Goal: Task Accomplishment & Management: Use online tool/utility

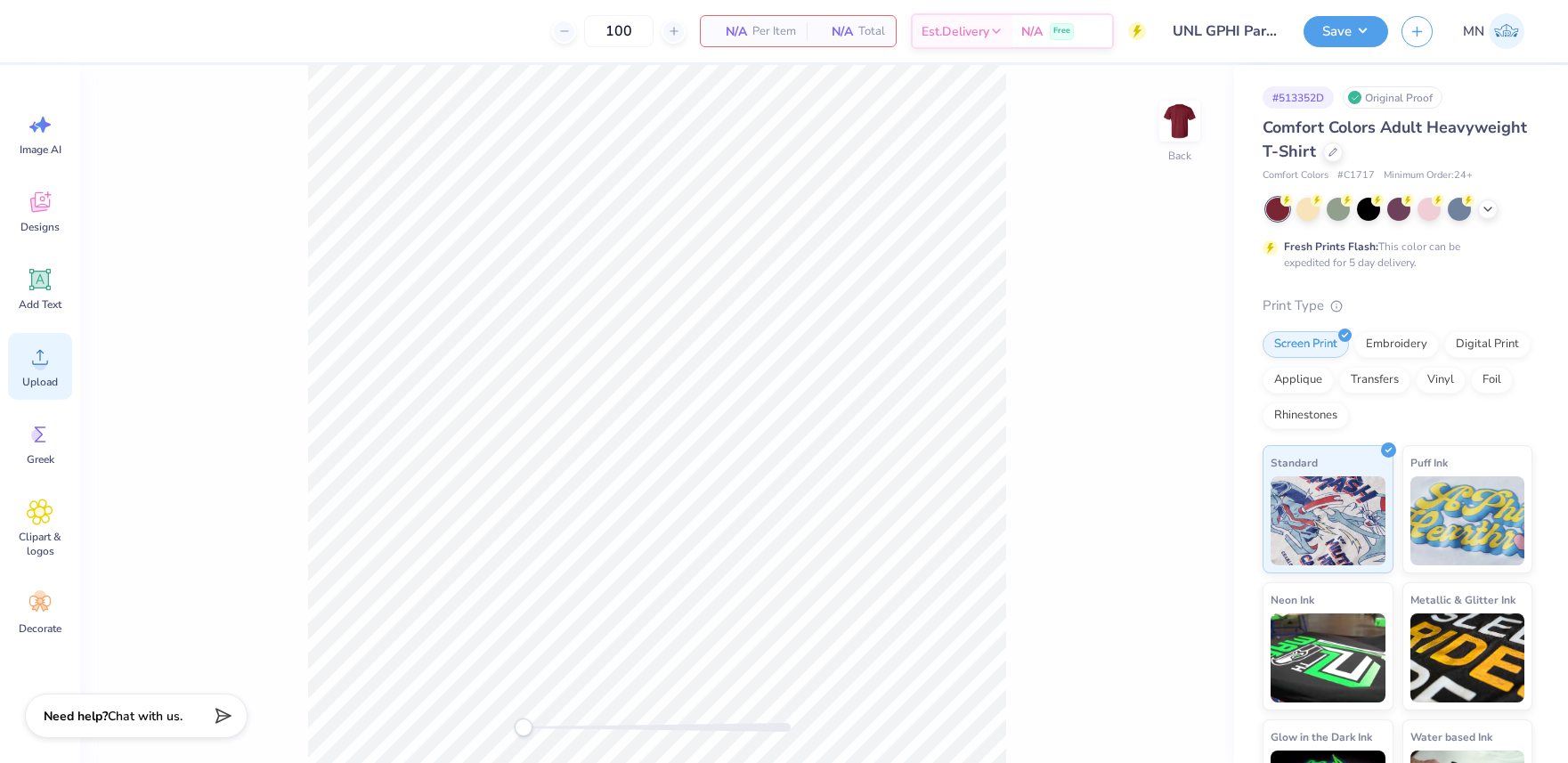
click at [39, 357] on icon at bounding box center [39, 356] width 27 height 27
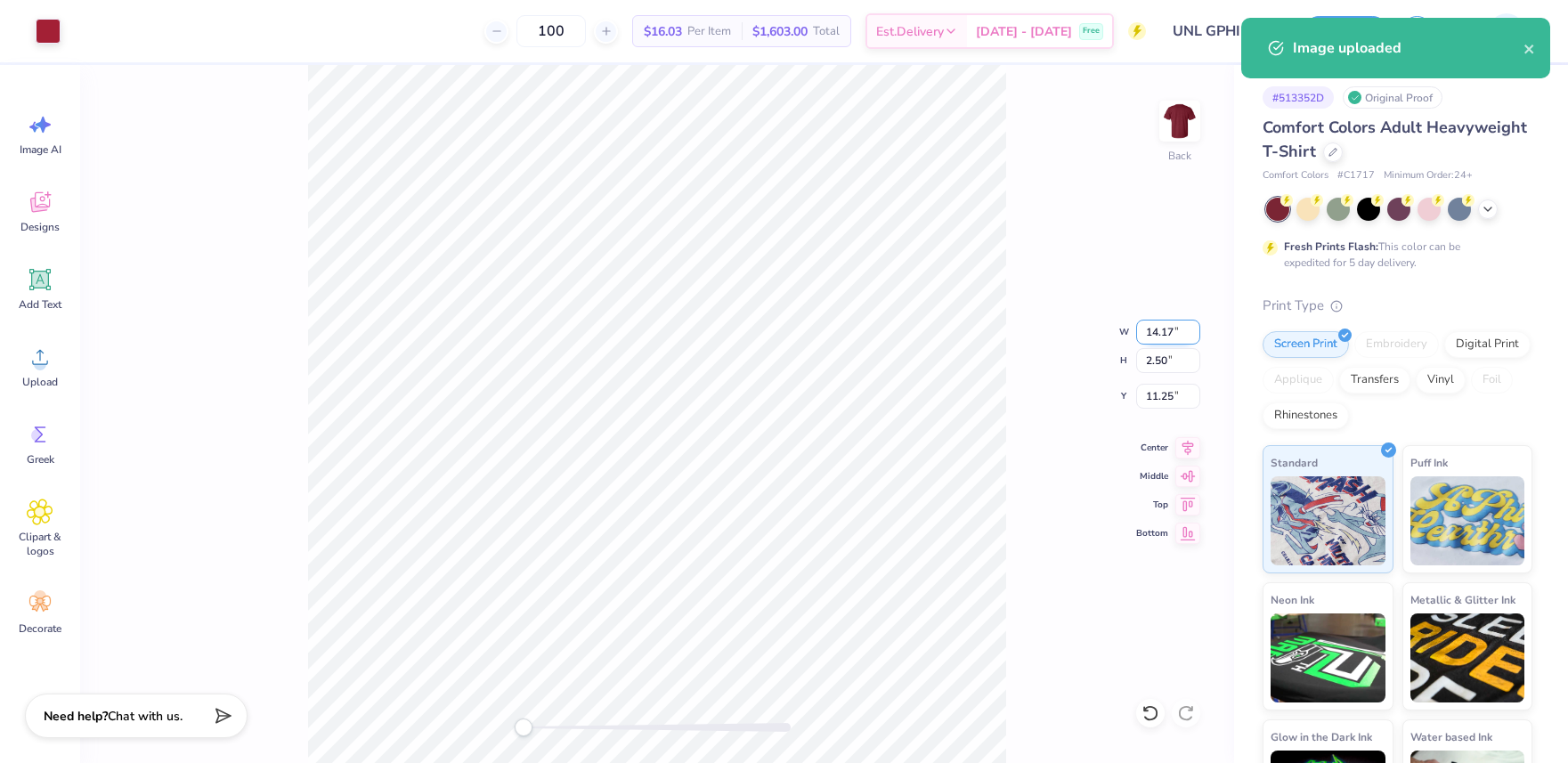
click at [1158, 331] on input "14.17" at bounding box center [1168, 331] width 64 height 25
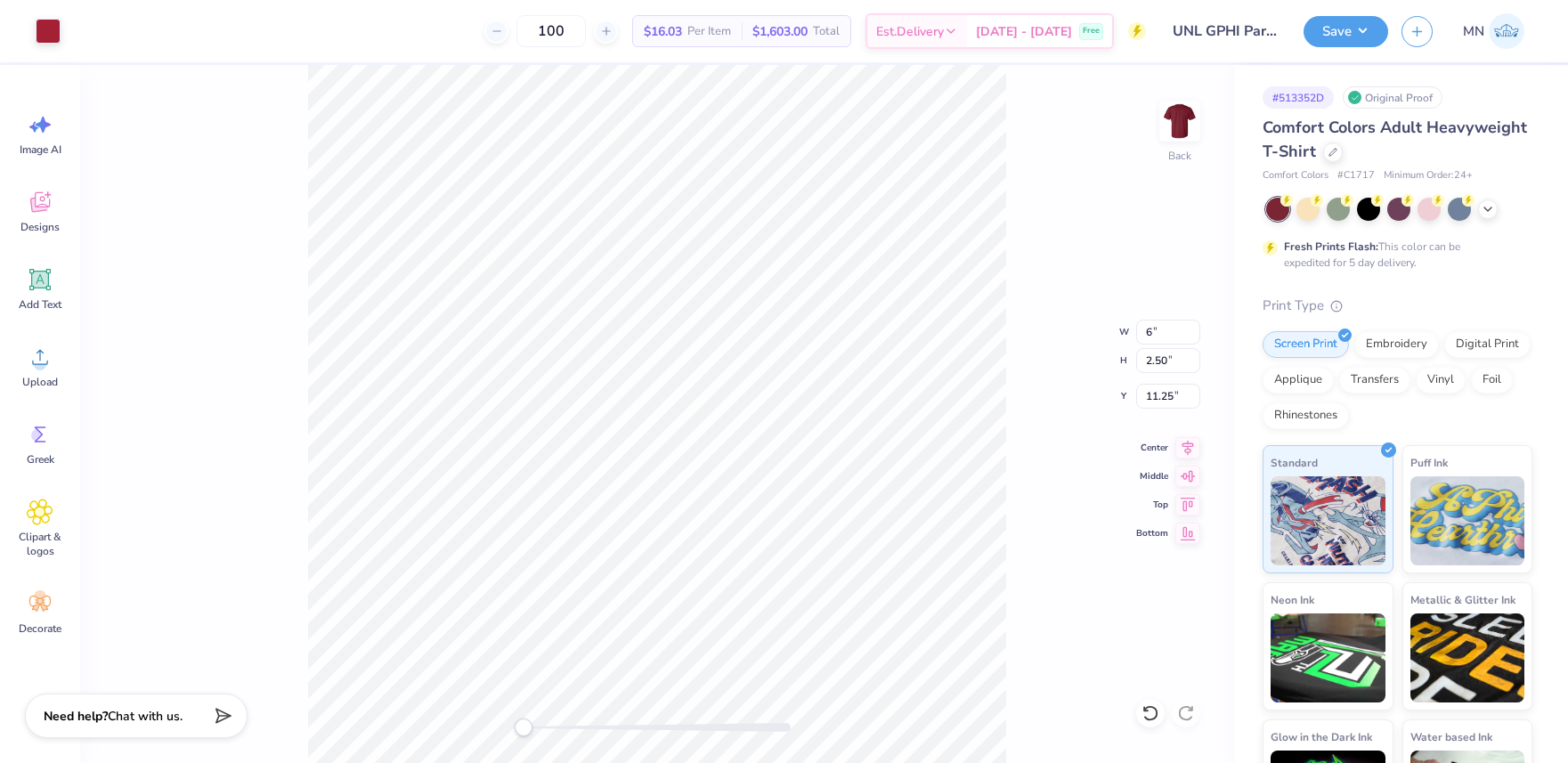
type input "6.00"
type input "1.06"
type input "11.97"
click at [47, 275] on icon at bounding box center [40, 280] width 17 height 17
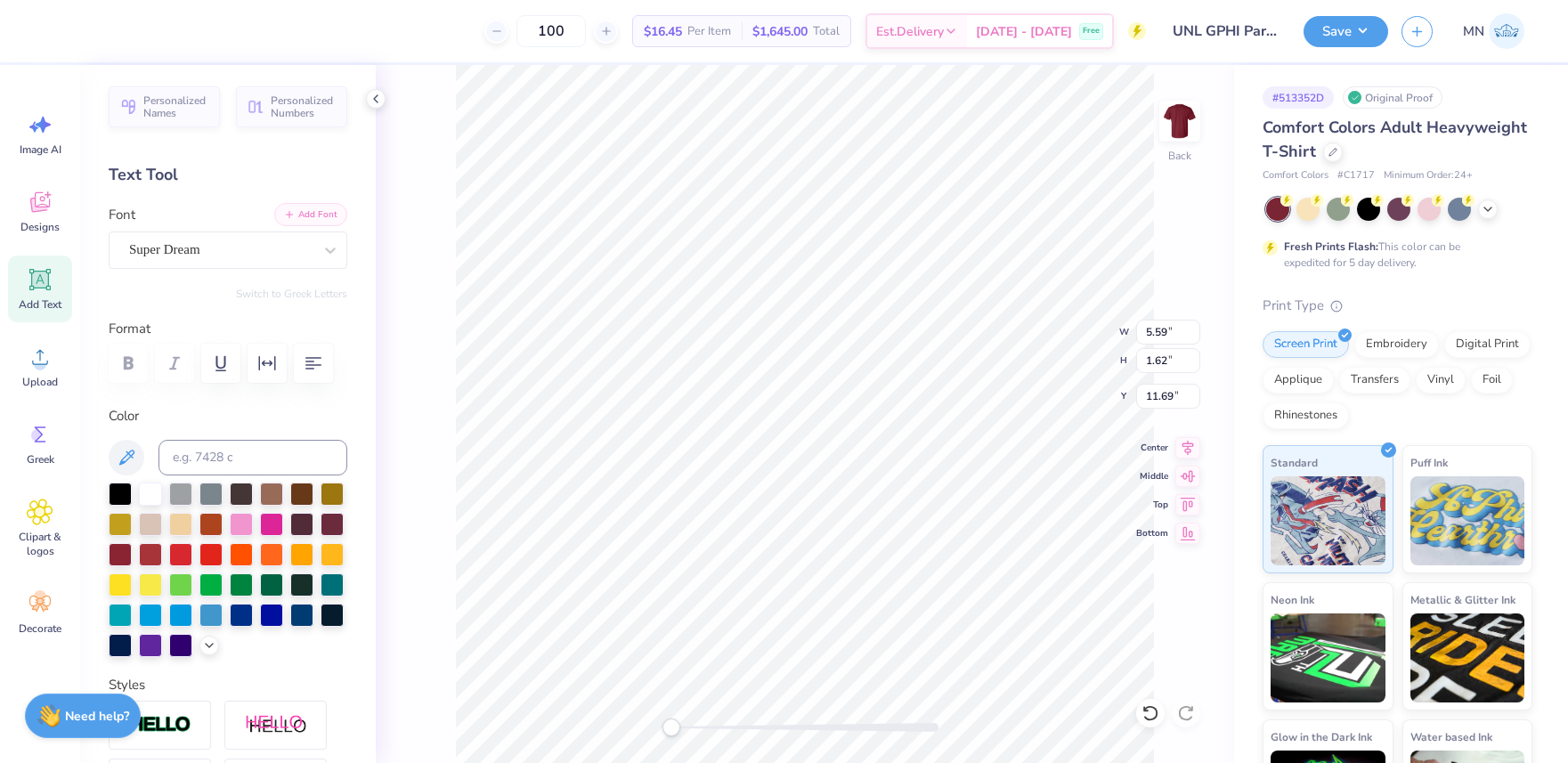
click at [303, 205] on button "Add Font" at bounding box center [310, 214] width 73 height 23
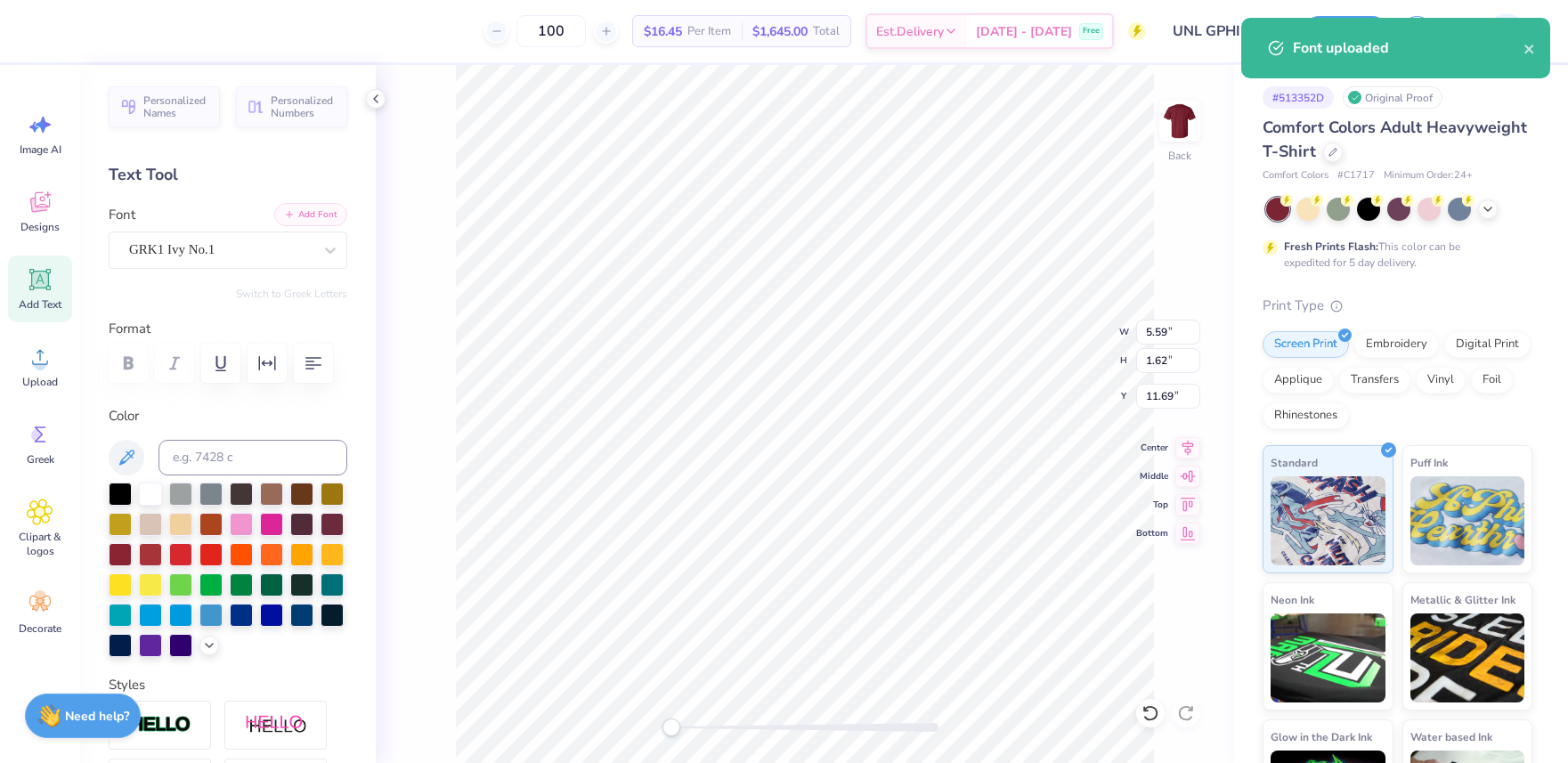
drag, startPoint x: 322, startPoint y: 218, endPoint x: 333, endPoint y: 220, distance: 11.2
click at [323, 218] on button "Add Font" at bounding box center [310, 214] width 73 height 23
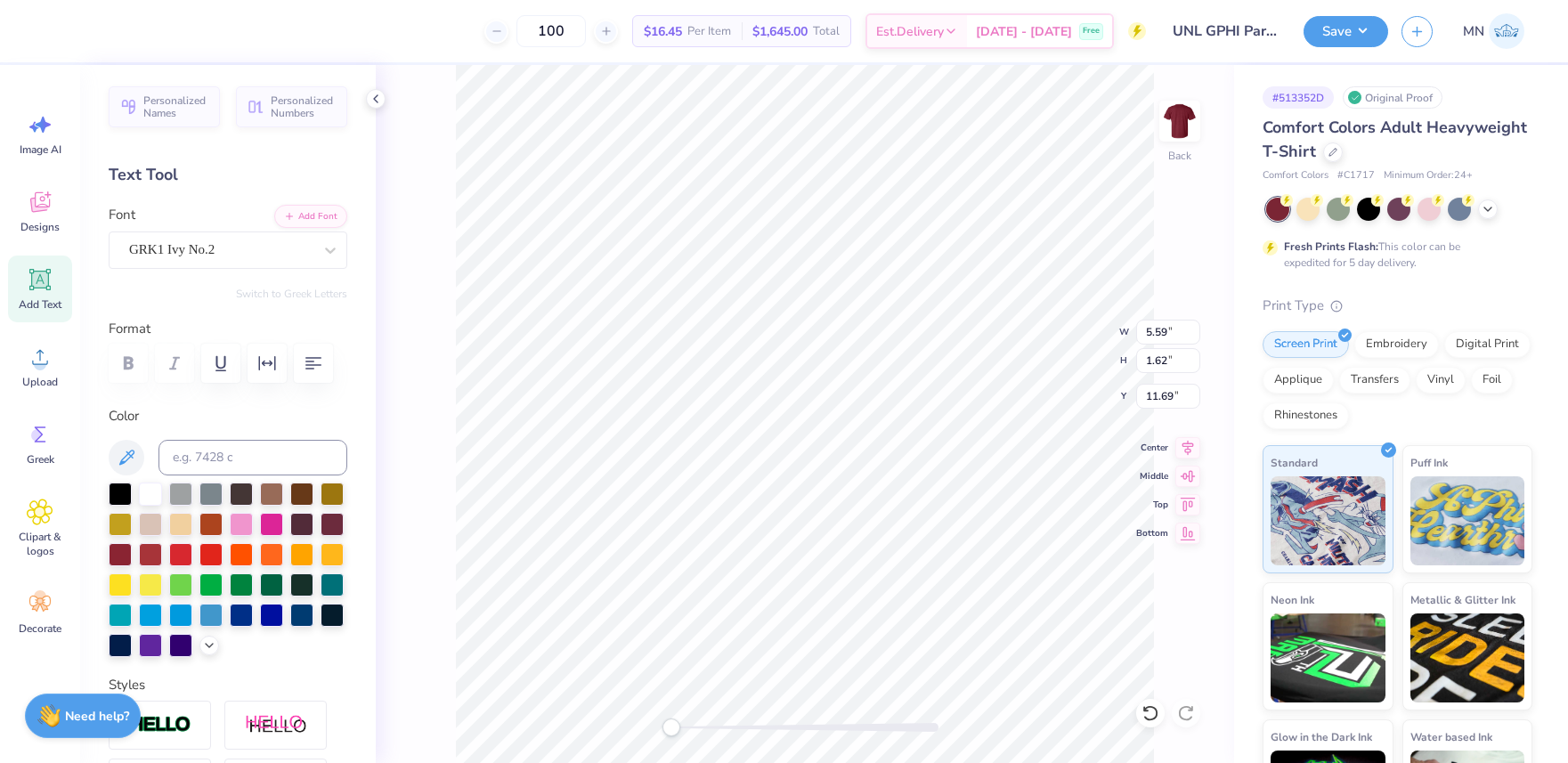
type textarea "GFB"
click at [1149, 336] on input "4.50" at bounding box center [1168, 331] width 64 height 25
type input "6"
click at [1174, 324] on input "6.00" at bounding box center [1168, 331] width 64 height 25
type input "6"
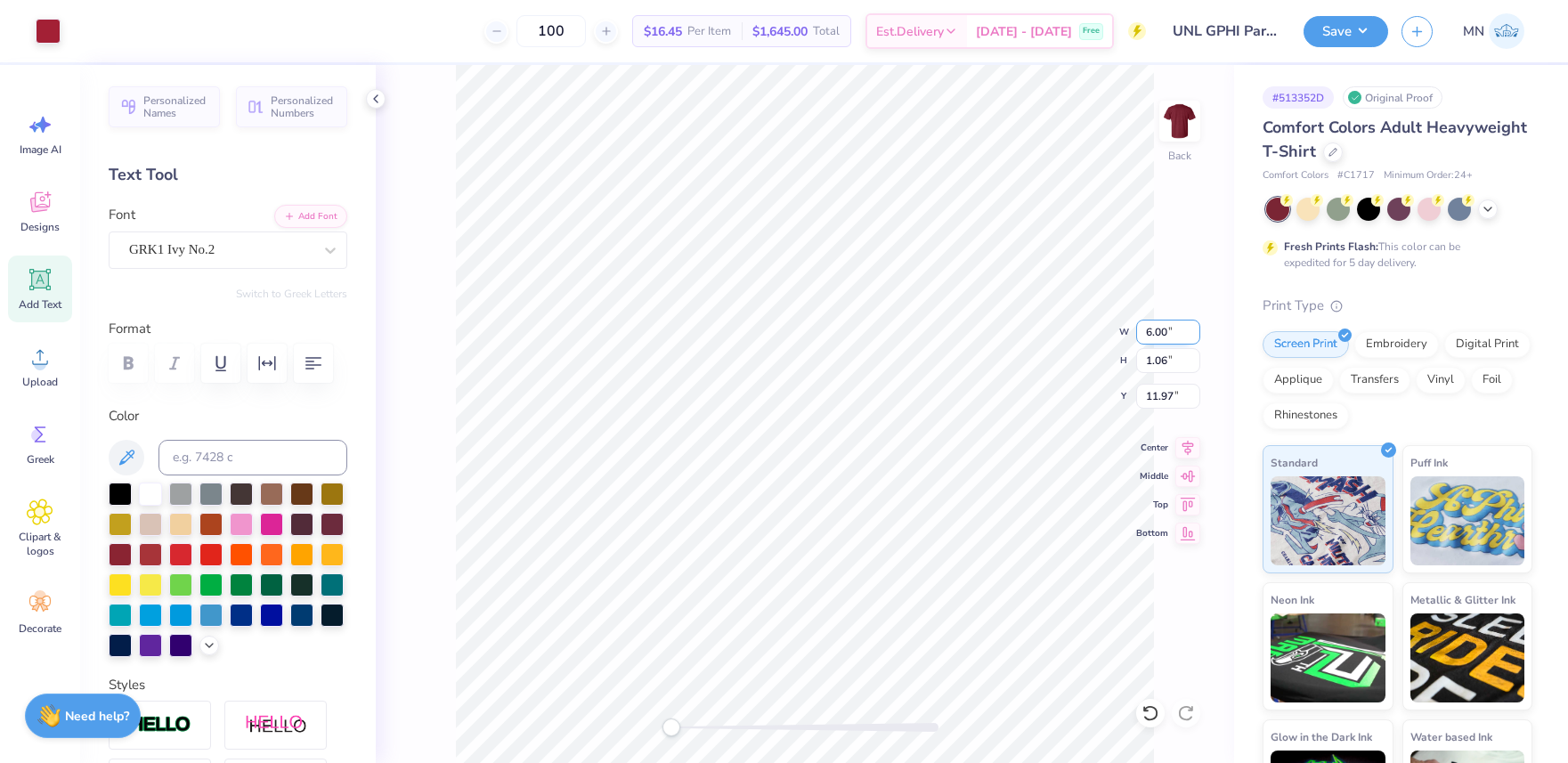
click at [1168, 333] on input "6.00" at bounding box center [1168, 331] width 64 height 25
type input "8.00"
type input "2.99"
type input "5.76"
click at [1163, 333] on input "8.00" at bounding box center [1168, 331] width 64 height 25
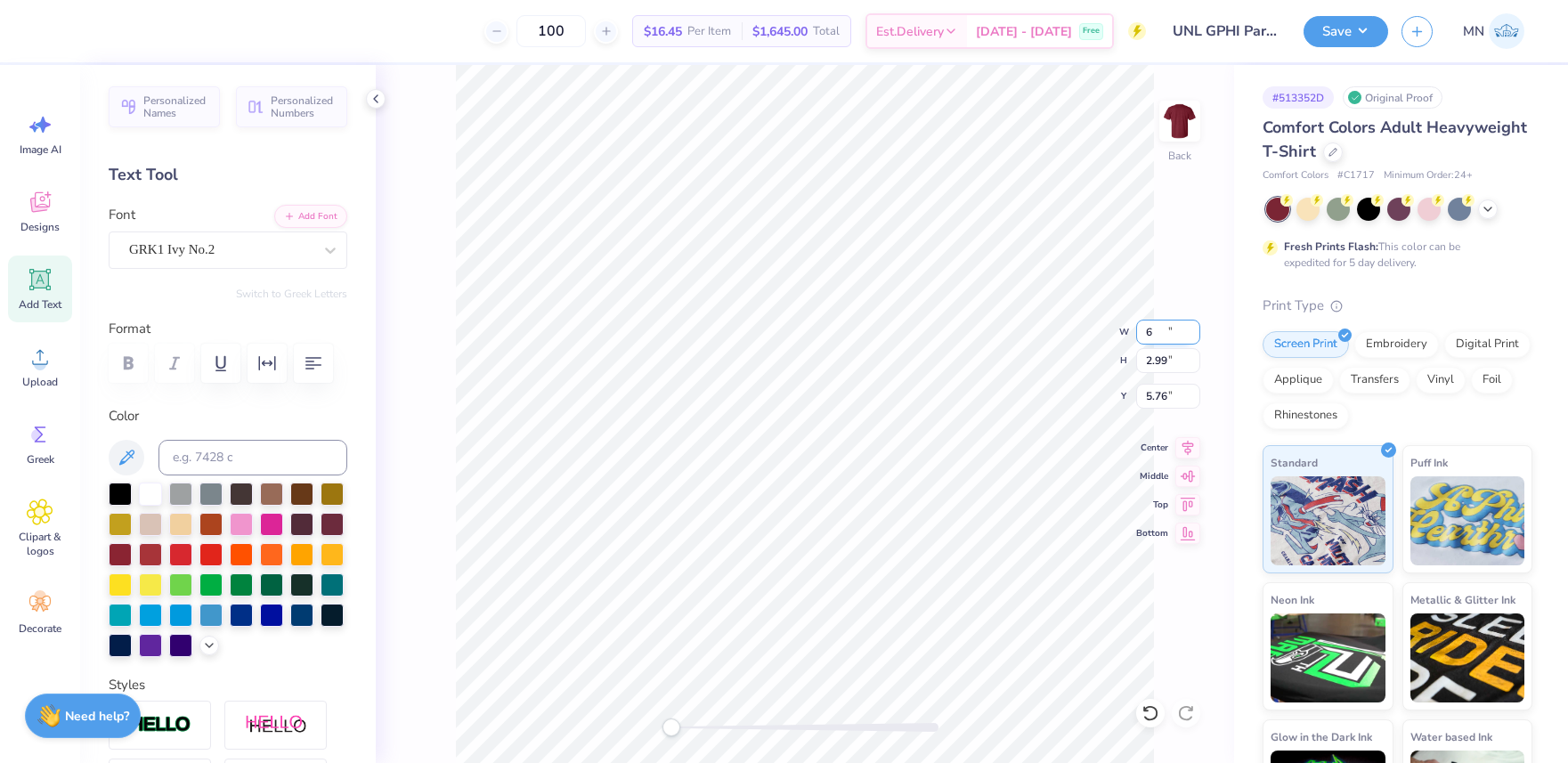
type input "6"
click at [1147, 331] on input "4.50" at bounding box center [1168, 331] width 64 height 25
type input "6"
type input "6.00"
type input "1.06"
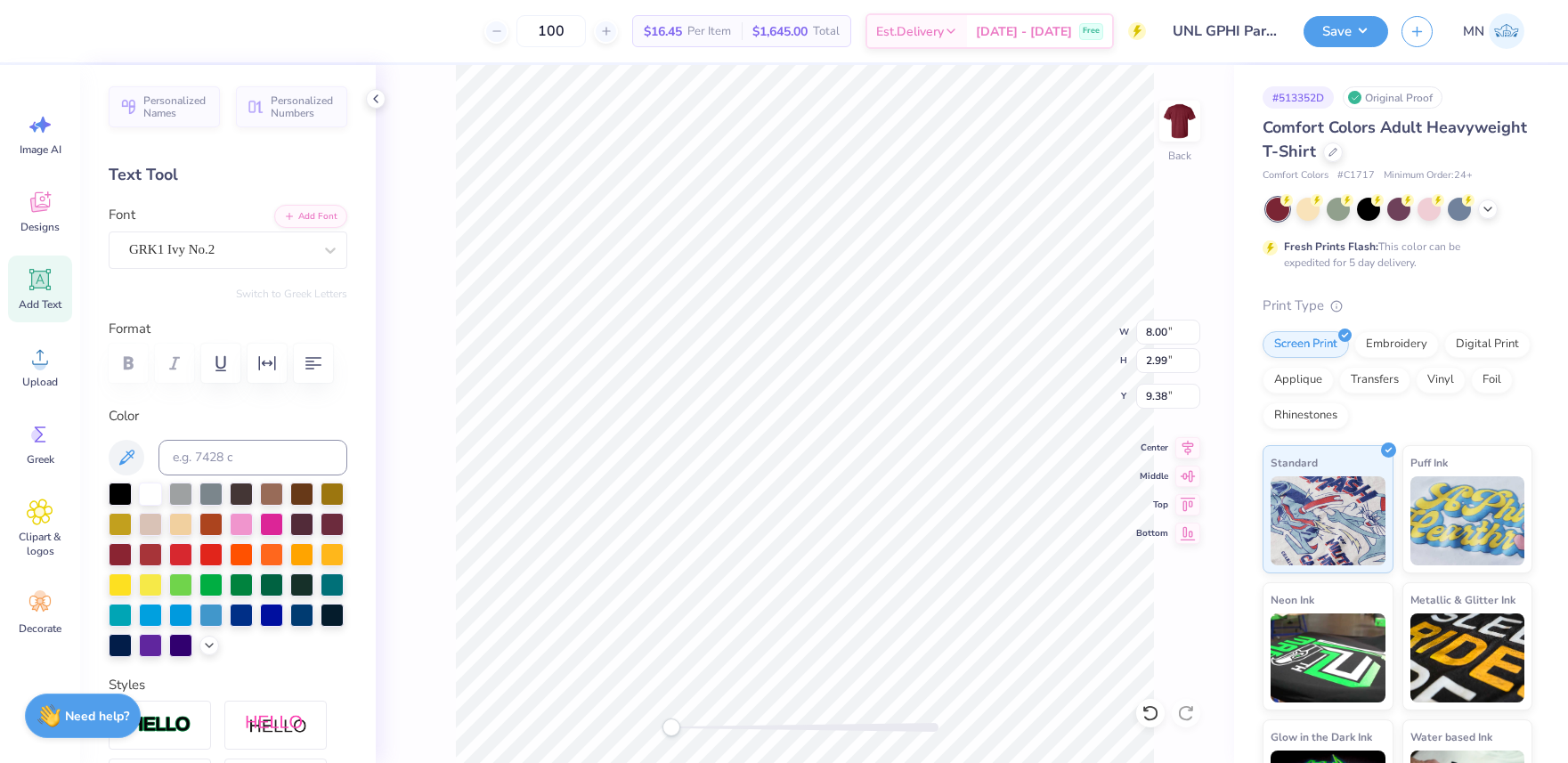
type input "11.97"
type input "8.00"
type input "2.99"
type input "7.55"
click at [1158, 338] on input "8.00" at bounding box center [1168, 331] width 64 height 25
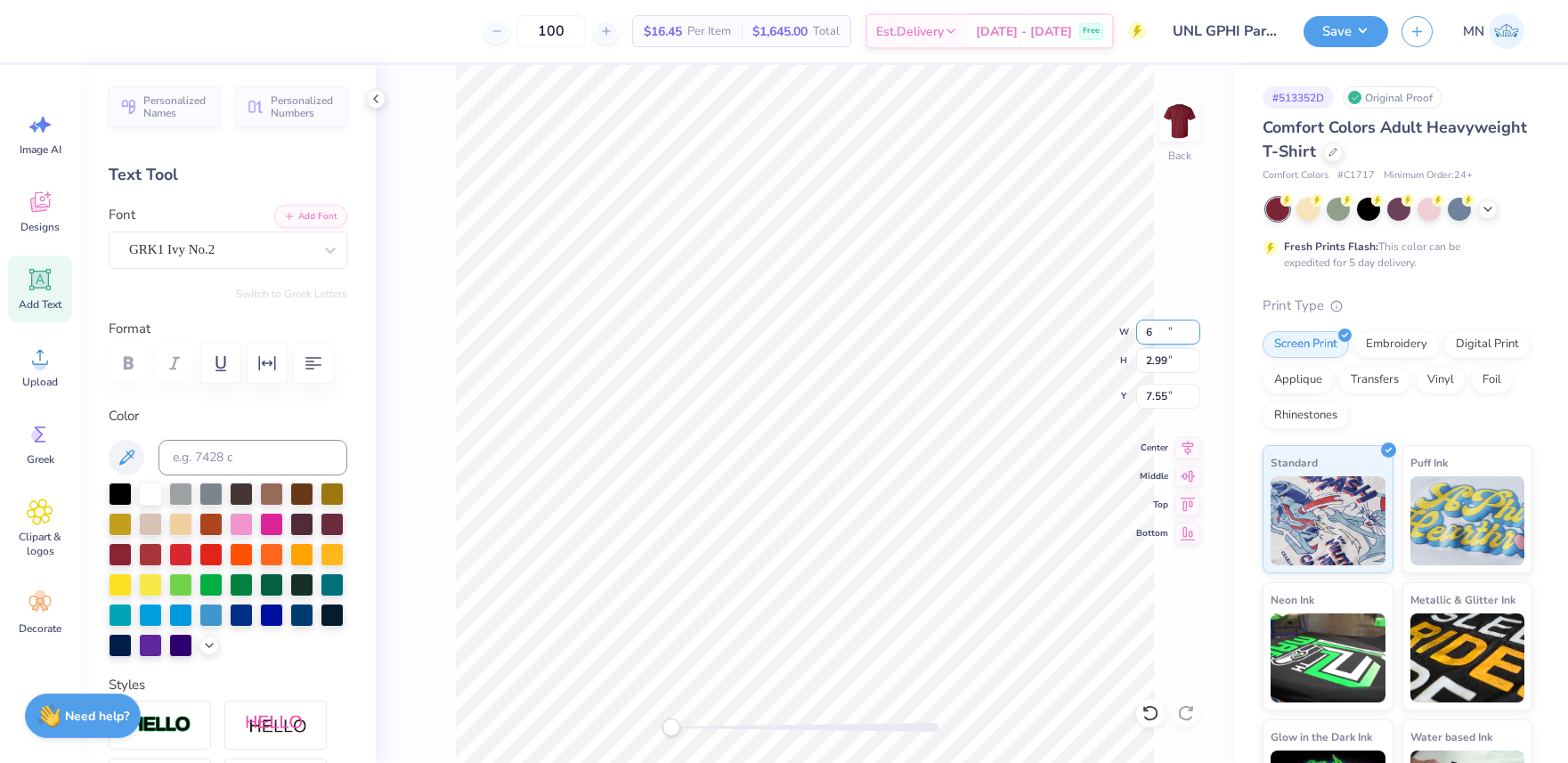
type input "6"
click at [1168, 329] on input "4.50" at bounding box center [1168, 331] width 64 height 25
type input "6"
click at [1155, 328] on input "14.17" at bounding box center [1168, 331] width 64 height 25
type input "5"
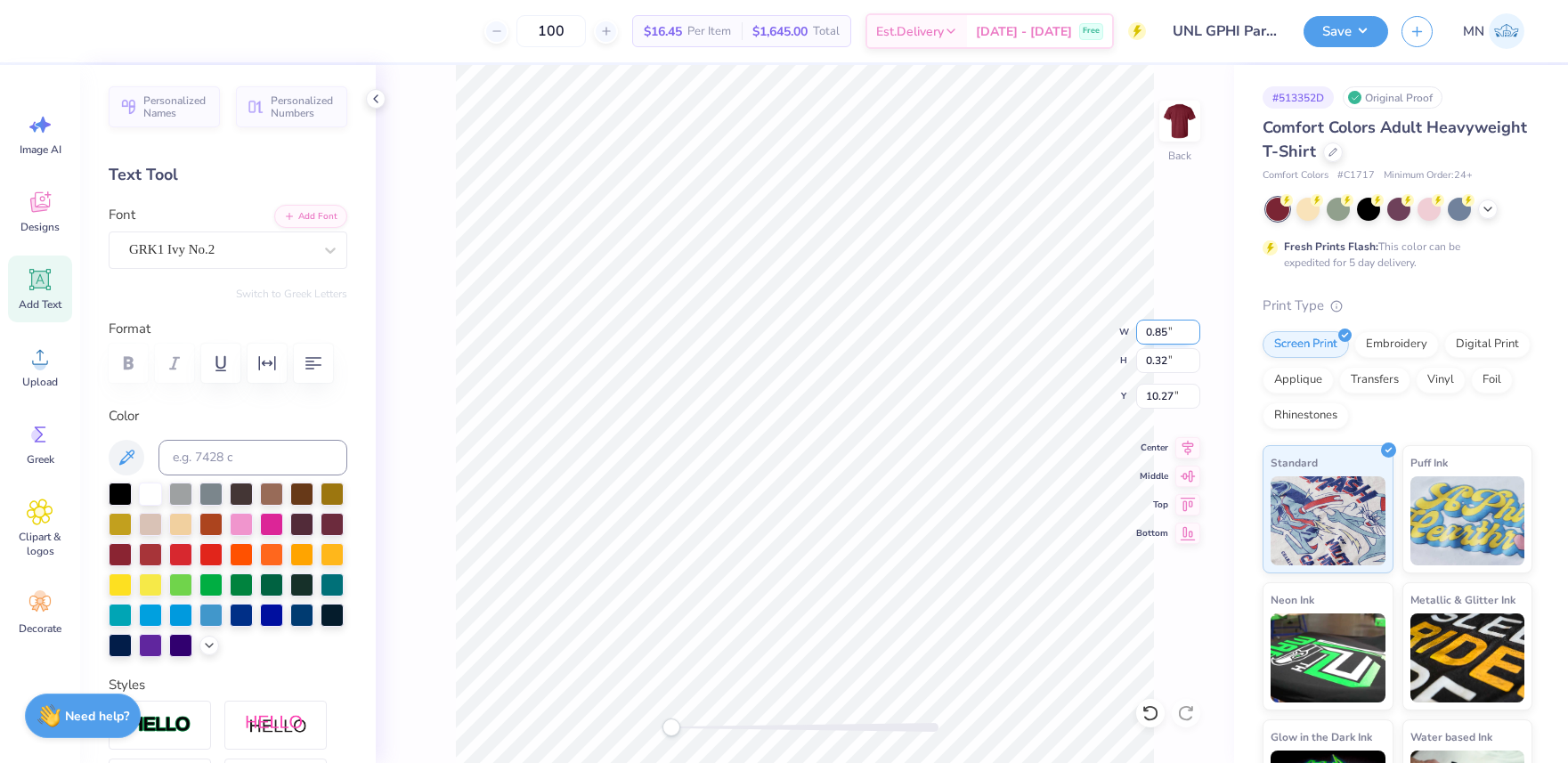
click at [1172, 331] on input "0.85" at bounding box center [1168, 331] width 64 height 25
type input "5.00"
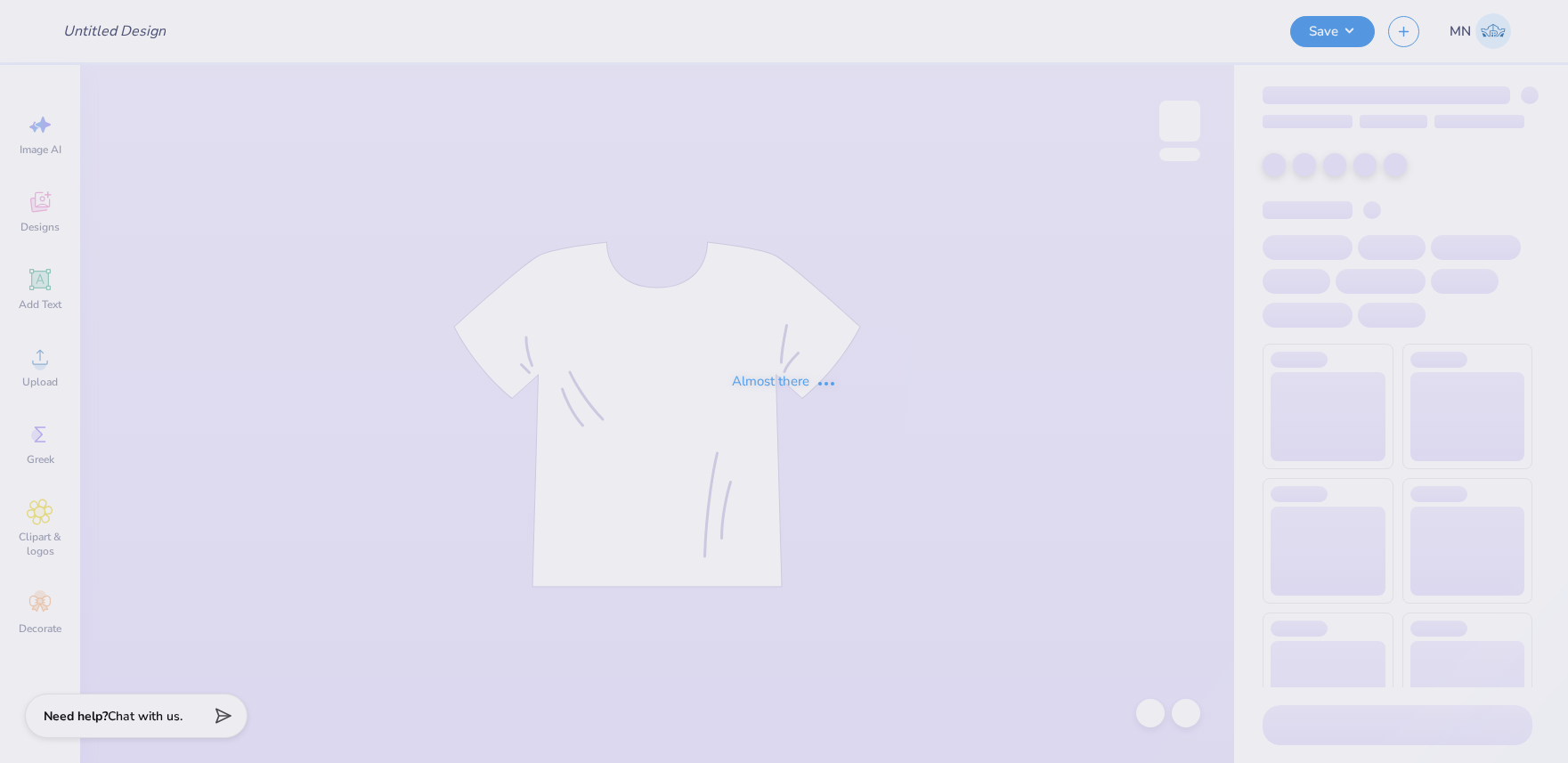
type input "UNL GPHI Parents Weekend Merch 2025"
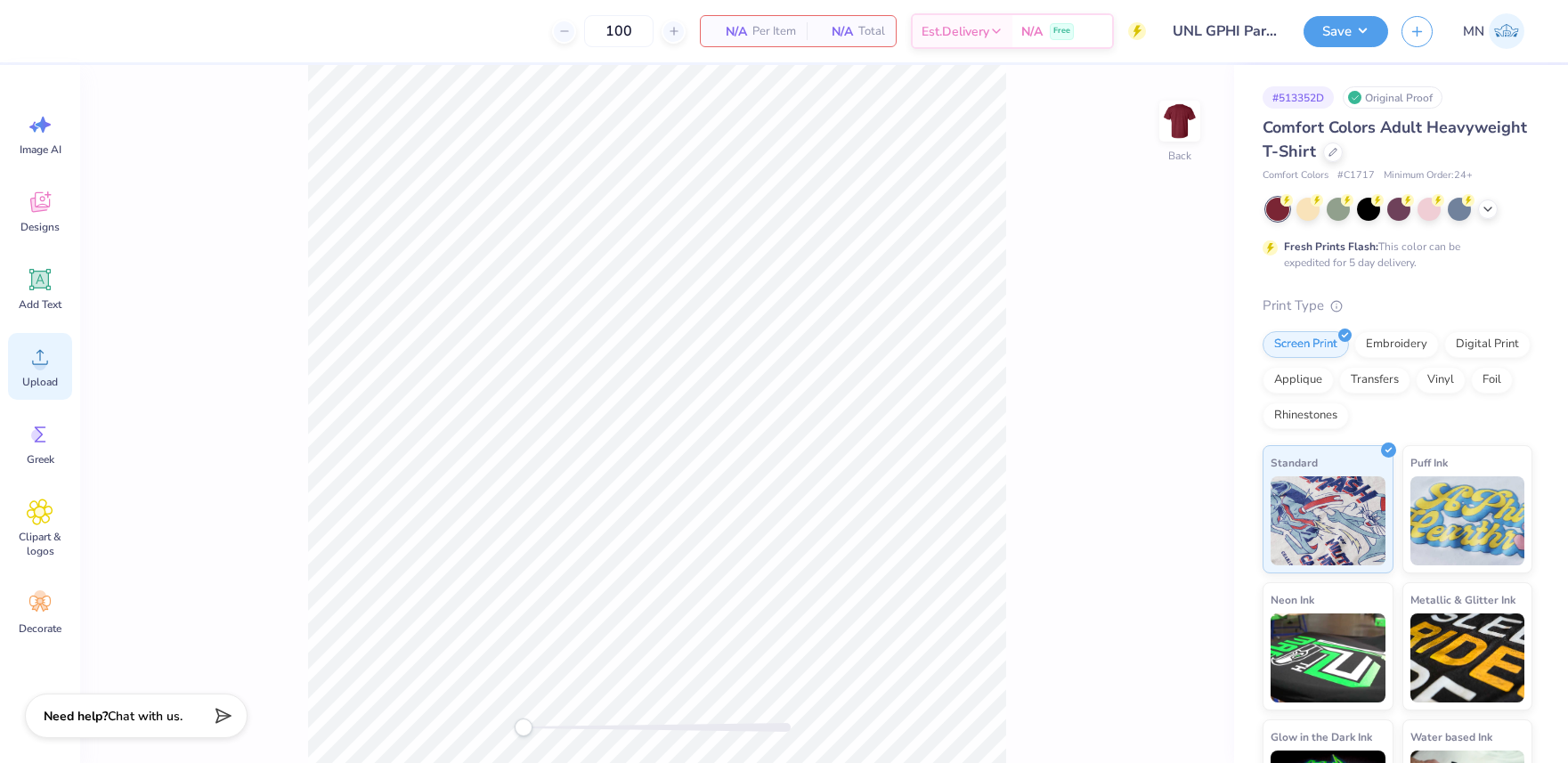
click at [45, 347] on icon at bounding box center [39, 356] width 27 height 27
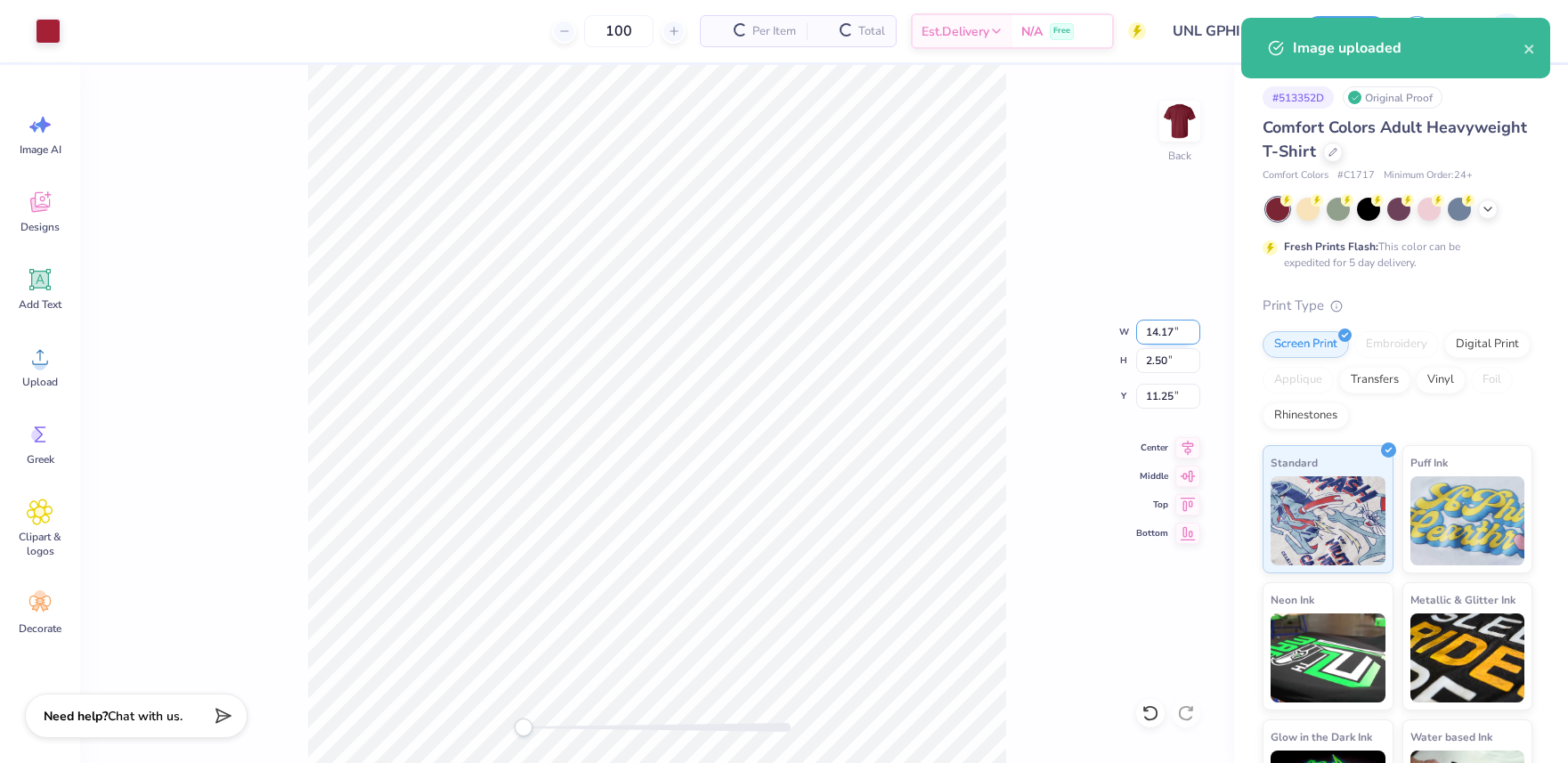
click at [1154, 323] on input "14.17" at bounding box center [1168, 331] width 64 height 25
type input "12"
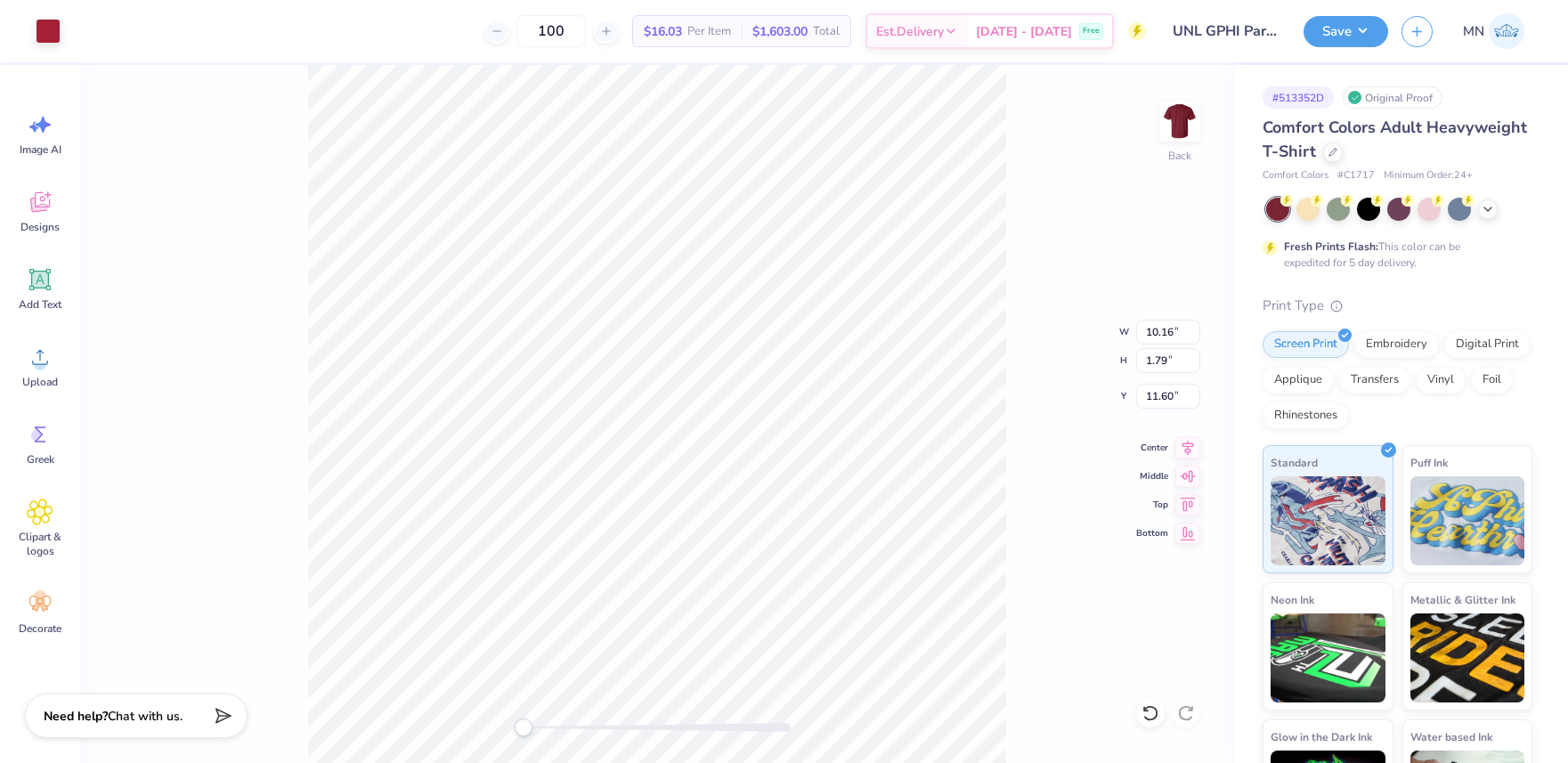
click at [48, 275] on icon at bounding box center [39, 279] width 21 height 21
type input "5.59"
type input "1.62"
type input "11.69"
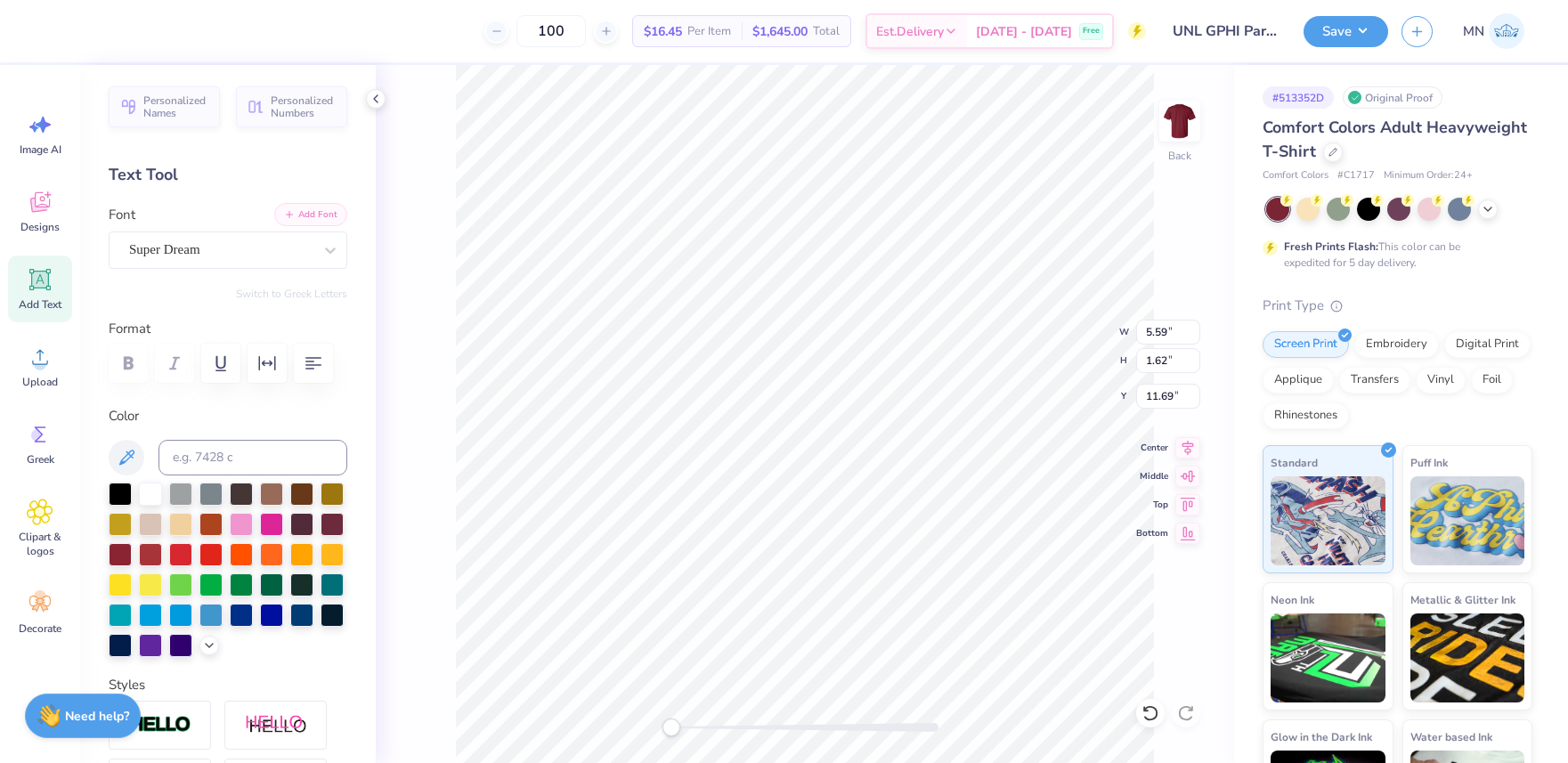
click at [294, 213] on icon "button" at bounding box center [289, 215] width 11 height 11
click at [319, 216] on button "Add Font" at bounding box center [310, 214] width 73 height 23
type textarea "GFB"
click at [847, 432] on li "Duplicate" at bounding box center [873, 429] width 140 height 35
type input "7.74"
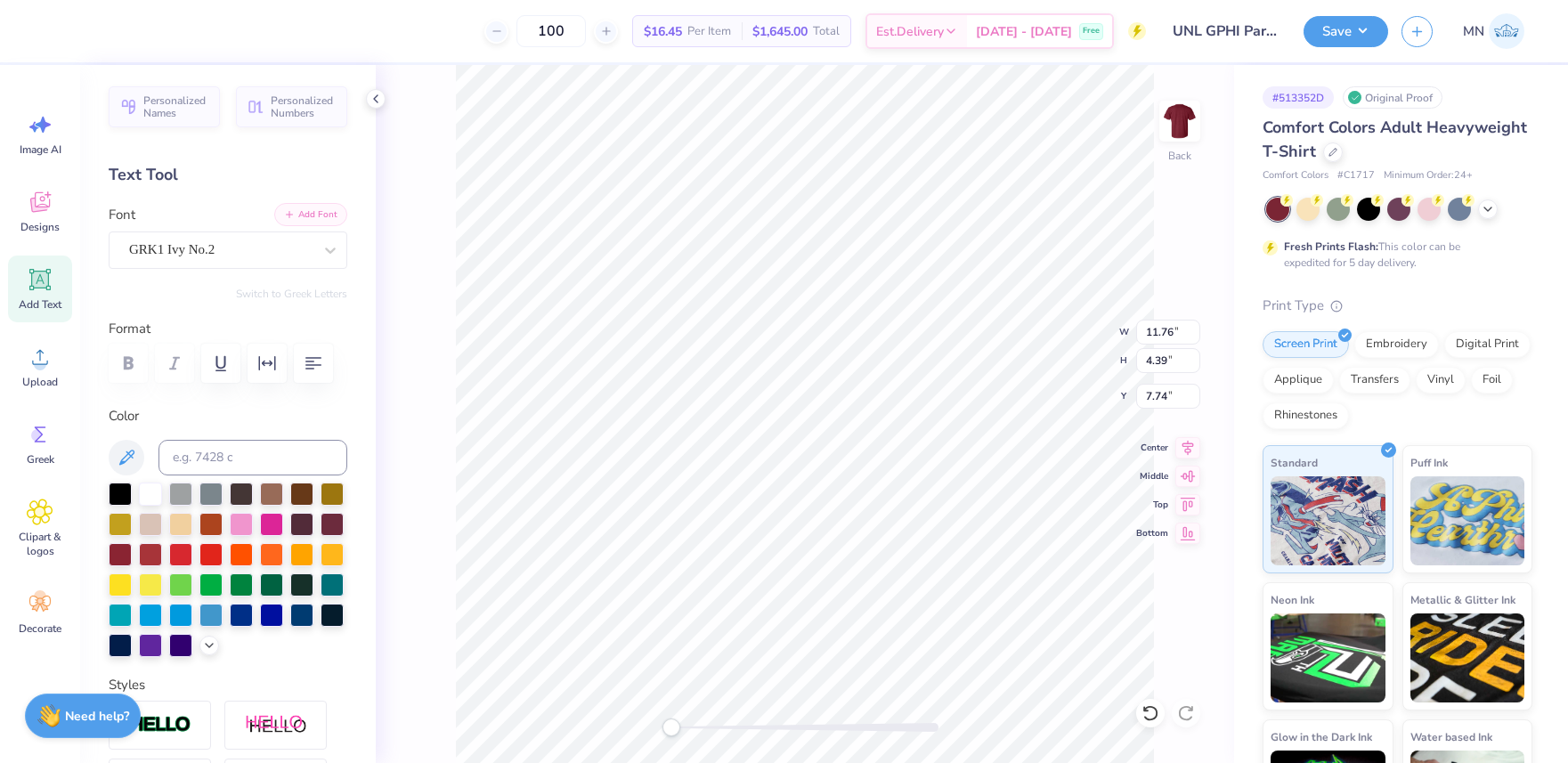
click at [293, 216] on icon "button" at bounding box center [289, 215] width 11 height 11
click at [305, 219] on button "Add Font" at bounding box center [310, 214] width 73 height 23
drag, startPoint x: 323, startPoint y: 203, endPoint x: 321, endPoint y: 214, distance: 11.2
click at [323, 203] on div "Personalized Names Personalized Numbers Text Tool Add Font Font GRK1 Ivy No.2 S…" at bounding box center [228, 414] width 296 height 698
click at [340, 215] on button "Add Font" at bounding box center [310, 214] width 73 height 23
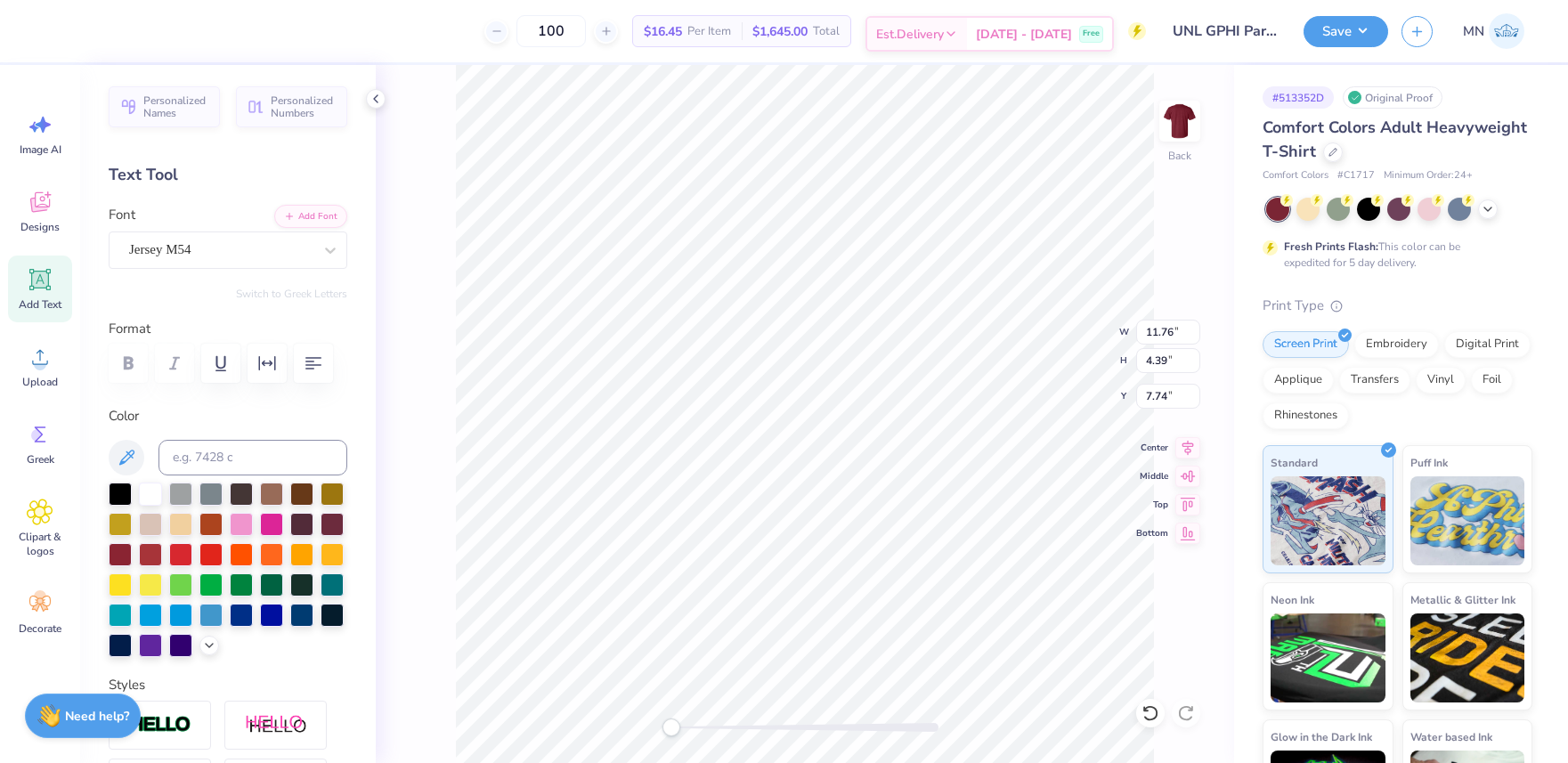
scroll to position [0, 2]
type textarea "PARENTS WEEKEND"
type input "12.00"
type input "2.12"
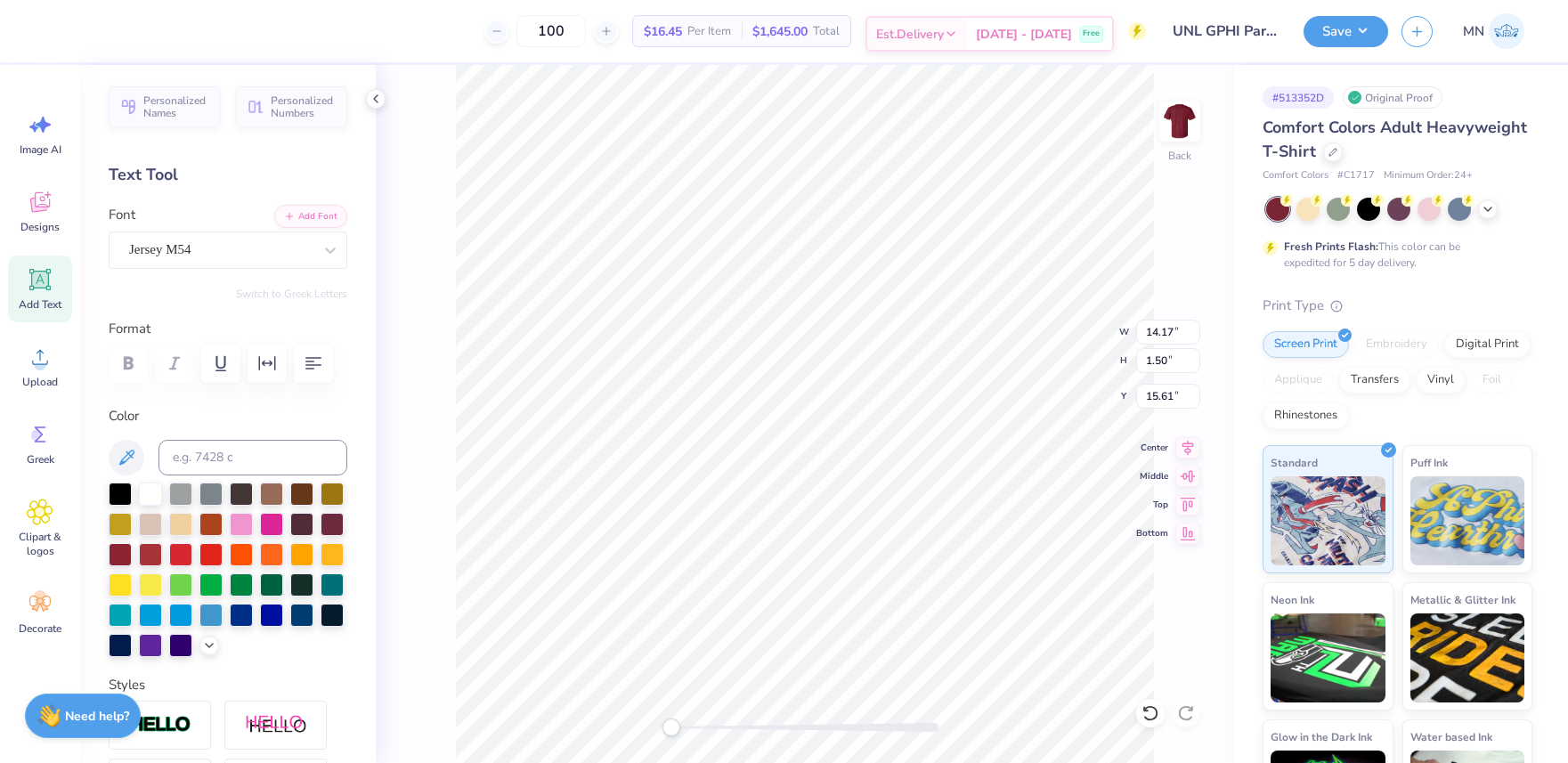
type input "11.44"
type input "14.17"
type input "1.50"
type input "15.61"
click at [1160, 333] on input "14.17" at bounding box center [1168, 331] width 64 height 25
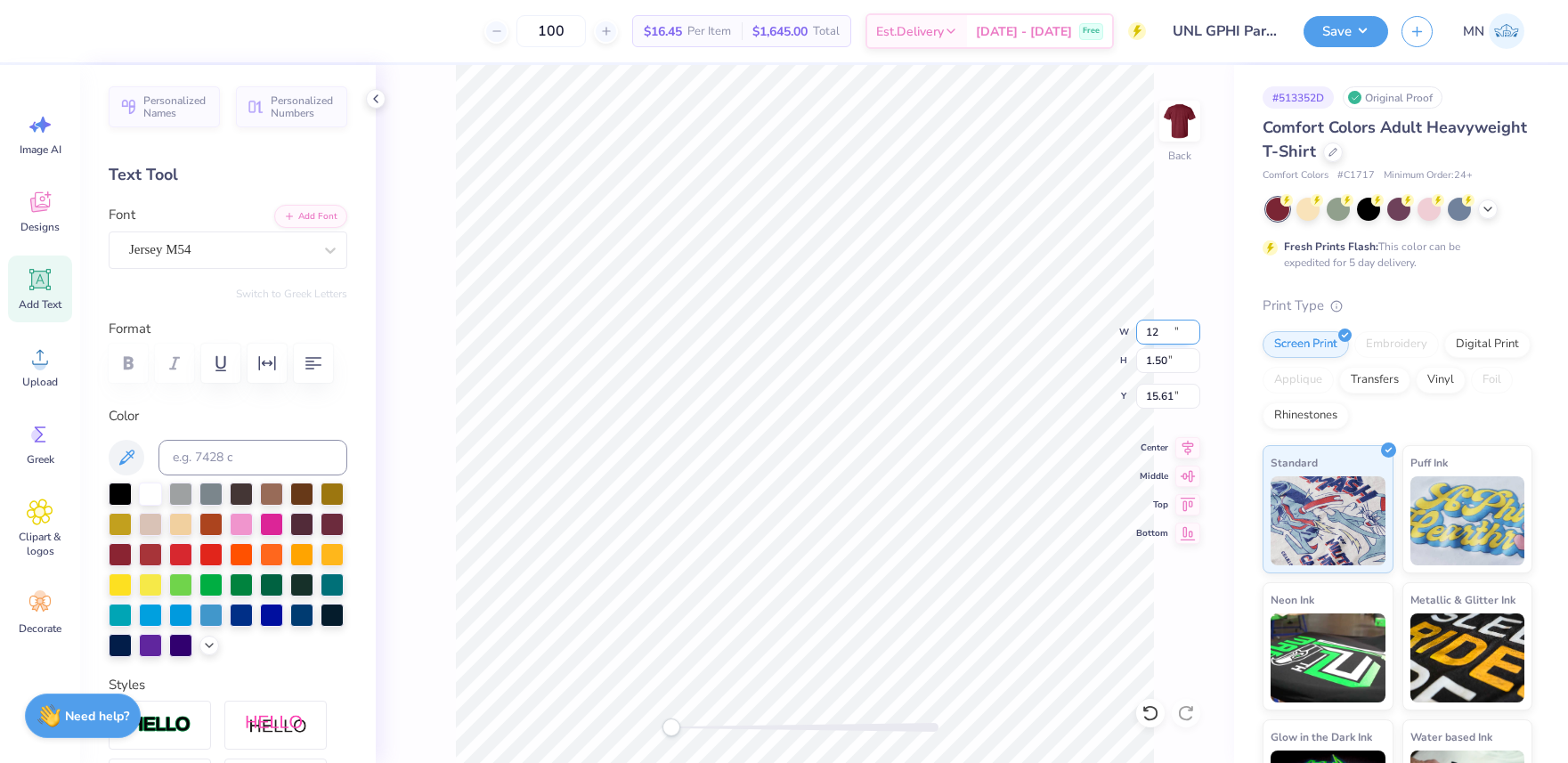
type input "12"
click at [865, 526] on li "Delete" at bounding box center [907, 533] width 140 height 35
click at [885, 426] on li "Duplicate" at bounding box center [893, 429] width 140 height 35
type input "12.86"
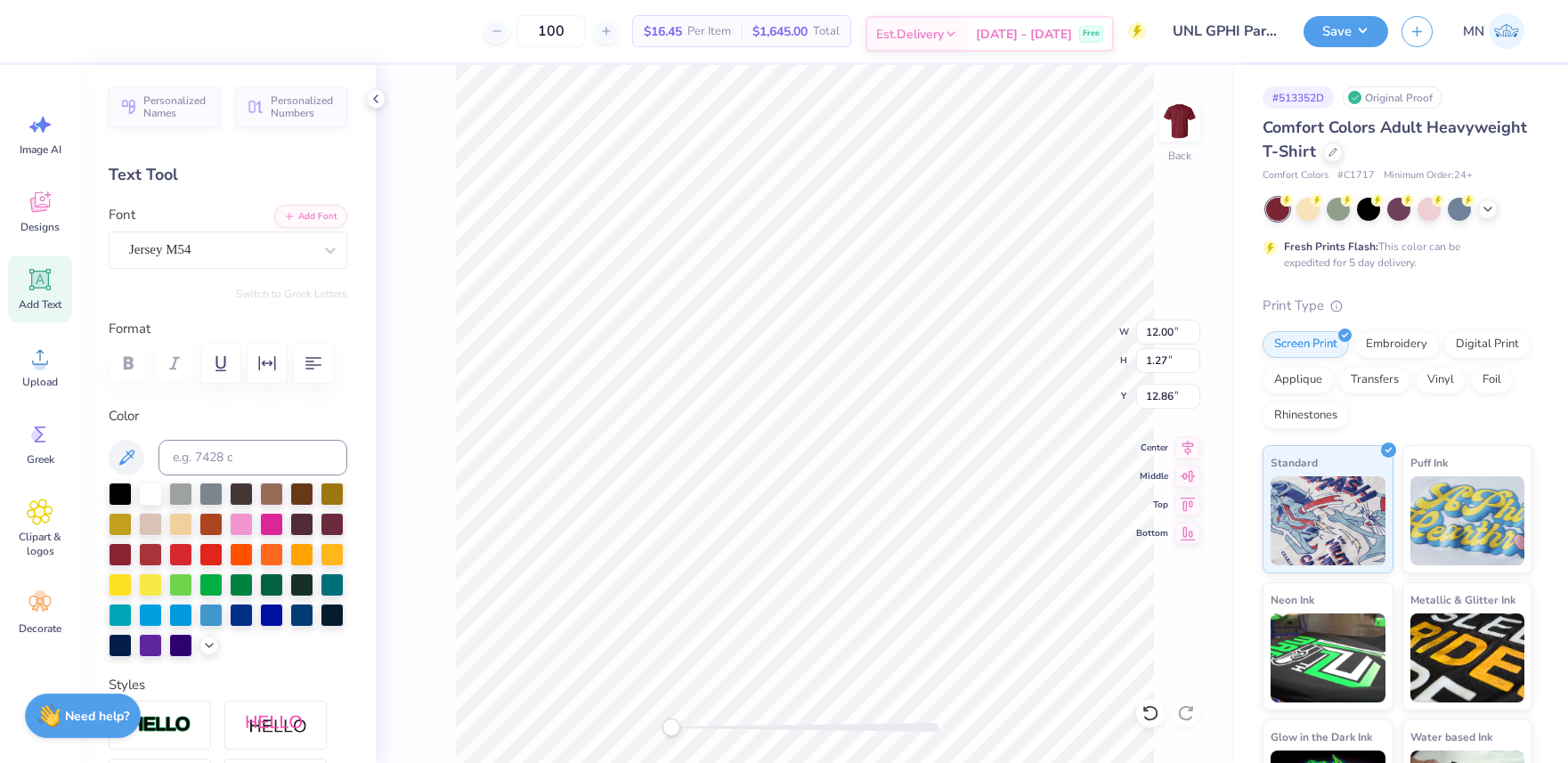
type textarea "FALL 2025"
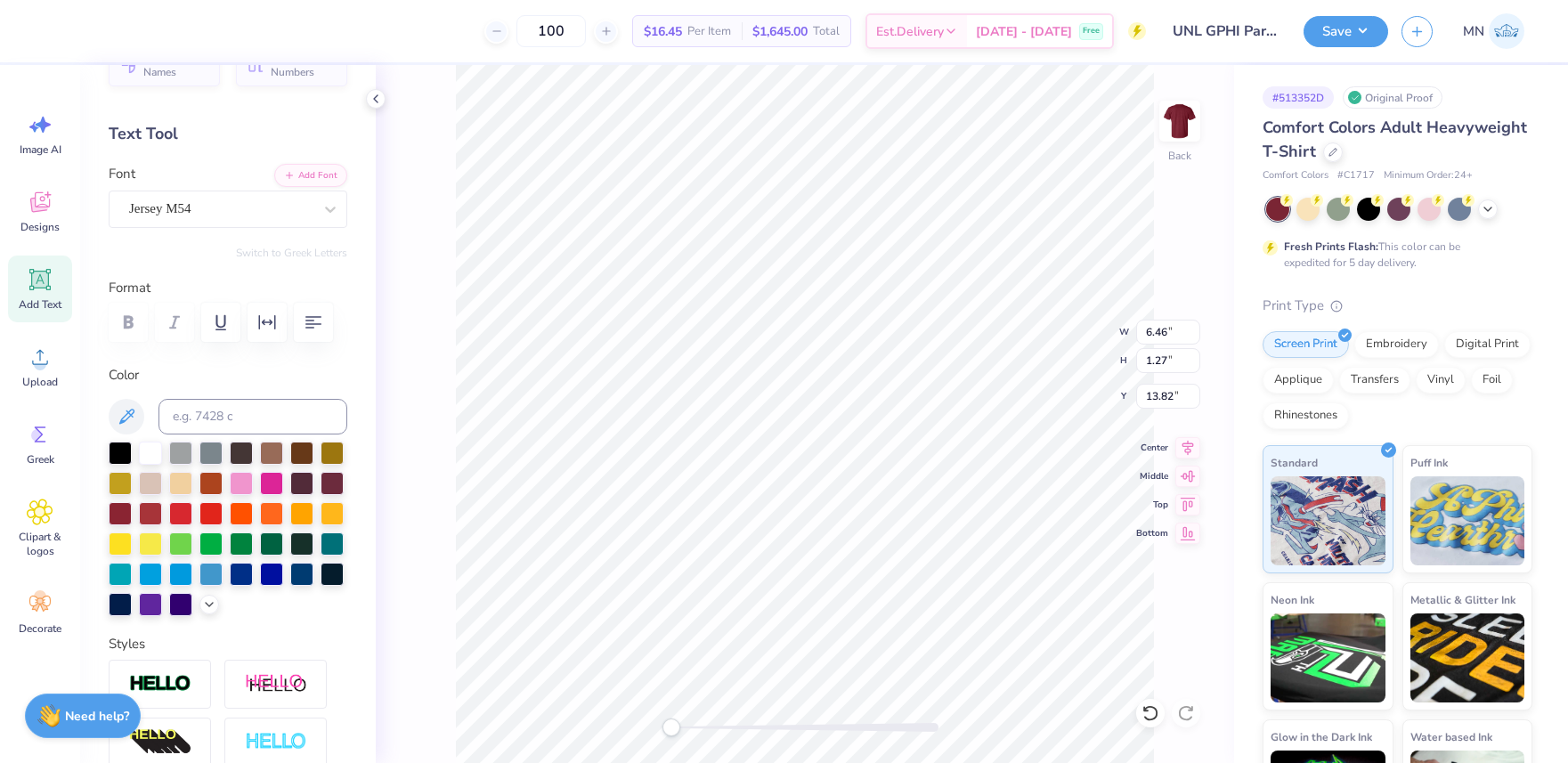
scroll to position [42, 0]
click at [275, 319] on icon "button" at bounding box center [267, 321] width 17 height 15
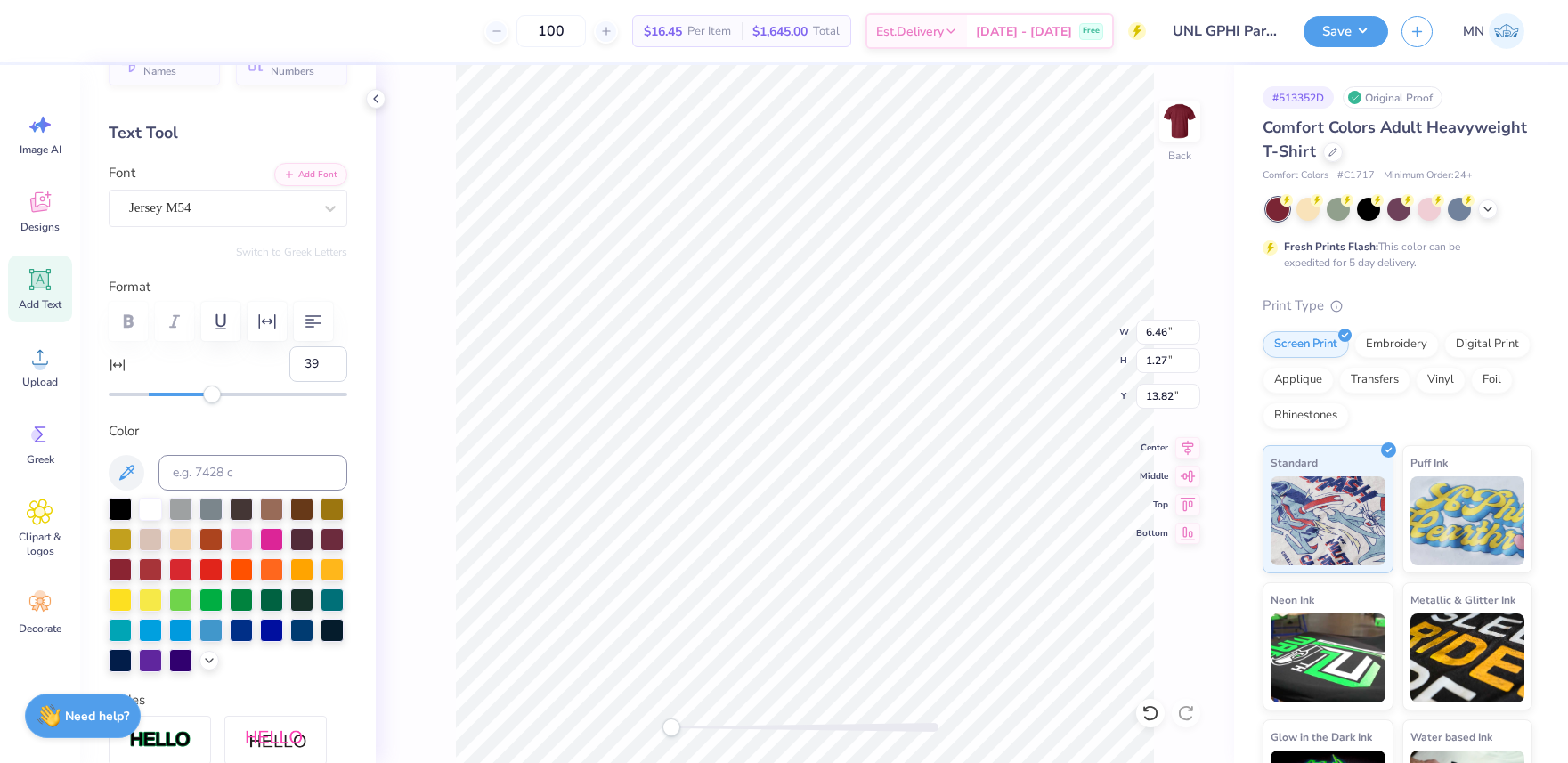
type input "40"
drag, startPoint x: 155, startPoint y: 391, endPoint x: 228, endPoint y: 395, distance: 73.1
click at [220, 395] on div "Accessibility label" at bounding box center [211, 394] width 17 height 17
type input "36"
click at [220, 395] on div "Accessibility label" at bounding box center [220, 394] width 17 height 17
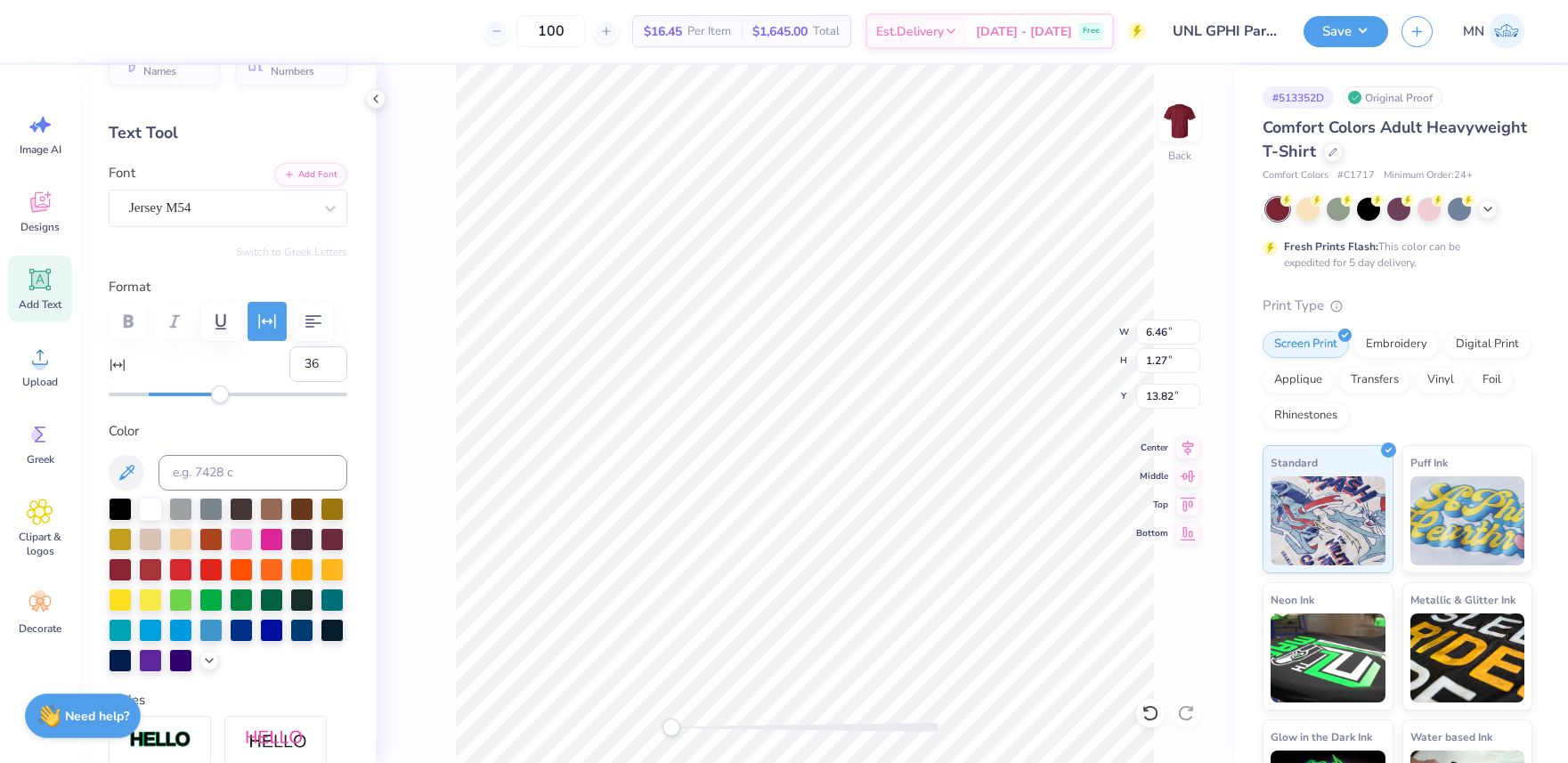
type input "35"
click at [218, 395] on div "Accessibility label" at bounding box center [218, 394] width 17 height 17
type input "0"
click at [1169, 333] on input "11.76" at bounding box center [1168, 331] width 64 height 25
type input "12"
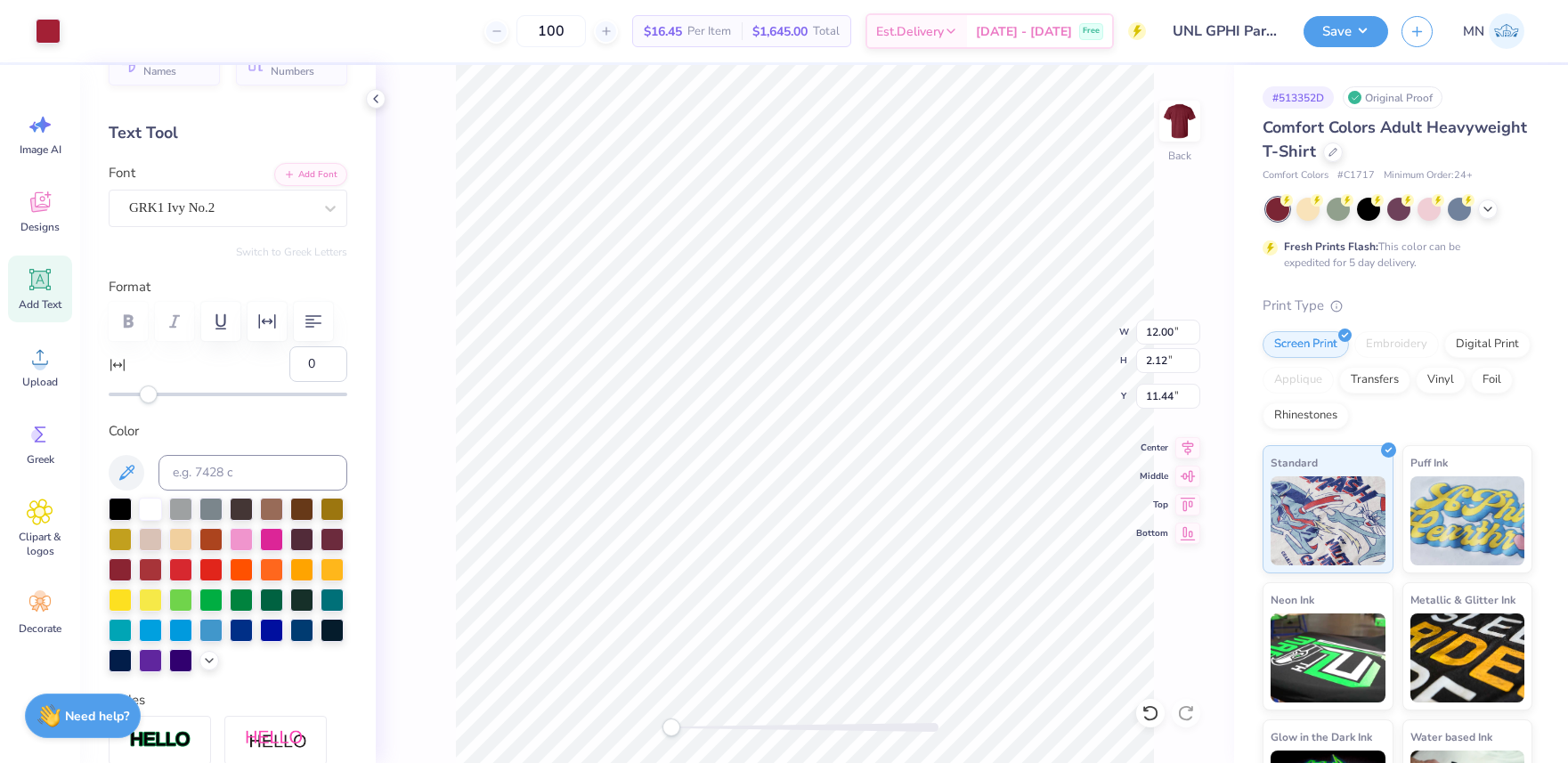
type input "12.25"
type input "4.58"
type input "6.65"
click at [879, 566] on li "Group" at bounding box center [890, 567] width 140 height 35
click at [1161, 334] on input "12.00" at bounding box center [1168, 331] width 64 height 25
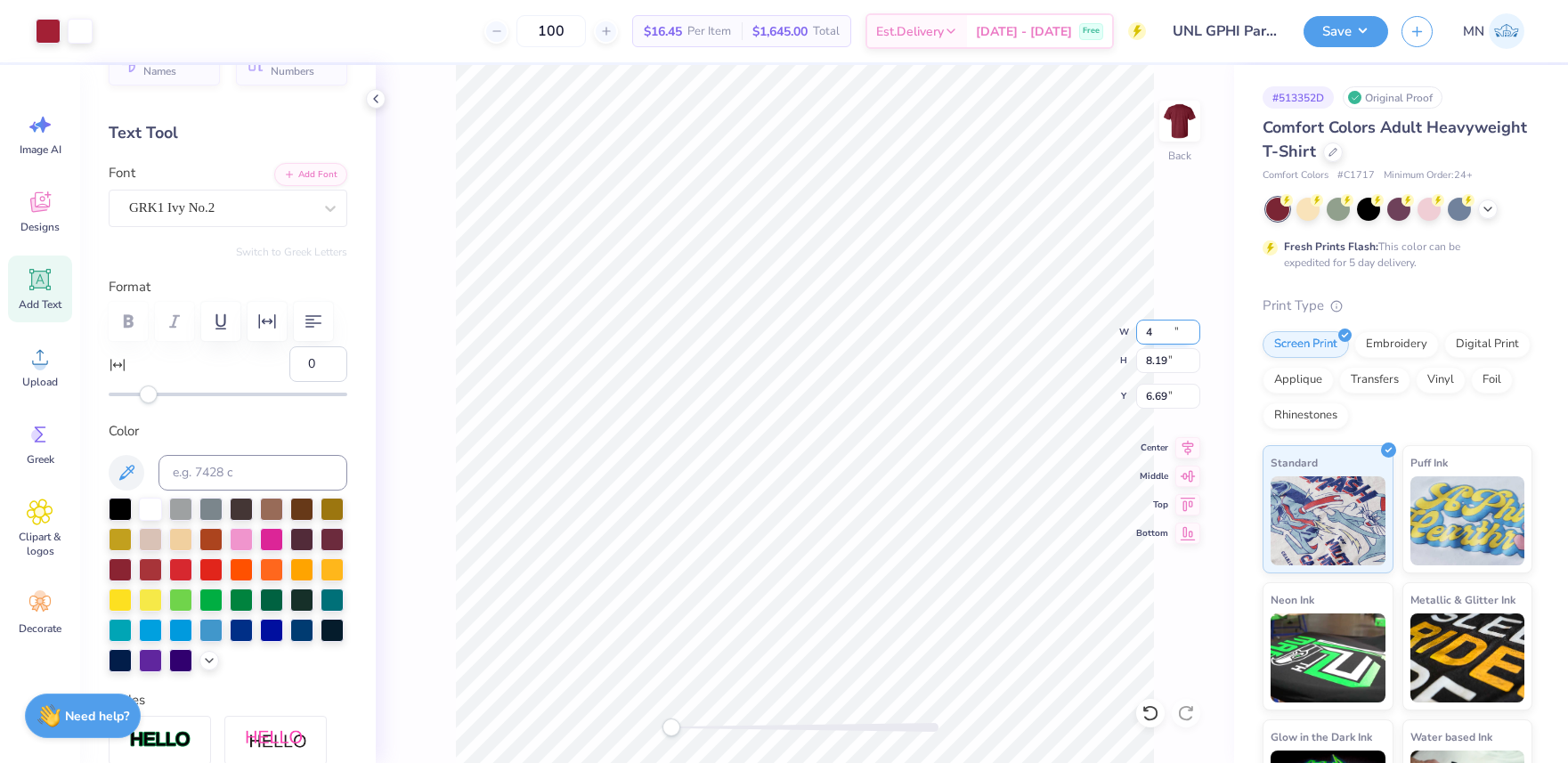
type input "4"
drag, startPoint x: 1172, startPoint y: 118, endPoint x: 1213, endPoint y: 6, distance: 119.3
click at [1171, 118] on img at bounding box center [1179, 120] width 36 height 36
click at [39, 351] on icon at bounding box center [39, 357] width 16 height 15
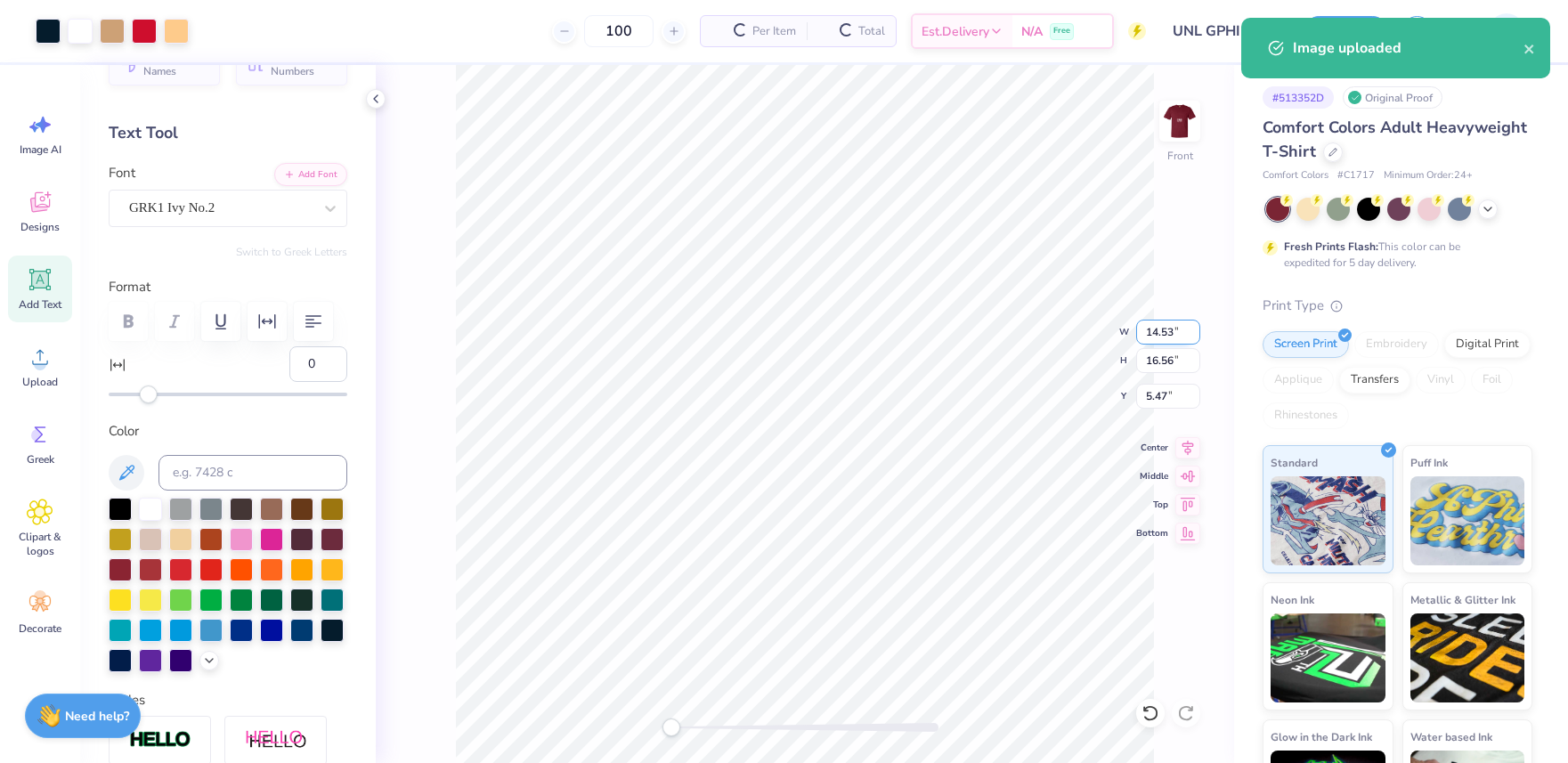
click at [1157, 325] on input "14.53" at bounding box center [1168, 331] width 64 height 25
type input "12"
click at [1157, 391] on input "5.47" at bounding box center [1168, 396] width 64 height 25
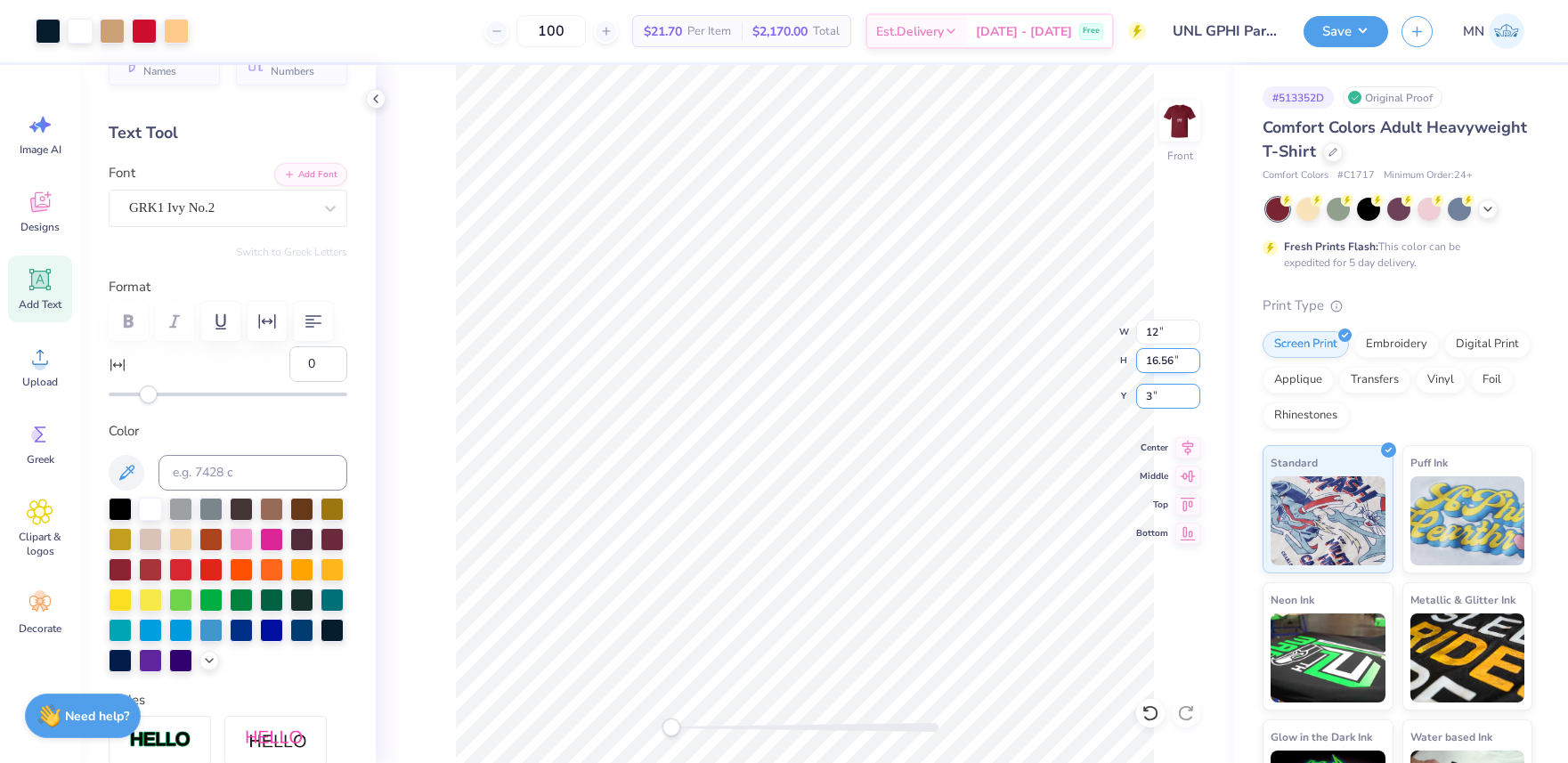
type input "3"
click at [29, 281] on icon at bounding box center [39, 279] width 27 height 27
click at [208, 222] on div "Super Dream" at bounding box center [228, 208] width 239 height 38
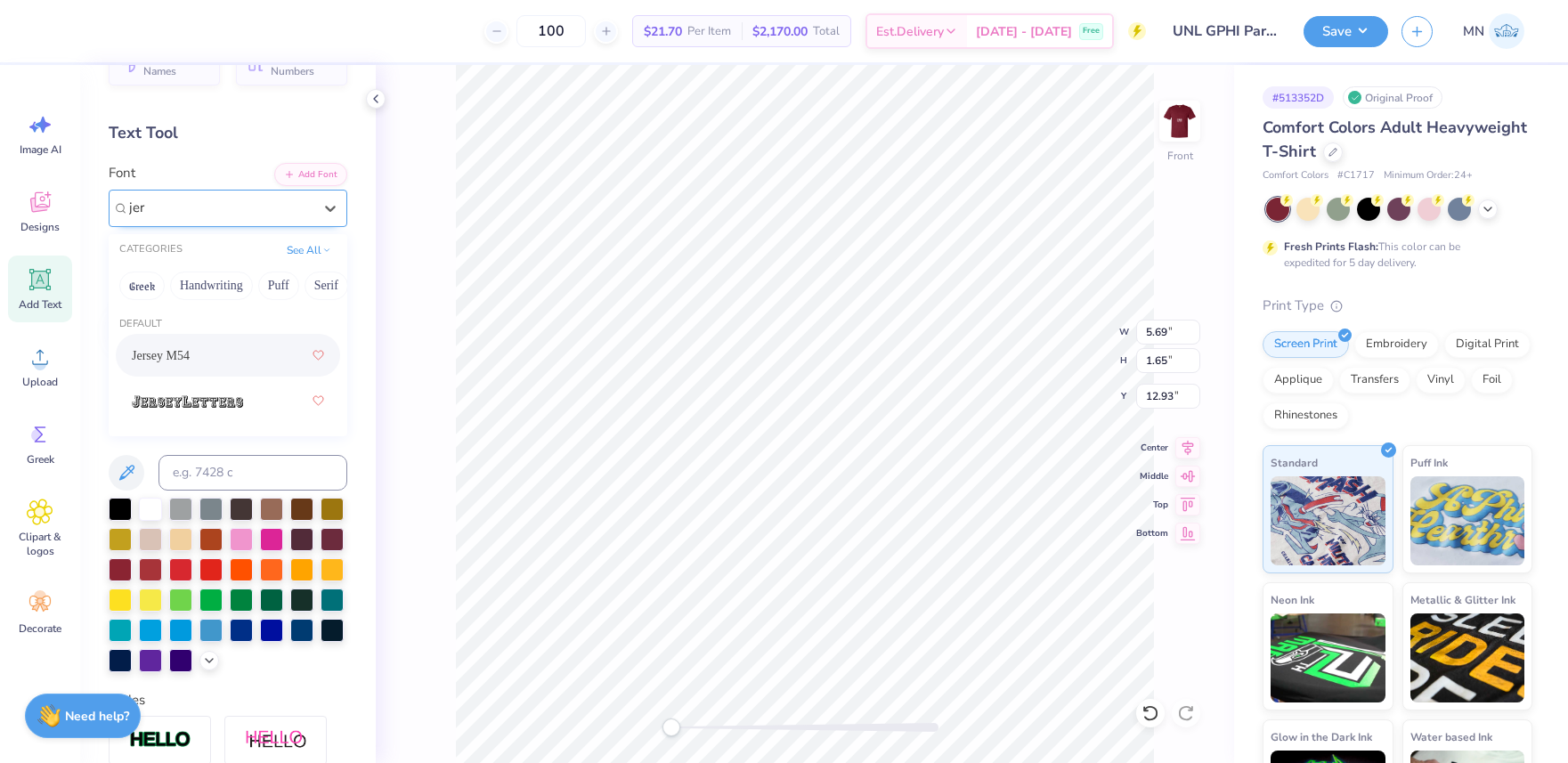
type input "jer"
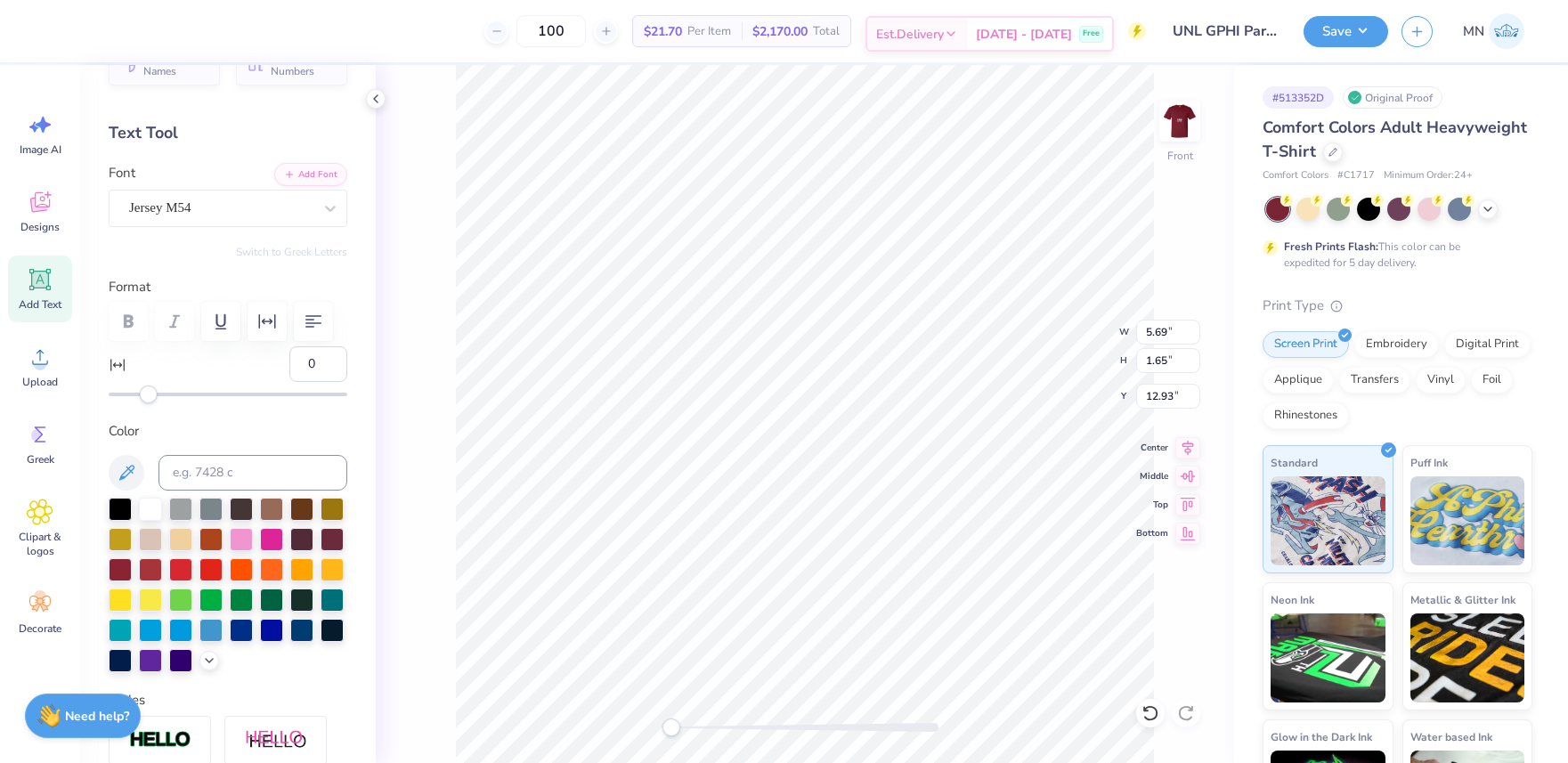
type textarea "PARENTS WEEKEND"
type input "33"
drag, startPoint x: 150, startPoint y: 391, endPoint x: 215, endPoint y: 395, distance: 65.1
click at [215, 395] on div "Accessibility label" at bounding box center [205, 394] width 17 height 17
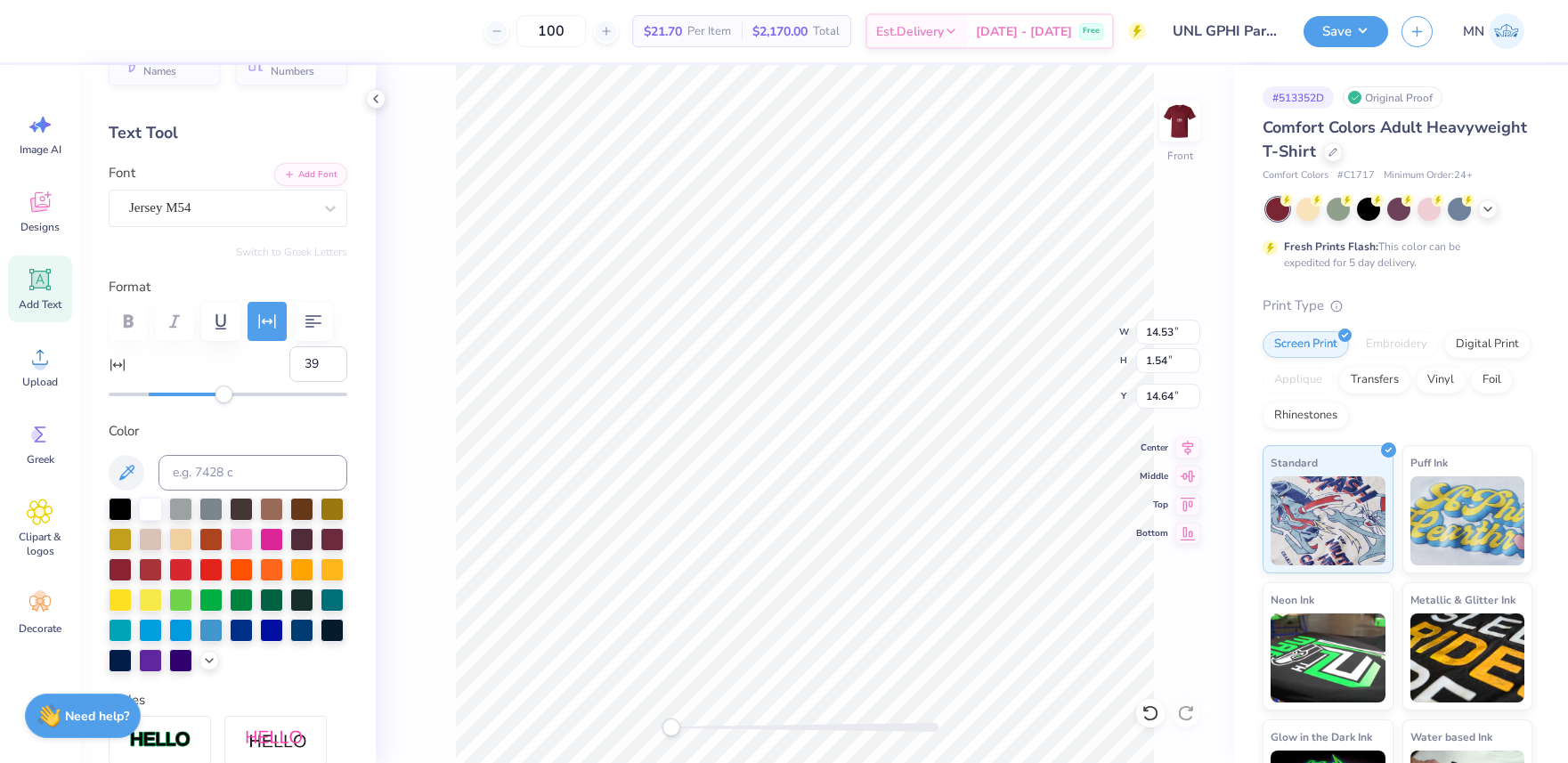
type input "40"
drag, startPoint x: 207, startPoint y: 394, endPoint x: 227, endPoint y: 394, distance: 20.0
click at [227, 394] on div "Accessibility label" at bounding box center [224, 394] width 17 height 17
click at [1158, 328] on input "12.39" at bounding box center [1168, 331] width 64 height 25
type input "12"
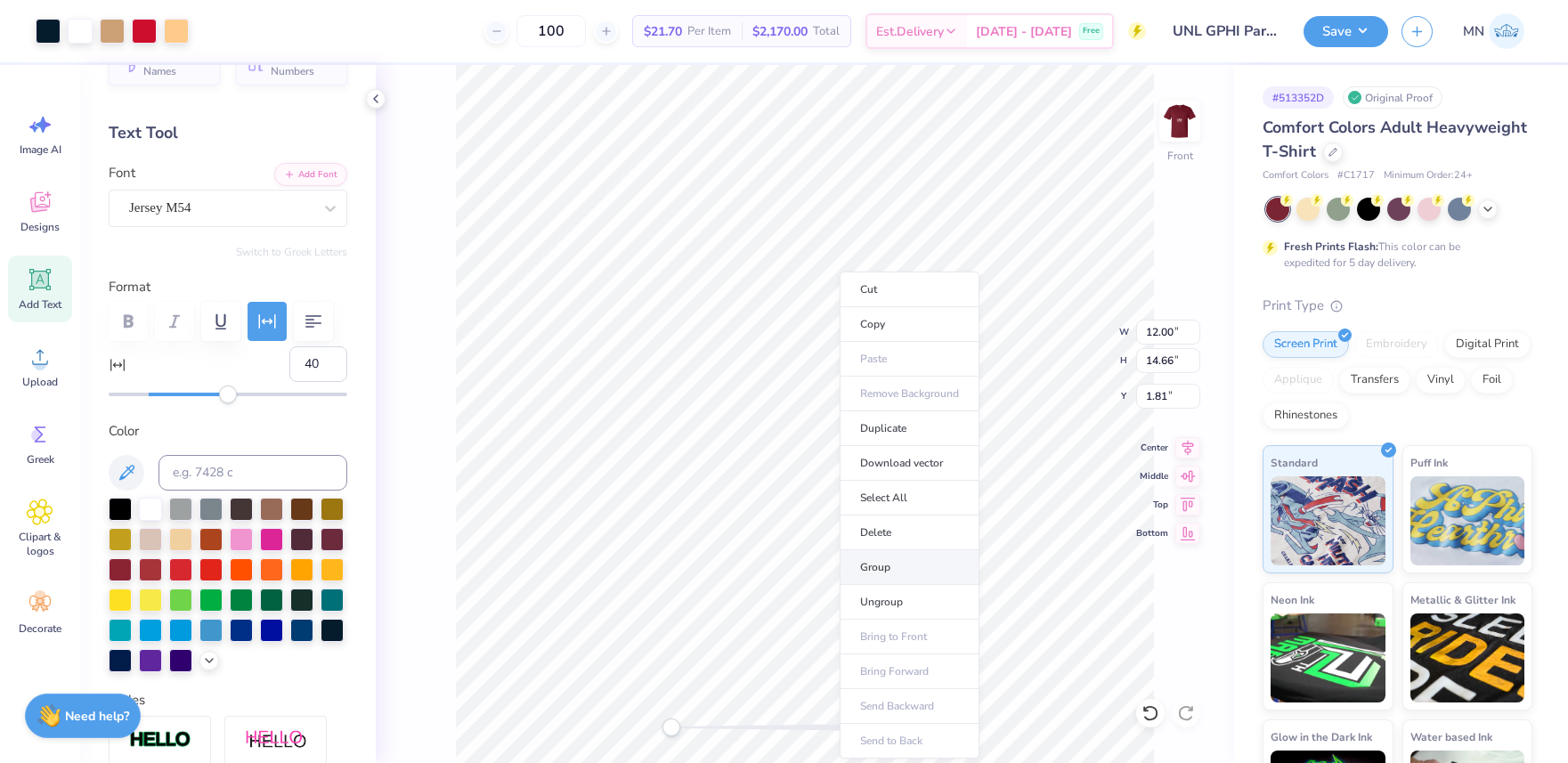
click at [887, 561] on li "Group" at bounding box center [909, 567] width 140 height 35
click at [1168, 398] on input "1.81" at bounding box center [1168, 396] width 64 height 25
type input "3"
drag, startPoint x: 1201, startPoint y: 105, endPoint x: 1186, endPoint y: 117, distance: 19.2
click at [1201, 105] on div "Front W 12.00 12.00 " H 14.66 14.66 " Y 3.00 3.00 " Center Middle Top Bottom" at bounding box center [805, 414] width 858 height 698
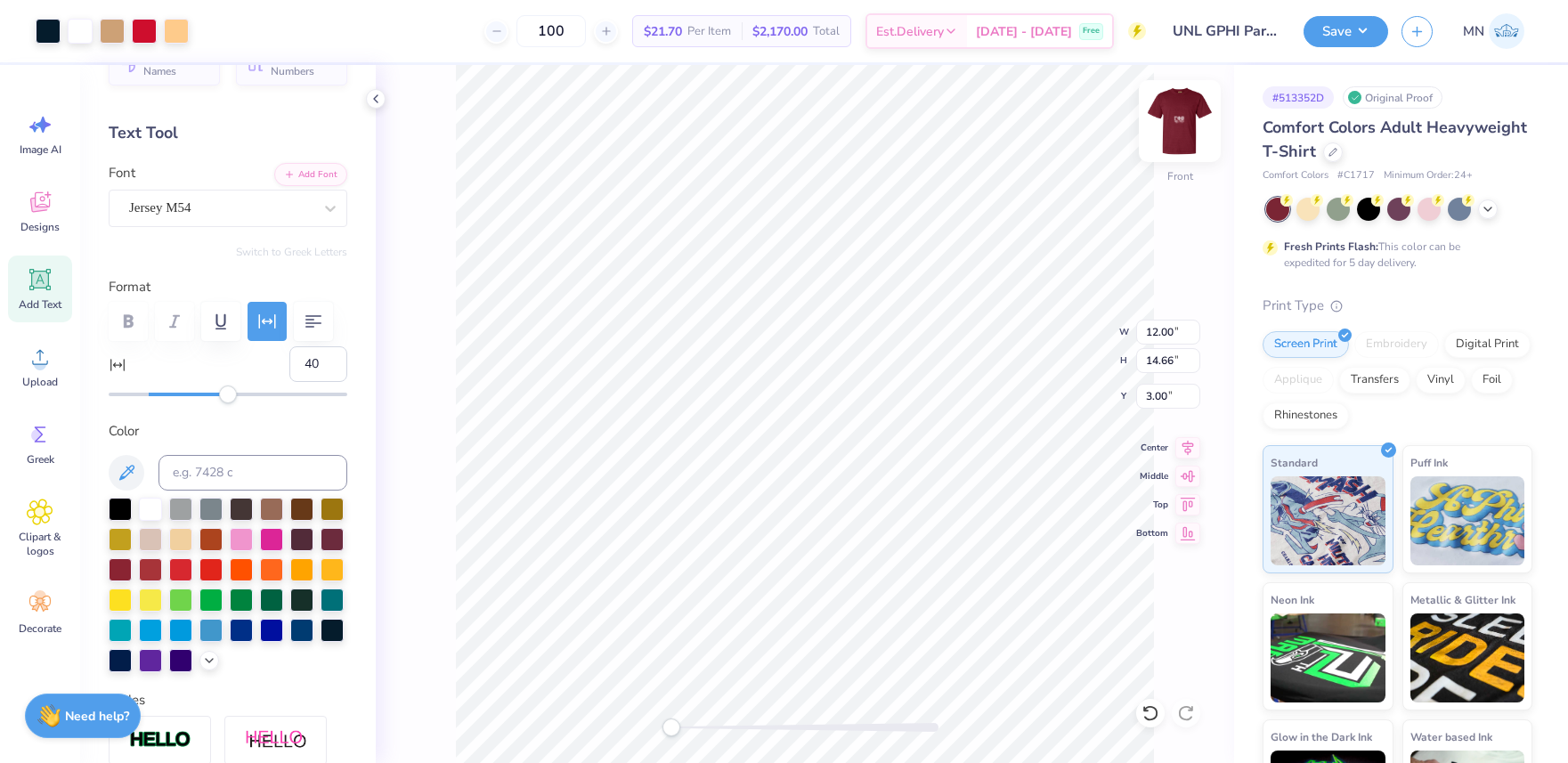
click at [1186, 117] on img at bounding box center [1180, 121] width 72 height 72
click at [78, 28] on div at bounding box center [80, 28] width 25 height 25
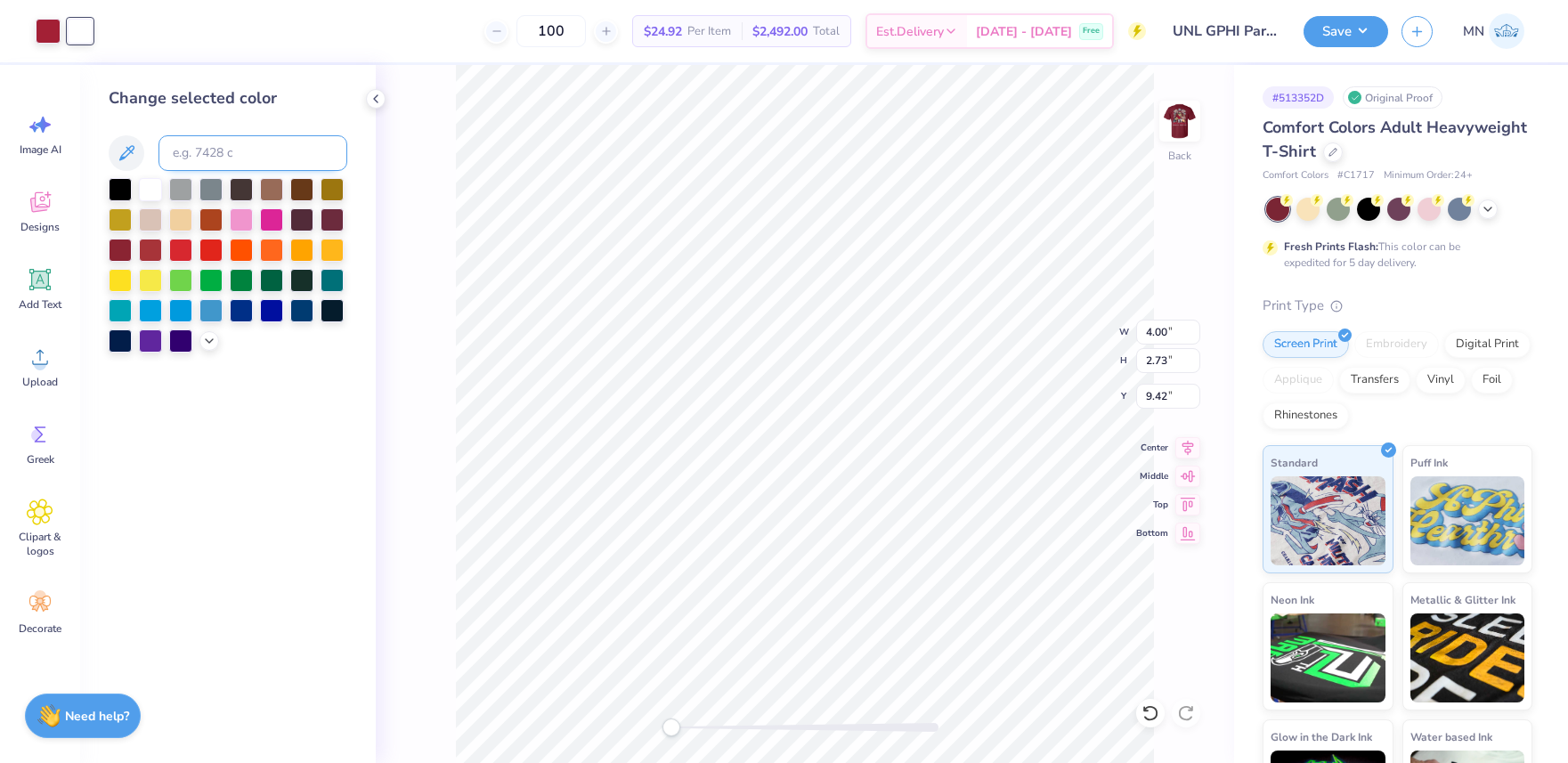
drag, startPoint x: 191, startPoint y: 124, endPoint x: 194, endPoint y: 142, distance: 18.2
click at [191, 125] on div "Change selected color" at bounding box center [228, 219] width 239 height 266
click at [194, 152] on input at bounding box center [253, 152] width 188 height 36
type input "186"
click at [58, 23] on div at bounding box center [48, 28] width 25 height 25
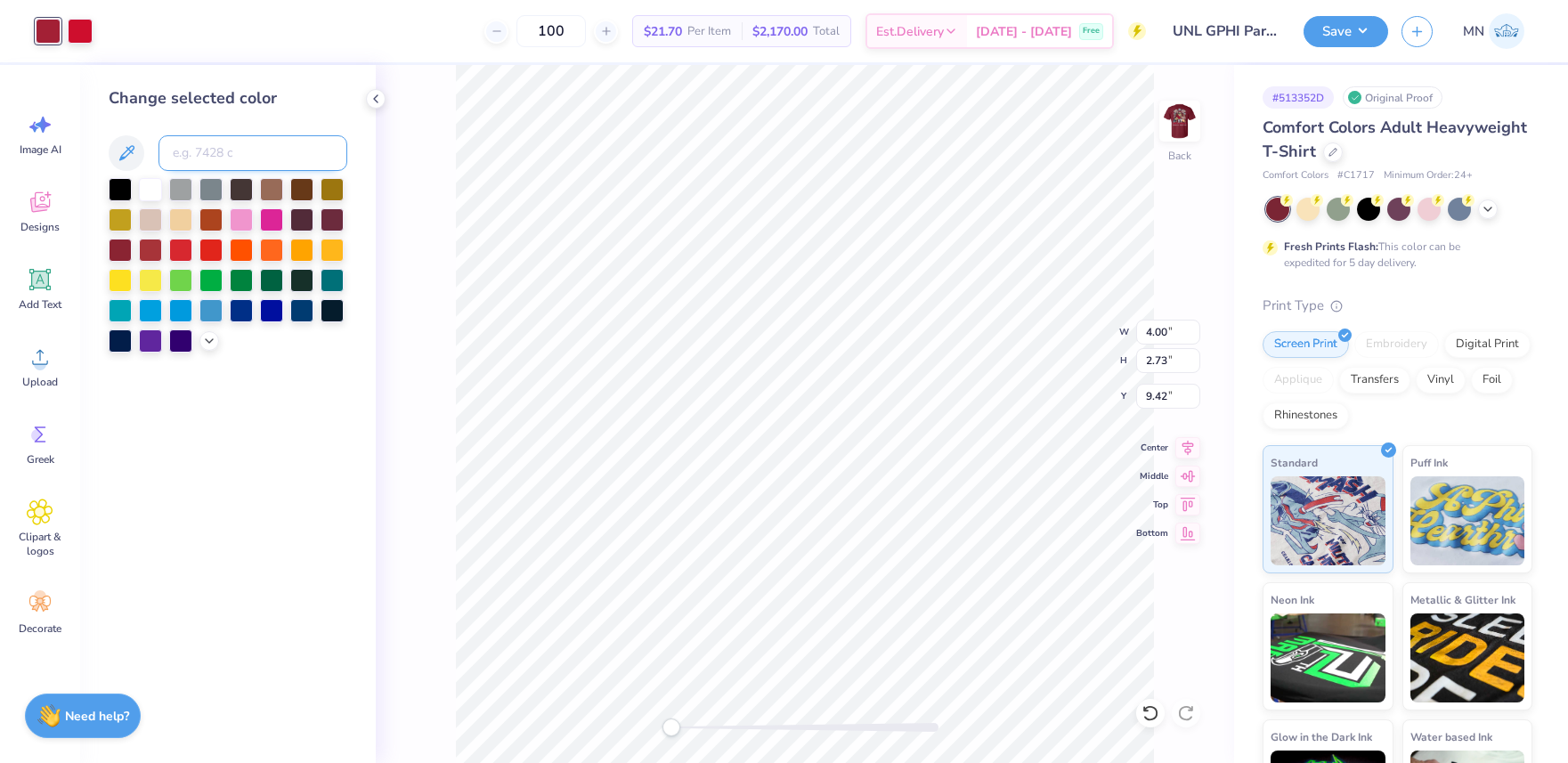
click at [203, 153] on input at bounding box center [253, 152] width 188 height 36
type input "186"
click at [1155, 348] on input "2.73" at bounding box center [1168, 360] width 64 height 25
click at [1166, 334] on input "4.00" at bounding box center [1168, 331] width 64 height 25
type input "3.5"
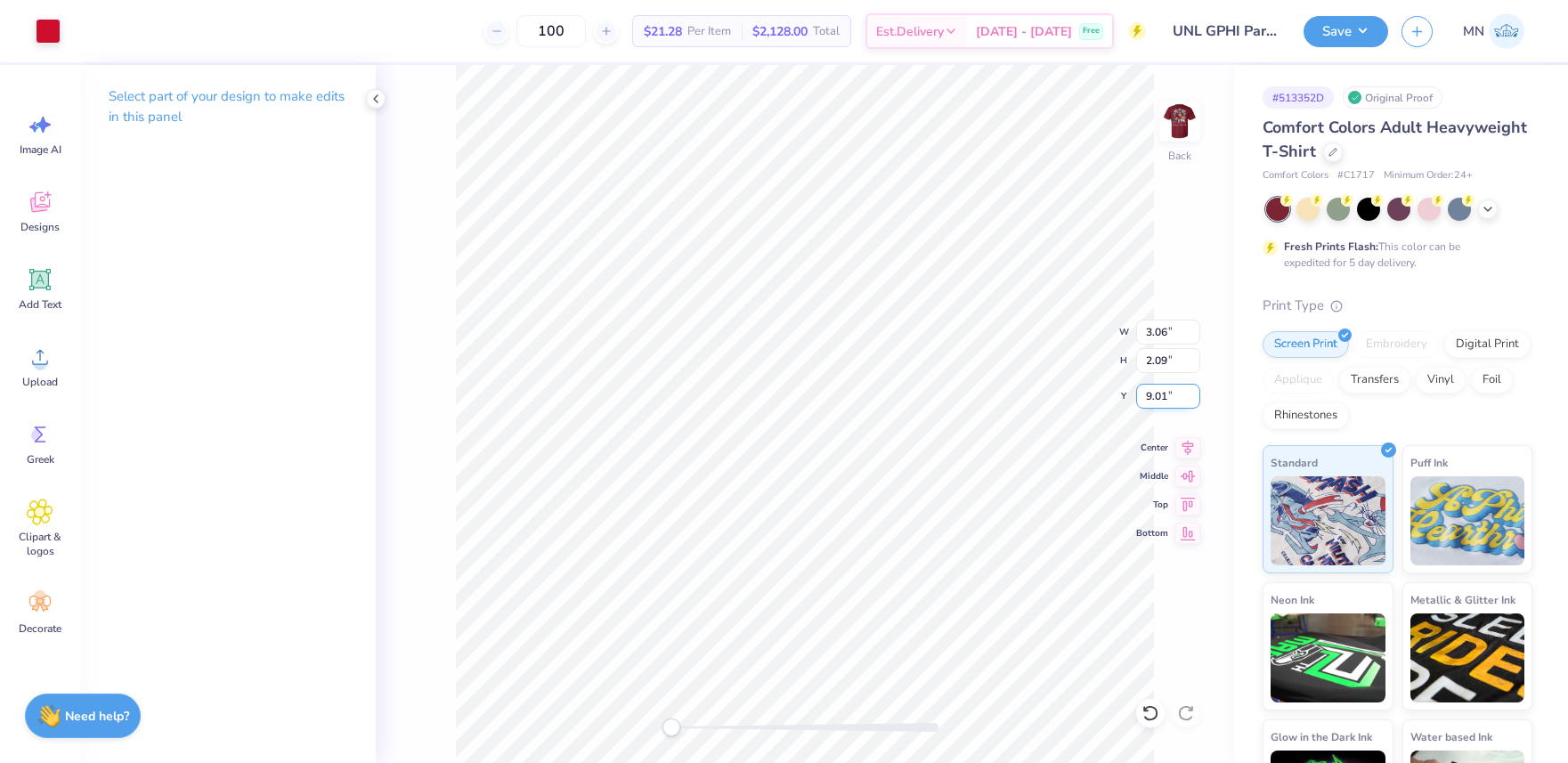
click at [1169, 398] on input "9.01" at bounding box center [1168, 396] width 64 height 25
type input "3"
click at [1167, 330] on input "3.06" at bounding box center [1168, 331] width 64 height 25
type input "3.5"
click at [1164, 395] on input "2.85" at bounding box center [1168, 396] width 64 height 25
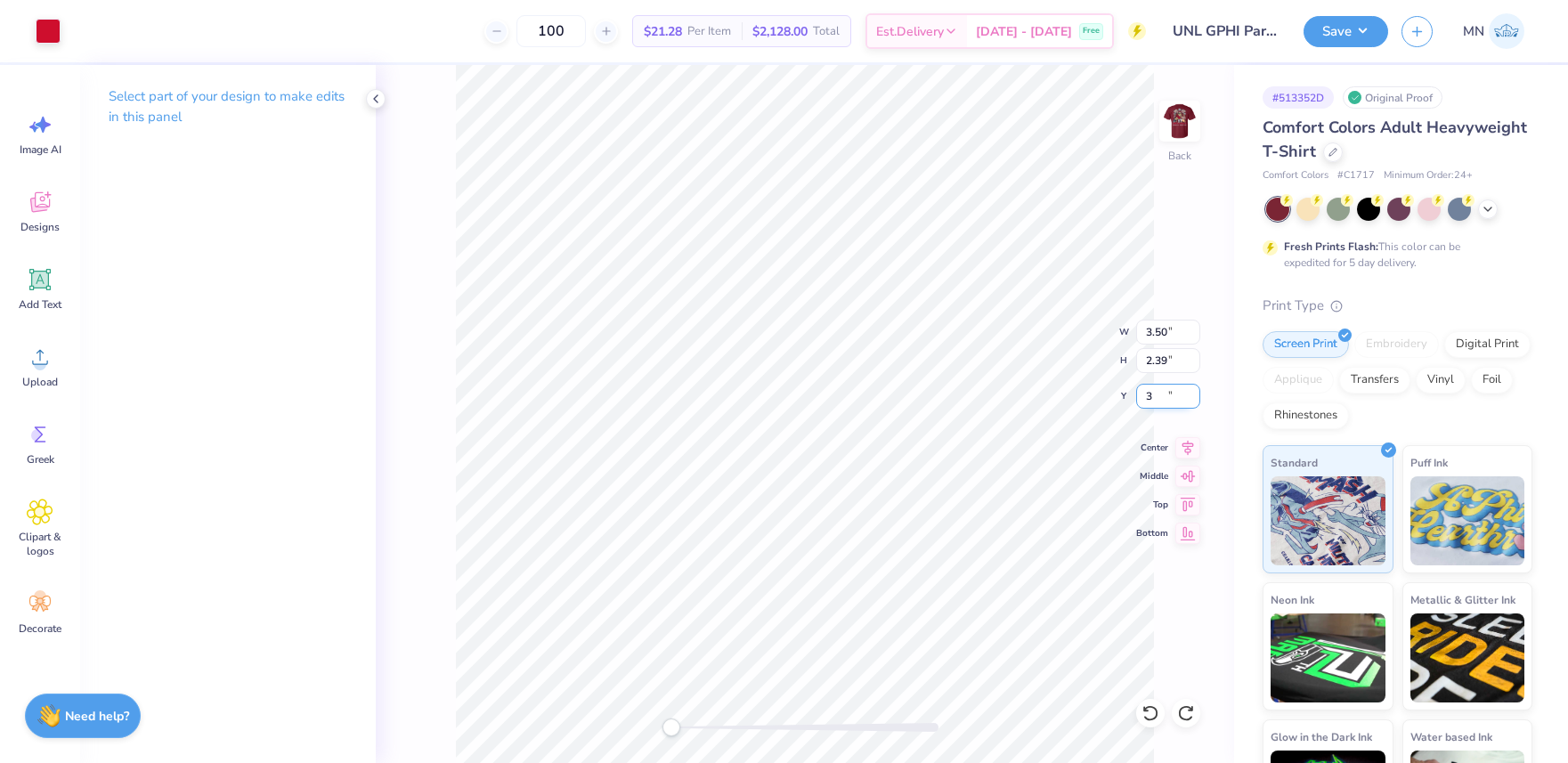
type input "3"
drag, startPoint x: 1348, startPoint y: 38, endPoint x: 1348, endPoint y: 49, distance: 11.0
click at [1348, 38] on button "Save" at bounding box center [1346, 31] width 85 height 31
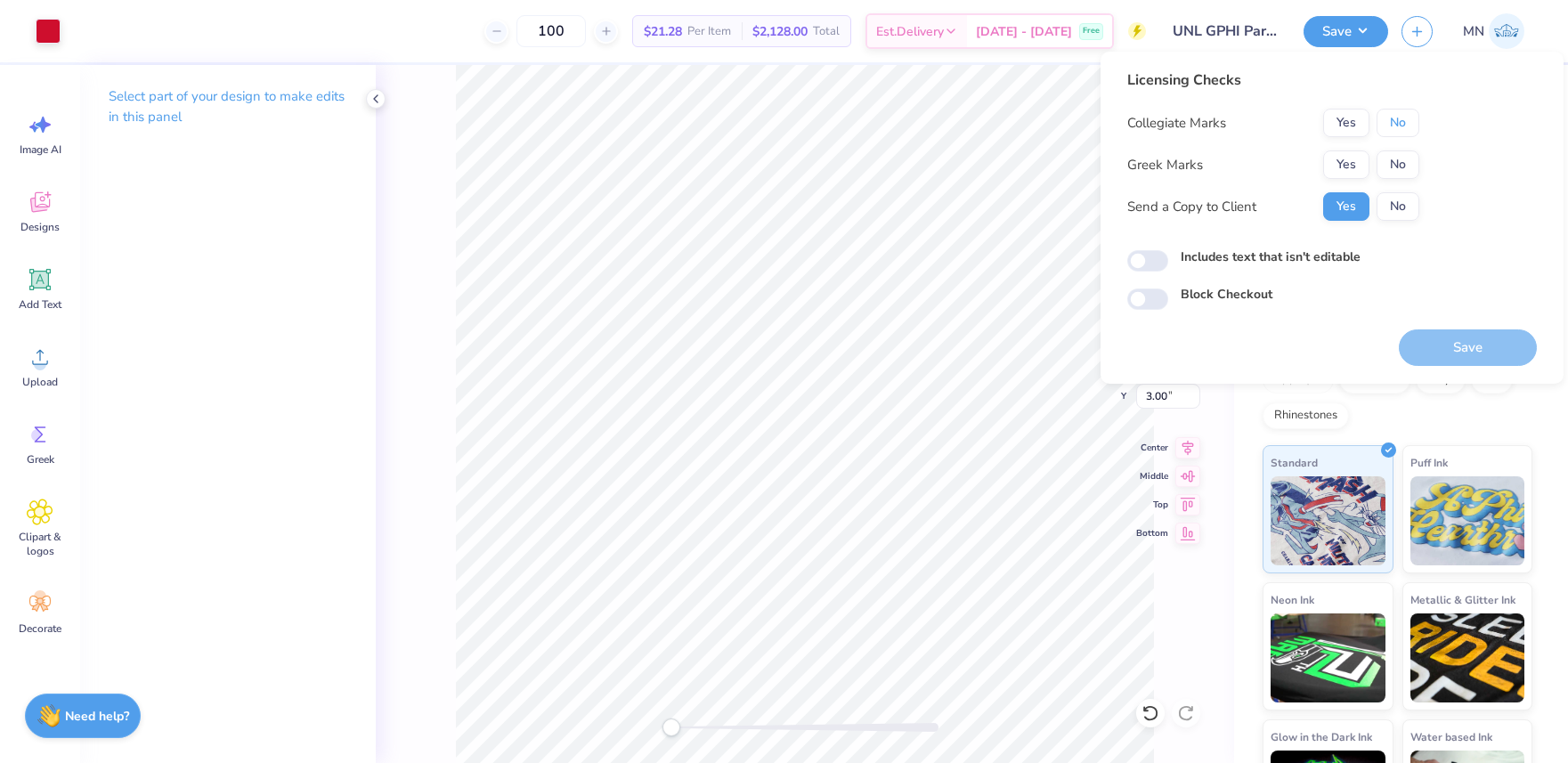
drag, startPoint x: 1406, startPoint y: 129, endPoint x: 1387, endPoint y: 140, distance: 22.0
click at [1404, 130] on button "No" at bounding box center [1398, 122] width 43 height 28
drag, startPoint x: 1342, startPoint y: 168, endPoint x: 1346, endPoint y: 181, distance: 13.6
click at [1343, 168] on button "Yes" at bounding box center [1346, 164] width 46 height 28
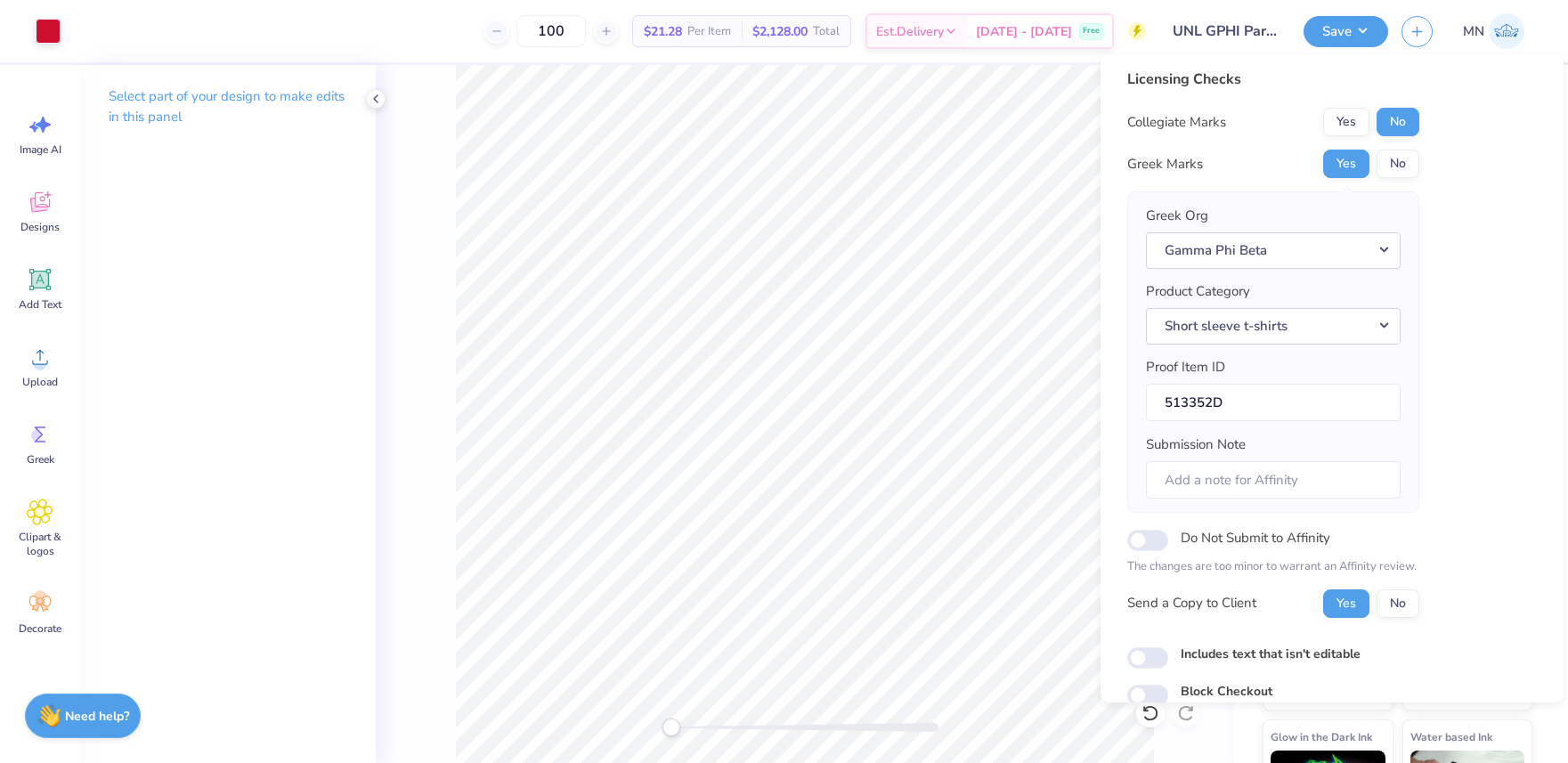
scroll to position [0, 0]
drag, startPoint x: 1346, startPoint y: 130, endPoint x: 1358, endPoint y: 209, distance: 79.9
click at [1347, 130] on button "Yes" at bounding box center [1346, 125] width 46 height 28
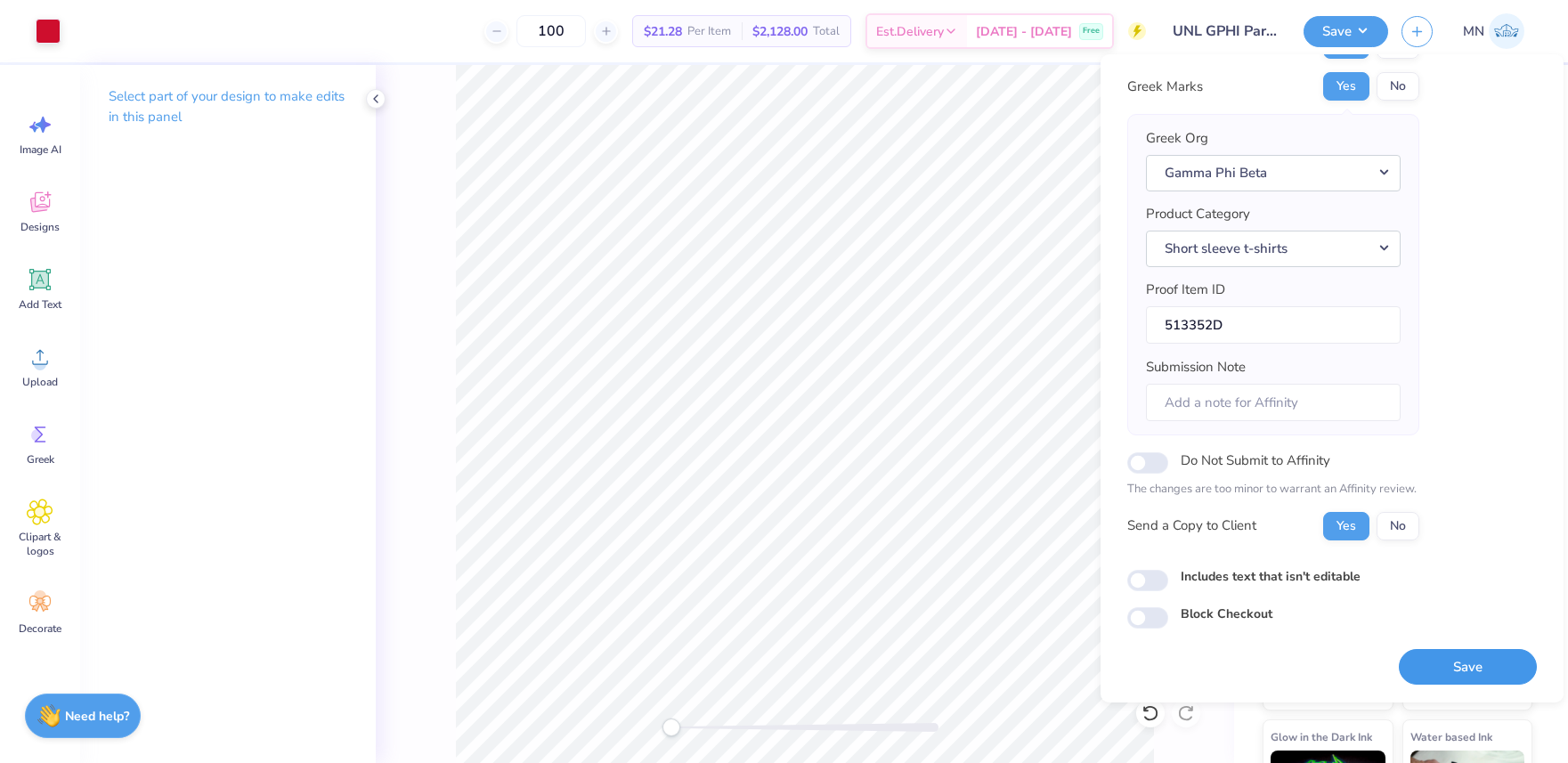
click at [1461, 668] on button "Save" at bounding box center [1468, 668] width 138 height 37
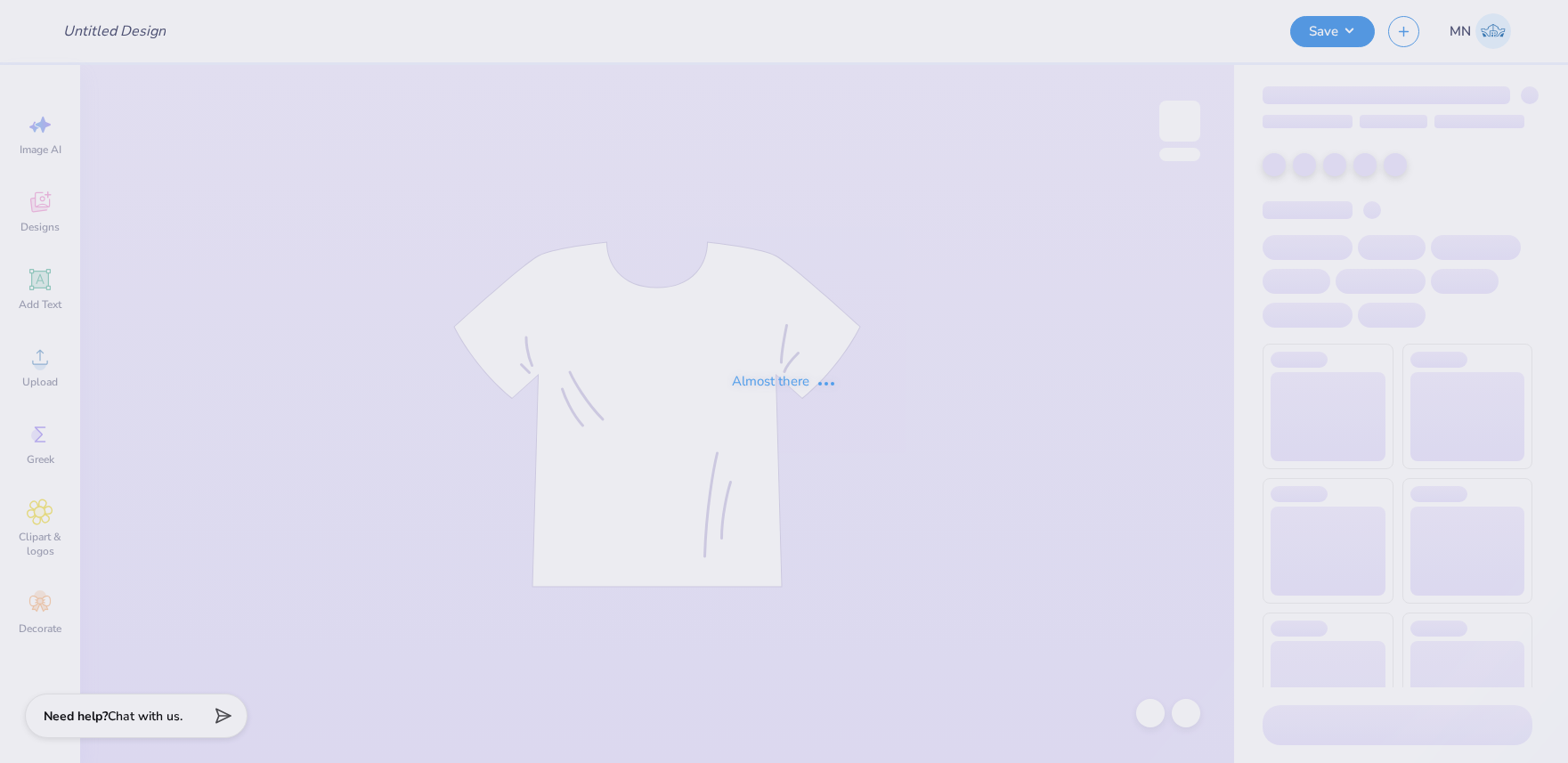
type input "Club powerlifting"
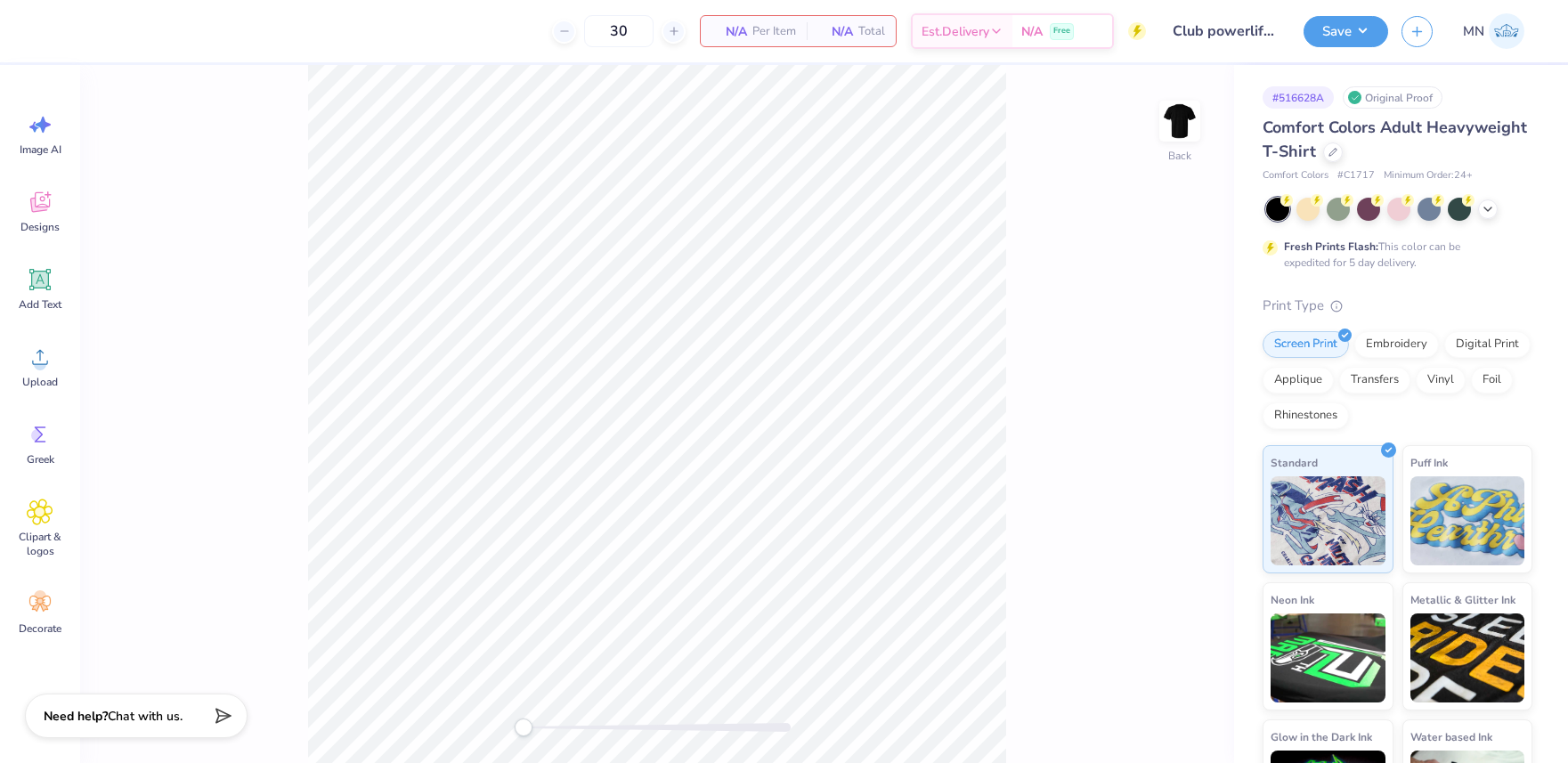
drag, startPoint x: 47, startPoint y: 284, endPoint x: 93, endPoint y: 285, distance: 46.0
click at [47, 284] on icon at bounding box center [40, 280] width 17 height 17
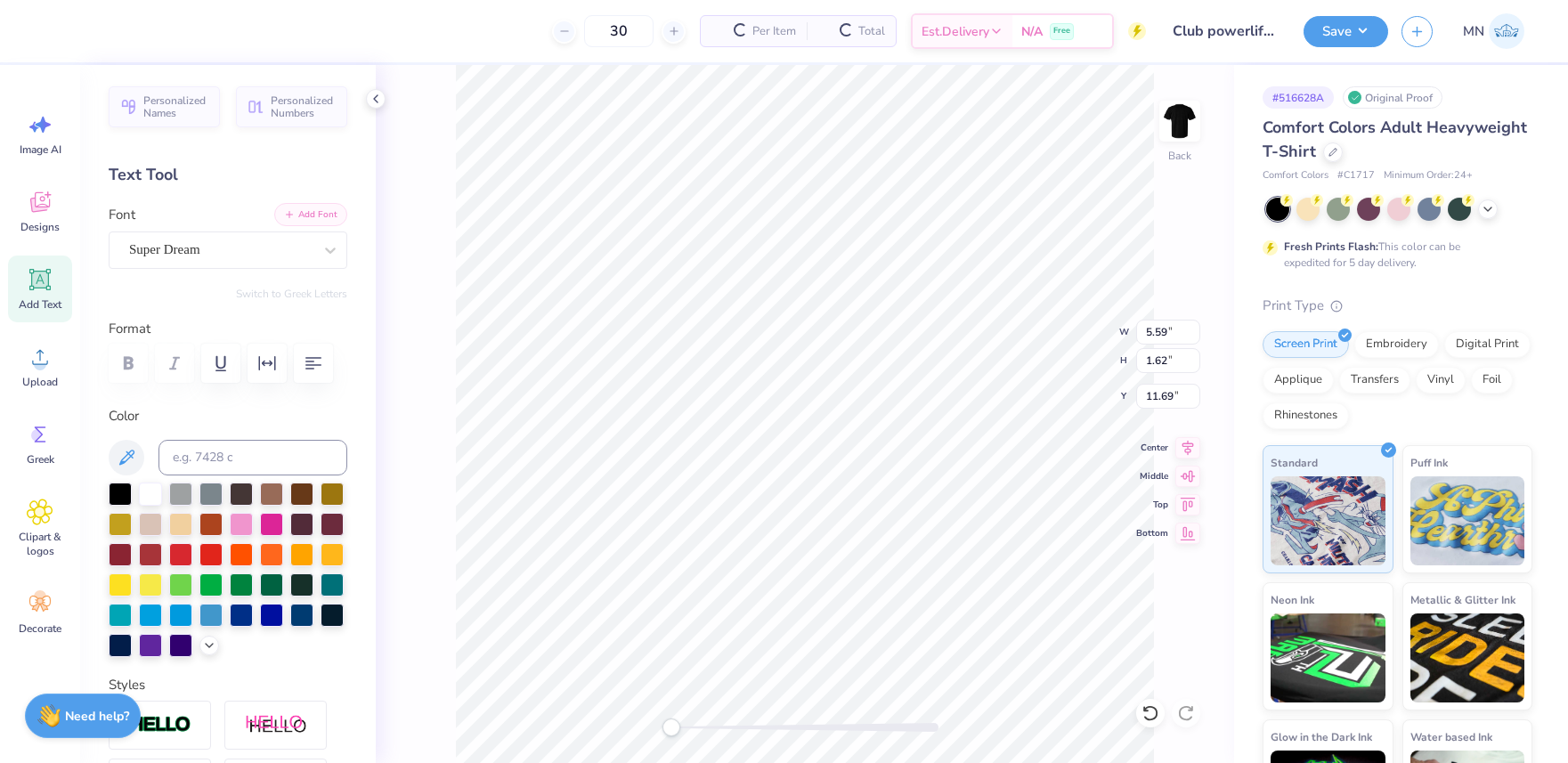
click at [299, 216] on button "Add Font" at bounding box center [310, 214] width 73 height 23
type textarea "CLUB POWERLIFTING"
type textarea "CLUB"
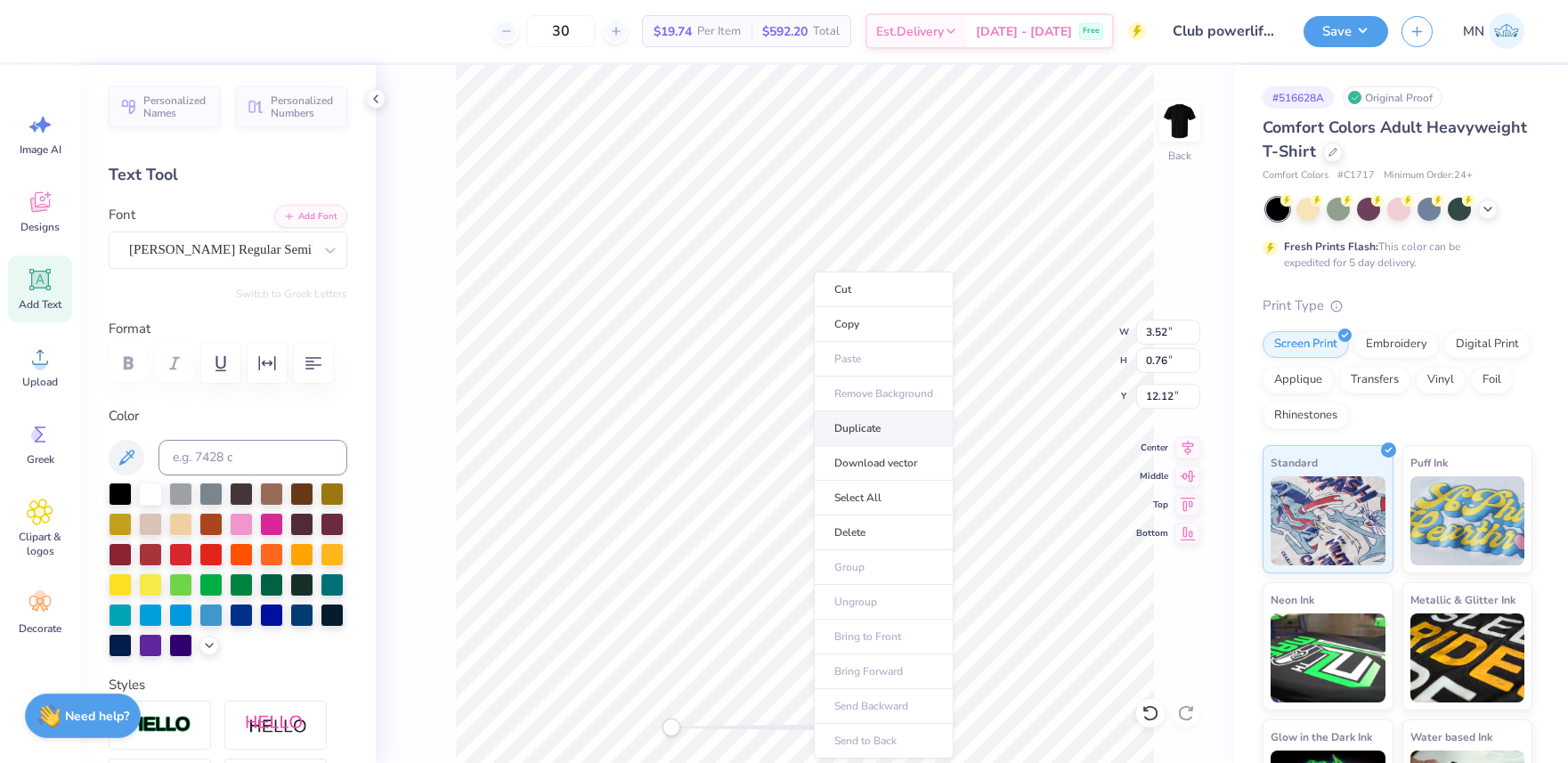
click at [858, 424] on li "Duplicate" at bounding box center [884, 429] width 140 height 35
type input "13.12"
type textarea "POWERLIFTING"
type input "3.52"
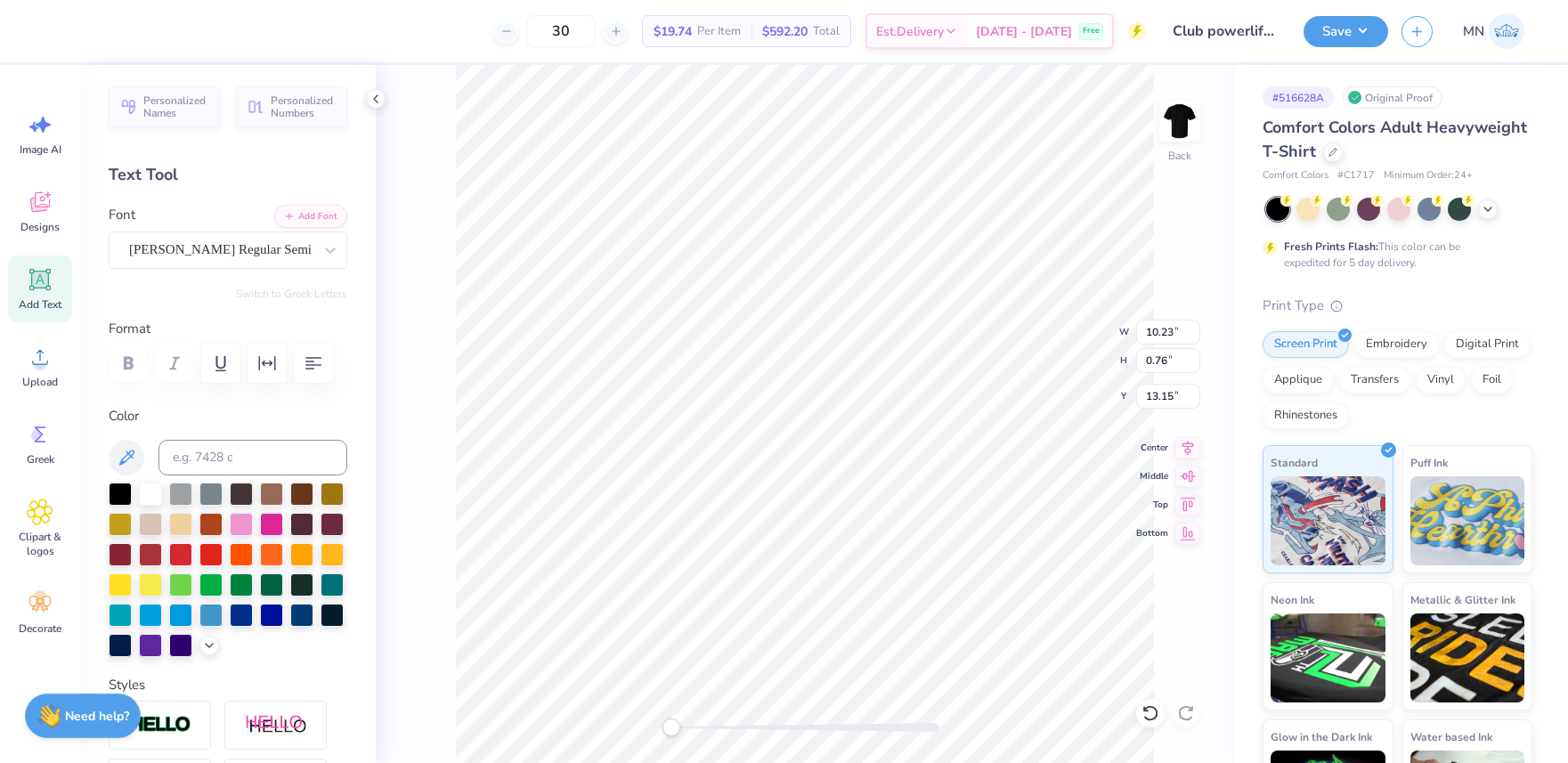
type input "12.12"
type input "3.22"
click at [44, 349] on icon at bounding box center [39, 356] width 27 height 27
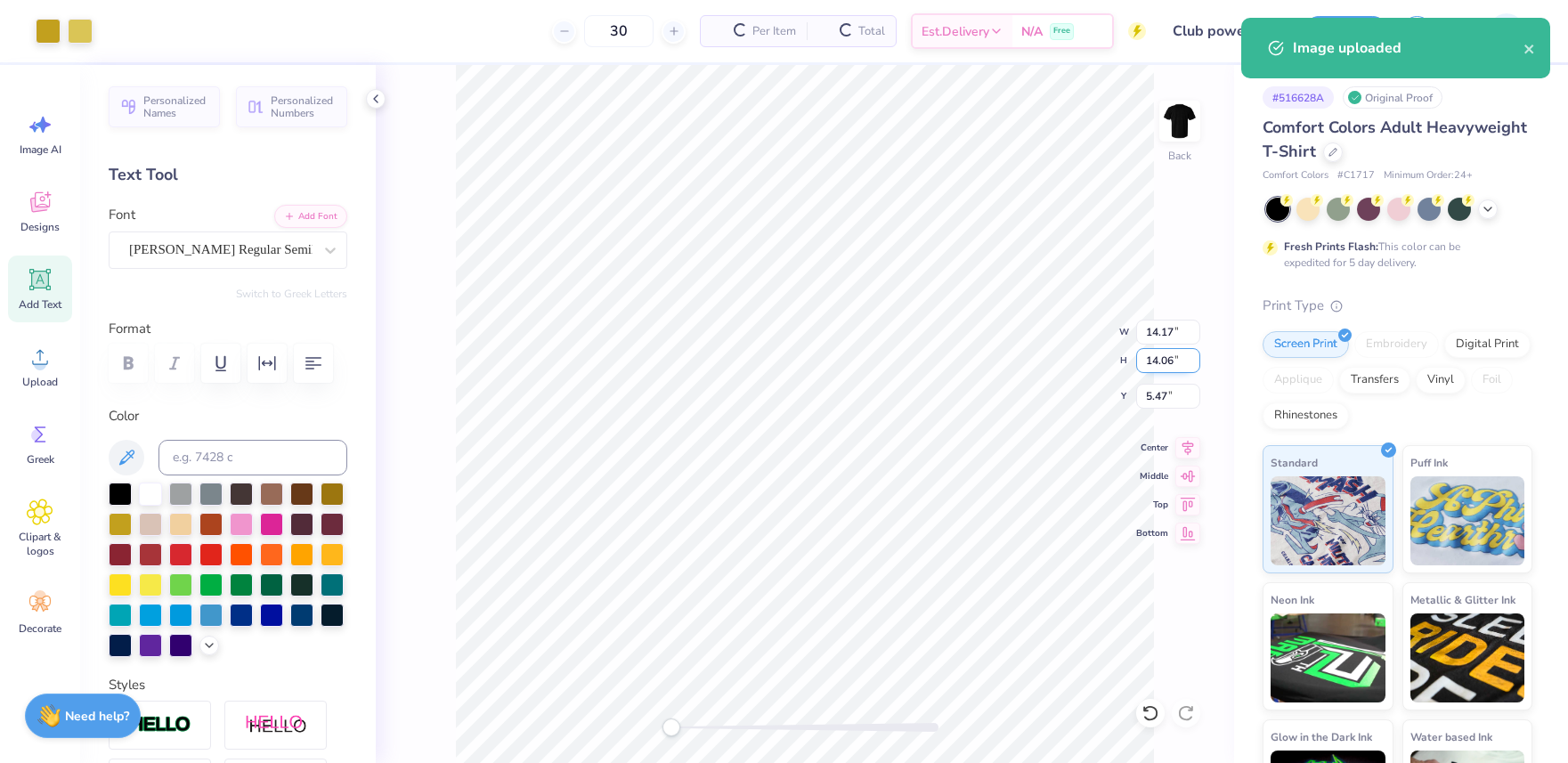
click at [1155, 361] on input "14.06" at bounding box center [1168, 360] width 64 height 25
type input "12"
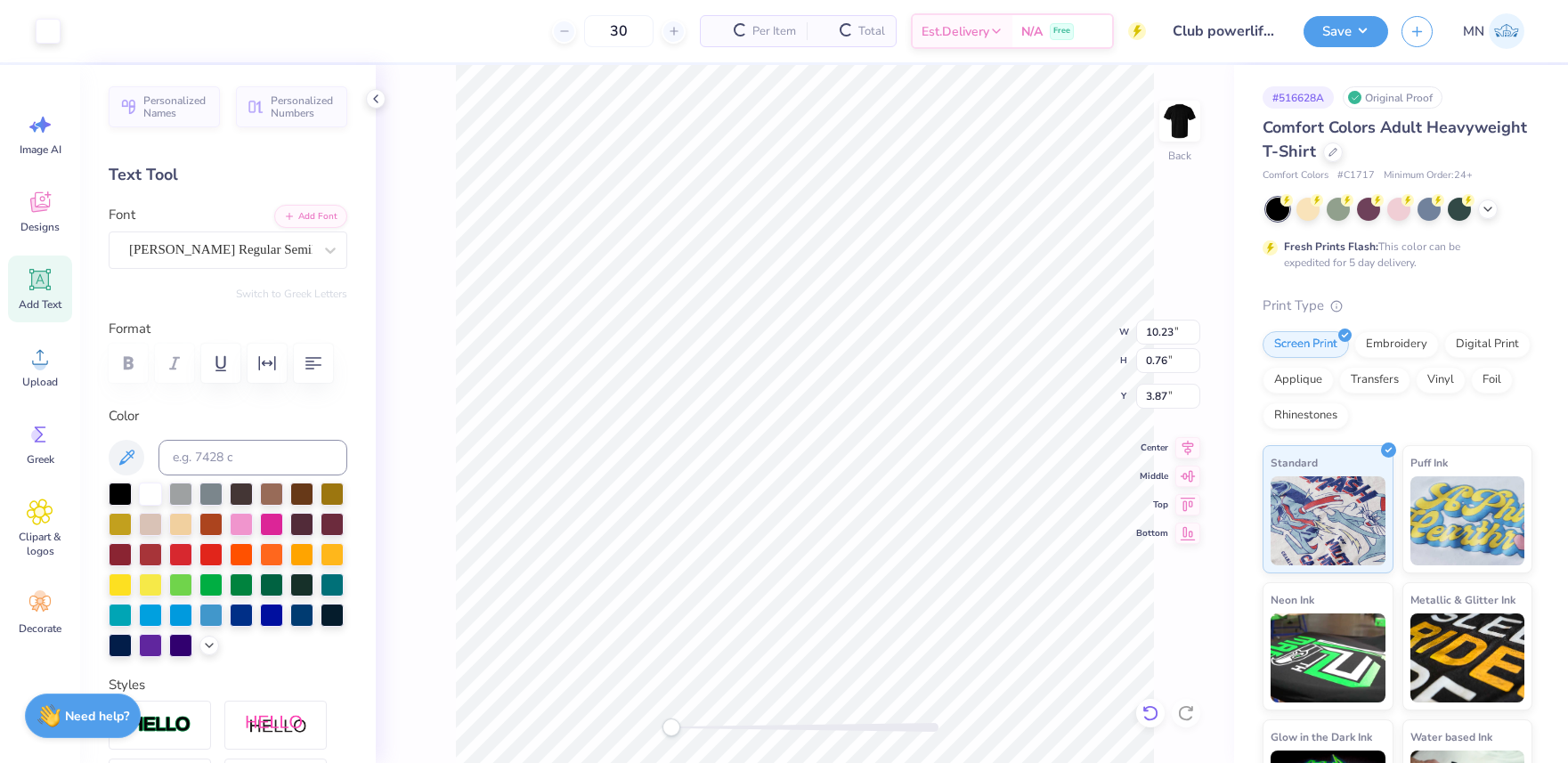
type input "10.23"
type input "0.76"
type input "3.87"
click at [33, 354] on icon at bounding box center [39, 356] width 27 height 27
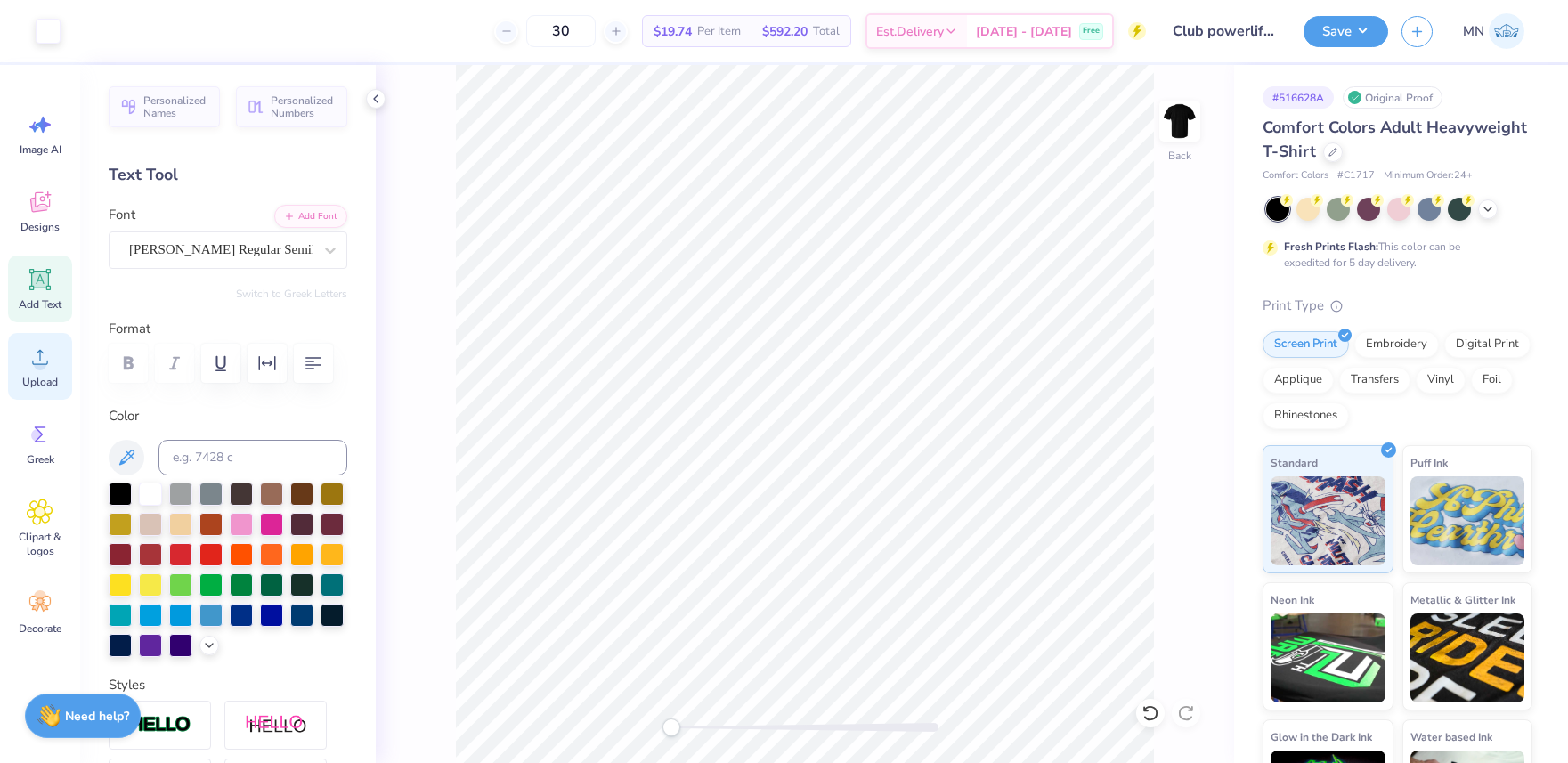
click at [43, 362] on circle at bounding box center [40, 365] width 13 height 13
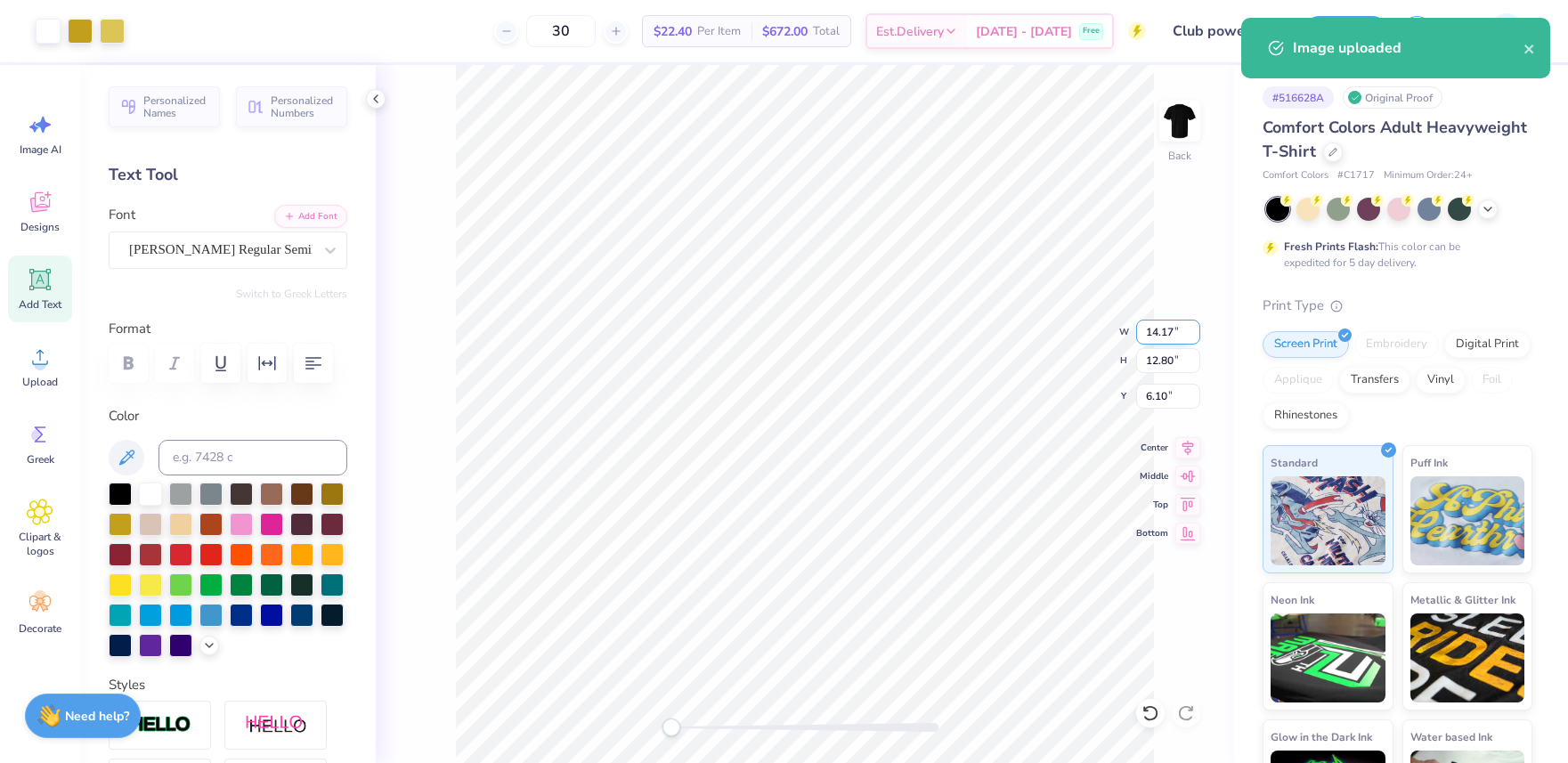
click at [1166, 339] on input "14.17" at bounding box center [1168, 331] width 64 height 25
type input "12"
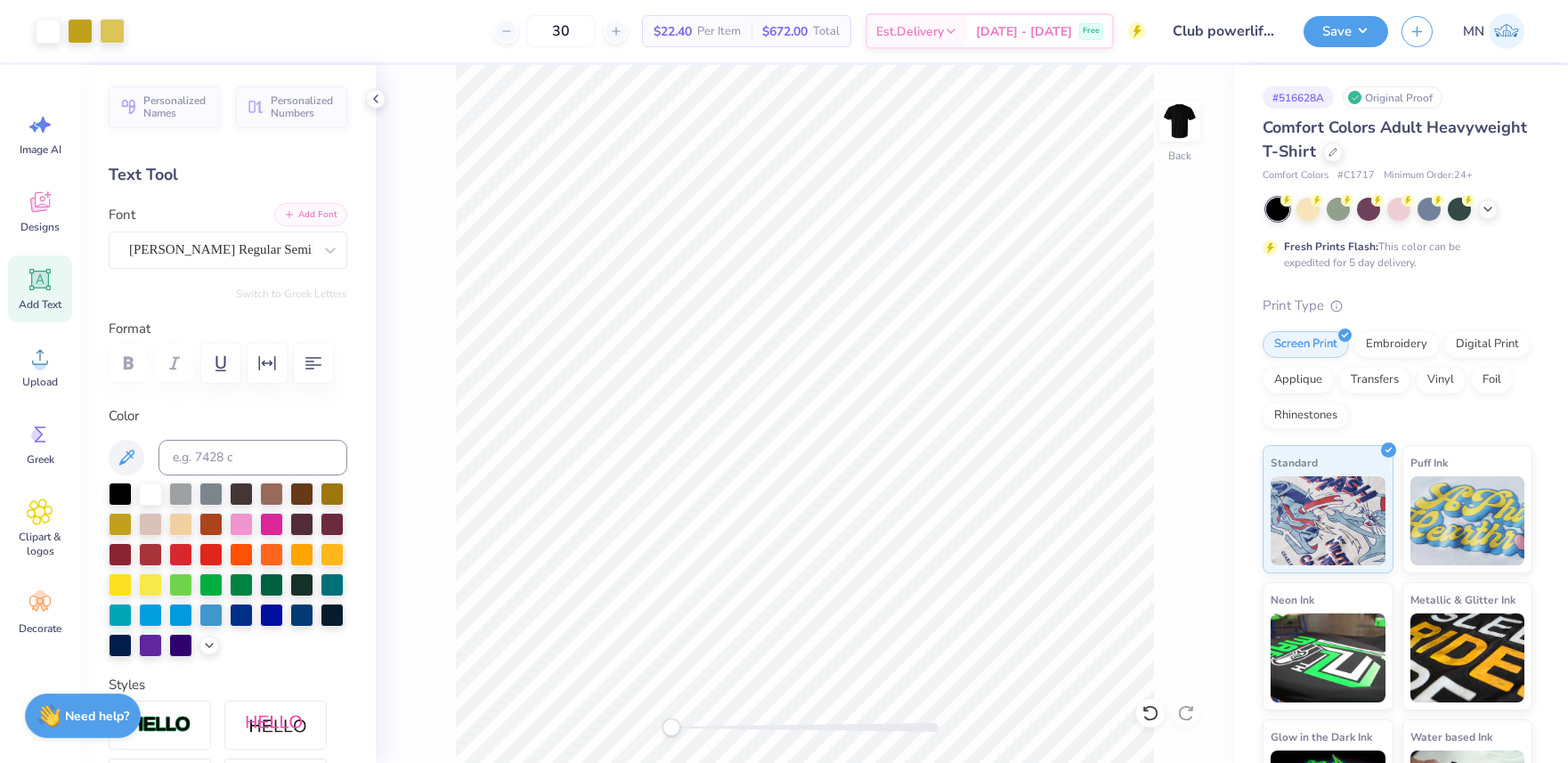
click at [300, 218] on button "Add Font" at bounding box center [310, 214] width 73 height 23
click at [848, 383] on li "Duplicate" at bounding box center [880, 389] width 140 height 35
type input "4.22"
click at [306, 217] on button "Add Font" at bounding box center [310, 214] width 73 height 23
type textarea "2025"
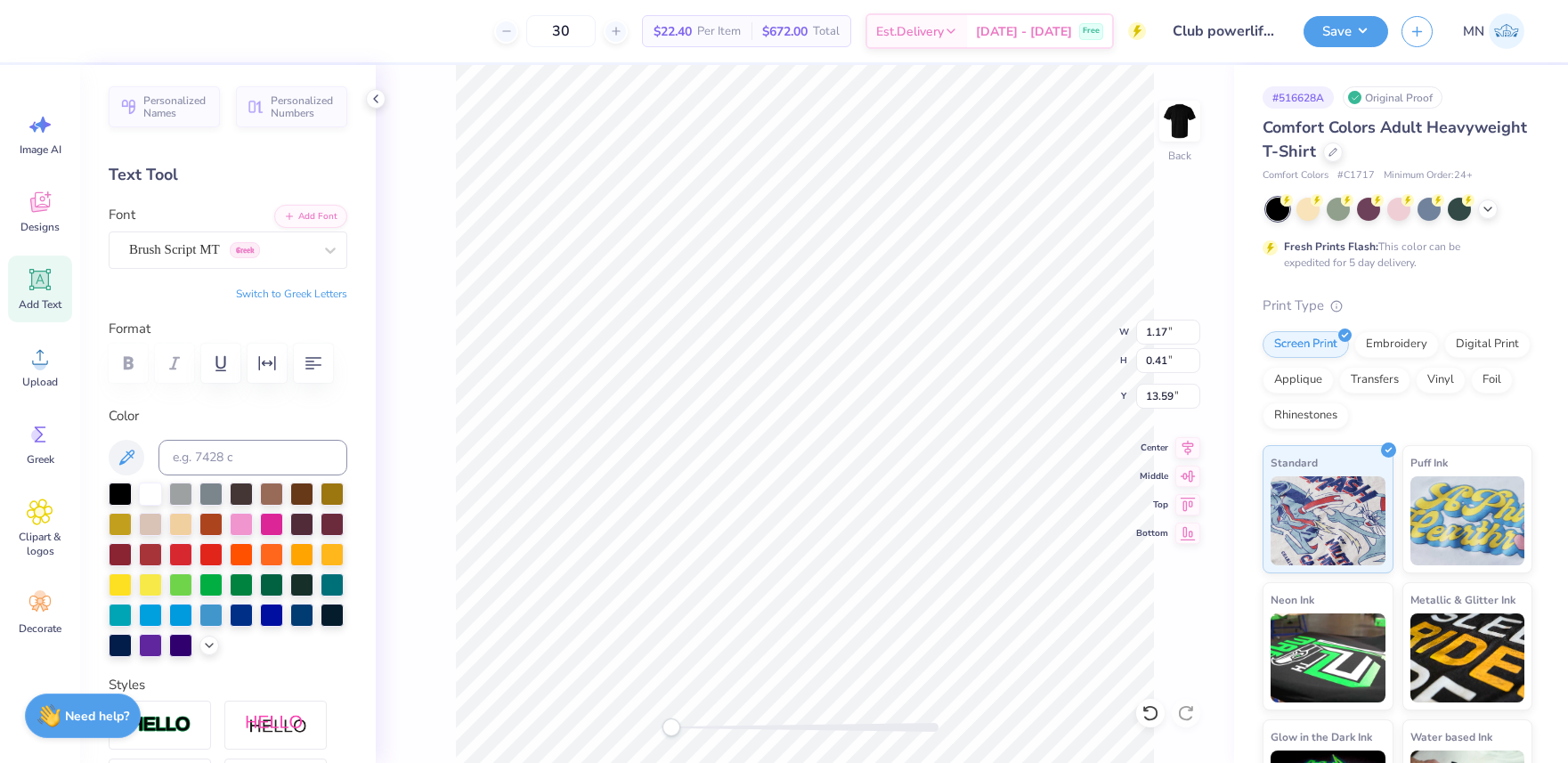
type input "12.00"
type input "10.84"
type input "3.11"
drag, startPoint x: 678, startPoint y: 726, endPoint x: 689, endPoint y: 724, distance: 11.2
click at [687, 726] on div "Accessibility label" at bounding box center [685, 726] width 17 height 17
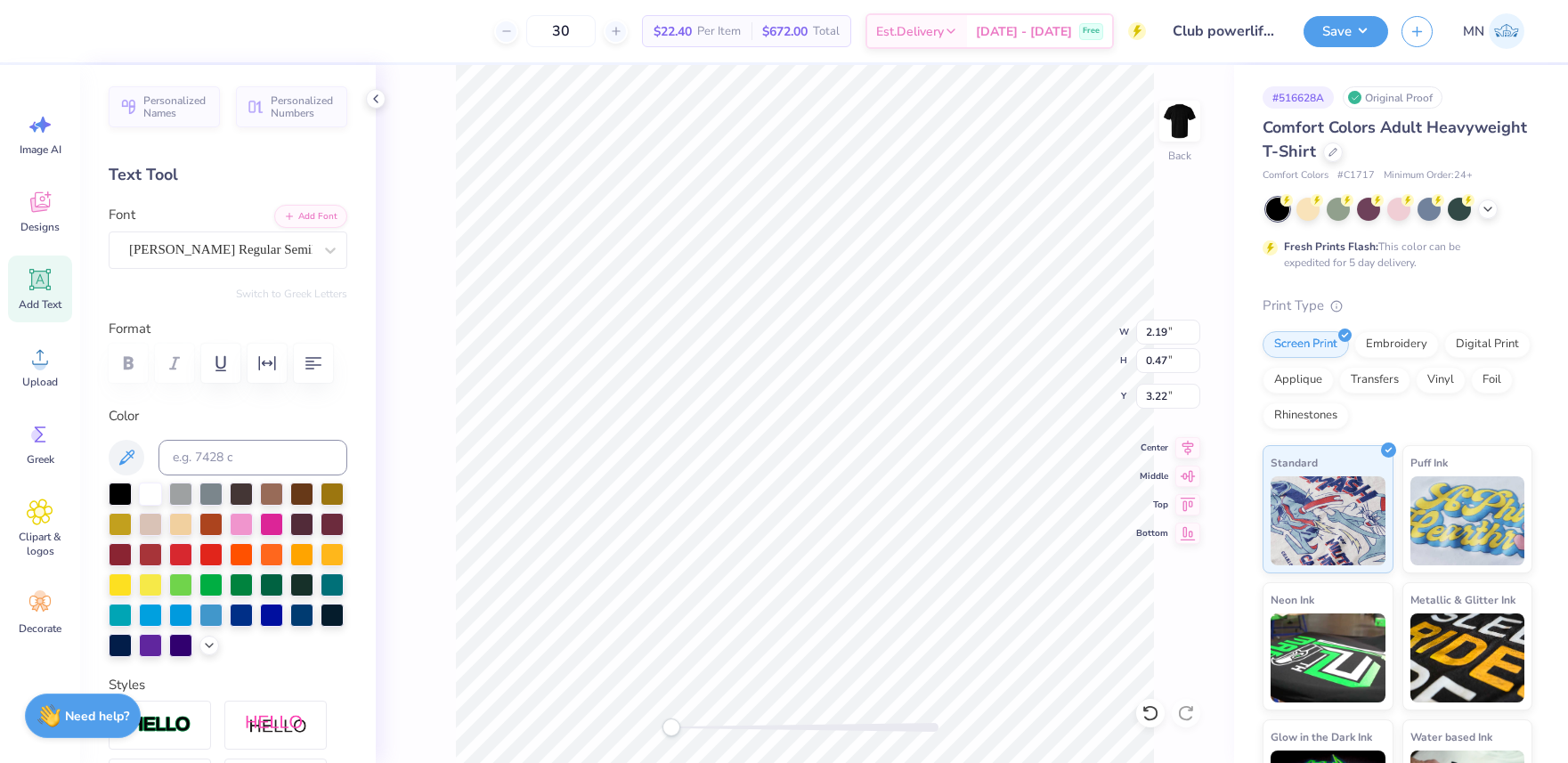
drag, startPoint x: 694, startPoint y: 728, endPoint x: 691, endPoint y: 717, distance: 11.4
click at [671, 724] on div "Accessibility label" at bounding box center [671, 726] width 17 height 17
drag, startPoint x: 1160, startPoint y: 359, endPoint x: 1179, endPoint y: 371, distance: 22.5
click at [1160, 359] on input "12.91" at bounding box center [1168, 360] width 64 height 25
type input "11"
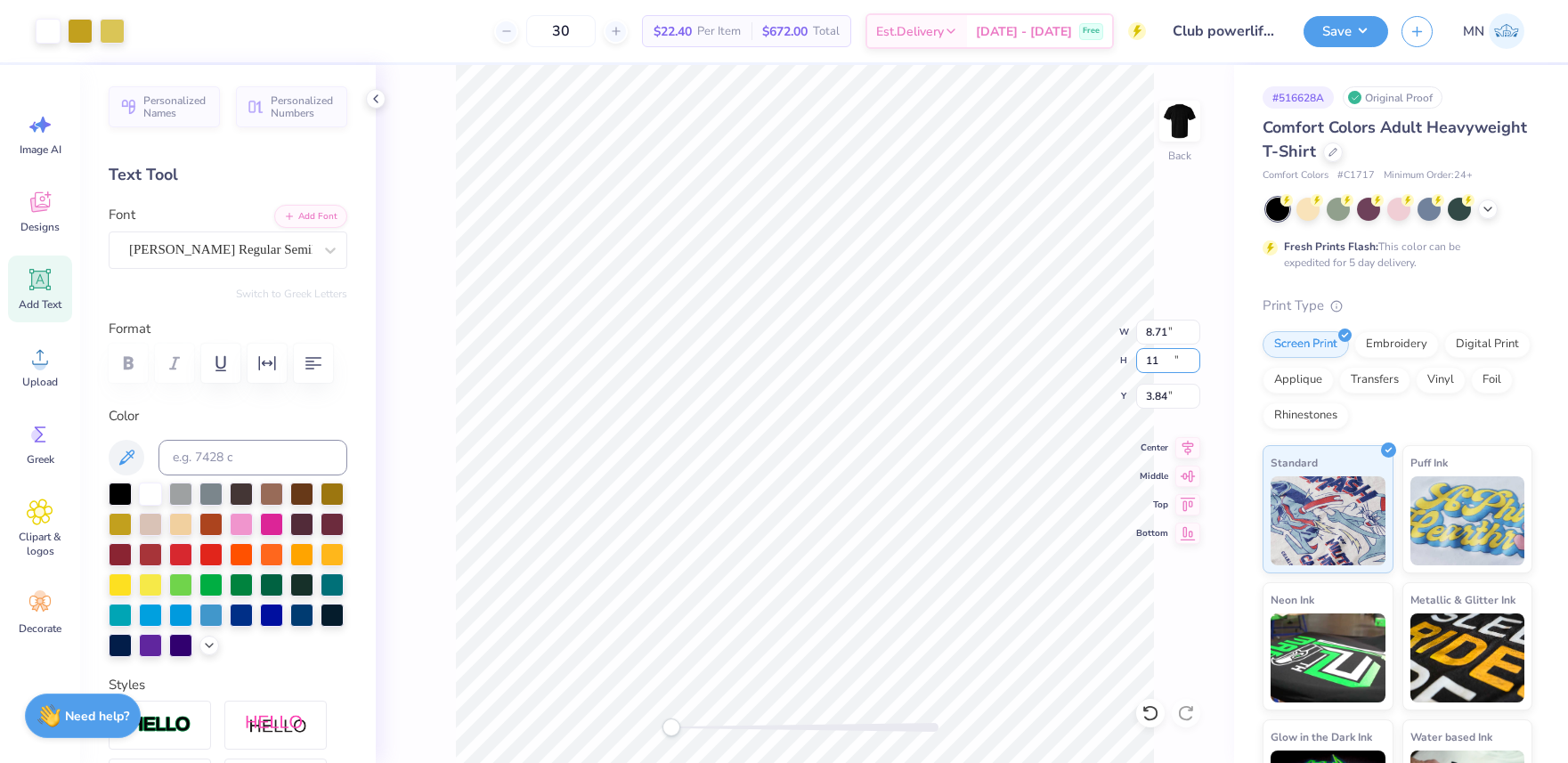
type input "8.71"
type input "10.90"
type input "3.84"
type input "12"
type input "10.56"
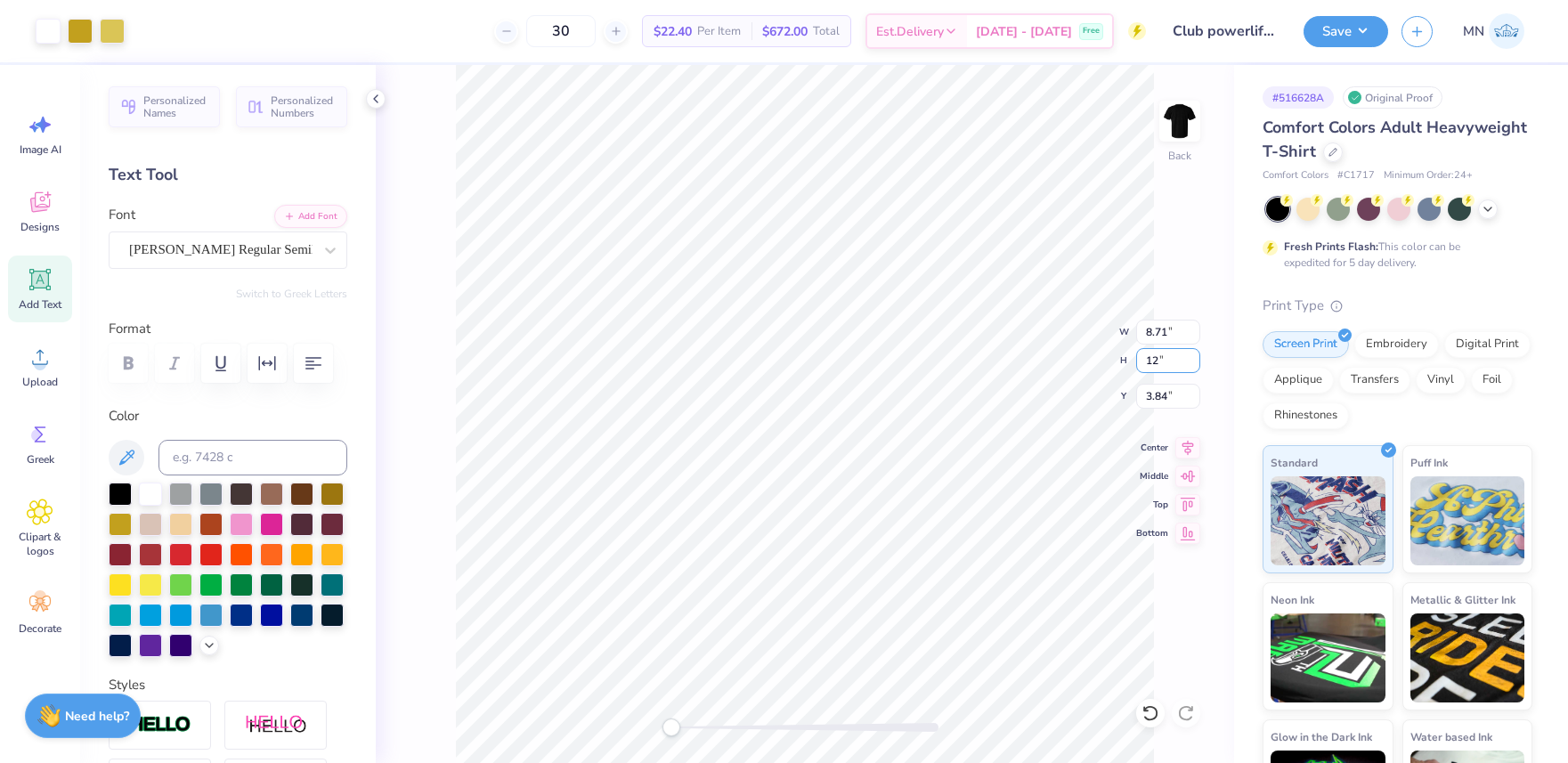
type input "12.06"
click at [1169, 397] on input "3.26" at bounding box center [1168, 396] width 64 height 25
type input "3.00"
click at [1165, 362] on input "12.06" at bounding box center [1168, 360] width 64 height 25
type input "12"
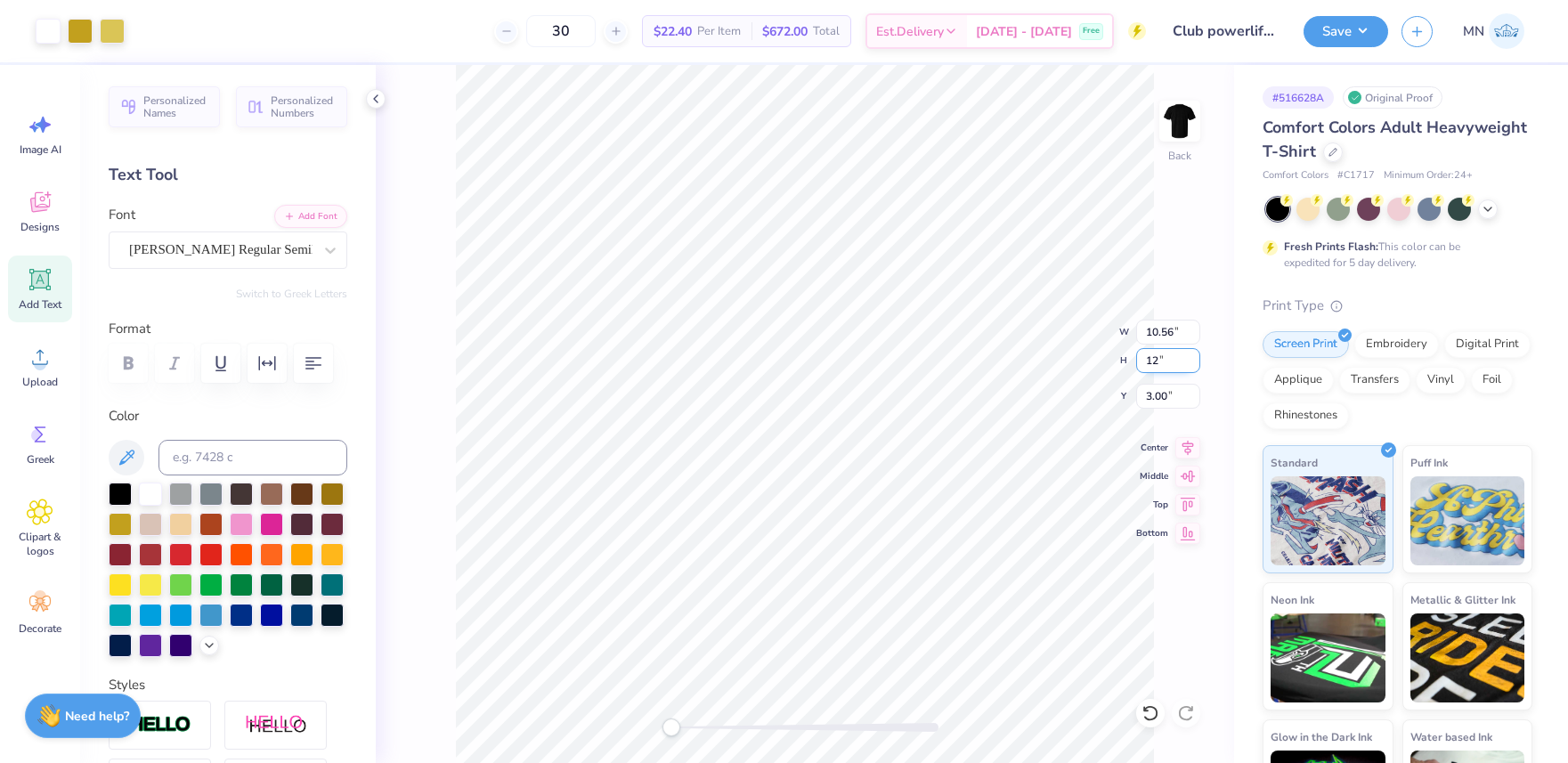
type input "10.45"
type input "12.00"
type input "3.03"
click at [1156, 405] on input "3.03" at bounding box center [1168, 396] width 64 height 25
type input "3.00"
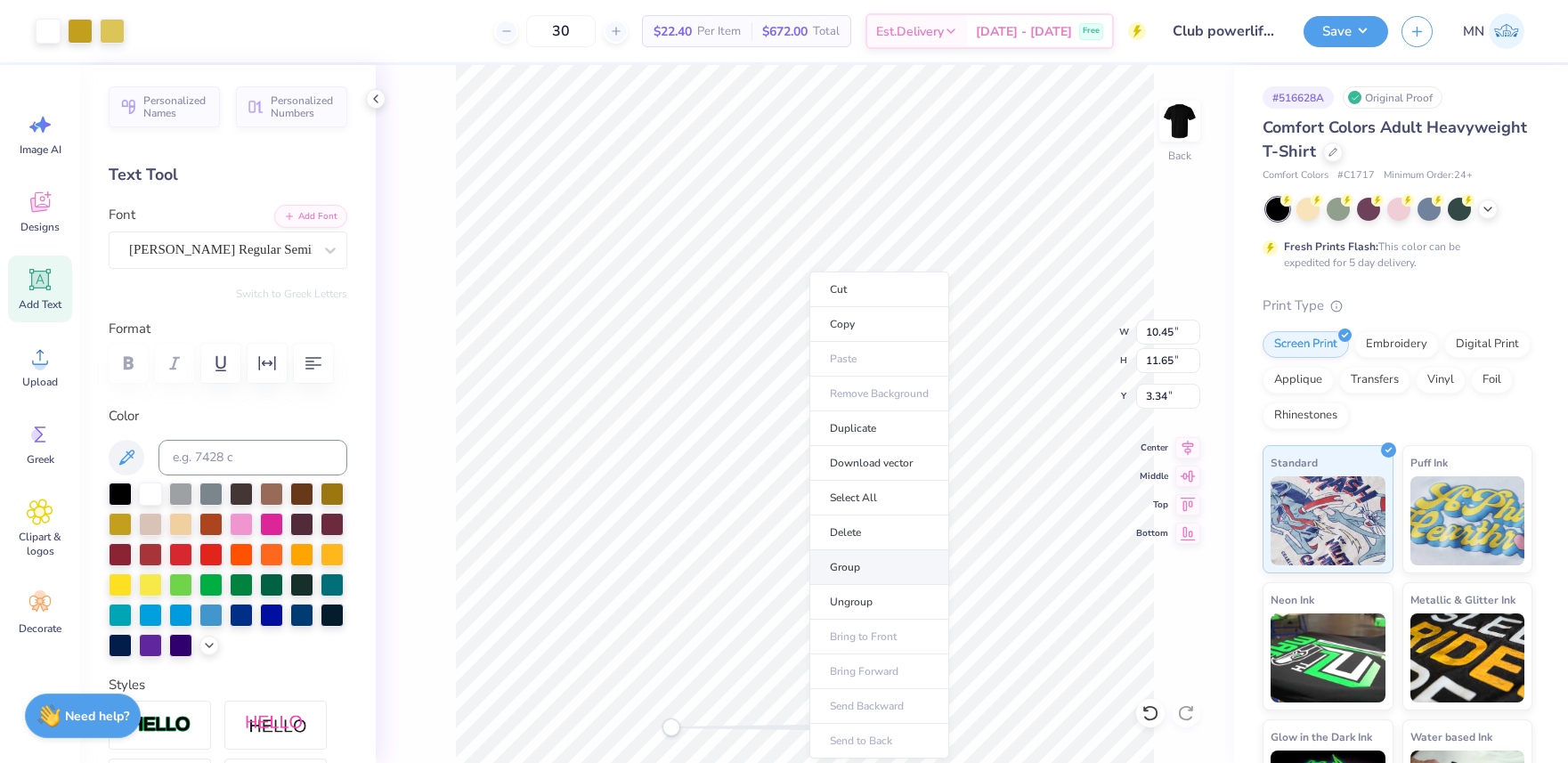
click at [866, 560] on li "Group" at bounding box center [879, 567] width 140 height 35
click at [1173, 362] on input "11.65" at bounding box center [1168, 360] width 64 height 25
type input "12"
click at [1168, 365] on input "12.35" at bounding box center [1168, 360] width 64 height 25
type input "12"
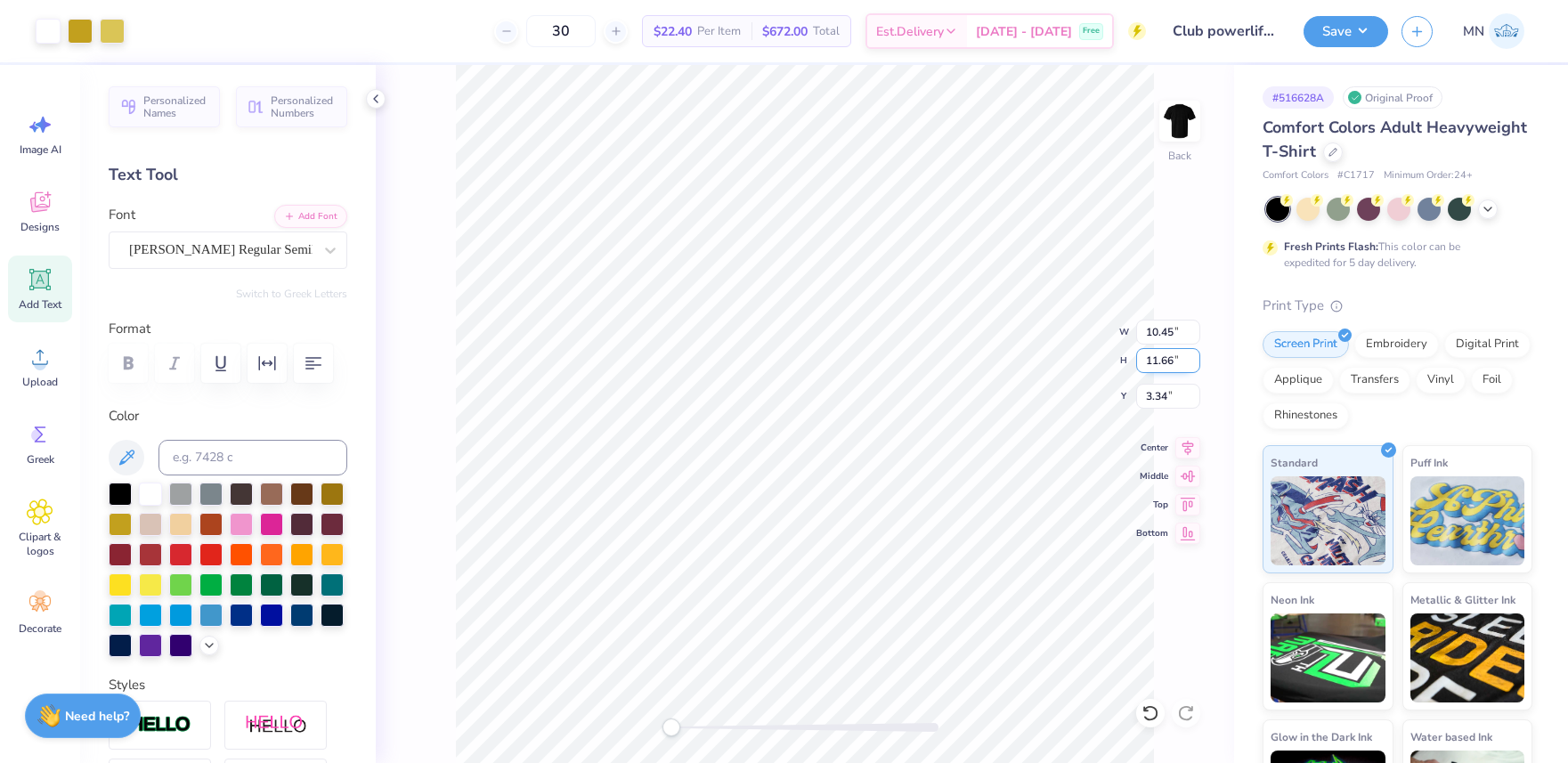
click at [1180, 357] on input "11.66" at bounding box center [1168, 360] width 64 height 25
click at [1173, 397] on input "3.34" at bounding box center [1168, 396] width 64 height 25
type input "3"
click at [1177, 353] on input "11.66" at bounding box center [1168, 360] width 64 height 25
type input "12"
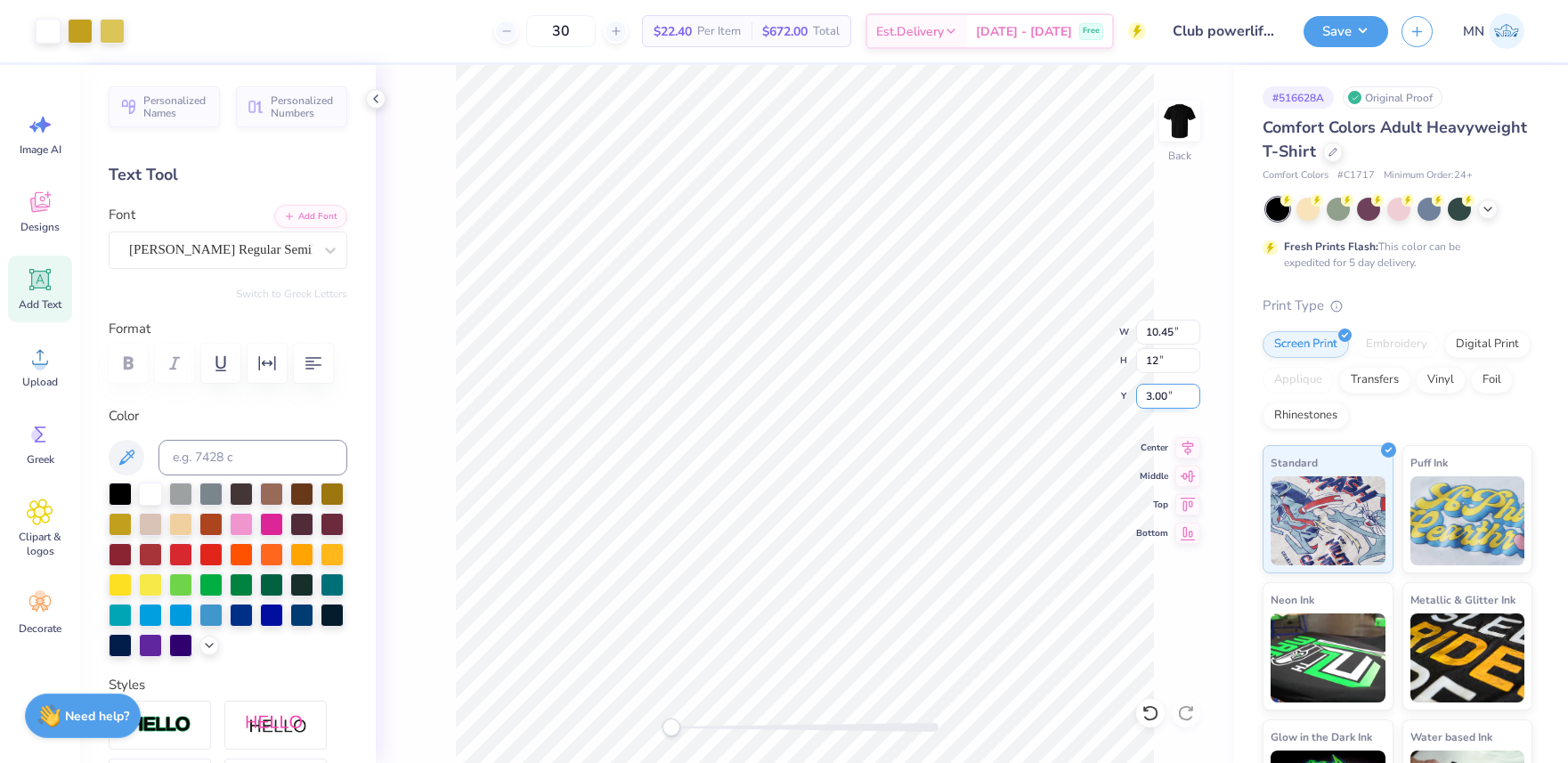
click at [1162, 389] on input "3.00" at bounding box center [1168, 396] width 64 height 25
click at [1170, 393] on input "3.00" at bounding box center [1168, 396] width 64 height 25
click at [1158, 357] on input "12.35" at bounding box center [1168, 360] width 64 height 25
type input "12"
click at [310, 209] on button "Add Font" at bounding box center [310, 214] width 73 height 23
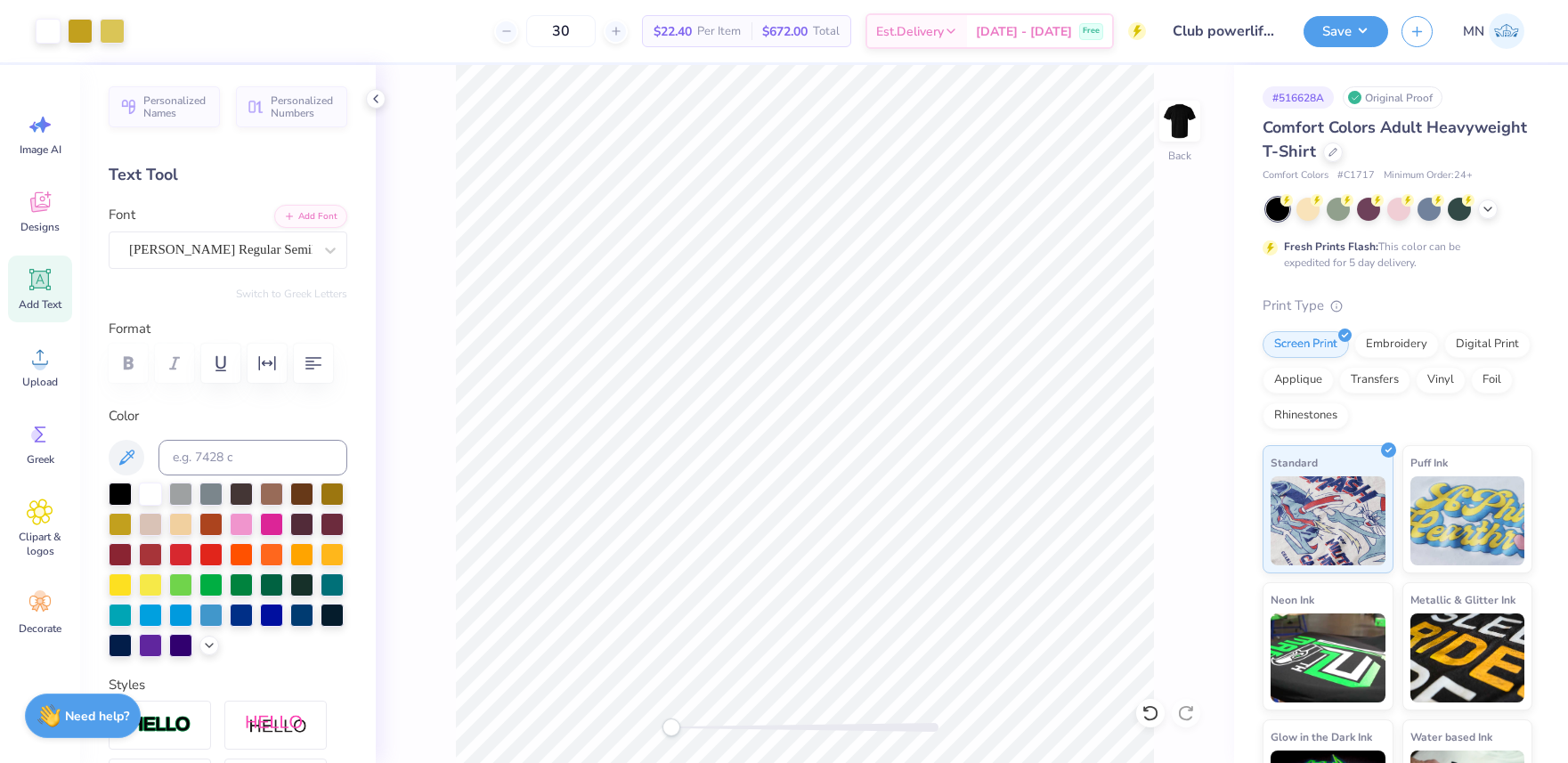
drag, startPoint x: 31, startPoint y: 264, endPoint x: 203, endPoint y: 288, distance: 173.7
click at [31, 264] on div "Add Text" at bounding box center [40, 288] width 64 height 67
type input "10.45"
type input "11.66"
type input "3.00"
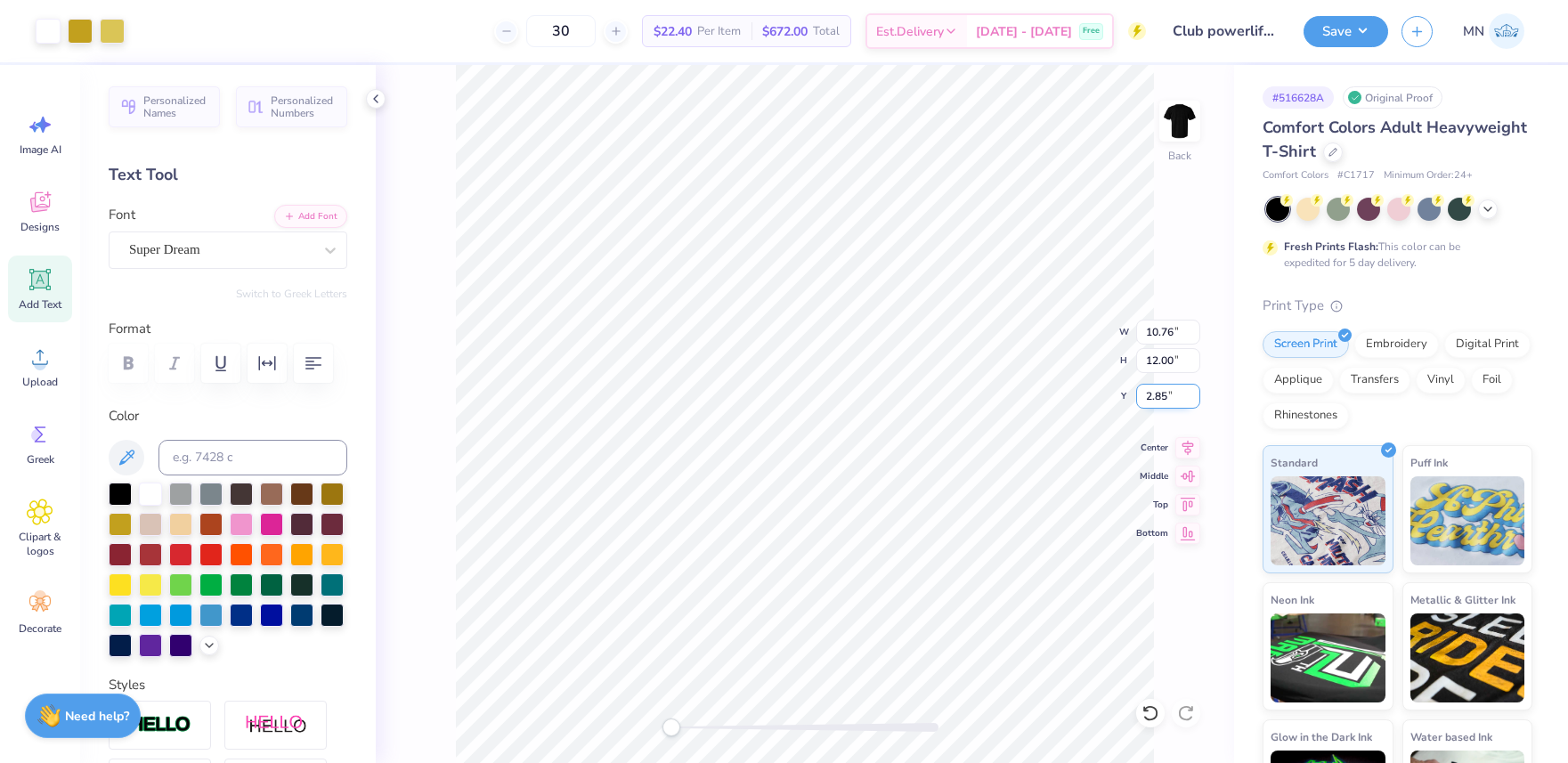
click at [1165, 401] on input "2.85" at bounding box center [1168, 396] width 64 height 25
type input "3"
type input "5.59"
type input "1.62"
type input "17.48"
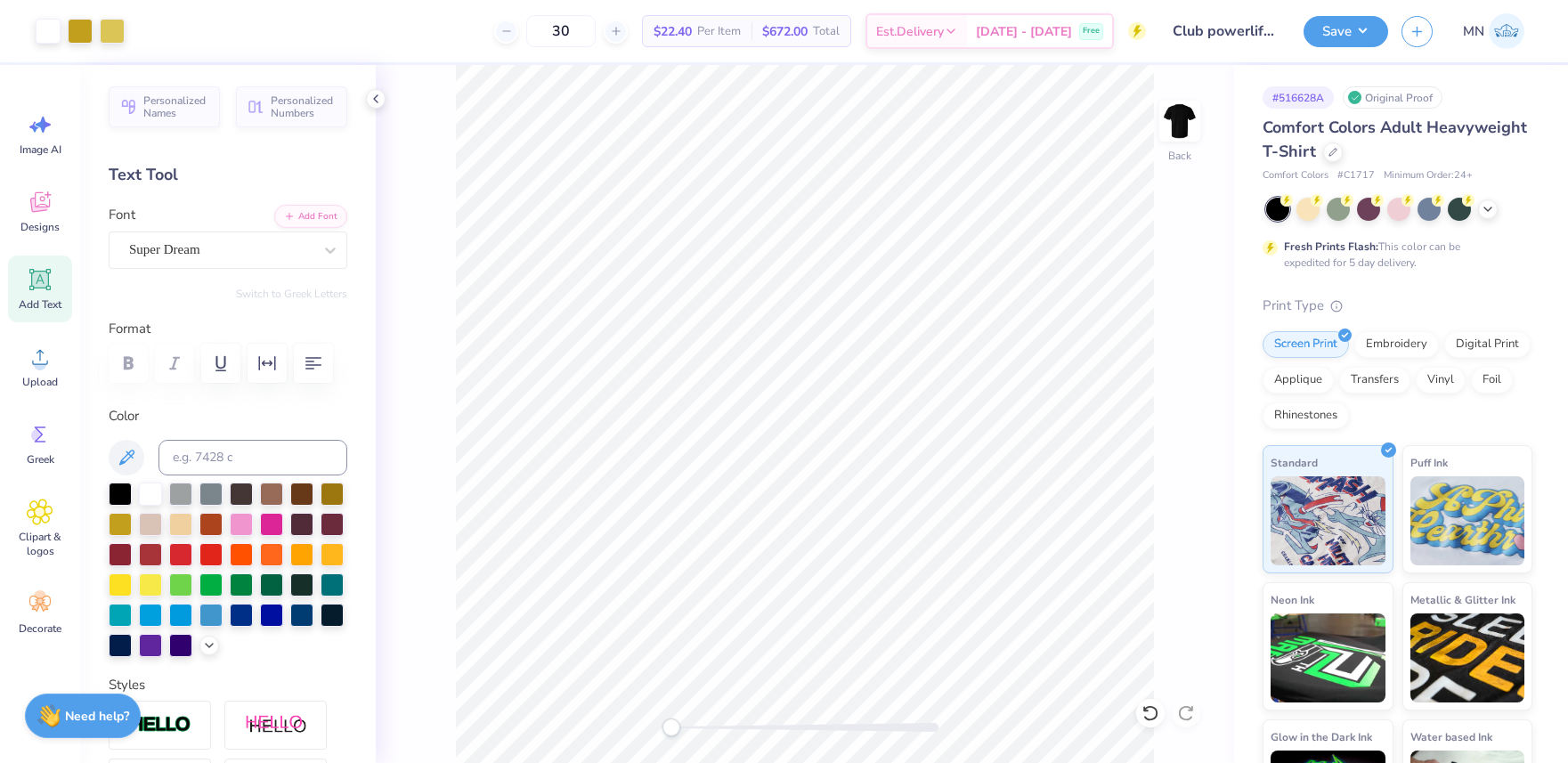
drag, startPoint x: 1328, startPoint y: 30, endPoint x: 1350, endPoint y: 48, distance: 28.4
click at [1328, 30] on button "Save" at bounding box center [1346, 31] width 85 height 31
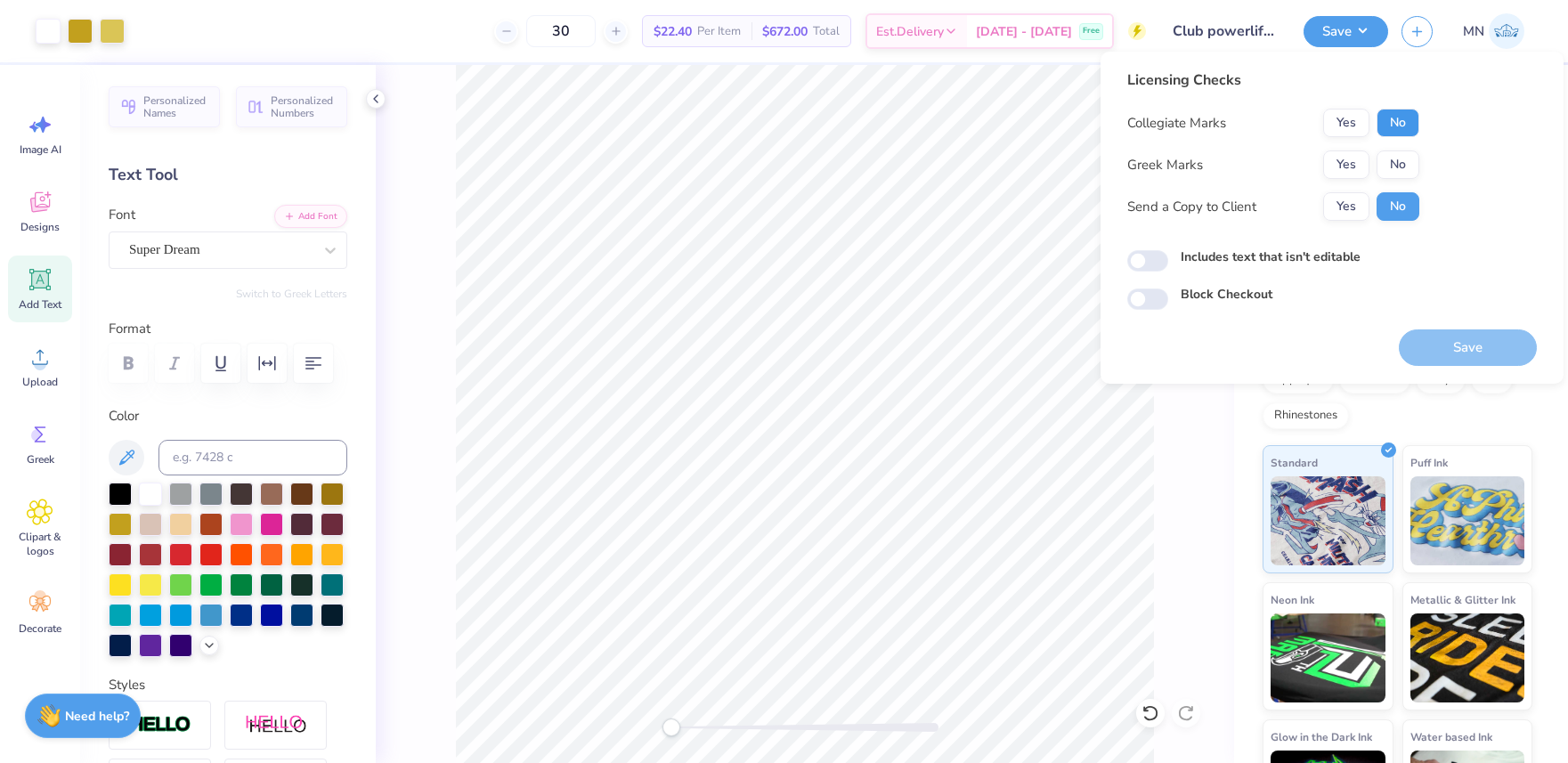
click at [1377, 122] on button "No" at bounding box center [1398, 122] width 43 height 28
click at [1388, 158] on button "No" at bounding box center [1398, 164] width 43 height 28
click at [1498, 330] on button "Save" at bounding box center [1468, 348] width 138 height 37
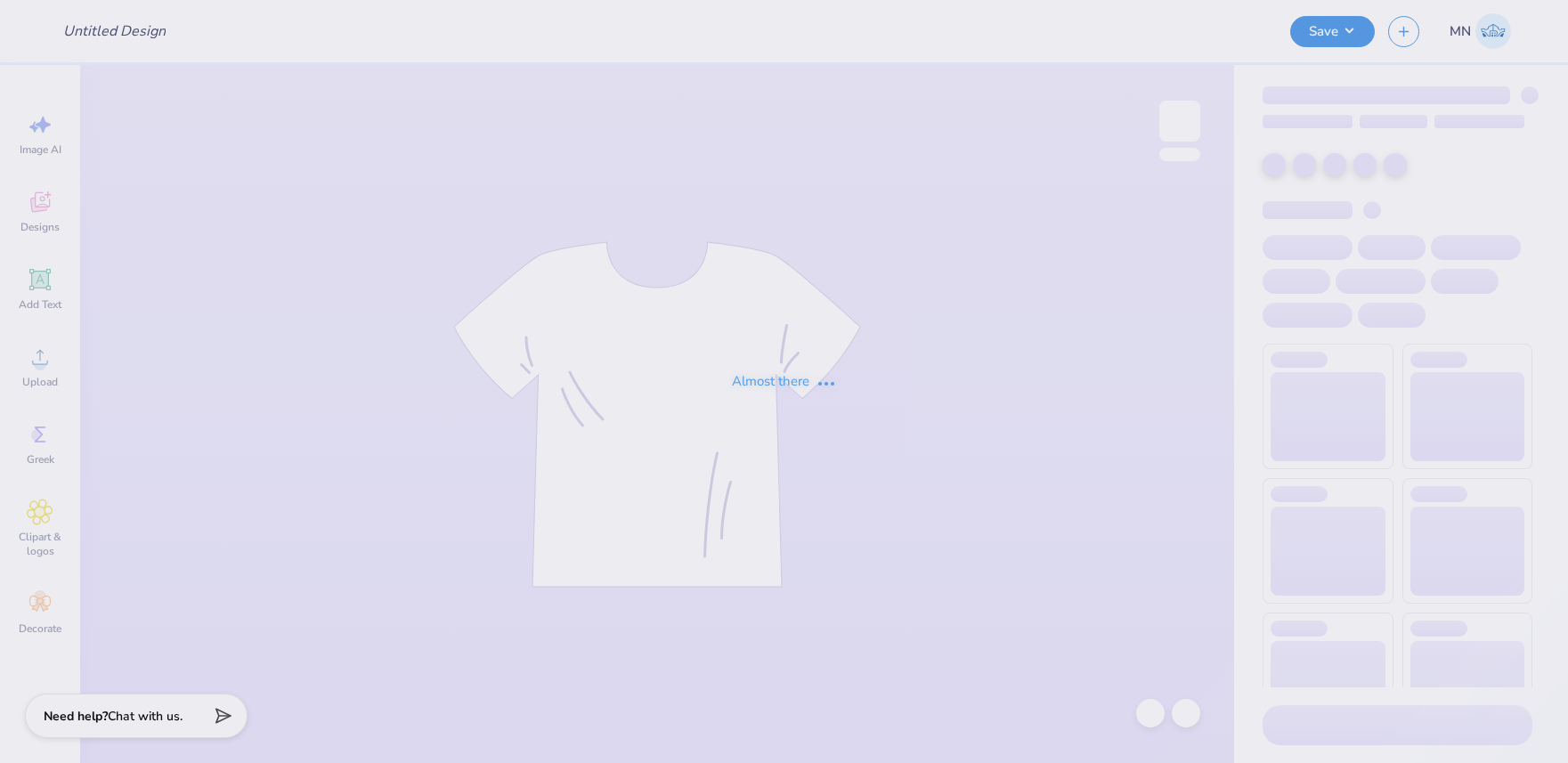
type input "Poultry Science Club [US_STATE] State Fall 2025 Merch"
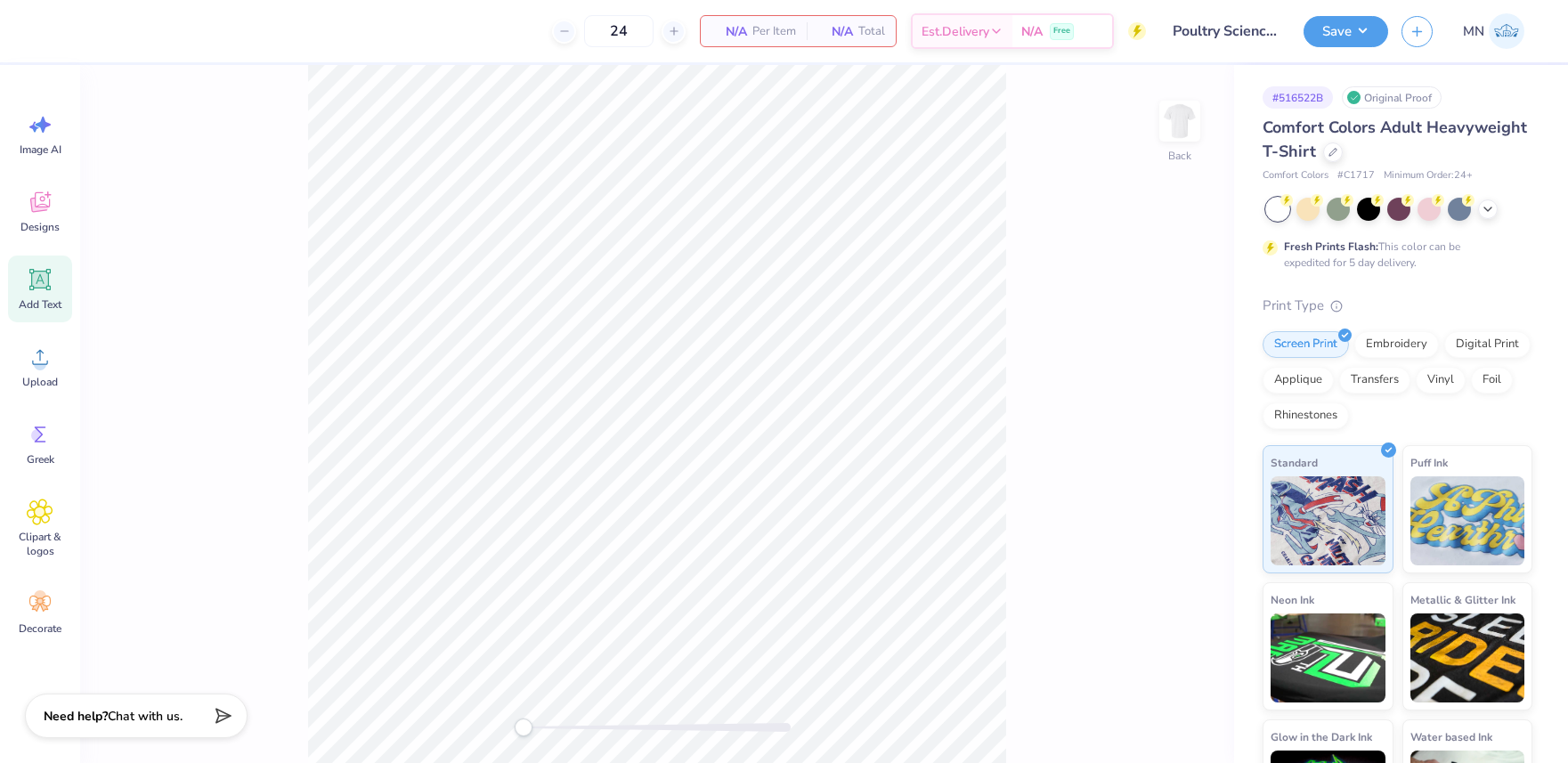
click at [44, 269] on icon at bounding box center [39, 279] width 27 height 27
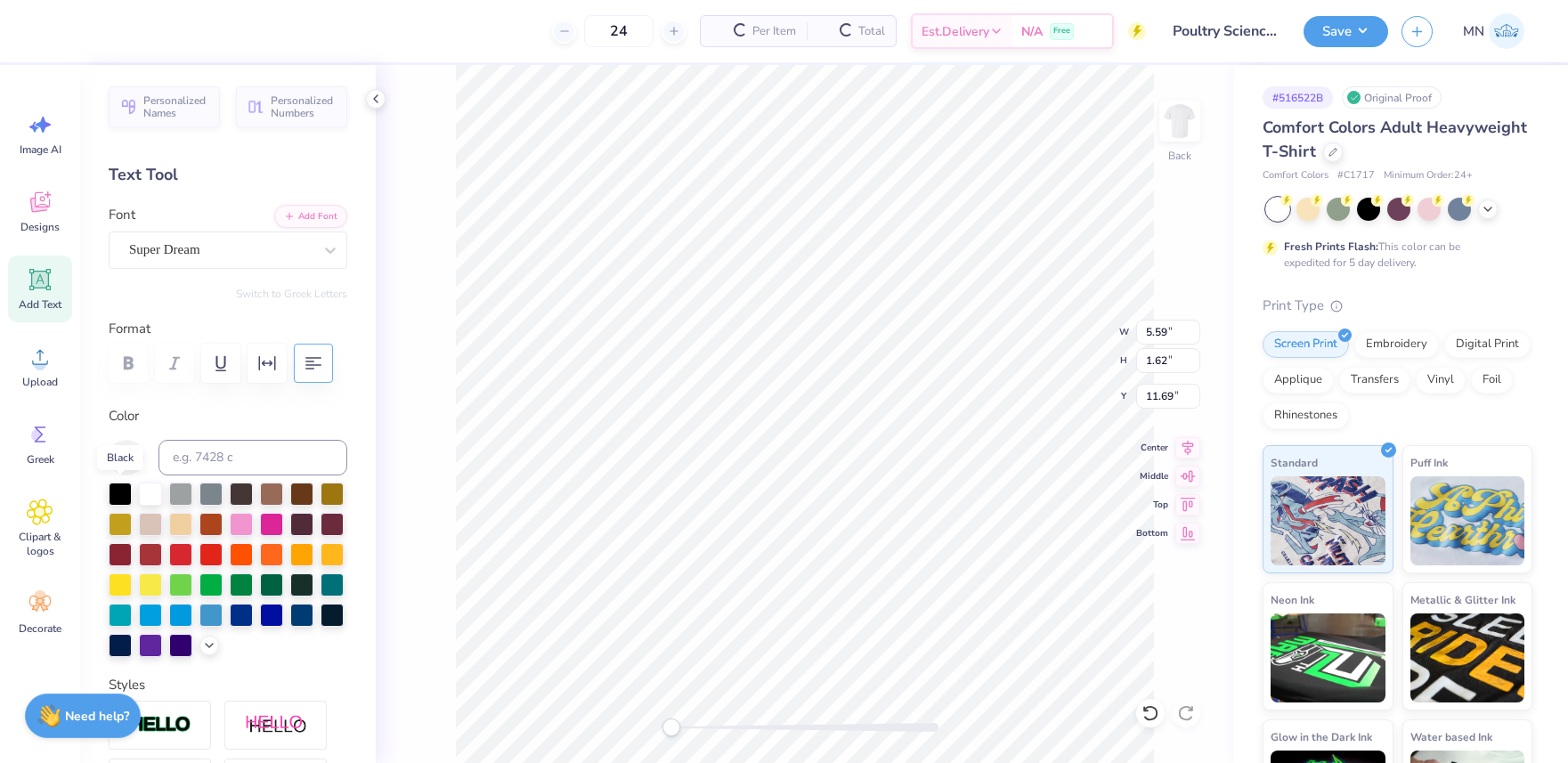
click at [123, 499] on div at bounding box center [119, 493] width 23 height 23
click at [310, 211] on button "Add Font" at bounding box center [310, 214] width 73 height 23
click at [310, 225] on button "Add Font" at bounding box center [310, 214] width 73 height 23
type textarea "Poultry science Club"
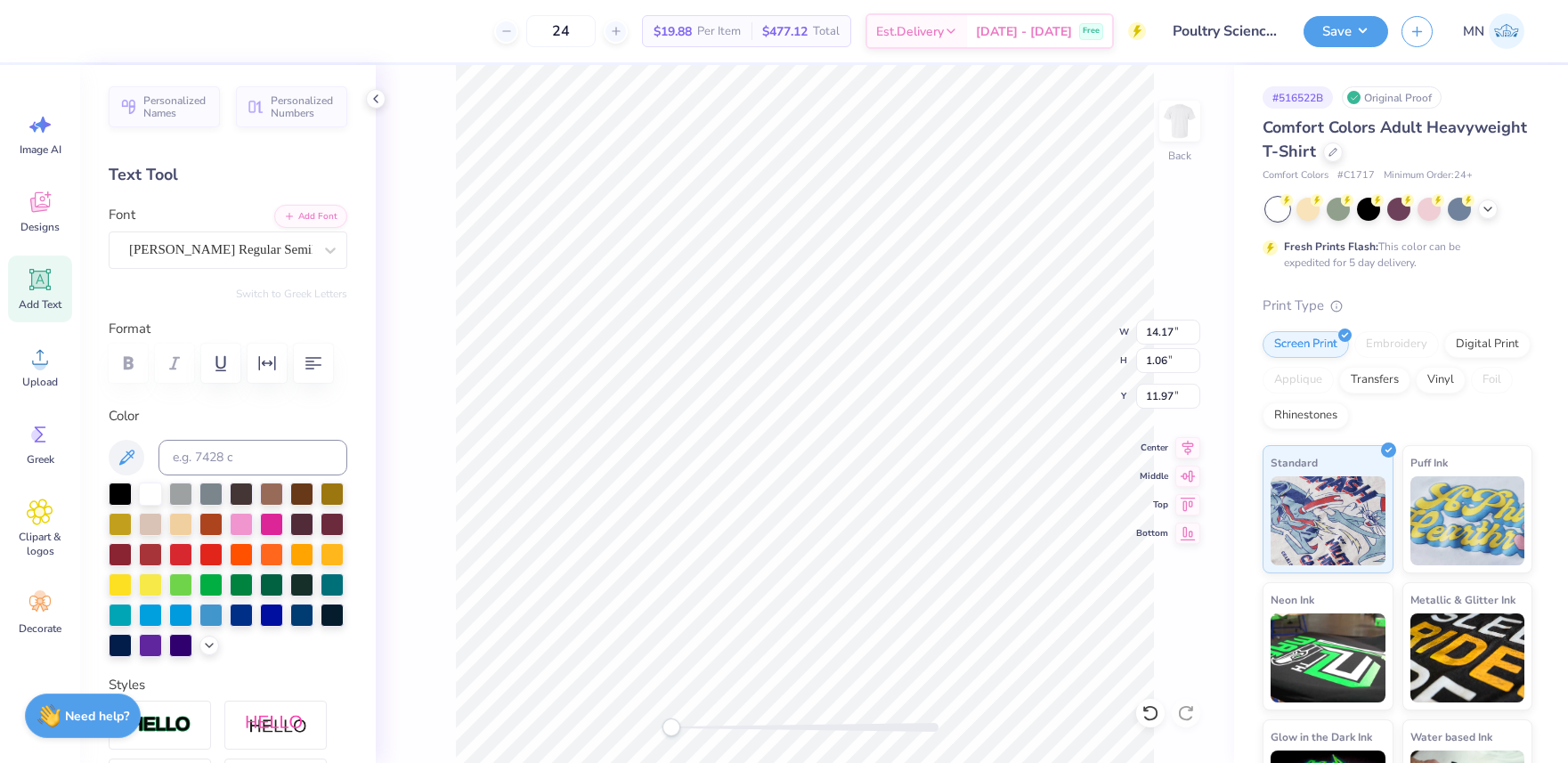
type textarea "Poultry"
click at [884, 434] on li "Duplicate" at bounding box center [892, 429] width 140 height 35
type input "12.98"
type textarea "SCIENCE CLUB"
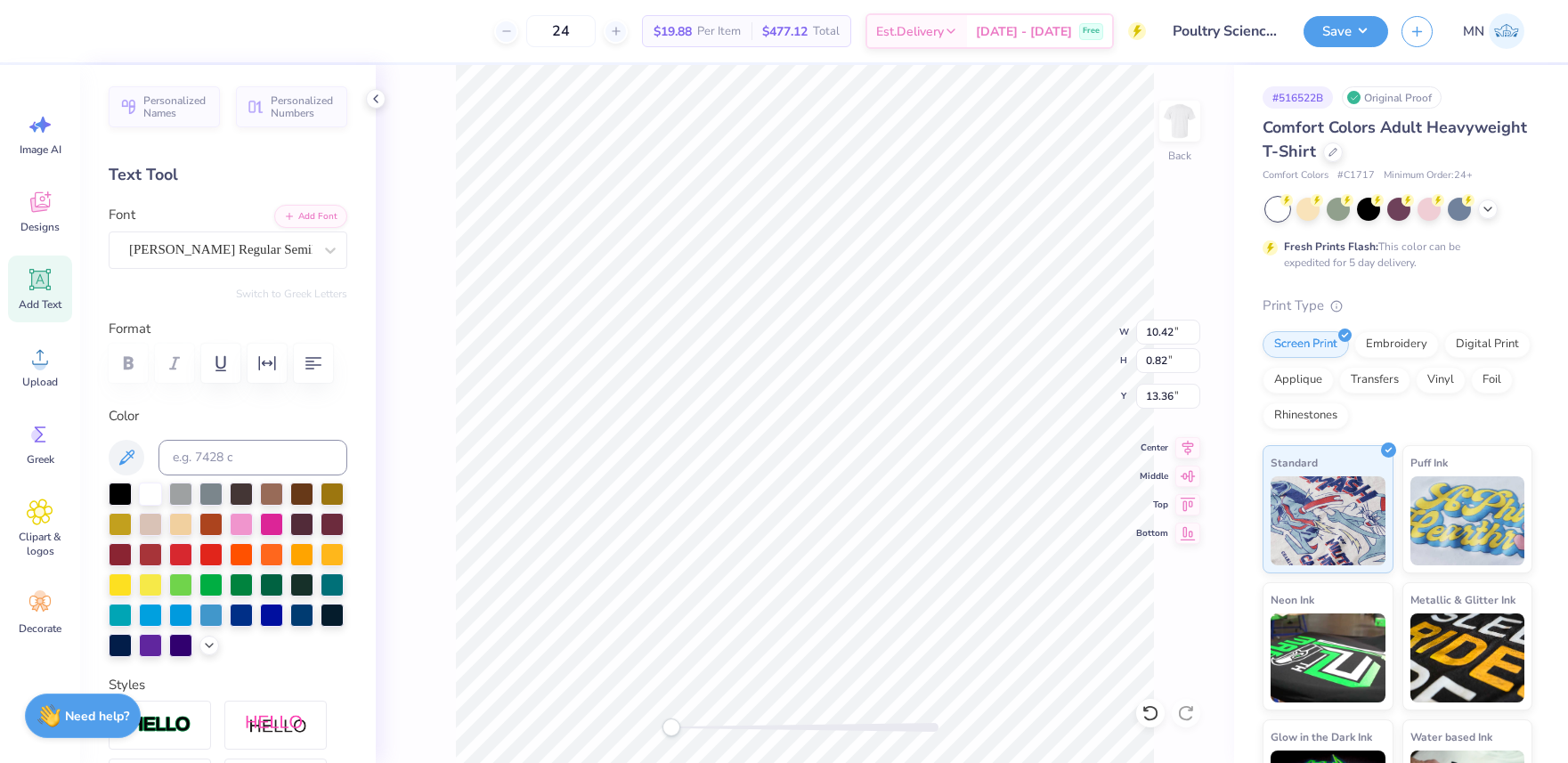
type input "5.14"
type input "1.04"
type input "11.98"
type textarea "POULTRY"
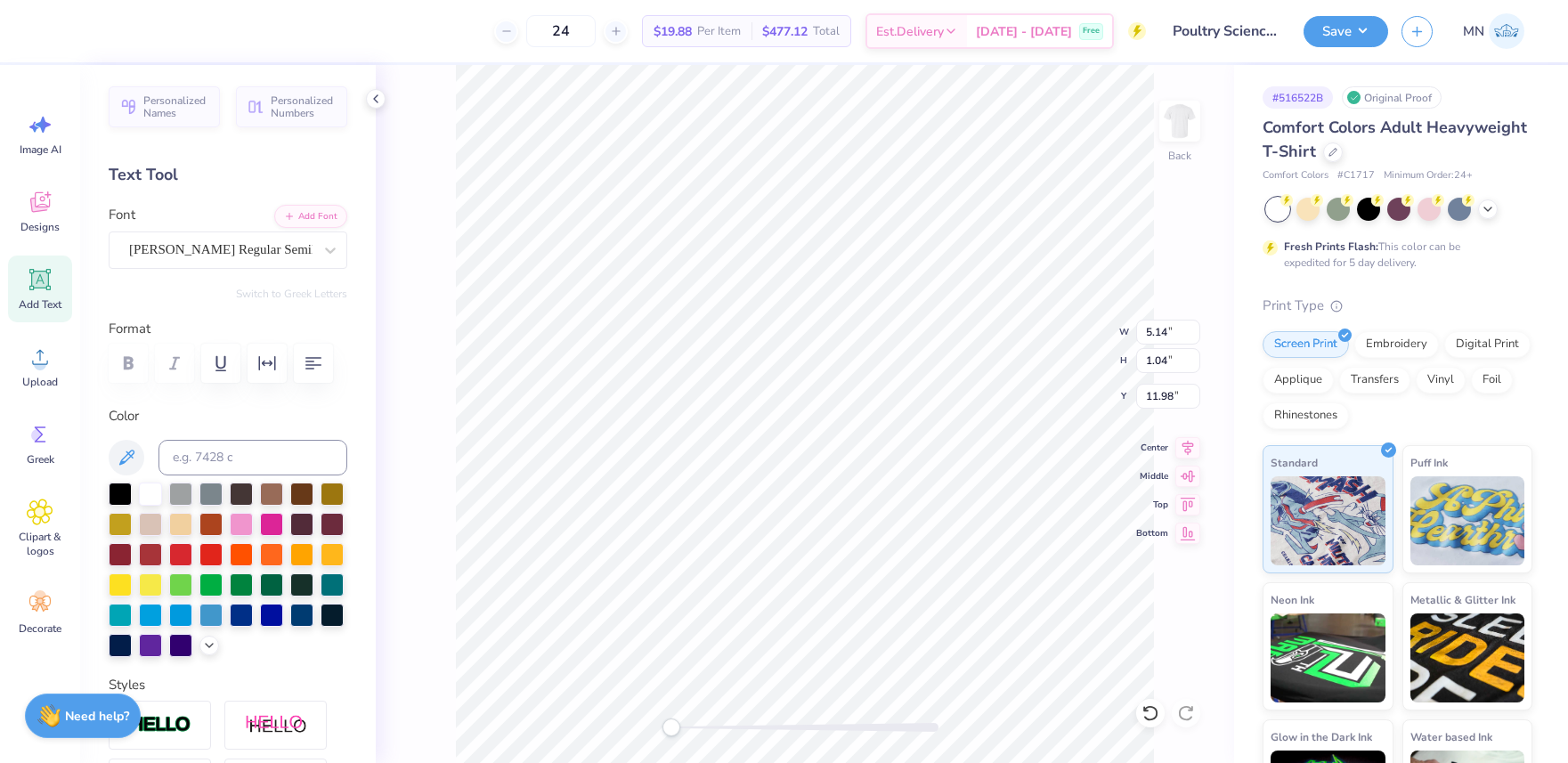
scroll to position [0, 2]
click at [31, 388] on div "Upload" at bounding box center [40, 366] width 64 height 67
type input "1.61"
type input "12.50"
drag, startPoint x: 43, startPoint y: 39, endPoint x: 78, endPoint y: 111, distance: 80.1
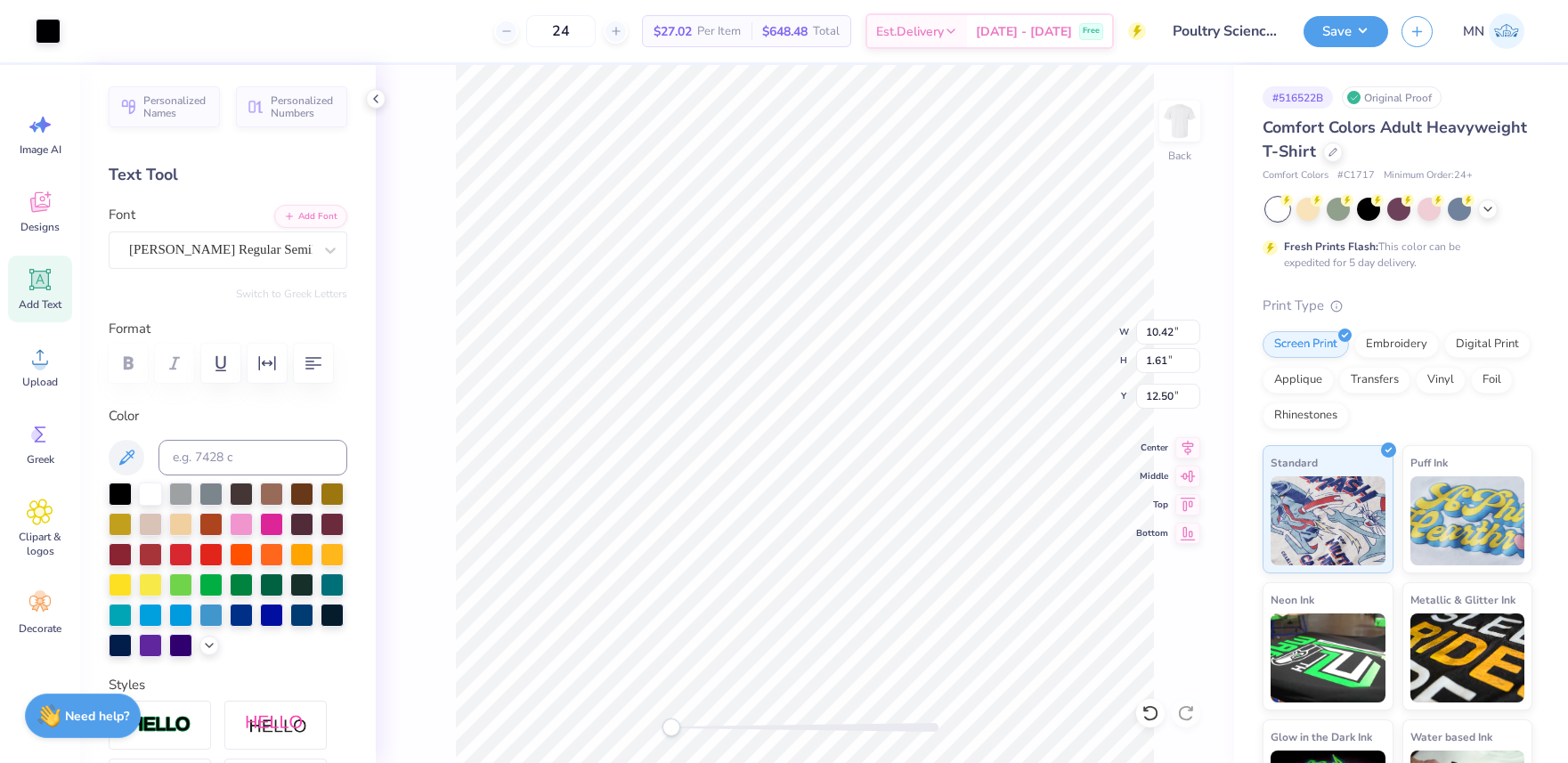
click at [43, 39] on div at bounding box center [48, 30] width 25 height 25
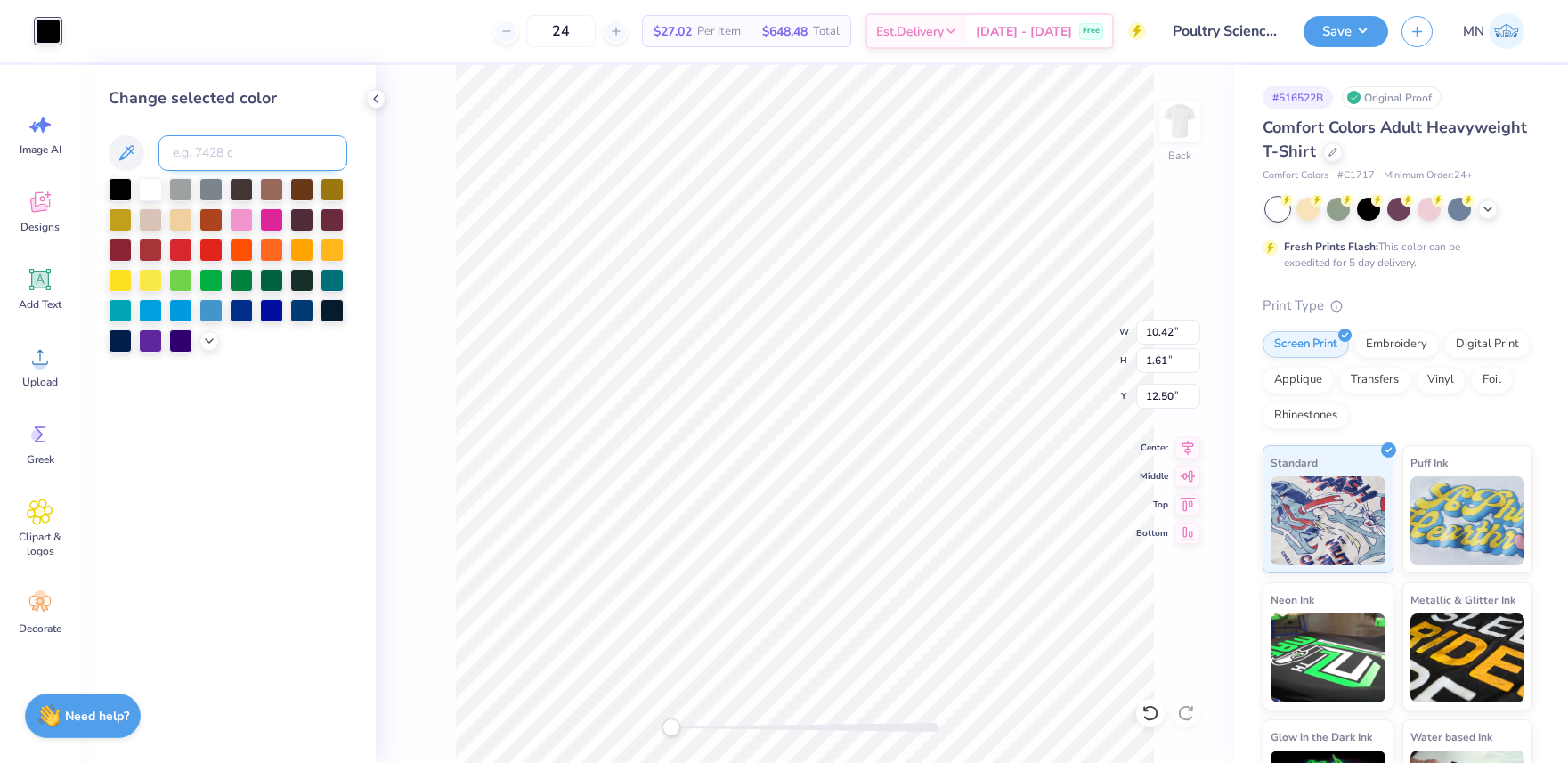
click at [237, 151] on input at bounding box center [253, 152] width 188 height 36
type input "439"
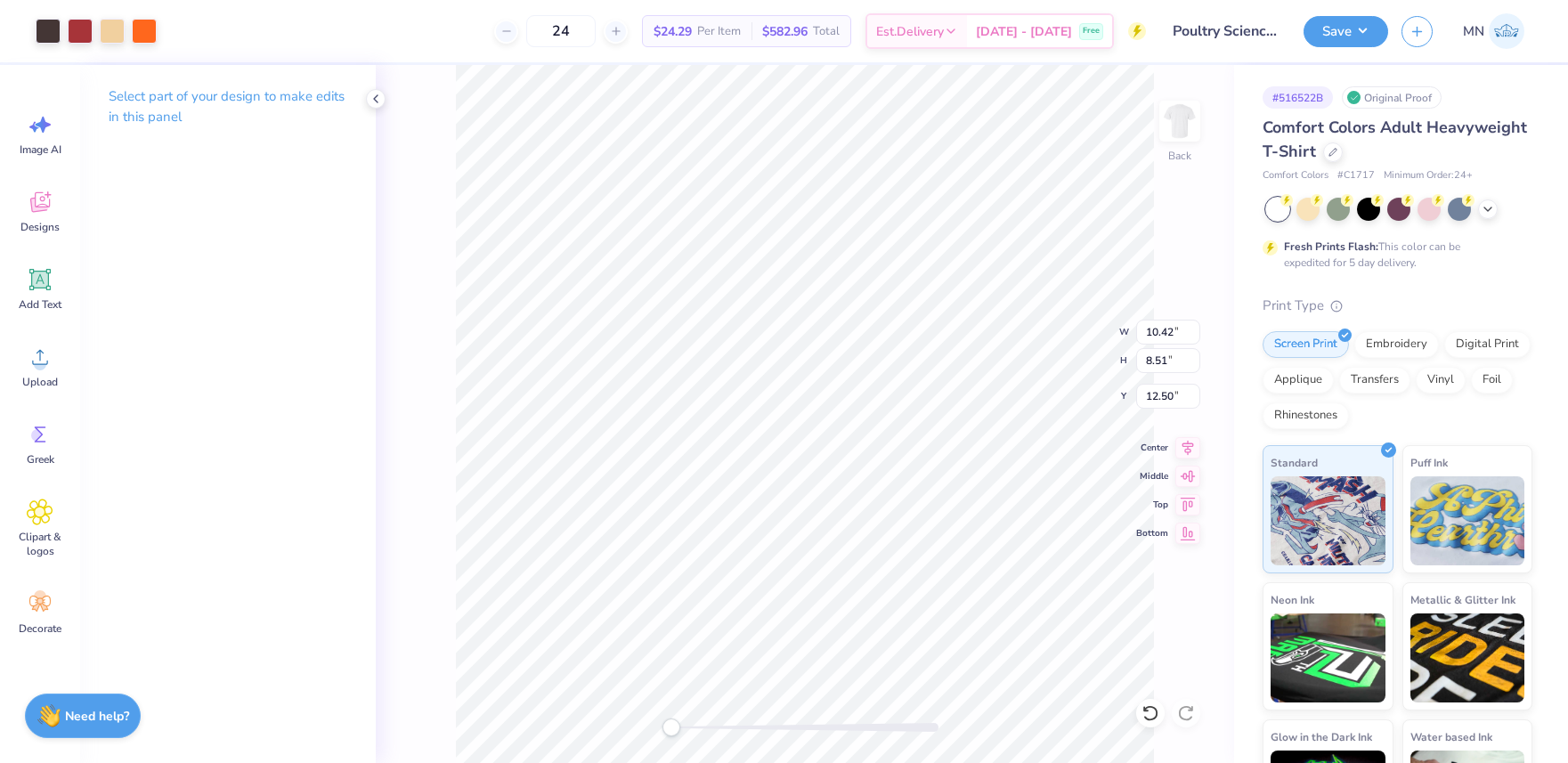
type input "2.15"
type input "10.42"
type input "0.82"
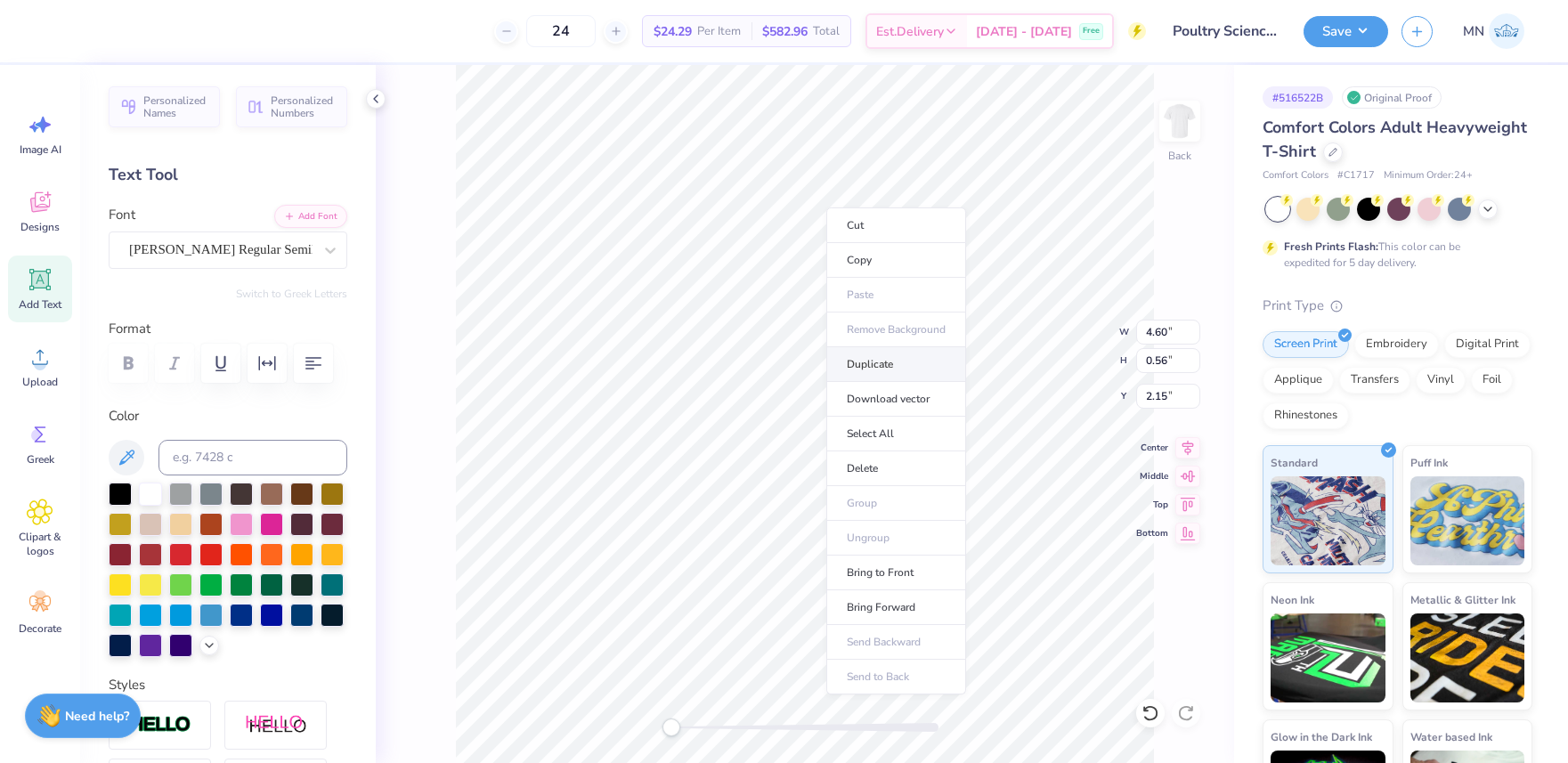
click at [891, 366] on li "Duplicate" at bounding box center [897, 365] width 140 height 35
type input "3.15"
click at [328, 213] on button "Add Font" at bounding box center [310, 214] width 73 height 23
type textarea "Ohio State University"
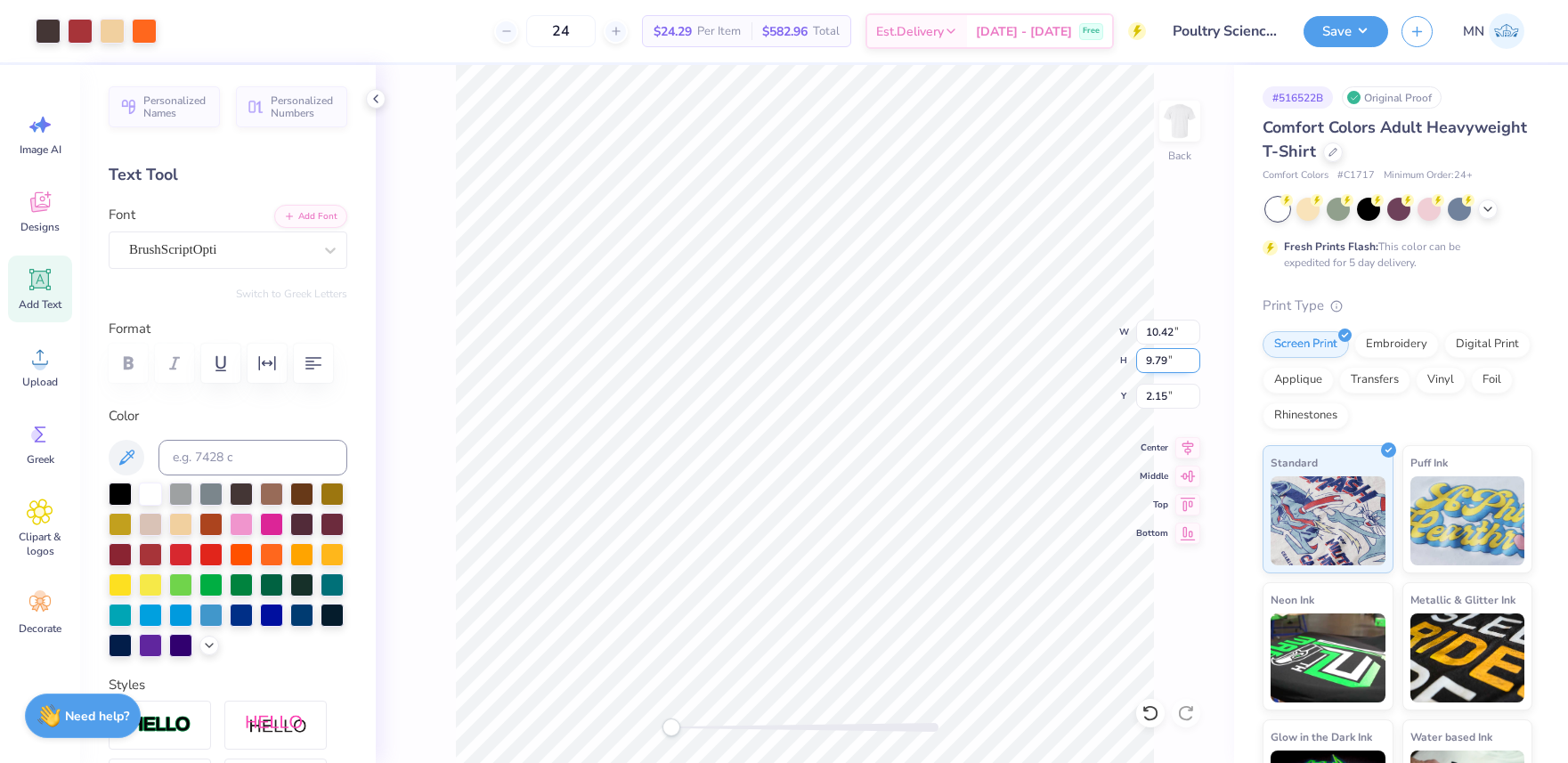
click at [1164, 357] on input "9.79" at bounding box center [1168, 360] width 64 height 25
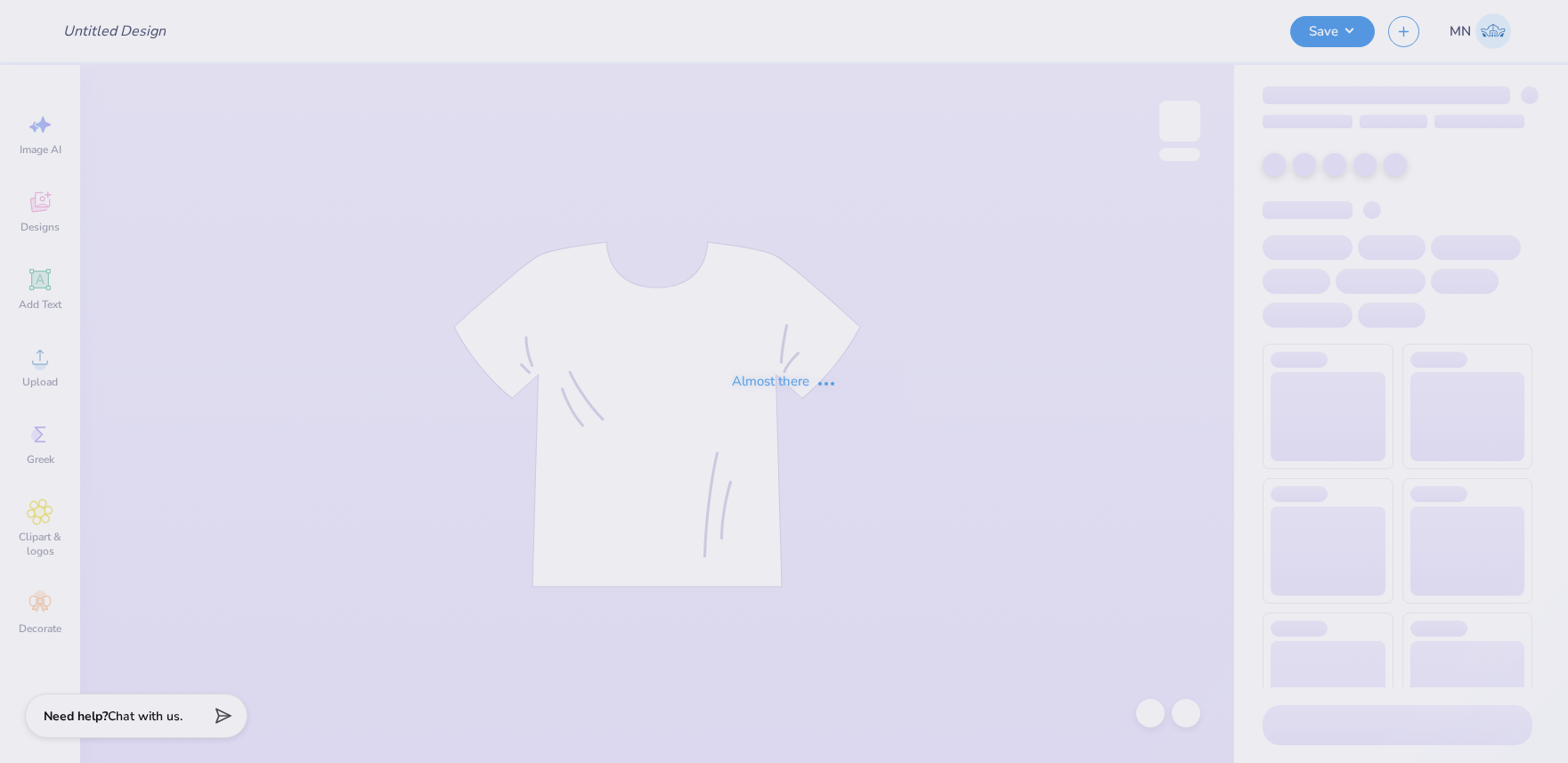
type input "Aphi big little"
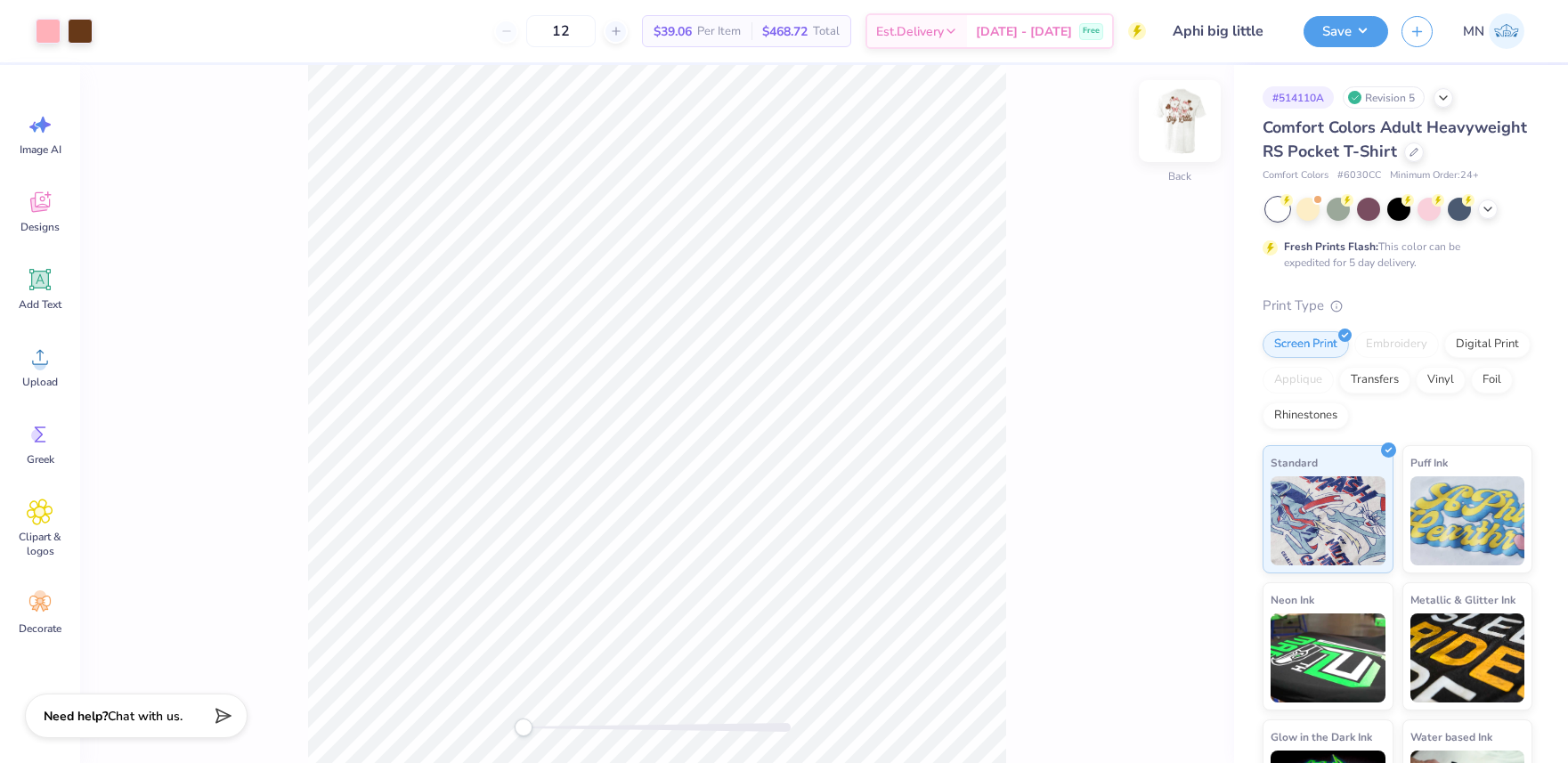
click at [1183, 129] on img at bounding box center [1180, 121] width 72 height 72
type input "14.73"
click at [45, 185] on div "Designs" at bounding box center [40, 211] width 64 height 67
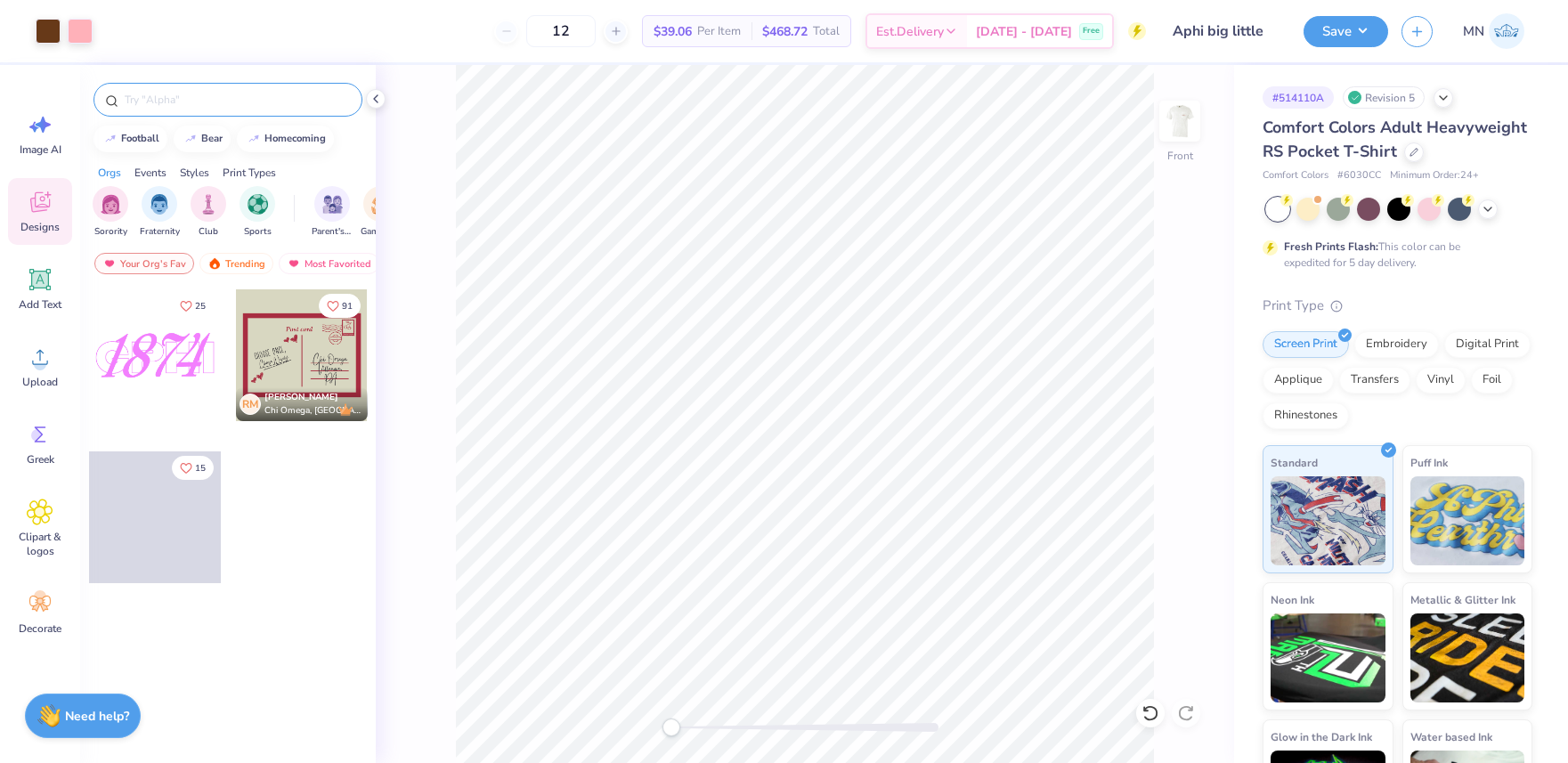
click at [180, 101] on input "text" at bounding box center [237, 99] width 228 height 17
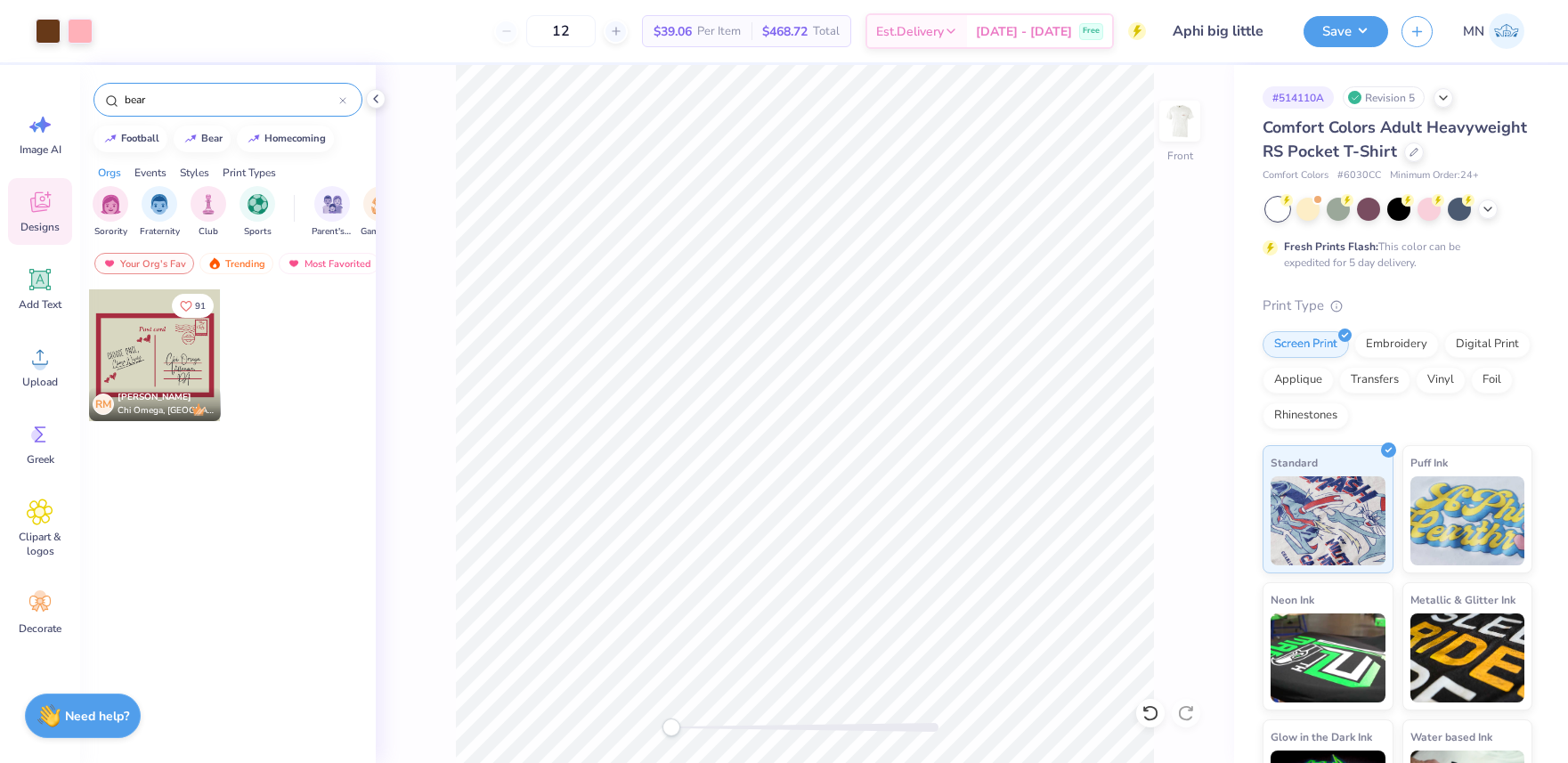
drag, startPoint x: 154, startPoint y: 105, endPoint x: 82, endPoint y: 93, distance: 73.0
click at [82, 93] on div "bear" at bounding box center [228, 95] width 296 height 61
type input "teddy bear"
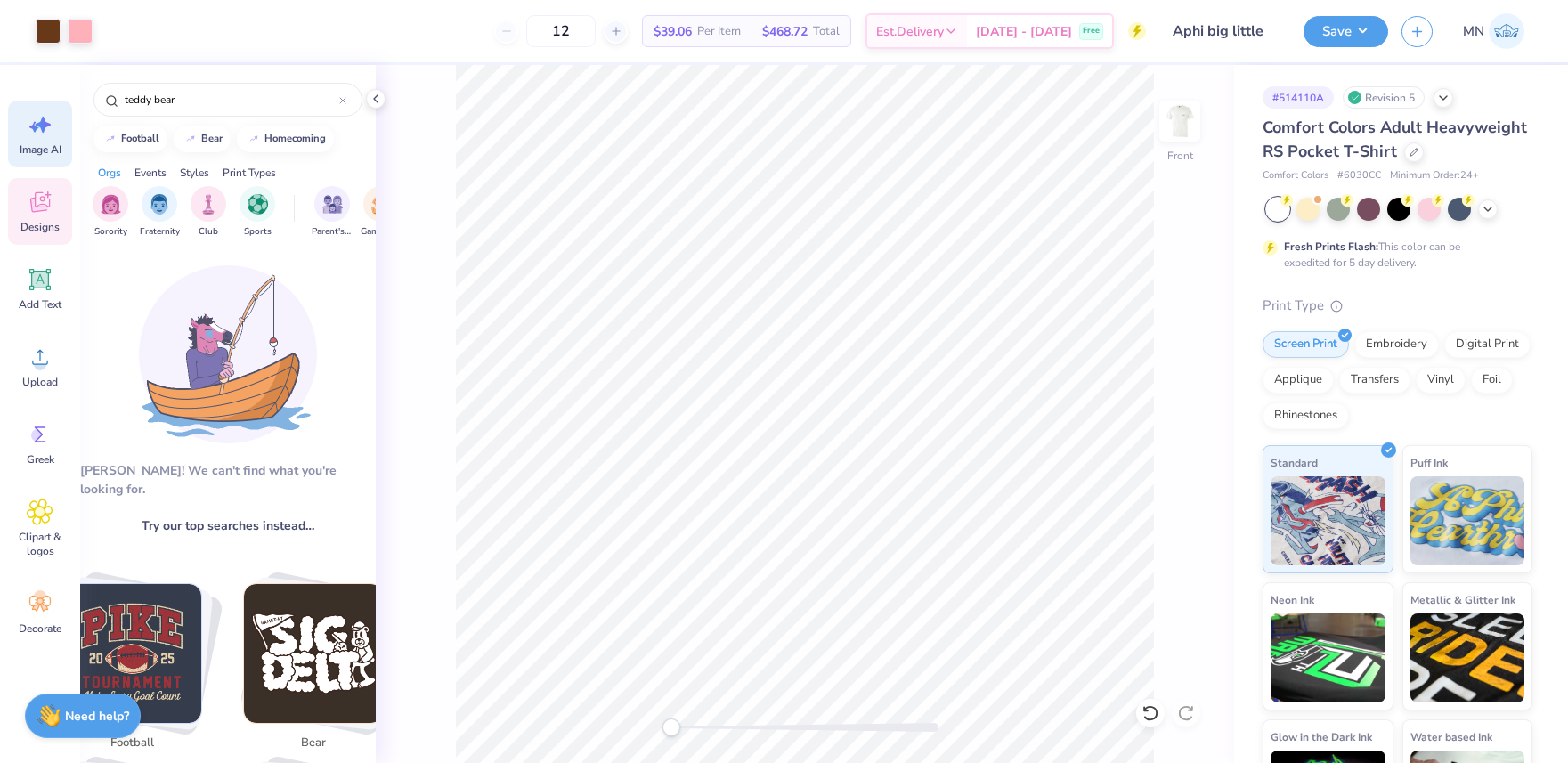
click at [44, 146] on span "Image AI" at bounding box center [40, 150] width 42 height 15
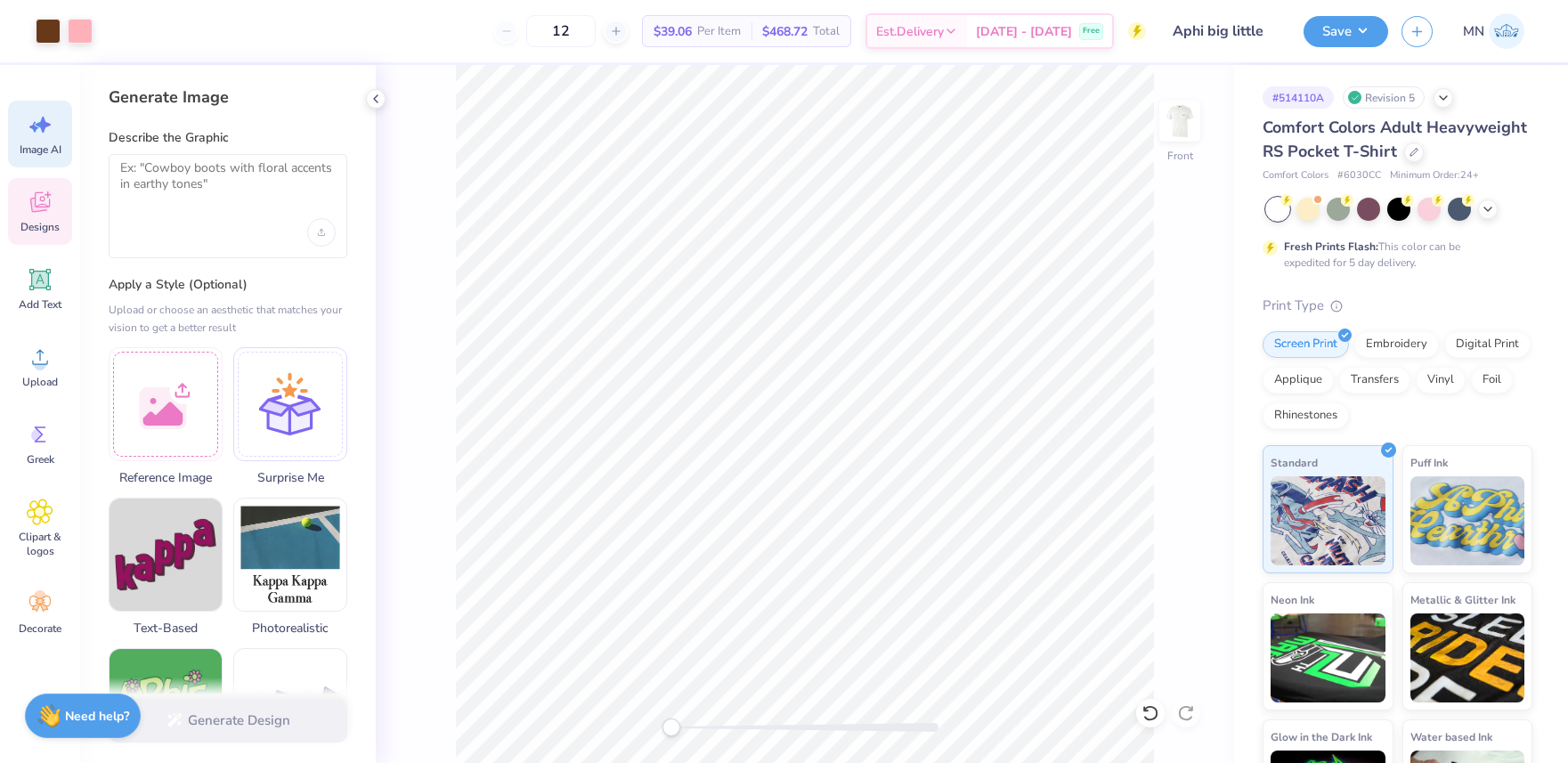
click at [47, 212] on icon at bounding box center [39, 201] width 27 height 27
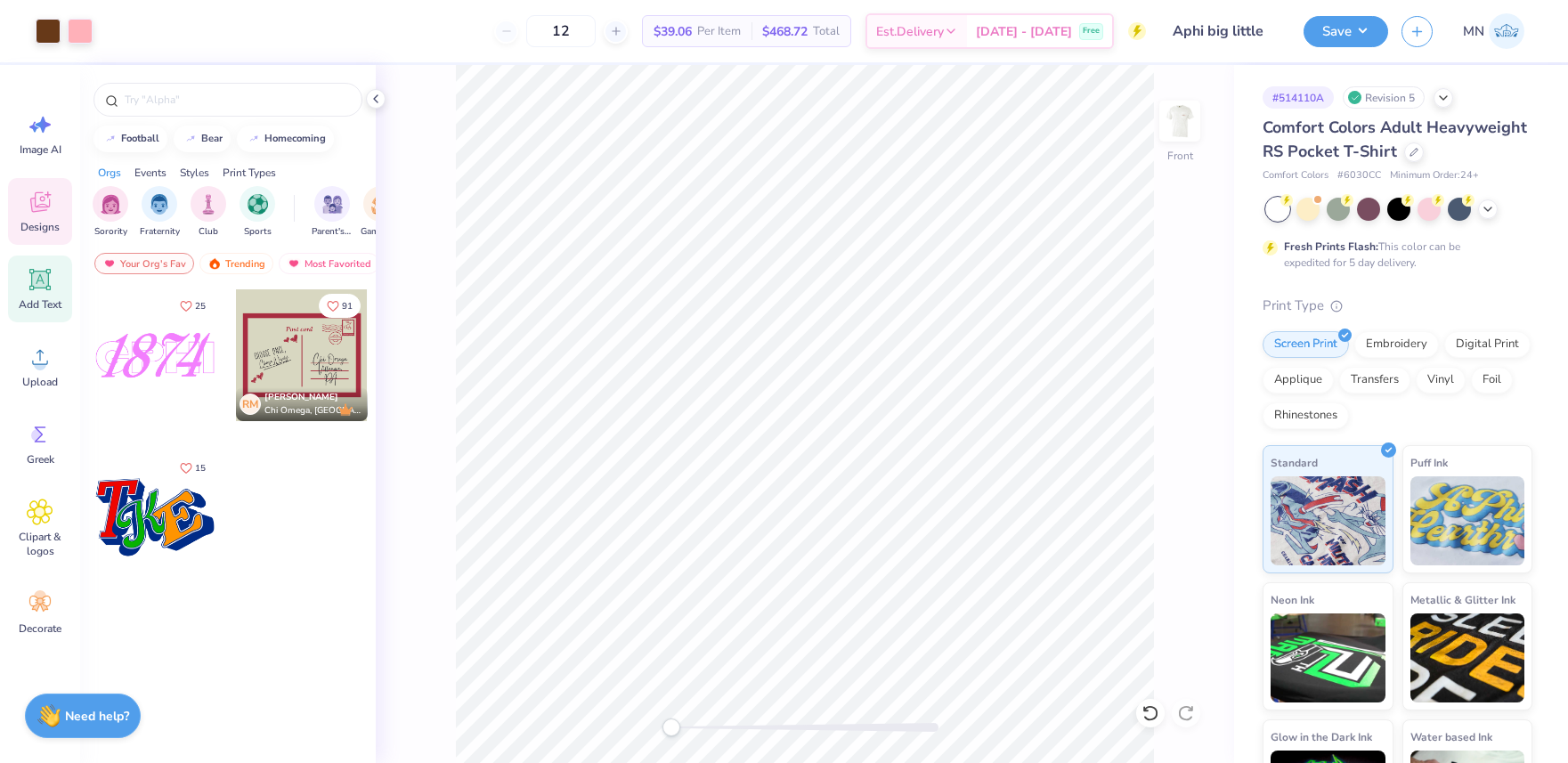
click at [53, 262] on div "Add Text" at bounding box center [40, 288] width 64 height 67
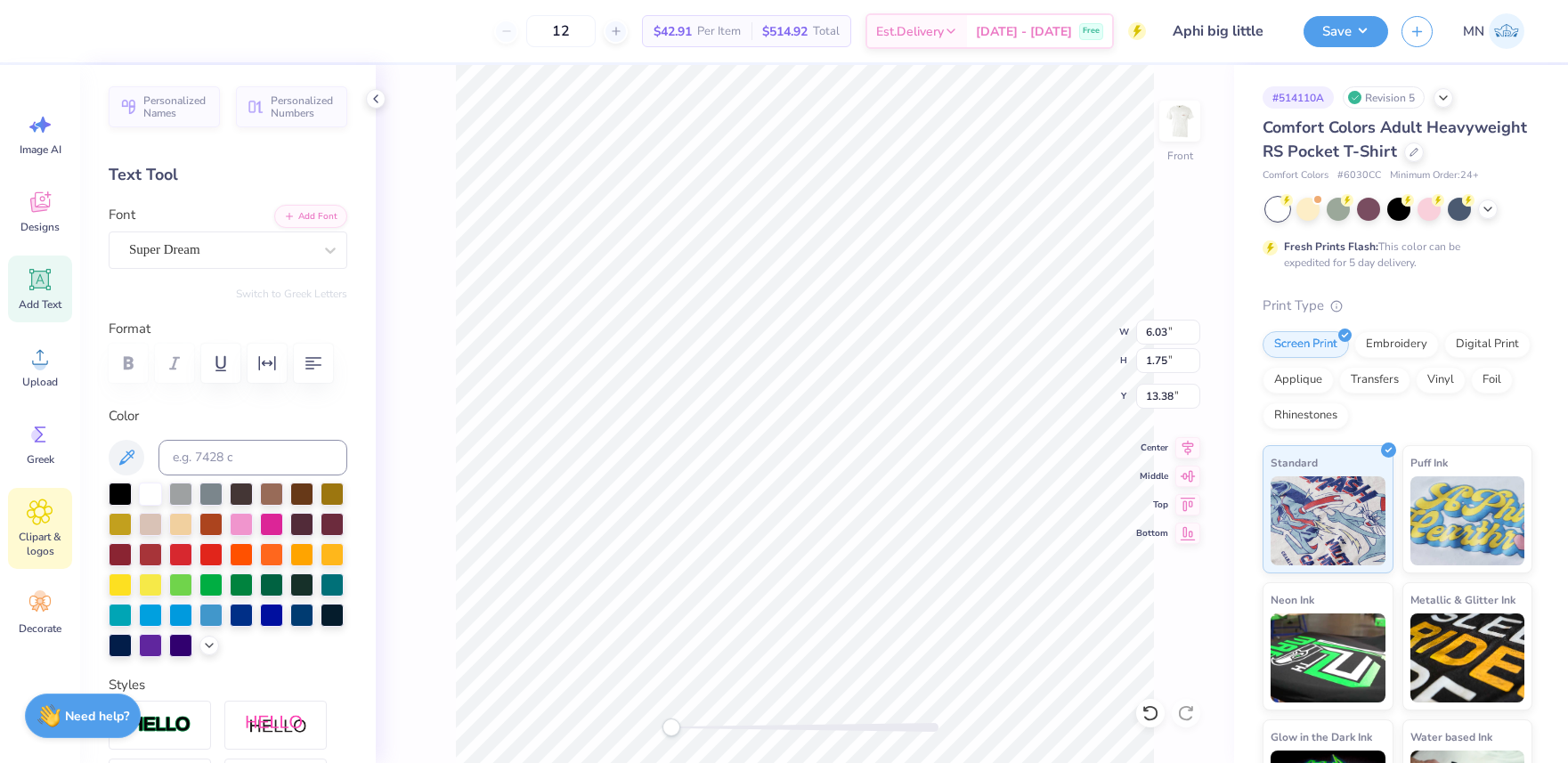
click at [51, 518] on icon at bounding box center [39, 511] width 26 height 27
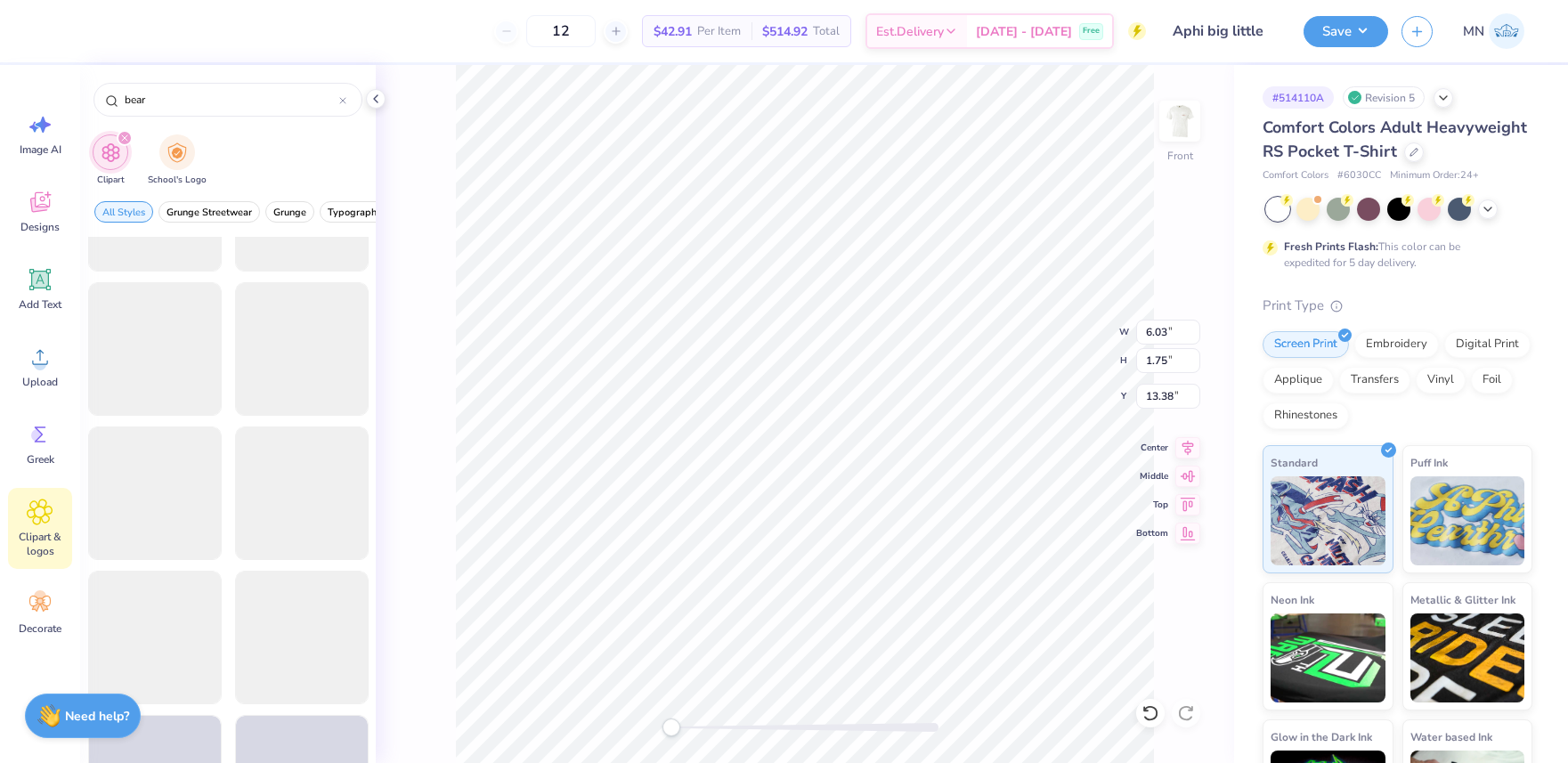
scroll to position [9894, 0]
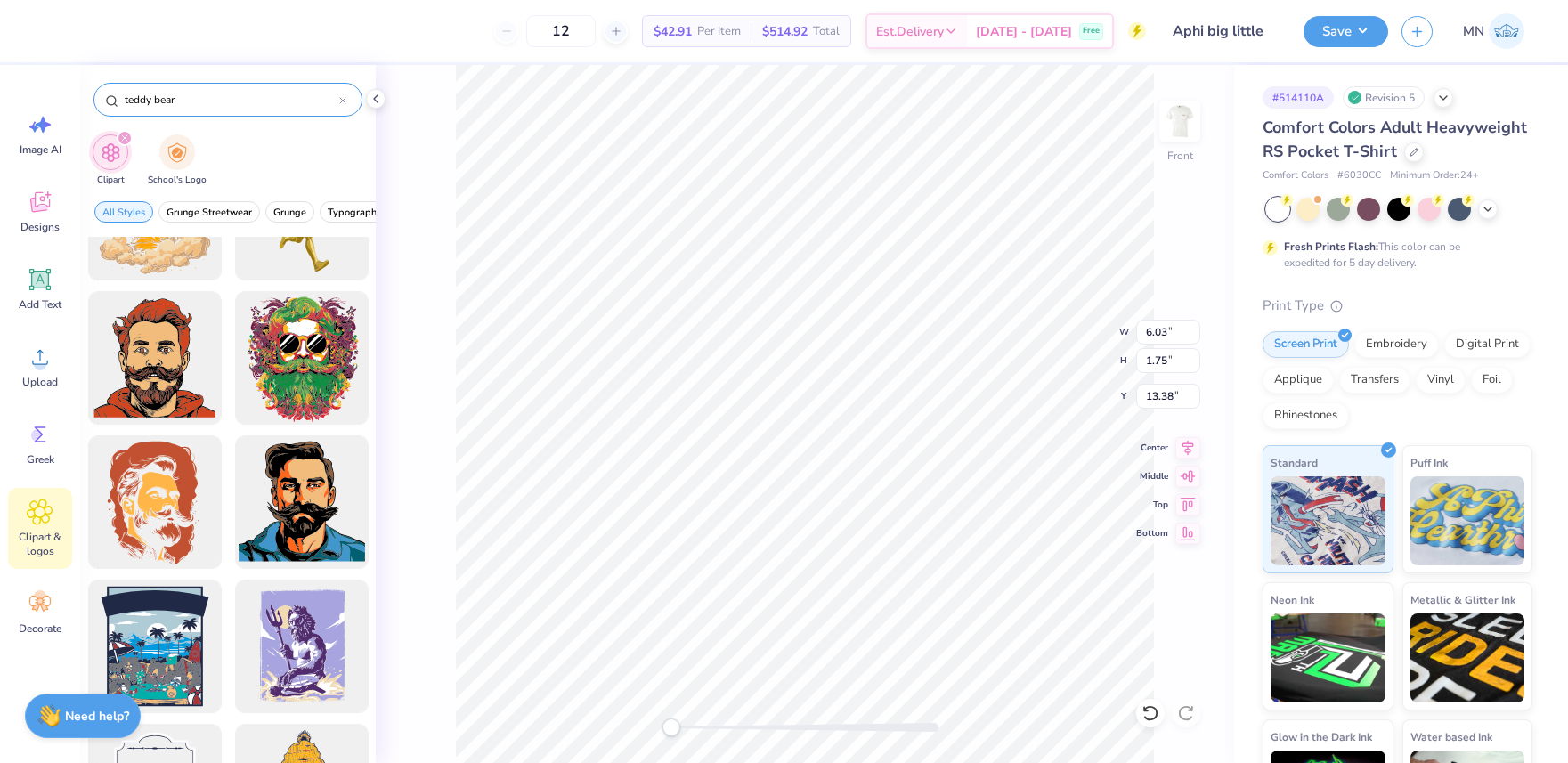
type input "teddy bear"
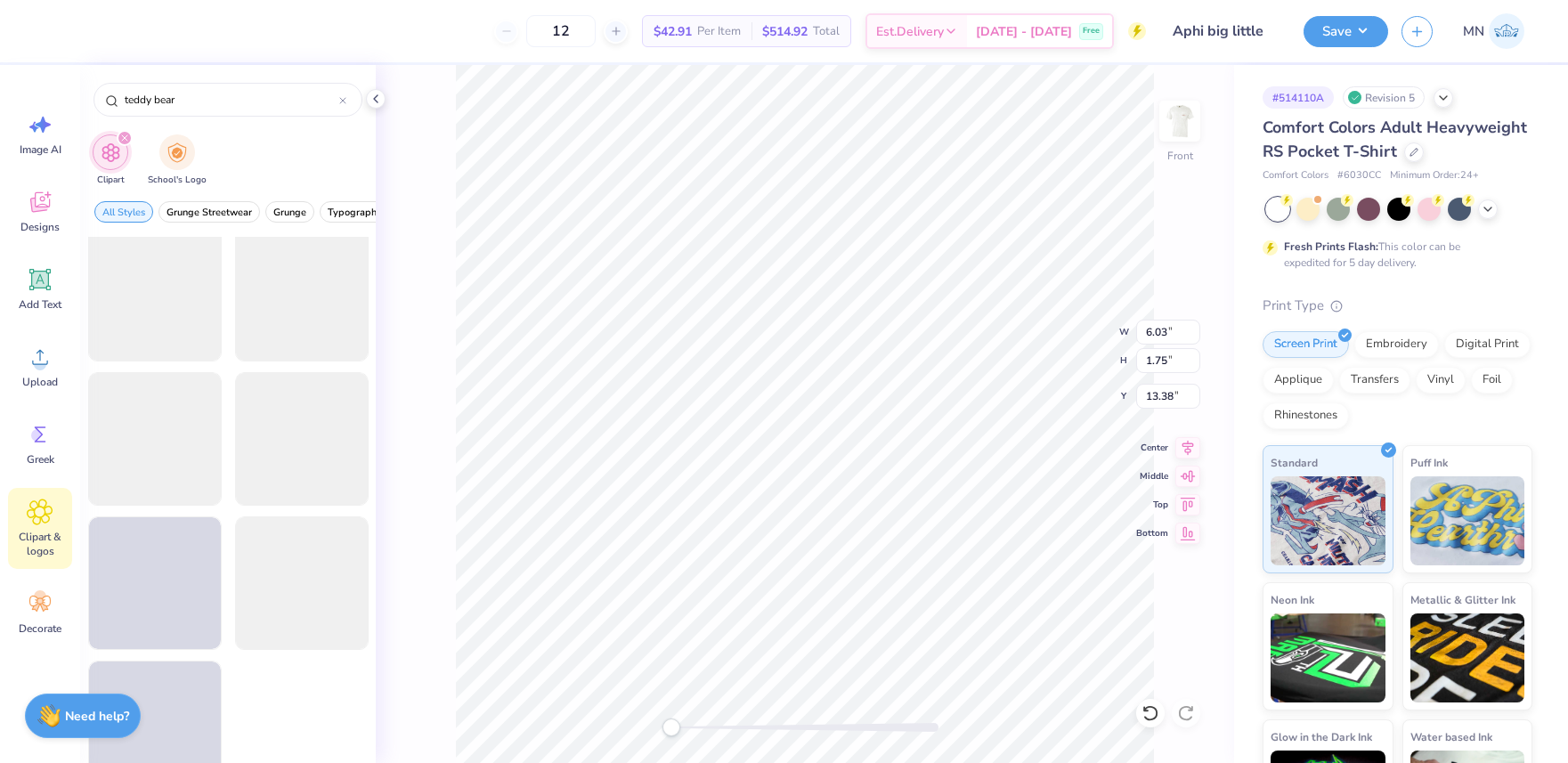
scroll to position [2645, 0]
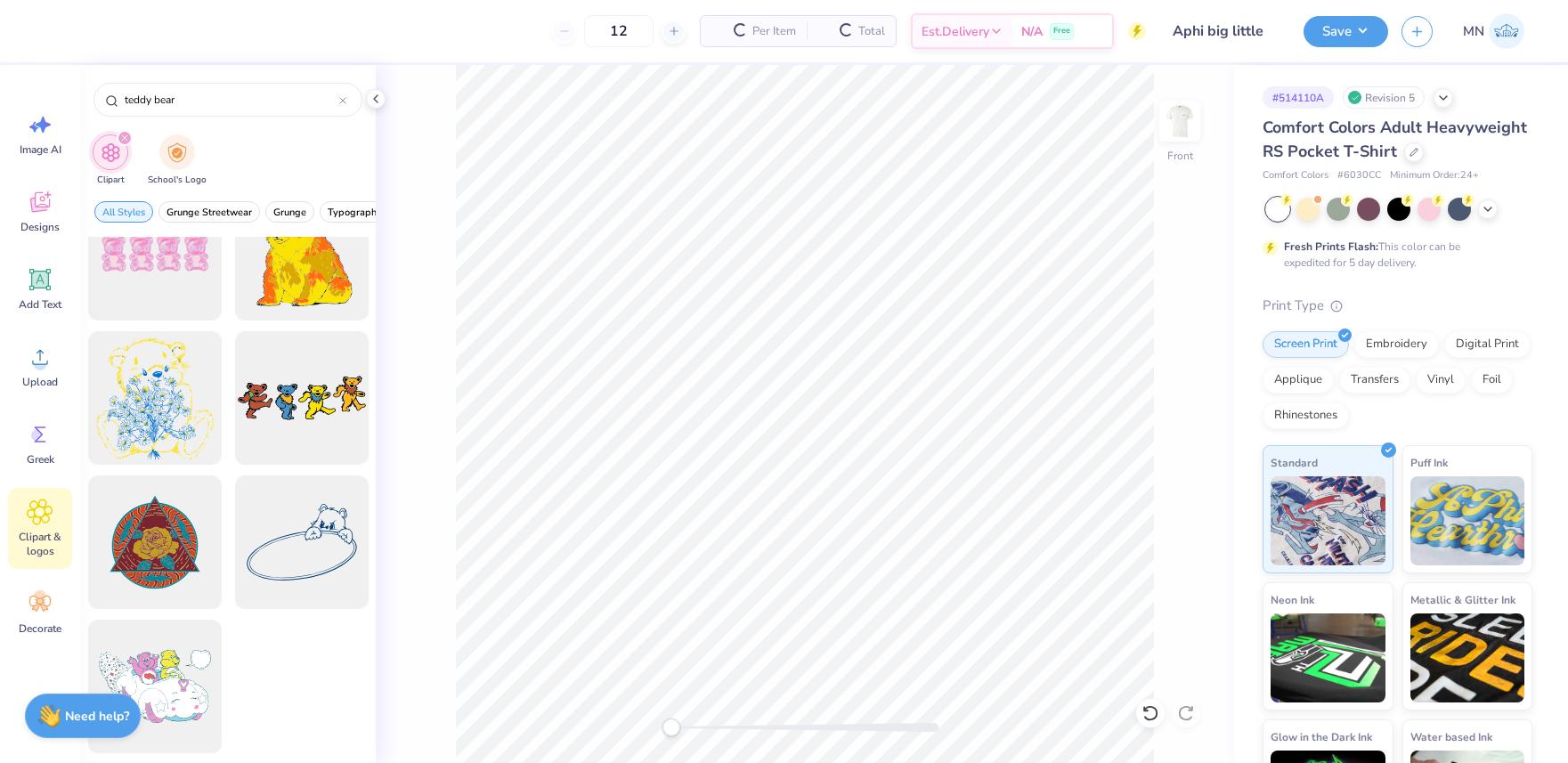
click at [533, 17] on div "12 Per Item Total Est. Delivery N/A Free Design Title Aphi big little Save MN I…" at bounding box center [784, 381] width 1568 height 763
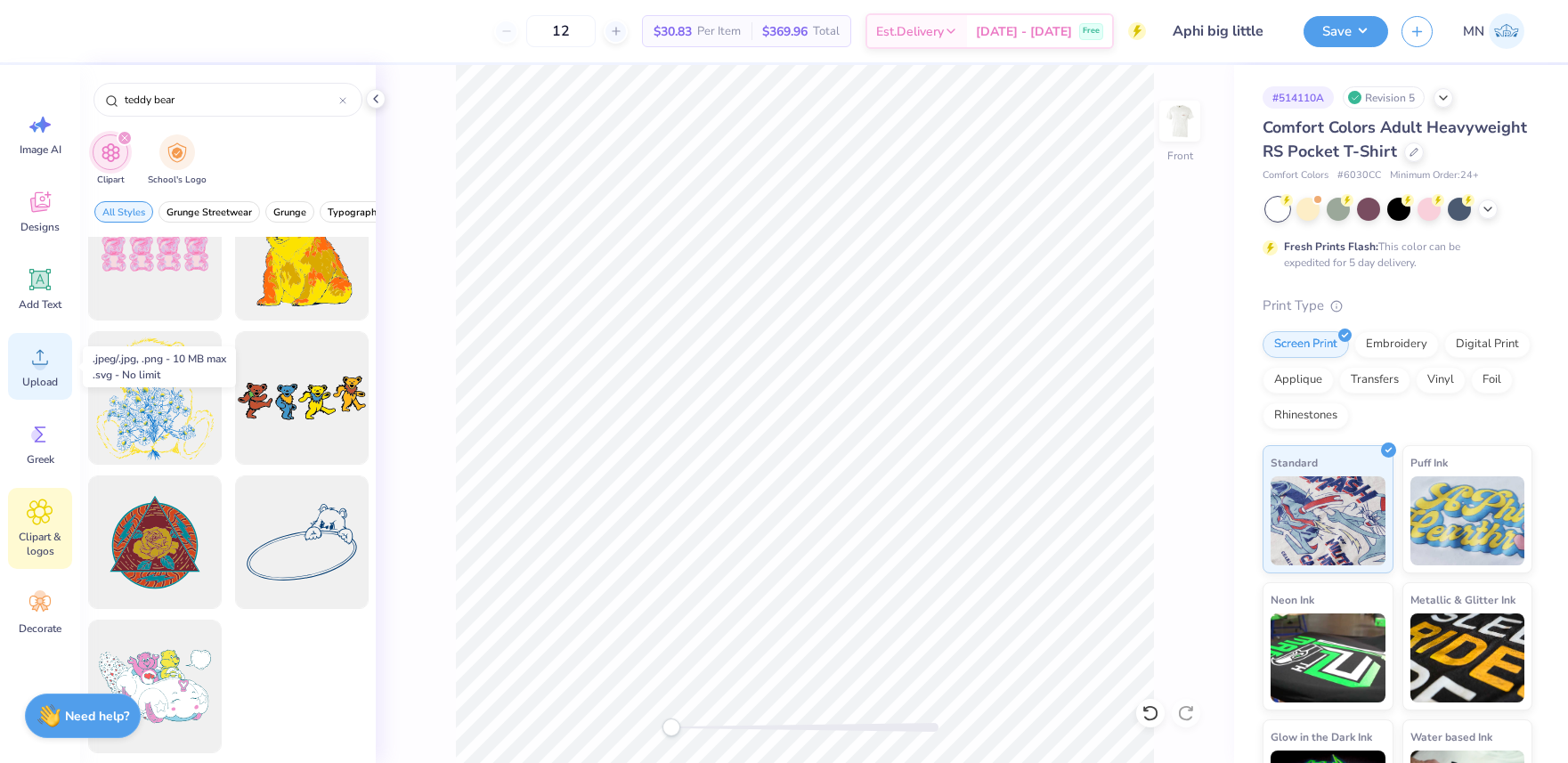
click at [28, 364] on icon at bounding box center [39, 356] width 27 height 27
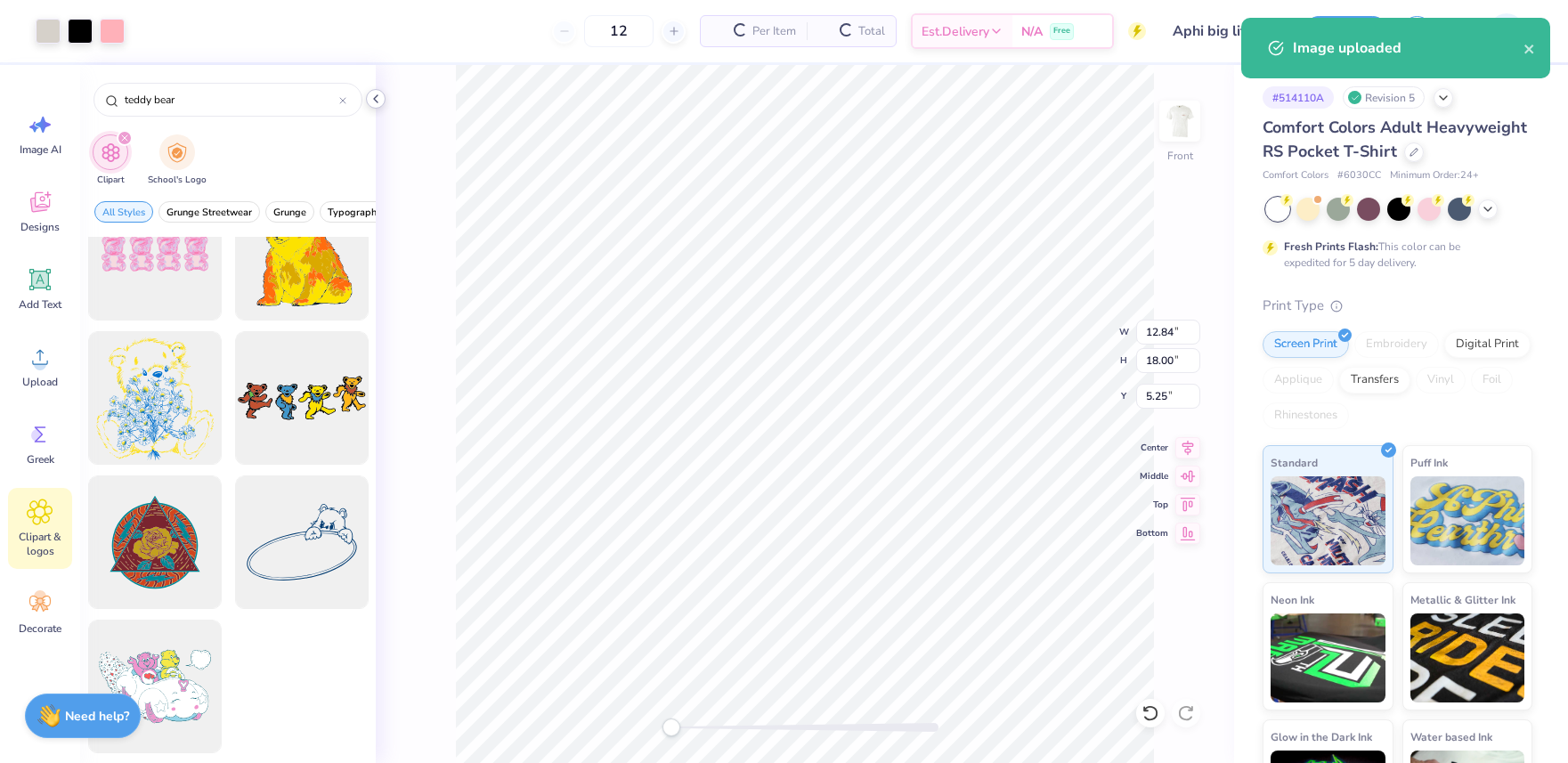
click at [374, 98] on polyline at bounding box center [376, 99] width 4 height 7
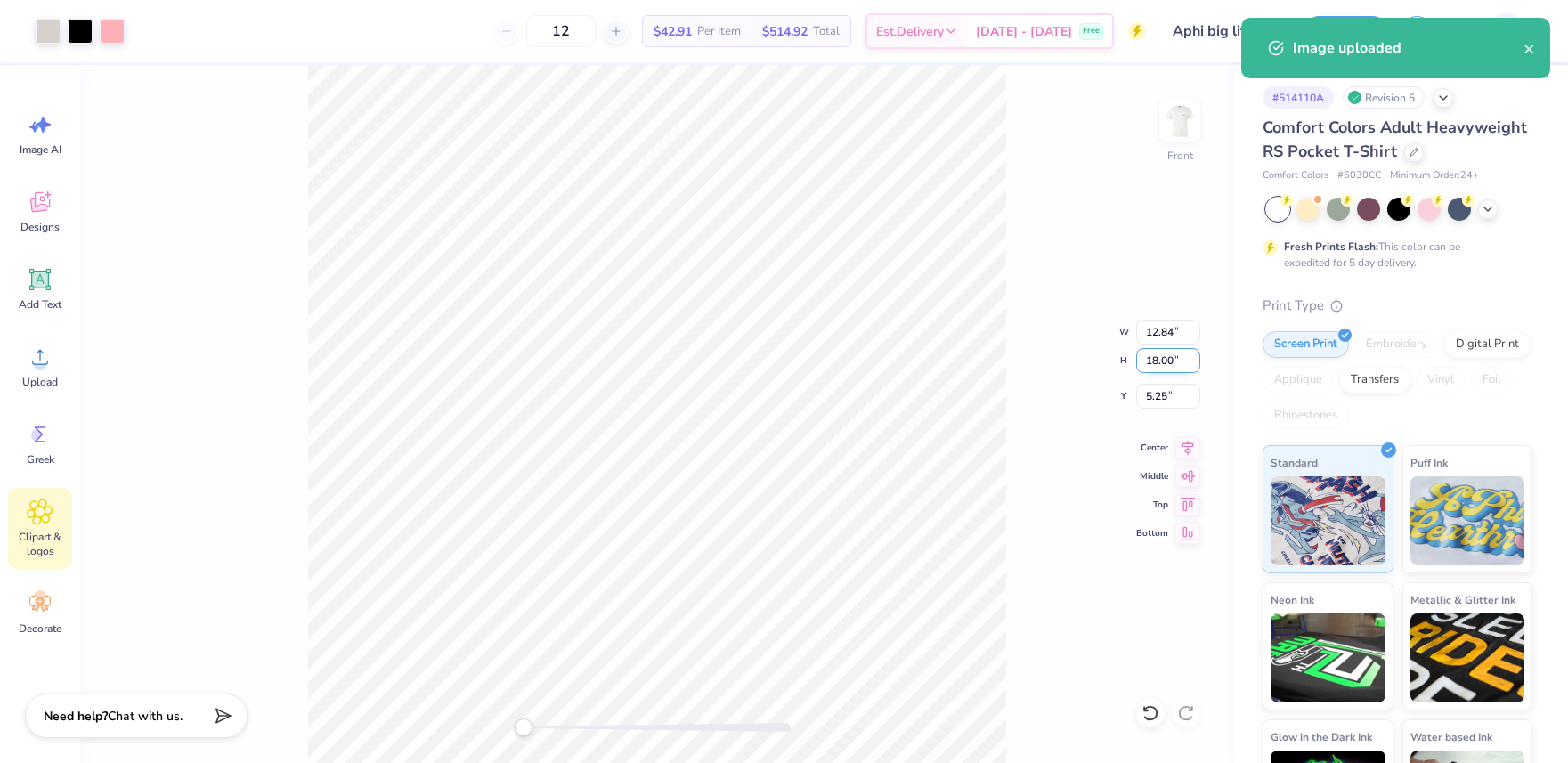
click at [1163, 357] on input "18.00" at bounding box center [1168, 360] width 64 height 25
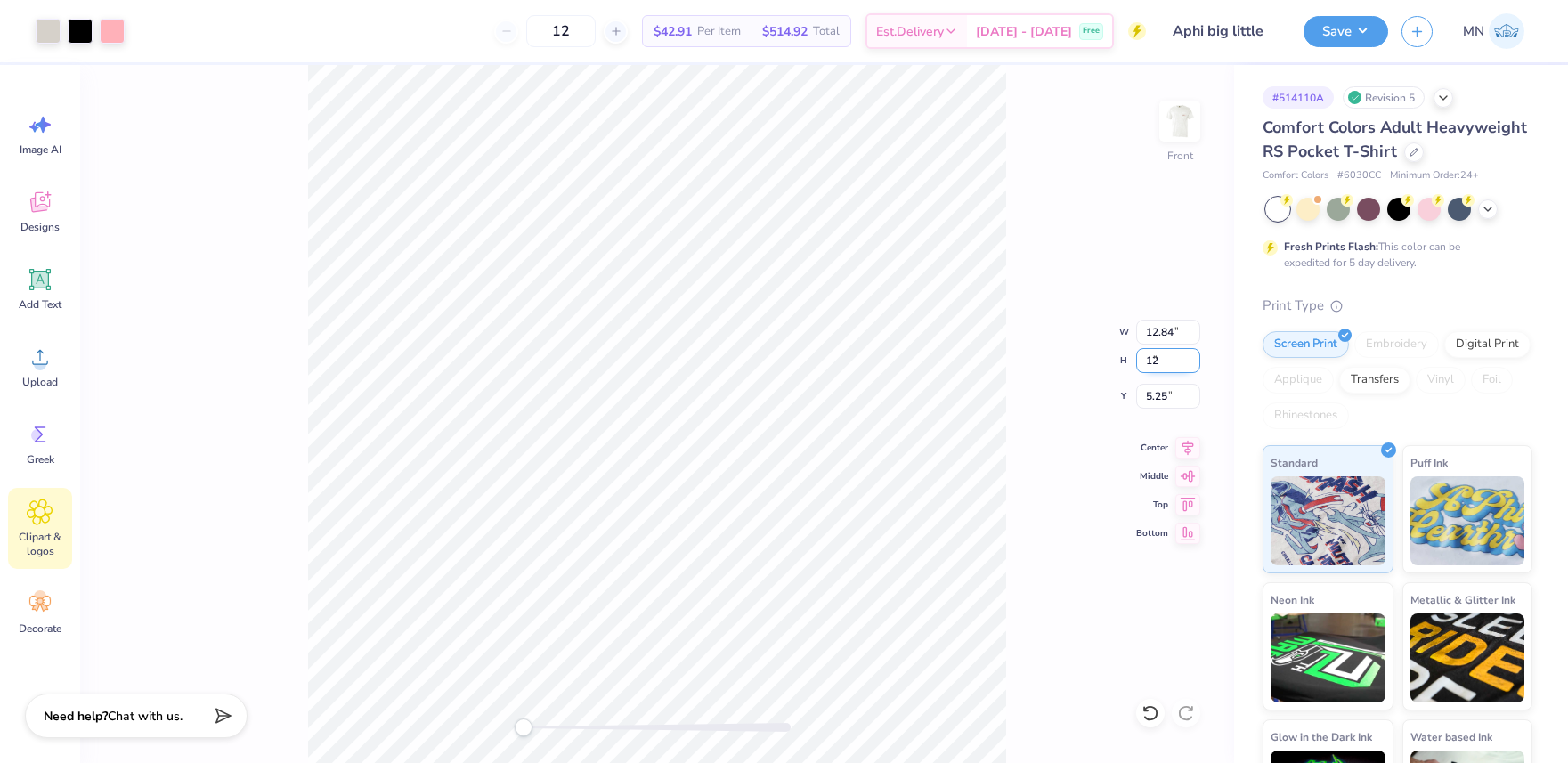
type input "12"
drag, startPoint x: 1170, startPoint y: 365, endPoint x: 1112, endPoint y: 358, distance: 58.4
click at [1112, 358] on div "Front W 5.71 5.71 " H 8.00 8.00 " Y 10.25 10.25 " Center Middle Top Bottom" at bounding box center [657, 414] width 1154 height 698
click at [1165, 362] on input "8.00" at bounding box center [1168, 360] width 64 height 25
type input "12"
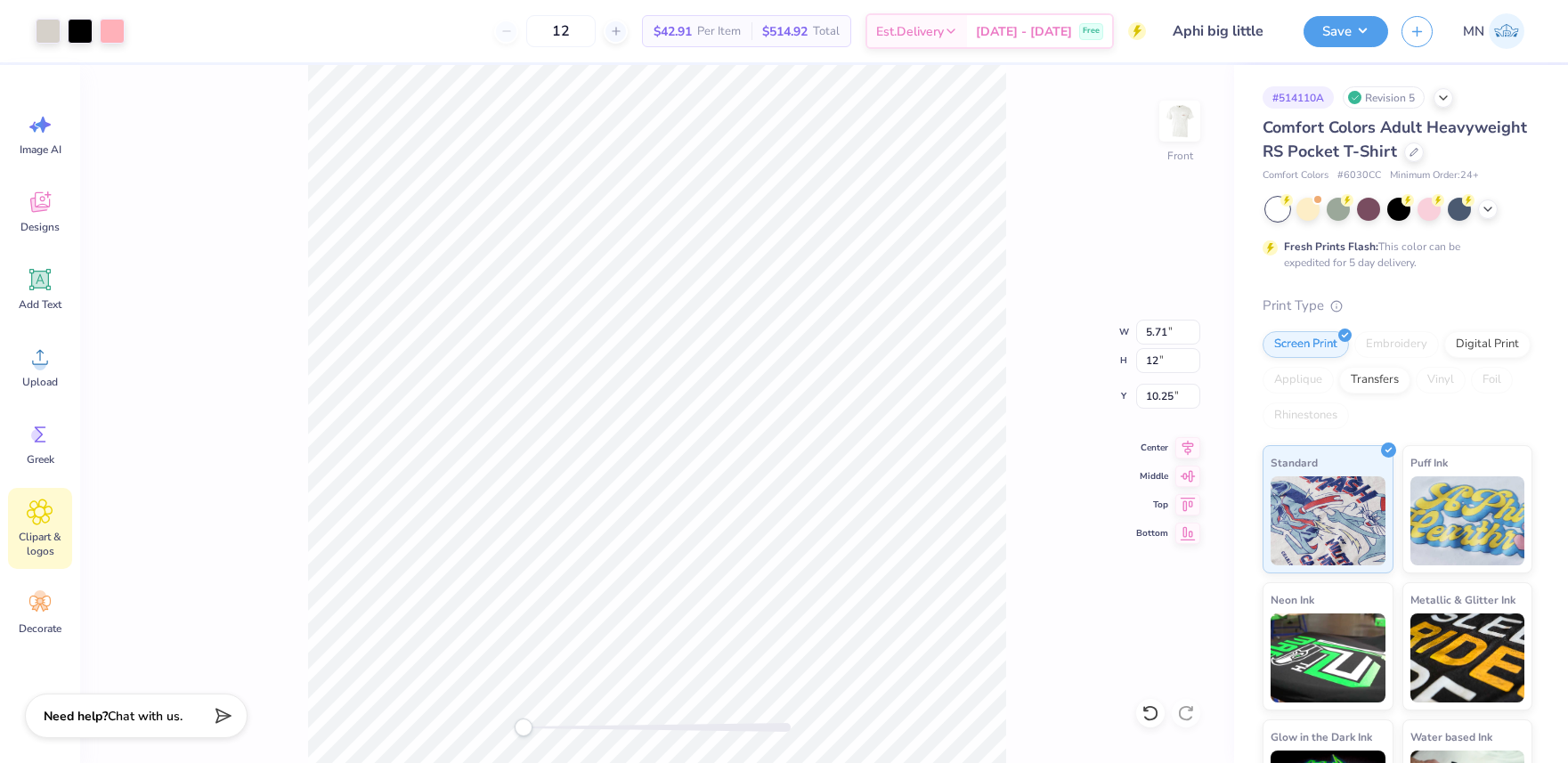
click at [1012, 357] on div "Front W 5.71 5.71 " H 12 12 " Y 10.25 10.25 " Center Middle Top Bottom" at bounding box center [657, 414] width 1154 height 698
click at [1024, 426] on div "Front W 12.84 12.84 " H 18.00 18.00 " Y 5.25 5.25 " Center Middle Top Bottom" at bounding box center [657, 414] width 1154 height 698
click at [1170, 363] on input "12.00" at bounding box center [1168, 360] width 64 height 25
type input "13"
click at [1162, 399] on input "7.21" at bounding box center [1168, 396] width 64 height 25
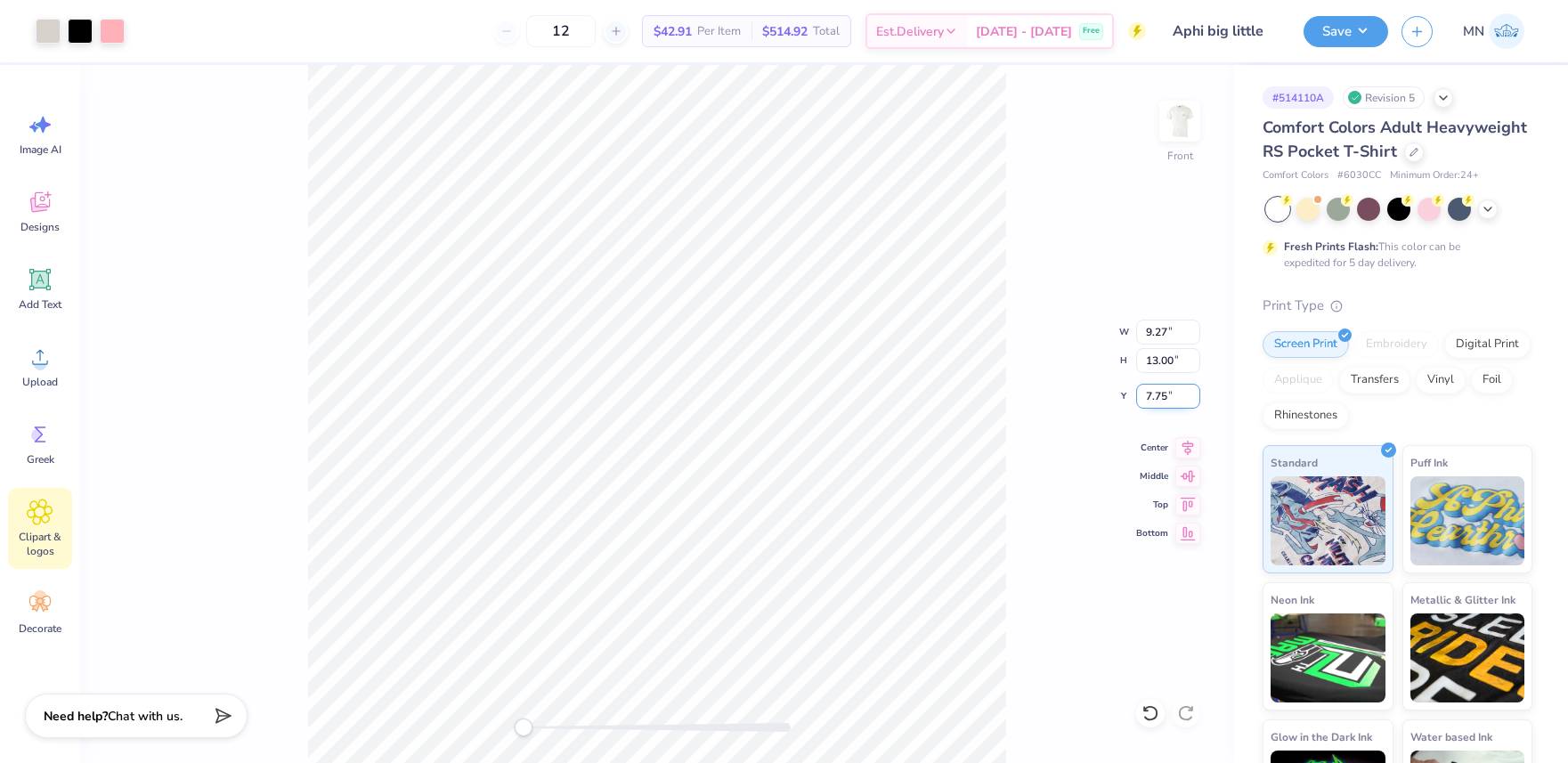
click at [1157, 398] on input "7.75" at bounding box center [1168, 396] width 64 height 25
type input "3"
click at [1190, 132] on img at bounding box center [1180, 121] width 72 height 72
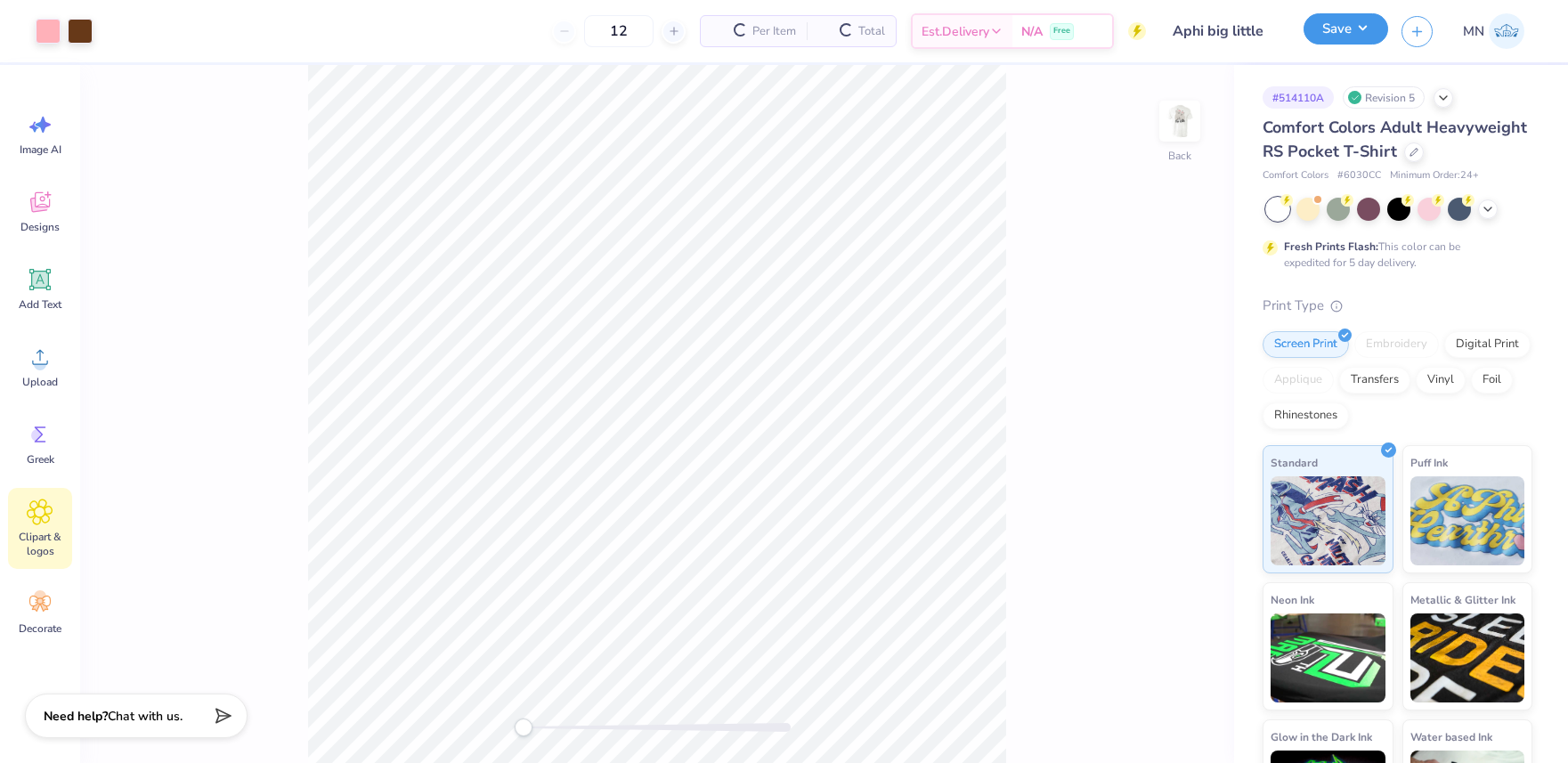
drag, startPoint x: 1362, startPoint y: 35, endPoint x: 1360, endPoint y: 47, distance: 12.2
click at [1362, 35] on button "Save" at bounding box center [1346, 29] width 85 height 31
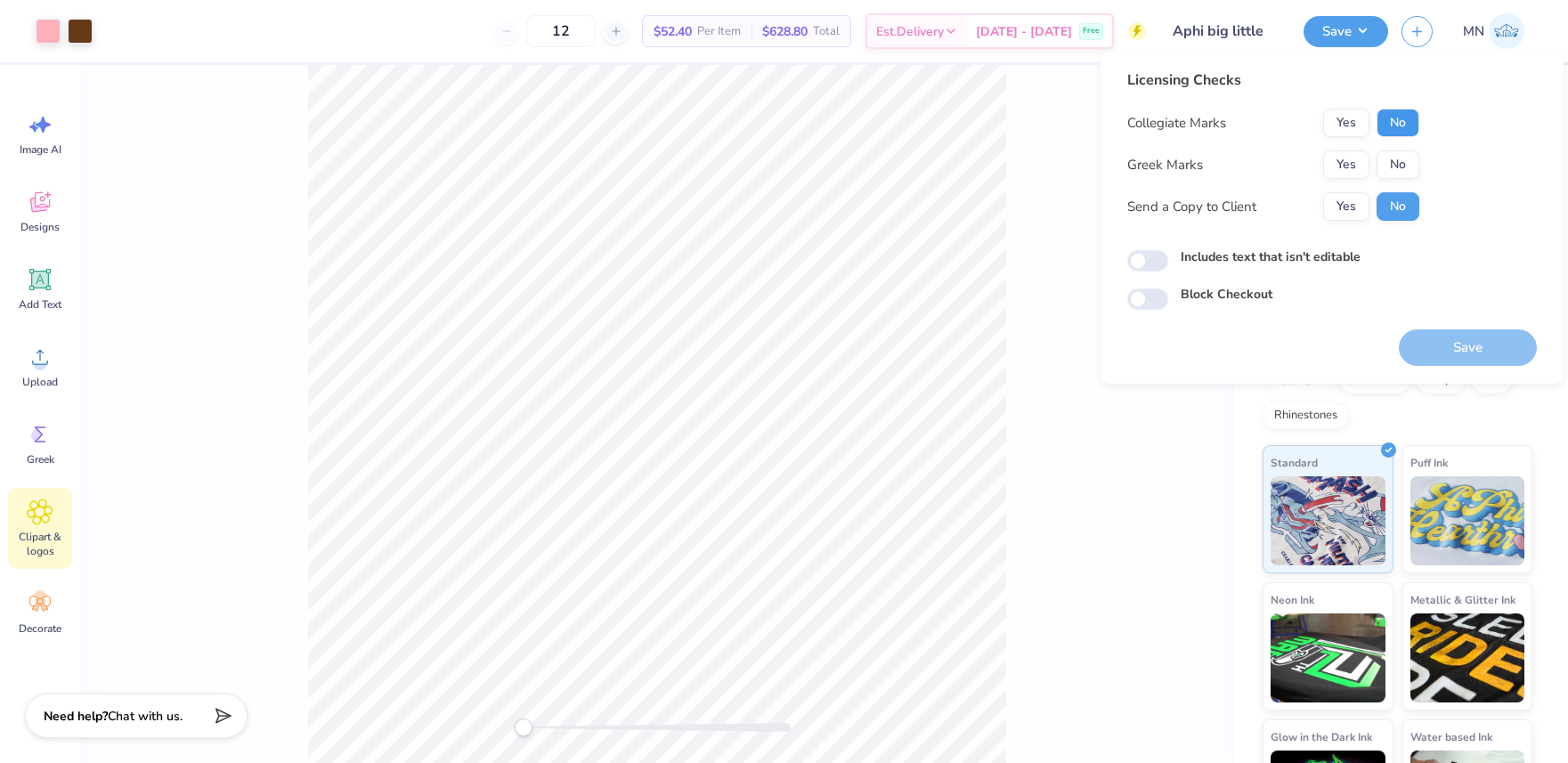
click at [1380, 127] on button "No" at bounding box center [1398, 122] width 43 height 28
click at [1359, 164] on button "Yes" at bounding box center [1346, 164] width 46 height 28
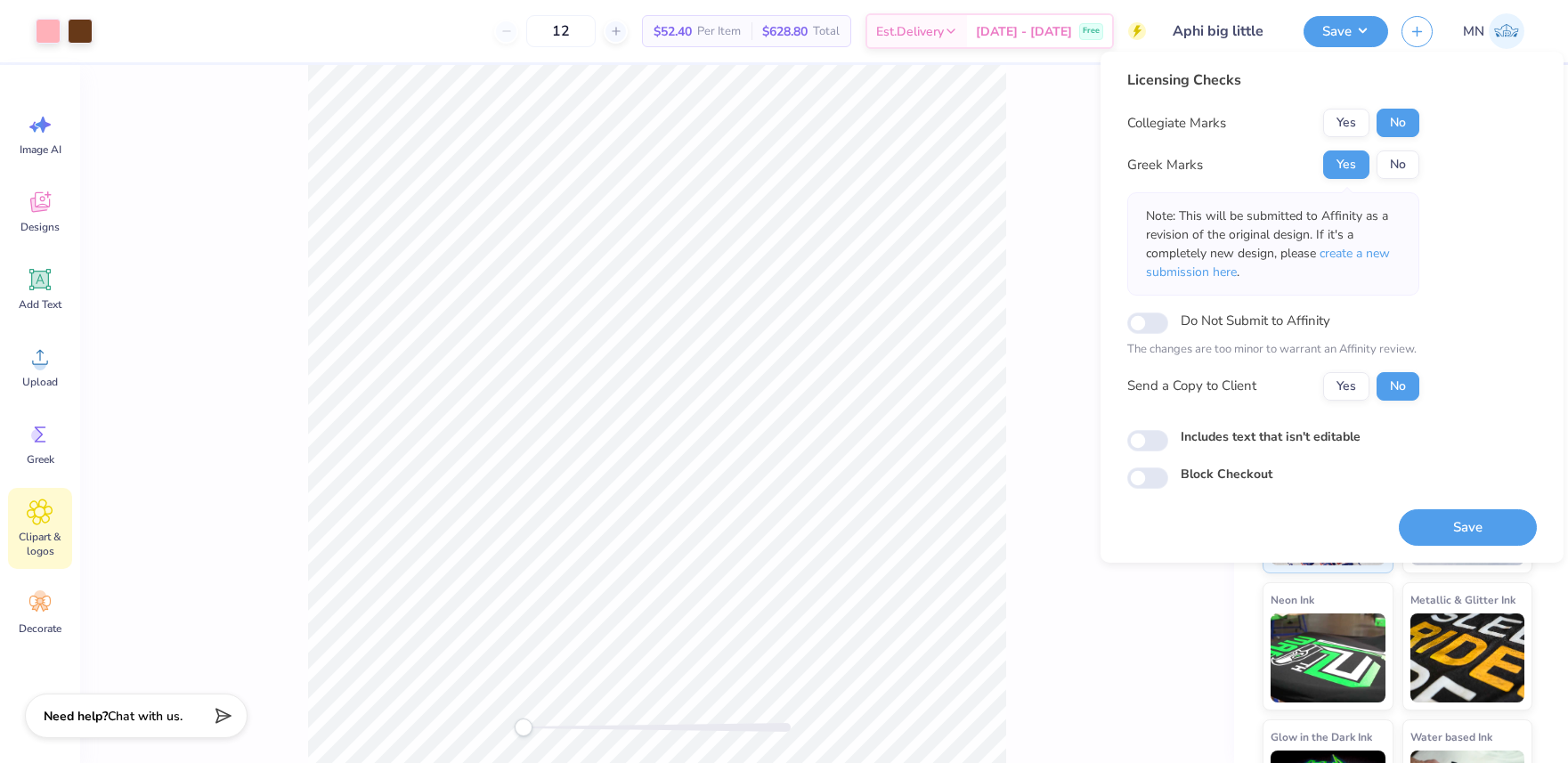
drag, startPoint x: 1358, startPoint y: 252, endPoint x: 1428, endPoint y: 444, distance: 204.4
click at [1358, 252] on span "create a new submission here" at bounding box center [1269, 263] width 244 height 36
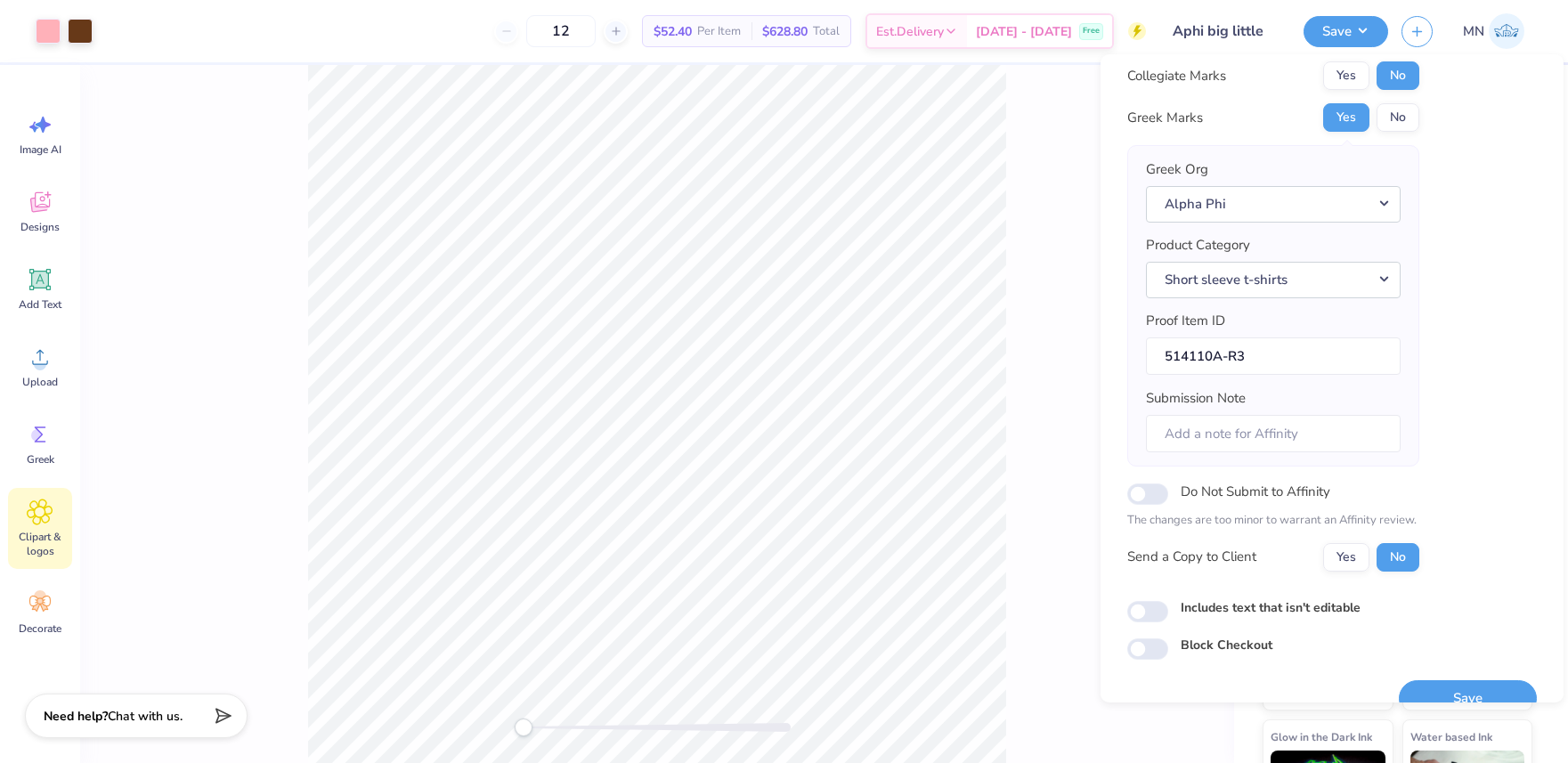
scroll to position [81, 0]
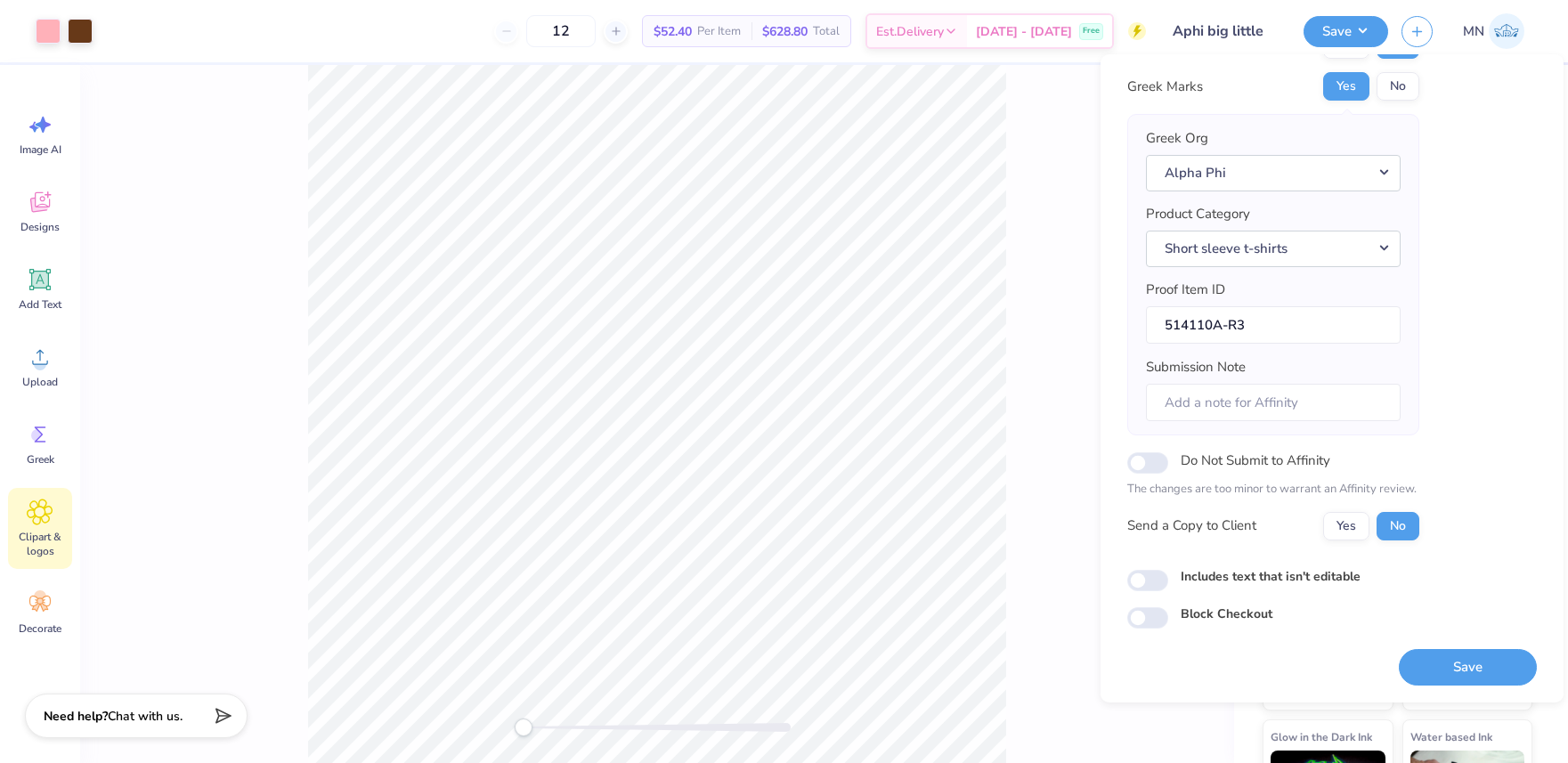
click at [1488, 667] on button "Save" at bounding box center [1468, 668] width 138 height 37
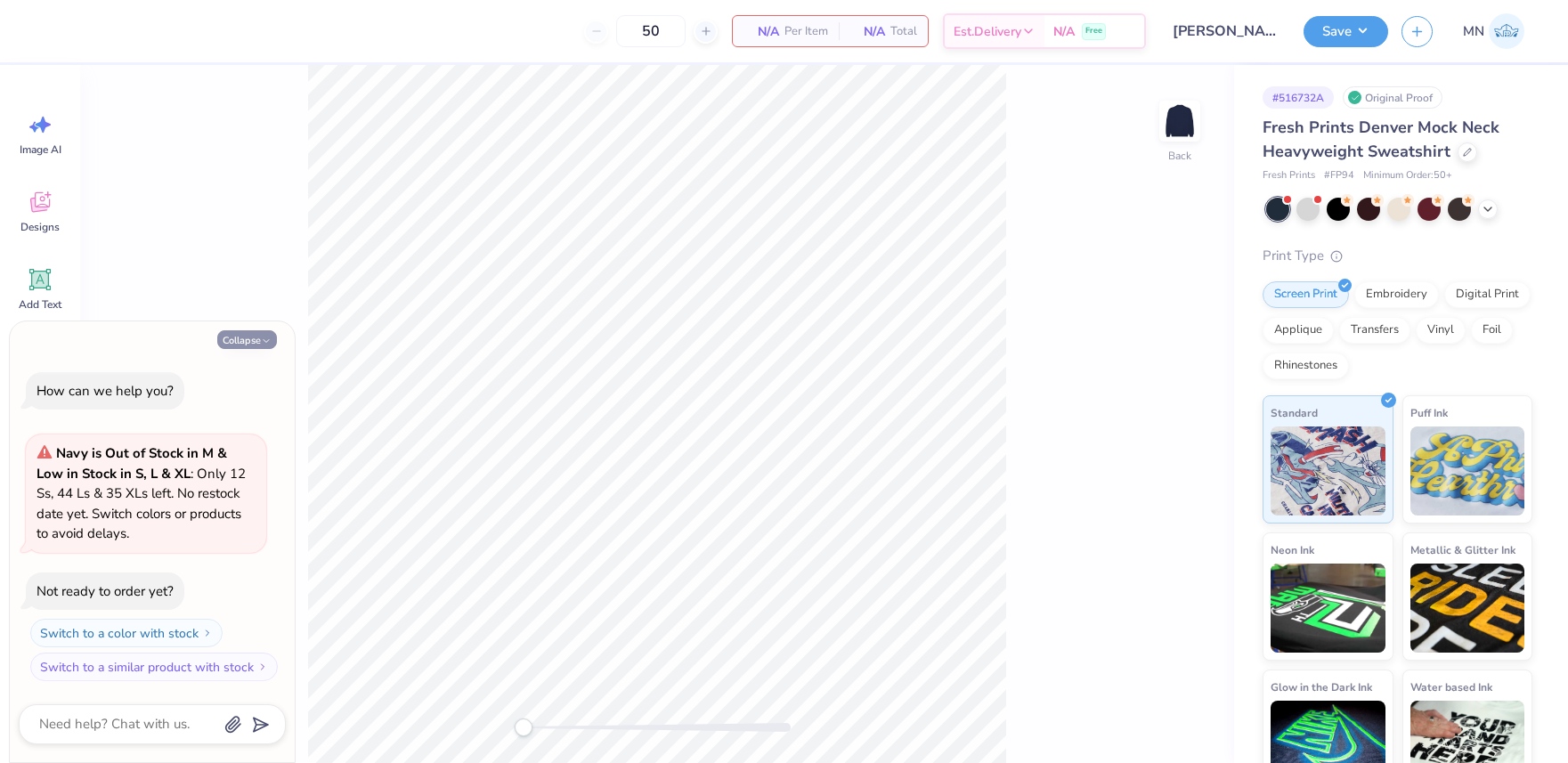
click at [261, 340] on icon "button" at bounding box center [266, 341] width 11 height 11
type textarea "x"
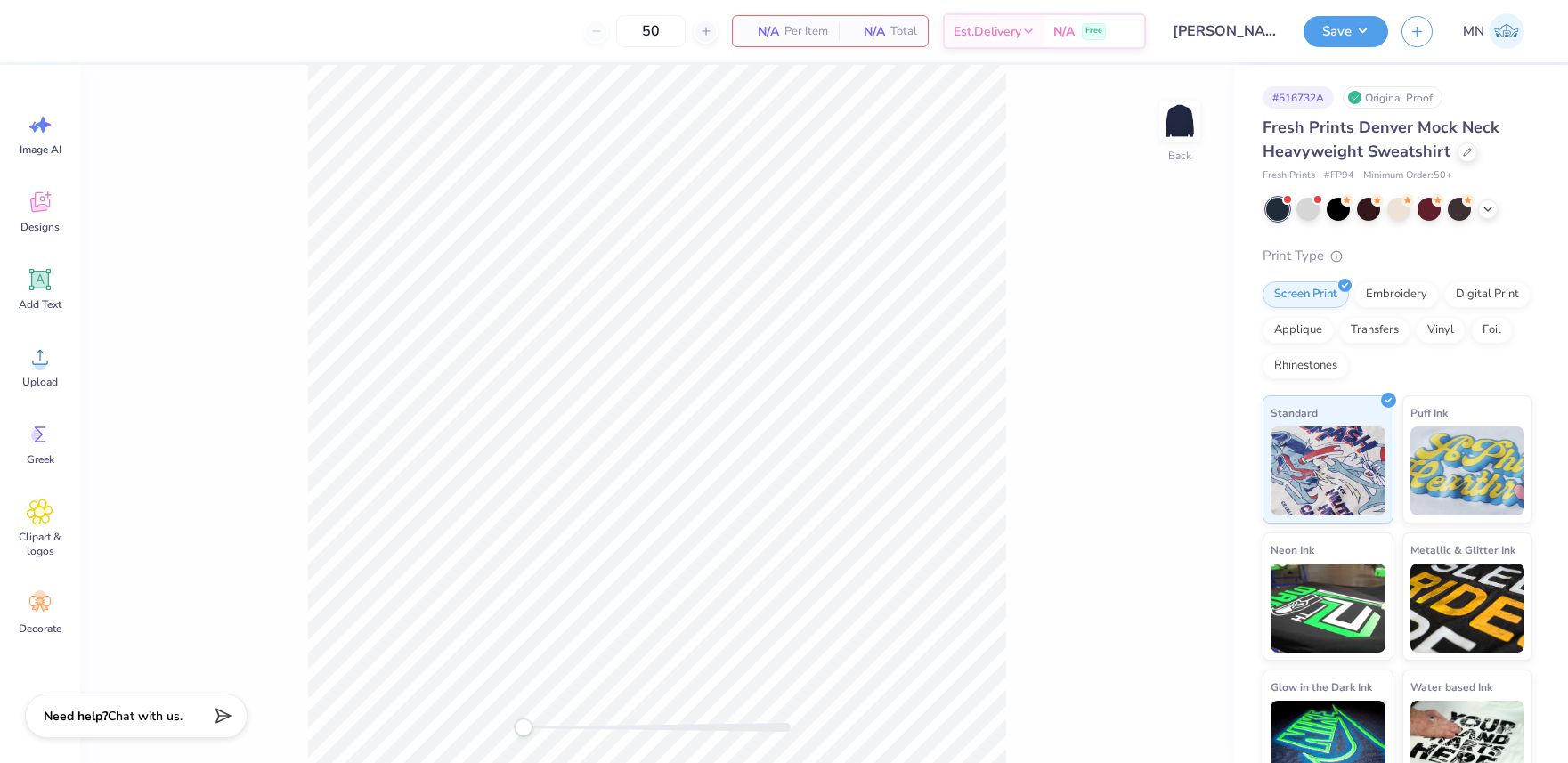
click at [35, 282] on icon at bounding box center [40, 280] width 17 height 17
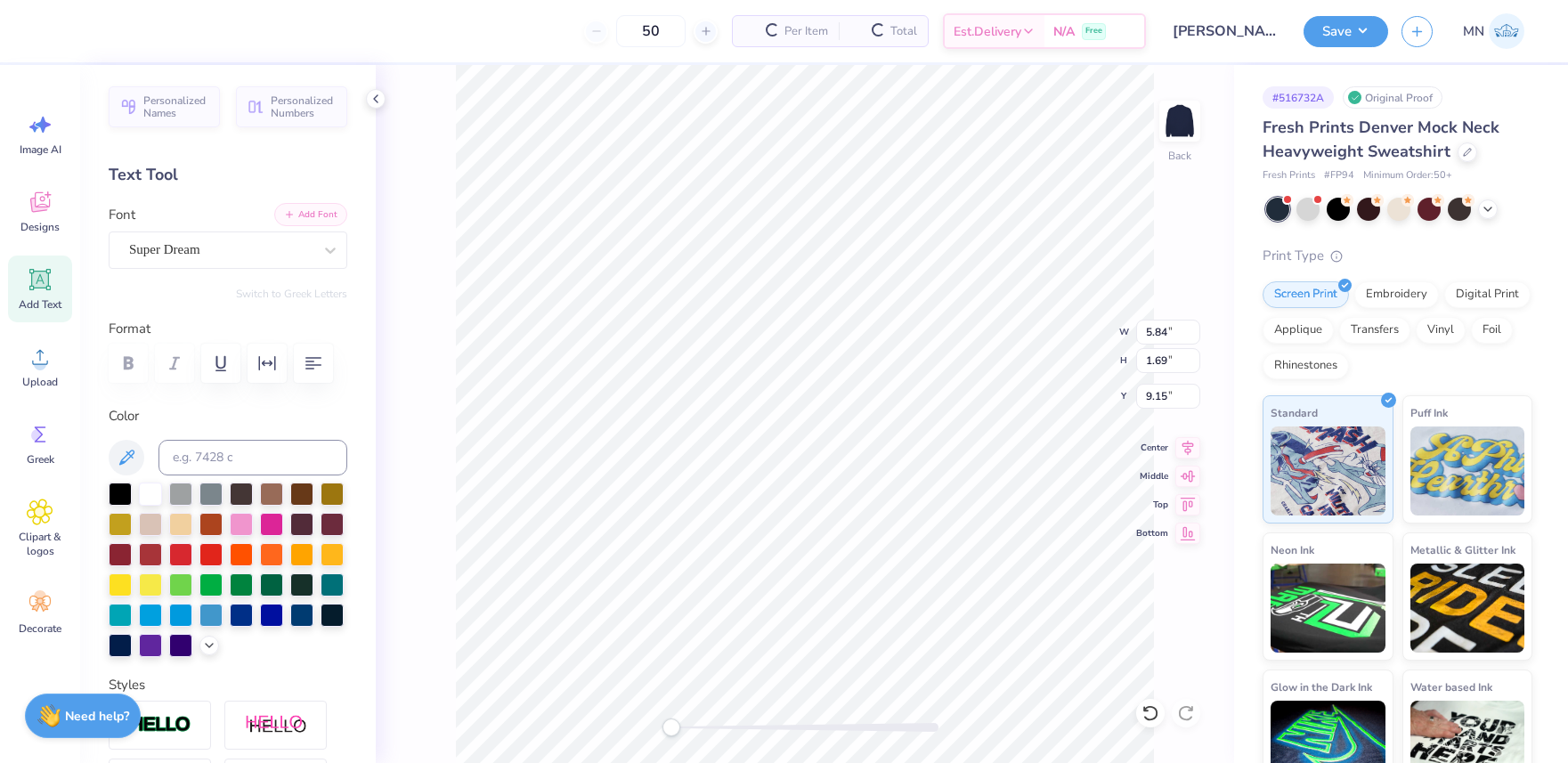
click at [305, 220] on button "Add Font" at bounding box center [310, 214] width 73 height 23
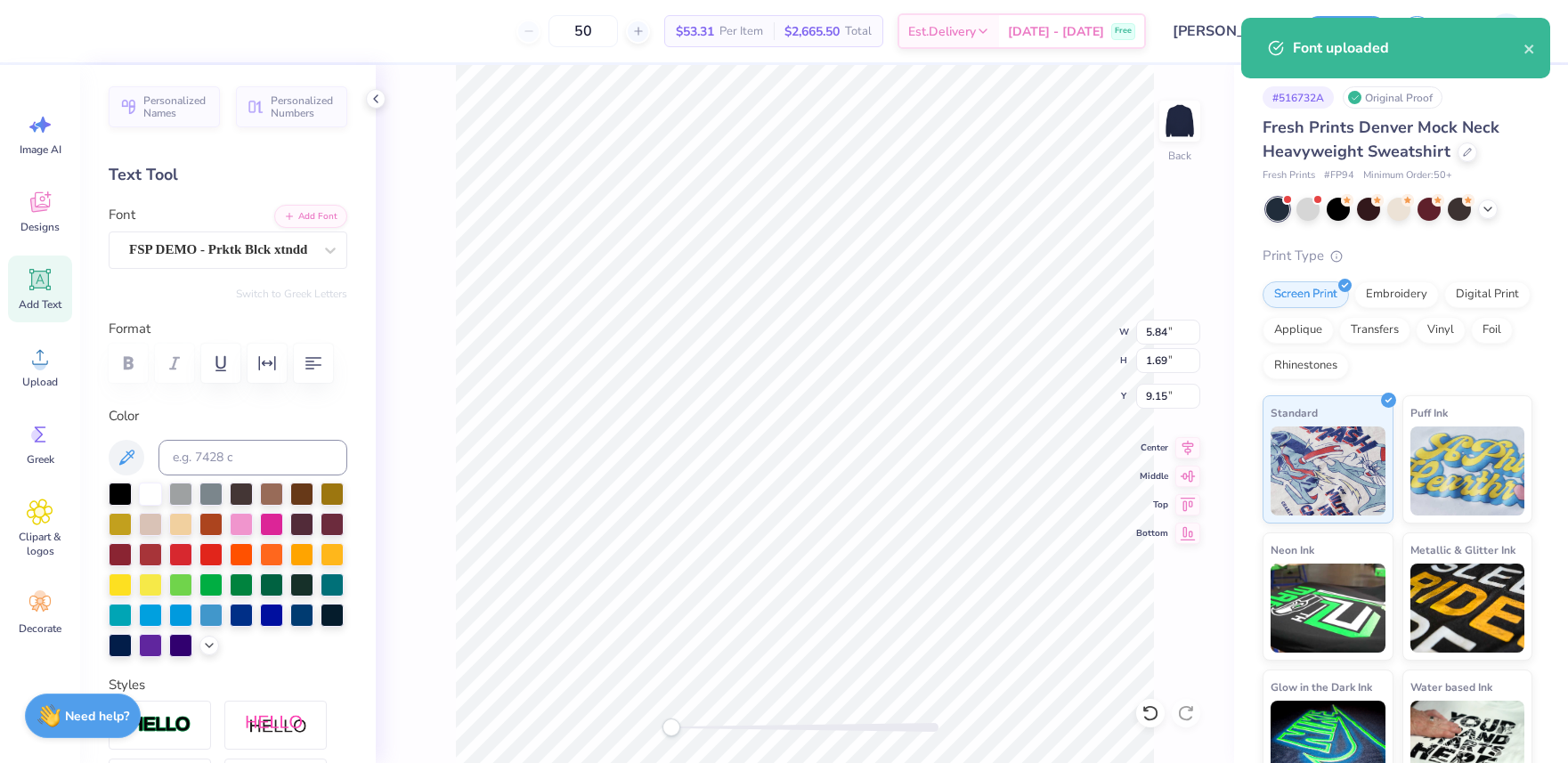
type textarea "PARKE"
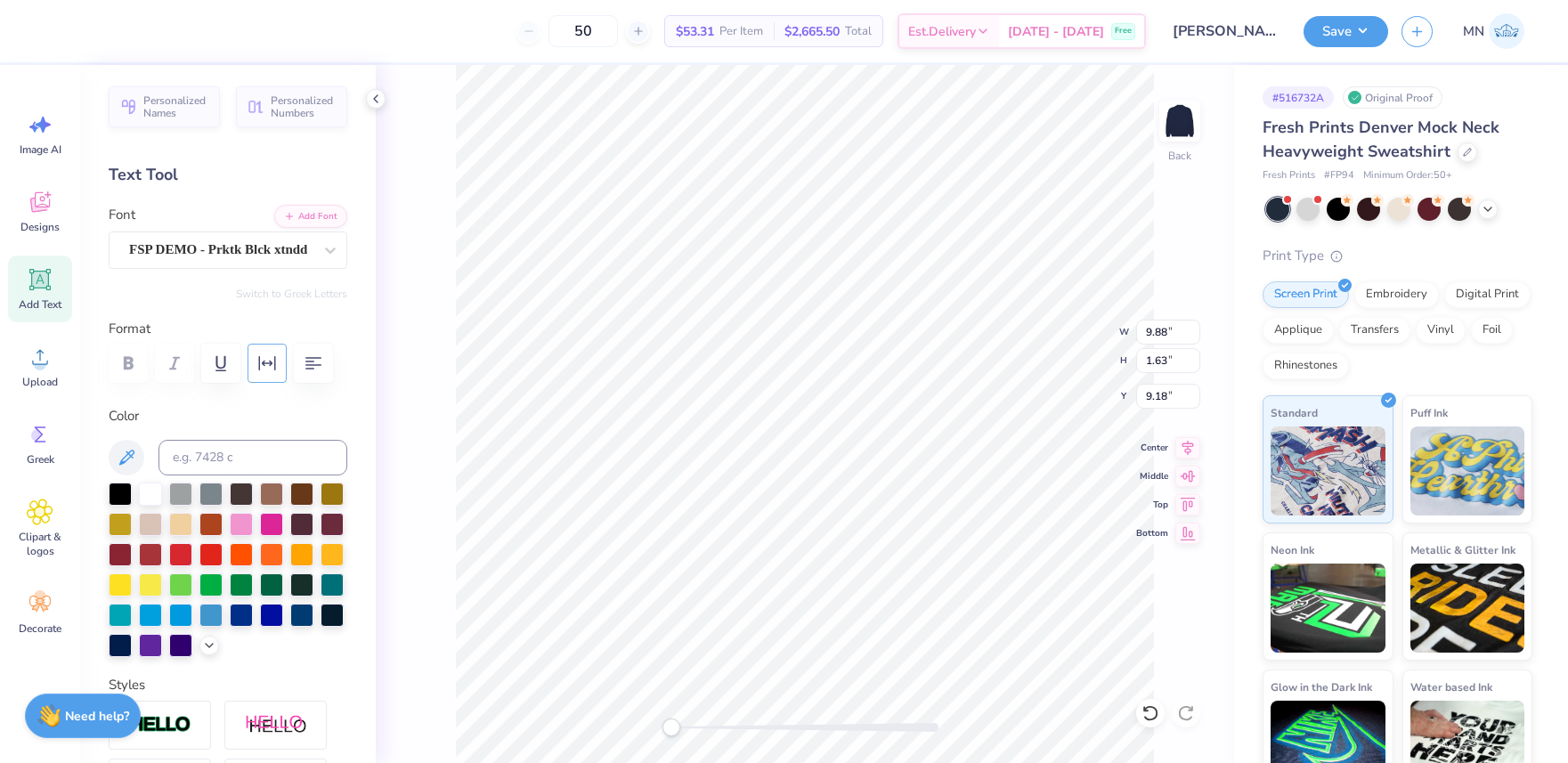
drag, startPoint x: 260, startPoint y: 368, endPoint x: 242, endPoint y: 381, distance: 22.2
click at [260, 368] on icon "button" at bounding box center [266, 363] width 21 height 21
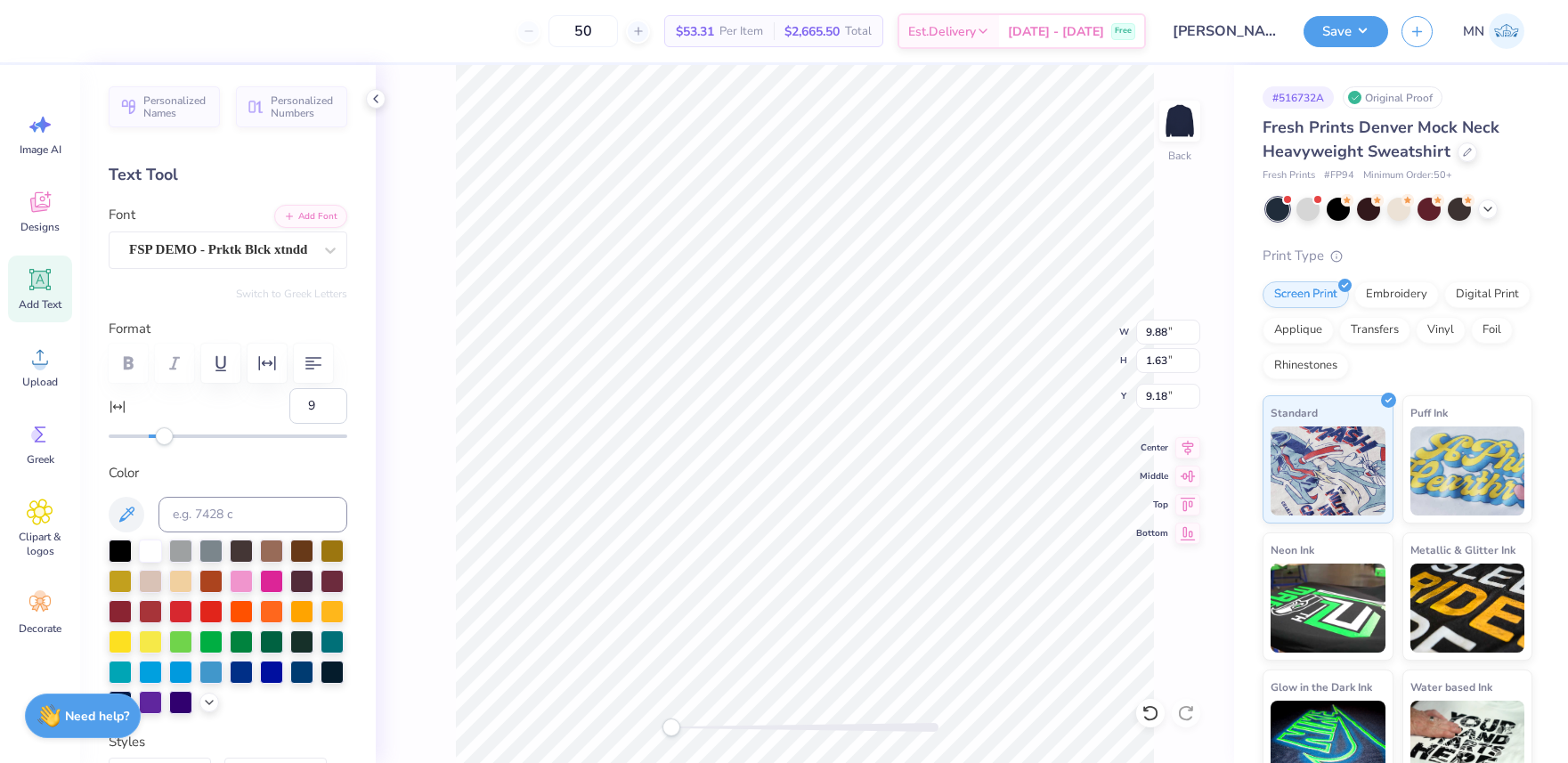
type input "10"
drag, startPoint x: 152, startPoint y: 437, endPoint x: 167, endPoint y: 437, distance: 15.0
click at [167, 437] on div "Accessibility label" at bounding box center [164, 435] width 17 height 17
type input "12"
click at [173, 437] on div "Accessibility label" at bounding box center [171, 435] width 17 height 17
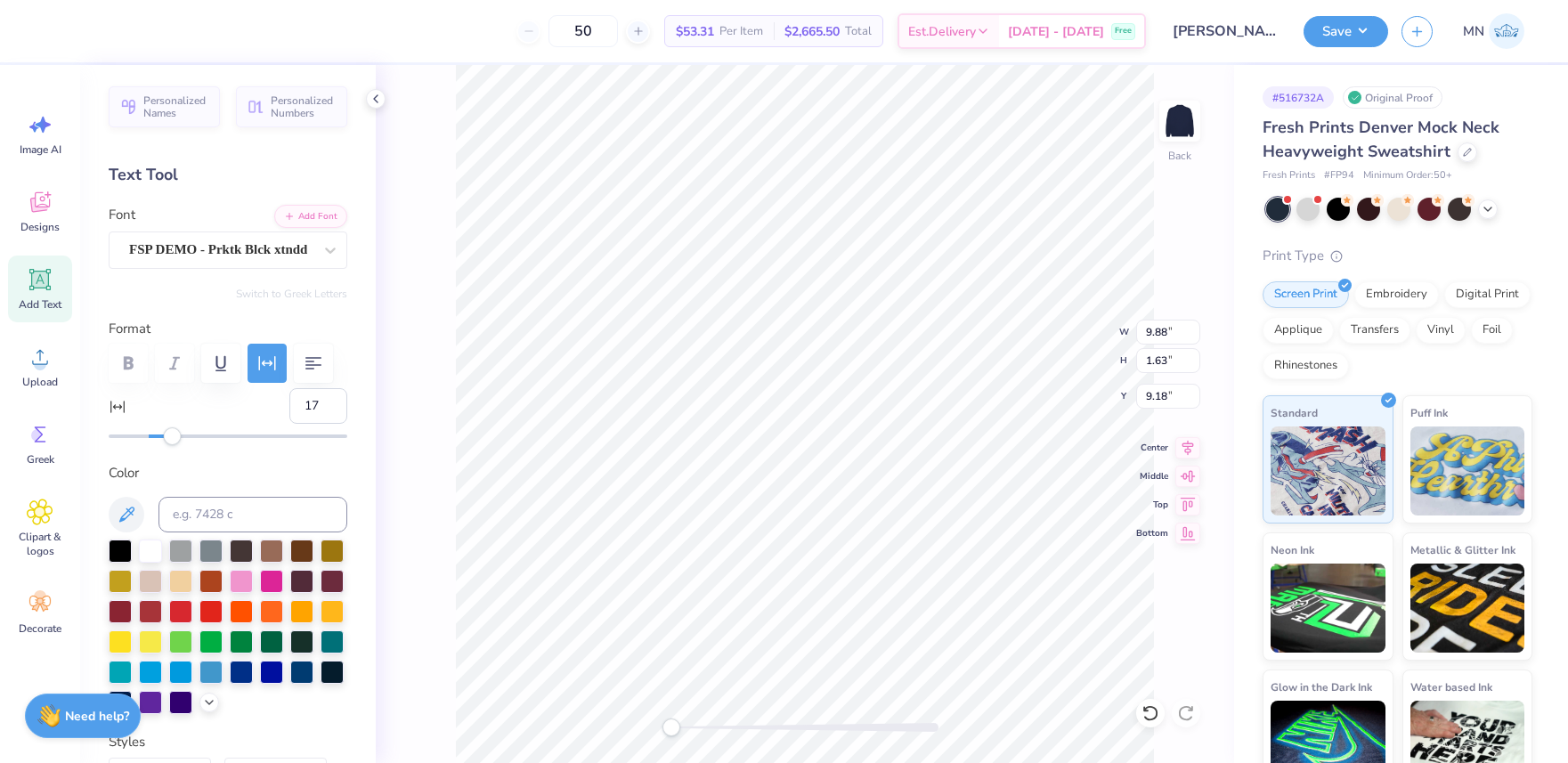
type input "18"
click at [184, 438] on div "Accessibility label" at bounding box center [184, 435] width 17 height 17
type input "18"
click at [185, 438] on div "Accessibility label" at bounding box center [184, 435] width 17 height 17
type input "21"
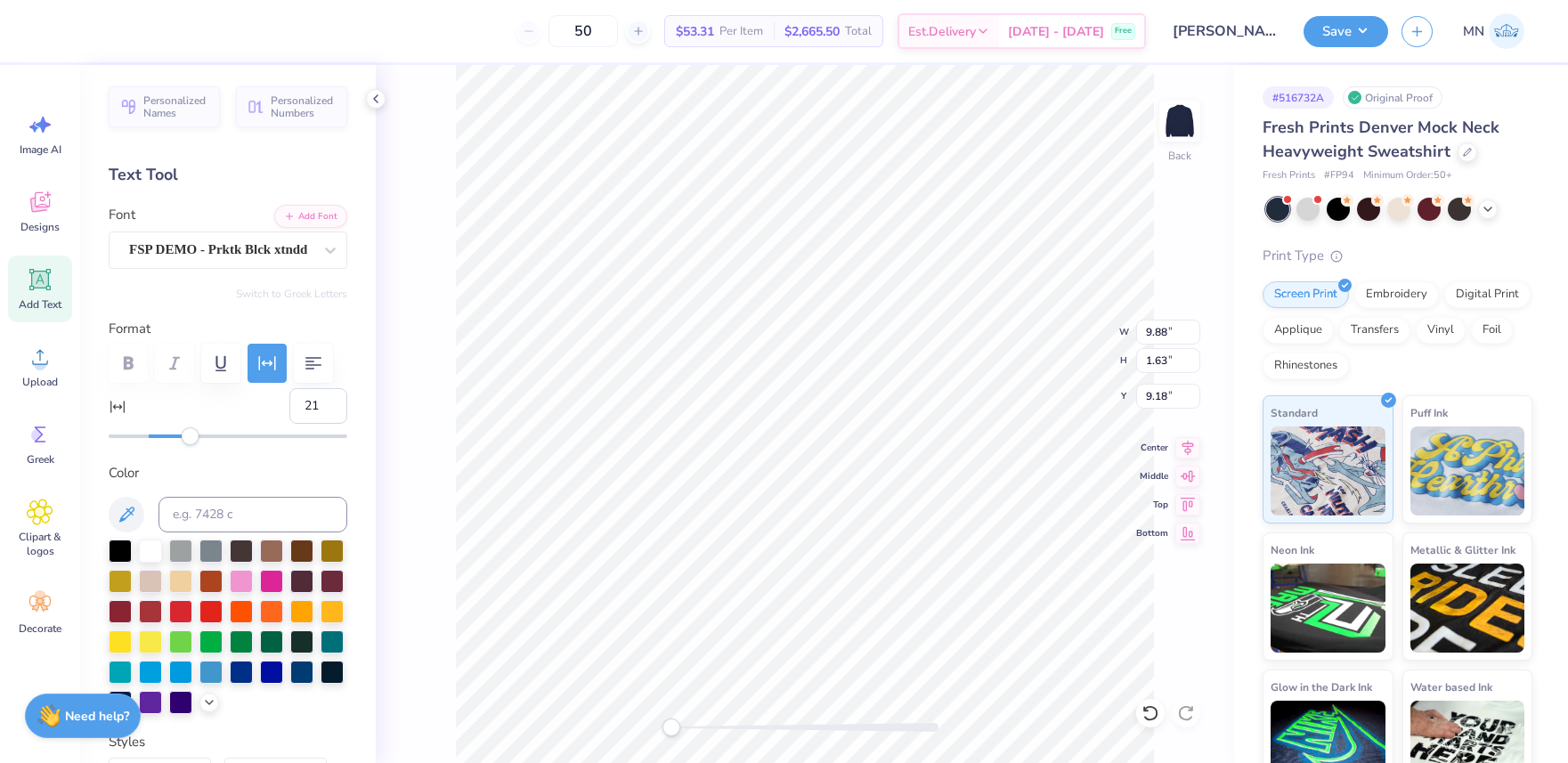
drag, startPoint x: 185, startPoint y: 438, endPoint x: 198, endPoint y: 439, distance: 13.0
click at [190, 438] on div "Accessibility label" at bounding box center [190, 435] width 17 height 17
click at [1170, 328] on input "11.91" at bounding box center [1168, 331] width 64 height 25
type input "8"
click at [1168, 399] on input "9.45" at bounding box center [1168, 396] width 64 height 25
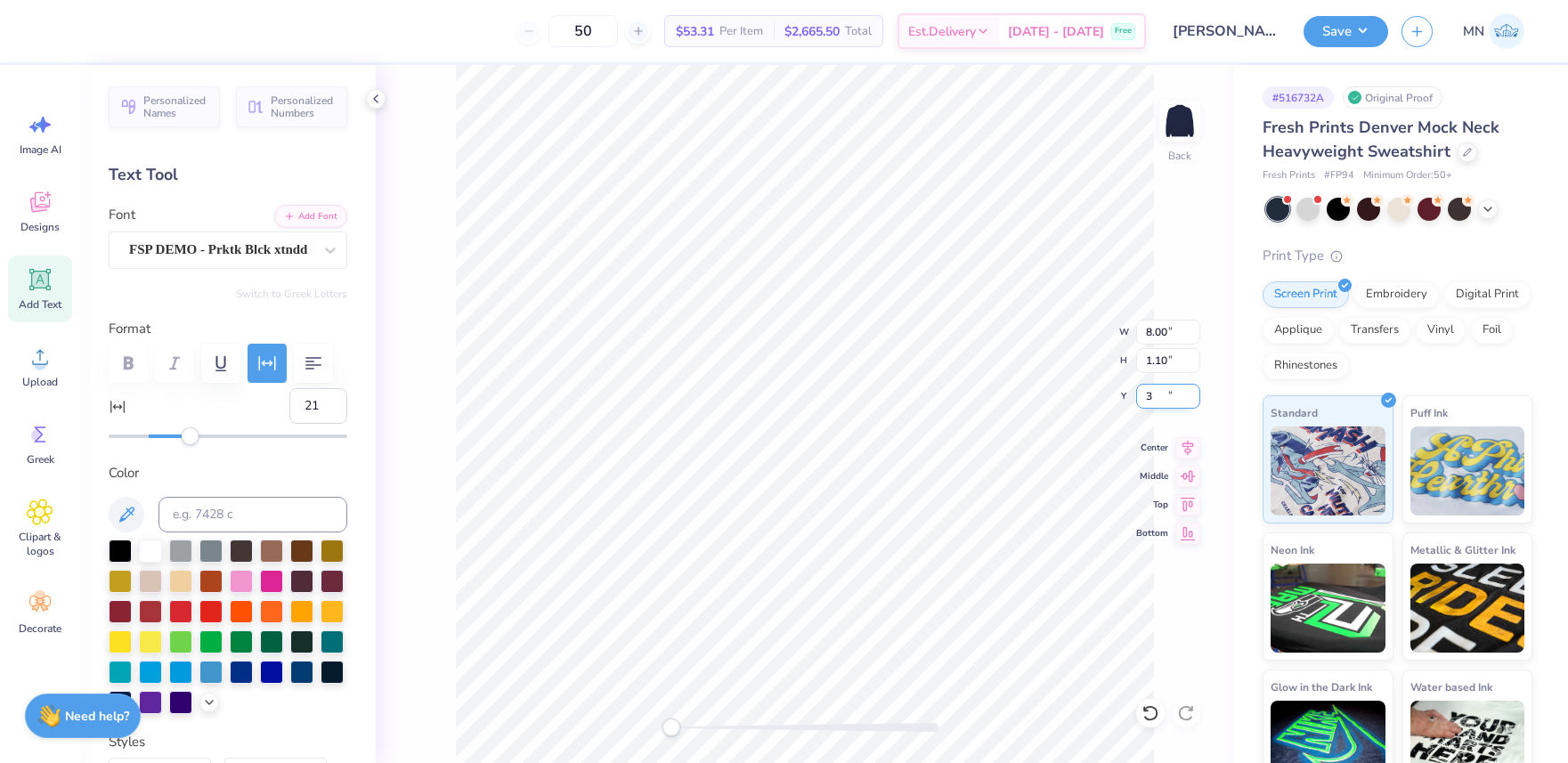
type input "3"
drag, startPoint x: 1359, startPoint y: 23, endPoint x: 1359, endPoint y: 35, distance: 12.0
click at [1359, 23] on button "Save" at bounding box center [1346, 29] width 85 height 31
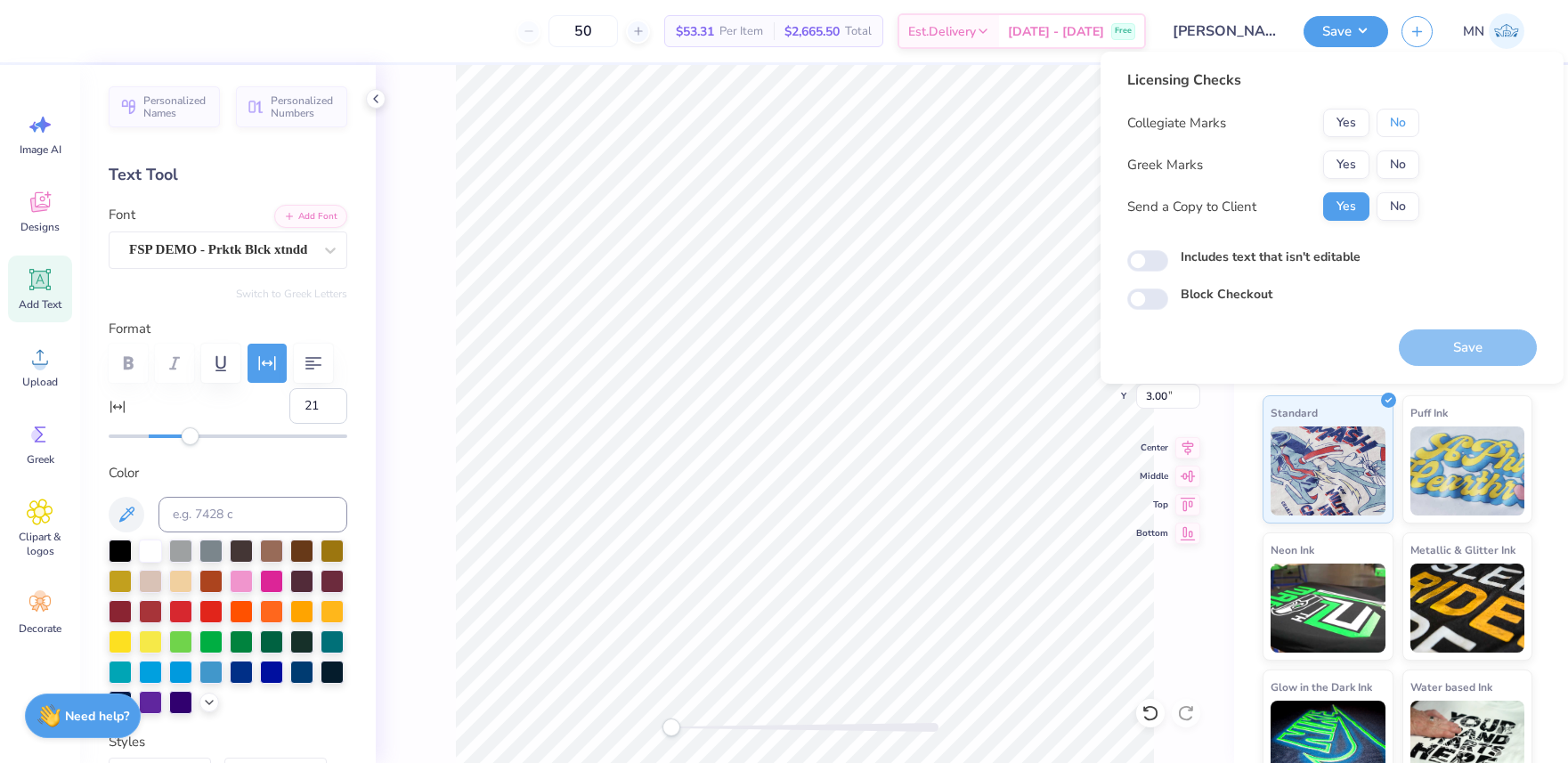
drag, startPoint x: 1392, startPoint y: 129, endPoint x: 1392, endPoint y: 143, distance: 14.0
click at [1392, 130] on button "No" at bounding box center [1398, 122] width 43 height 28
drag, startPoint x: 1392, startPoint y: 143, endPoint x: 1461, endPoint y: 338, distance: 206.8
click at [1393, 162] on button "No" at bounding box center [1398, 164] width 43 height 28
click at [1456, 339] on button "Save" at bounding box center [1468, 348] width 138 height 37
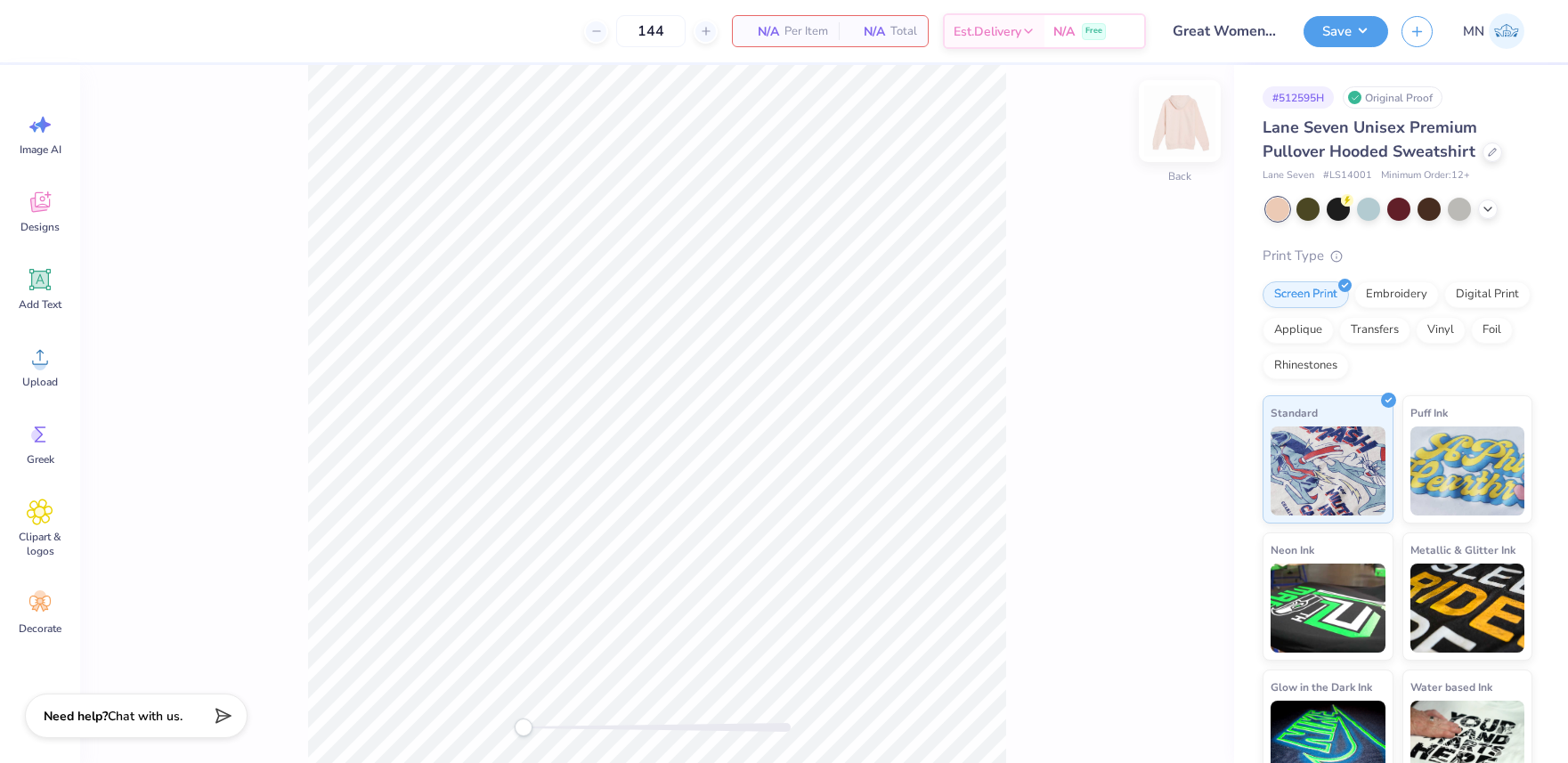
click at [1187, 130] on img at bounding box center [1180, 121] width 72 height 72
click at [45, 264] on div "Add Text" at bounding box center [40, 288] width 64 height 67
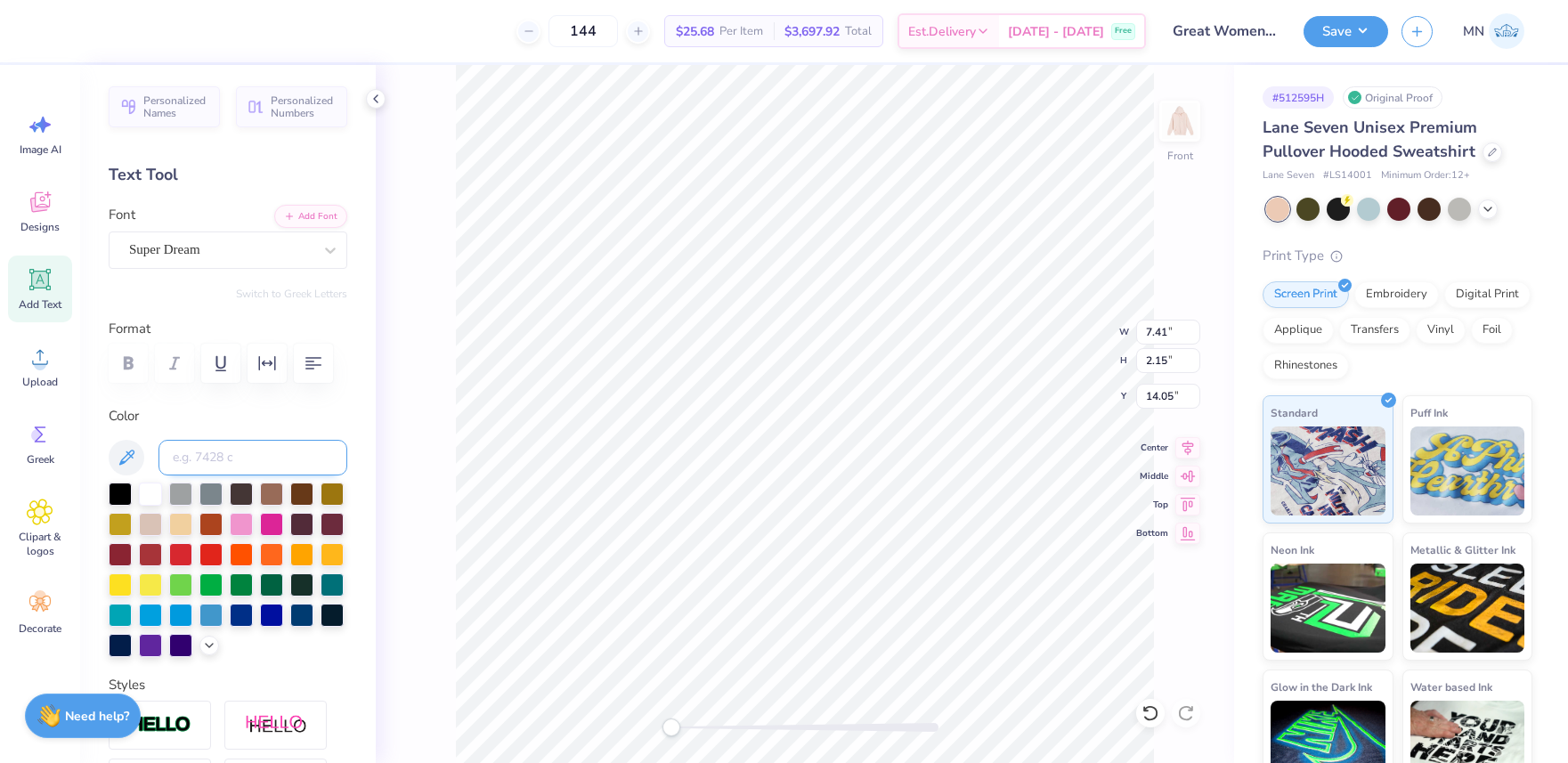
click at [265, 463] on input at bounding box center [253, 457] width 188 height 36
type input "223"
click at [311, 198] on div "Personalized Names Personalized Numbers Text Tool Add Font Font Super Dream Swi…" at bounding box center [228, 414] width 296 height 698
click at [312, 204] on button "Add Font" at bounding box center [310, 214] width 73 height 23
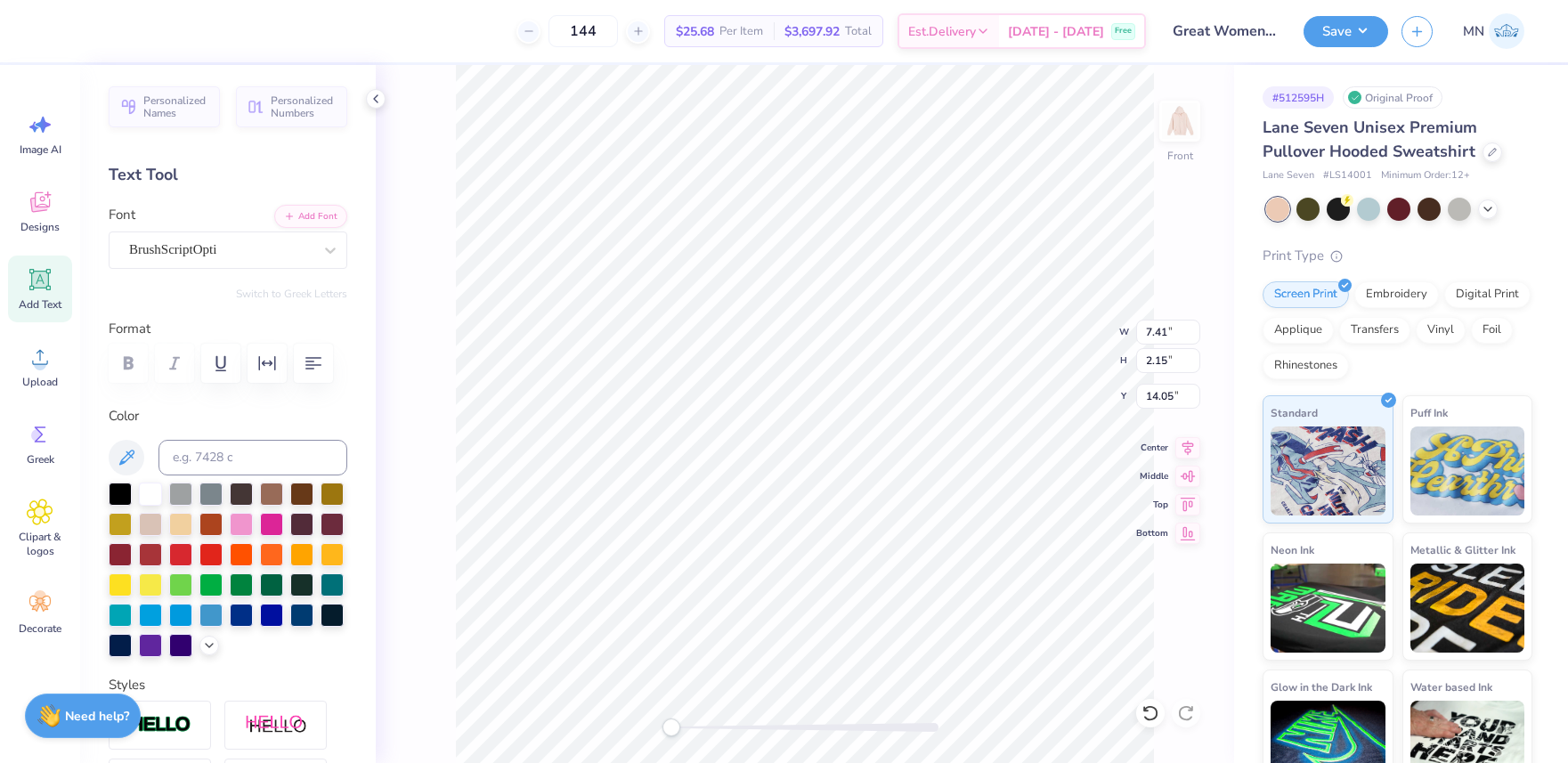
type textarea "Somebody"
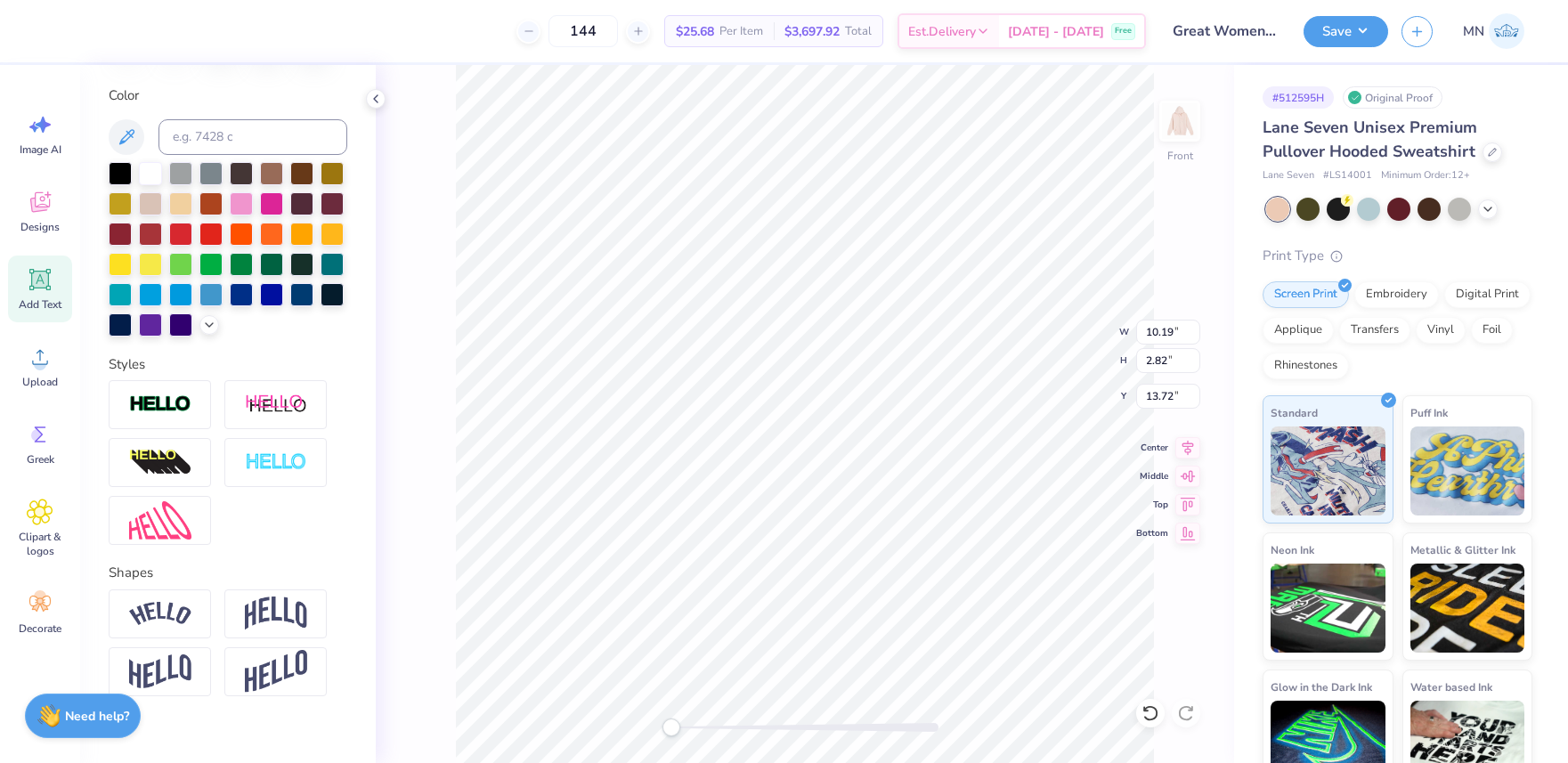
scroll to position [342, 0]
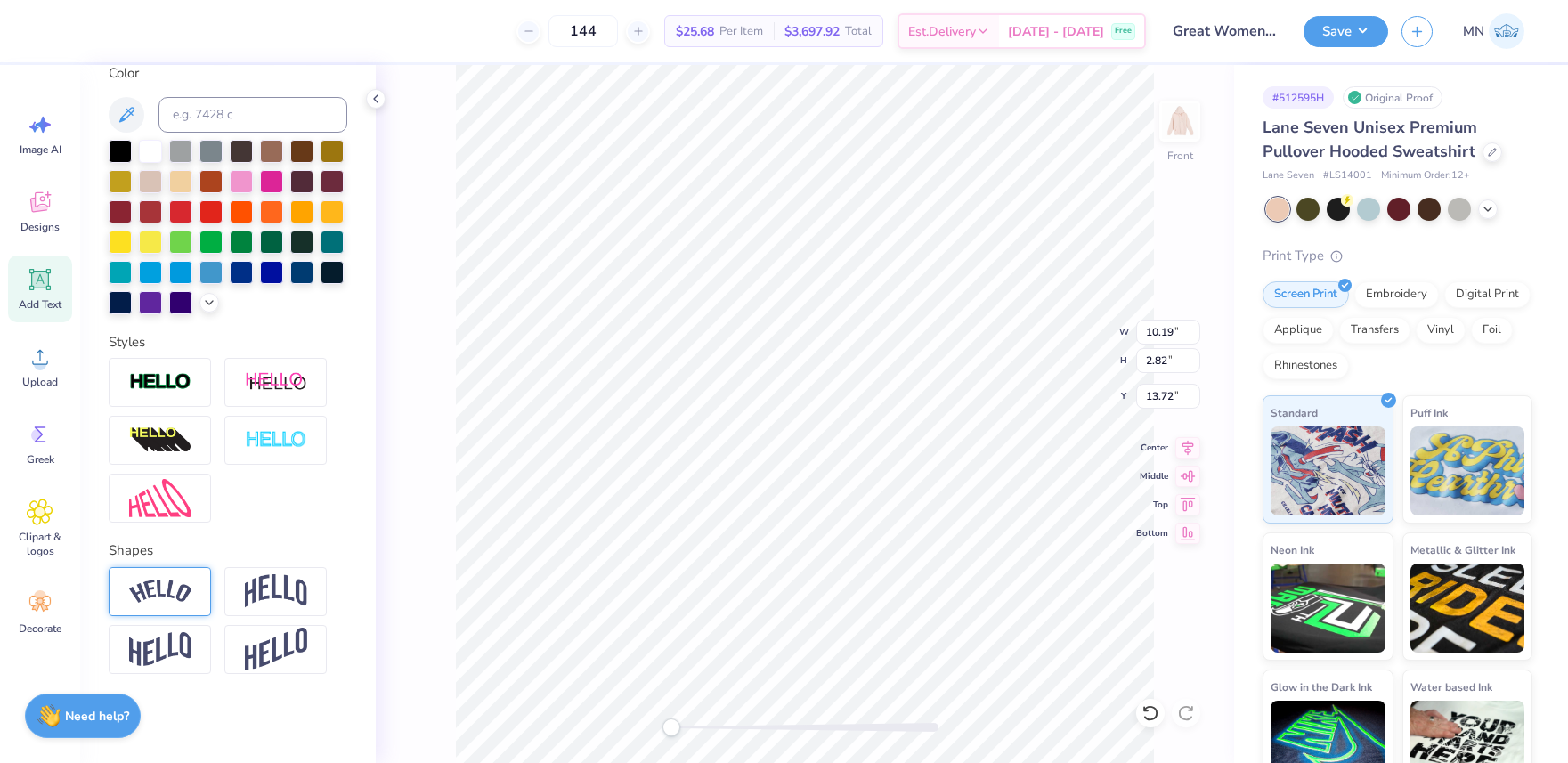
click at [168, 587] on img at bounding box center [161, 591] width 62 height 24
type input "0.34"
drag, startPoint x: 227, startPoint y: 698, endPoint x: 218, endPoint y: 698, distance: 9.0
click at [218, 698] on div "Accessibility label" at bounding box center [217, 700] width 17 height 17
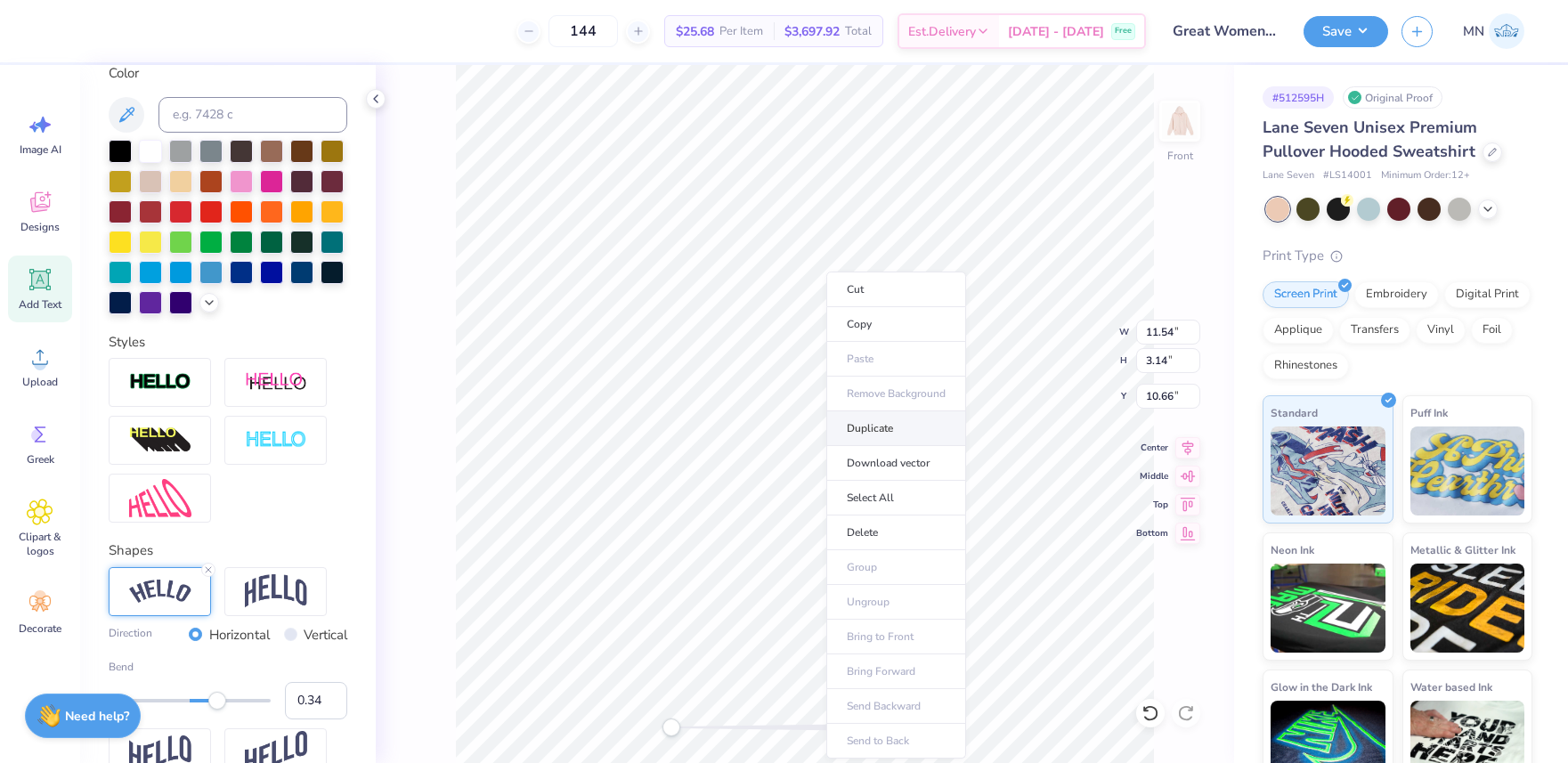
click at [865, 429] on li "Duplicate" at bounding box center [897, 429] width 140 height 35
type input "8.61"
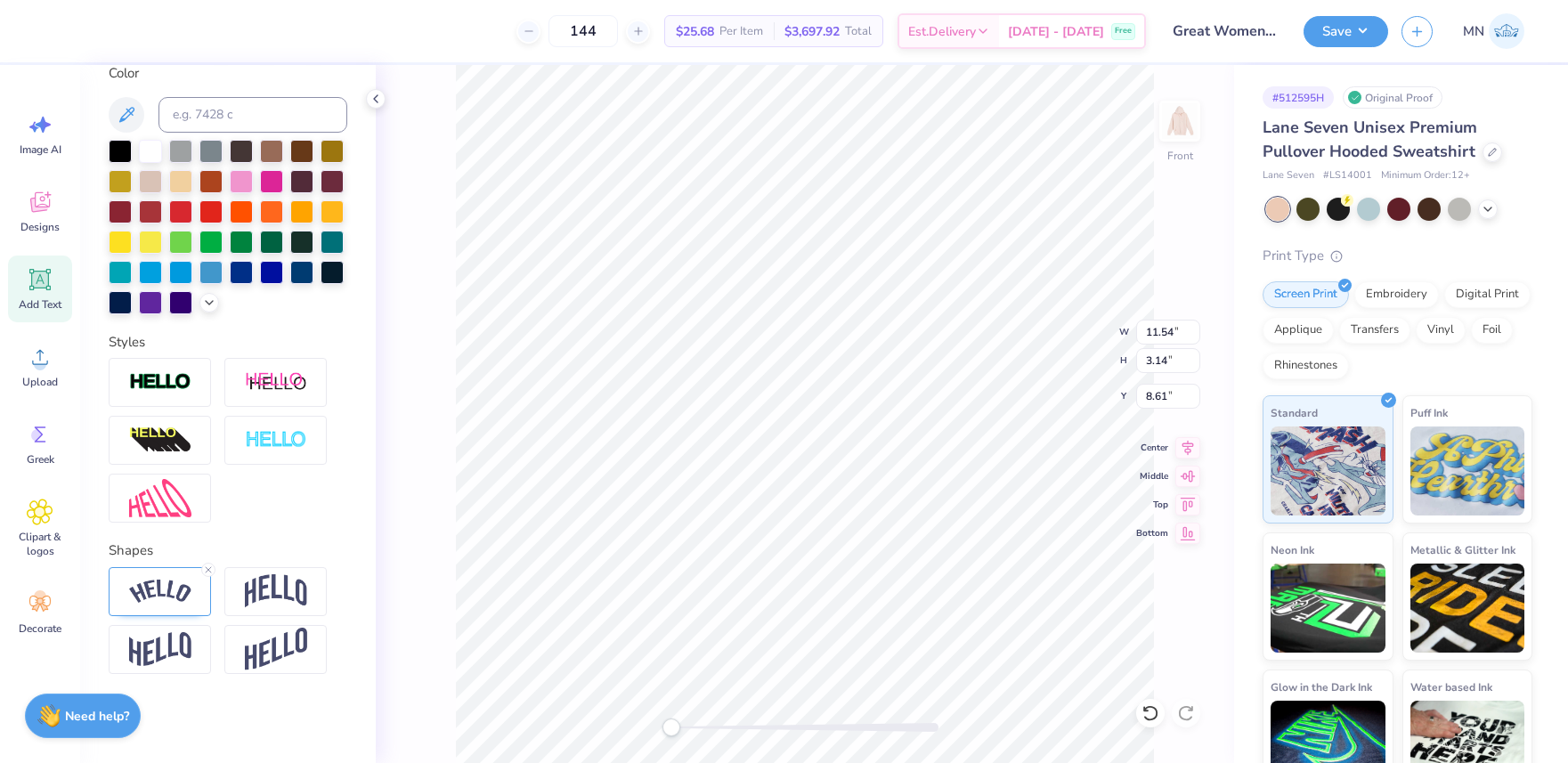
scroll to position [0, 3]
type textarea "L oves You"
click at [212, 567] on icon at bounding box center [209, 570] width 11 height 11
type textarea "L oves You"
click at [872, 423] on li "Duplicate" at bounding box center [887, 429] width 140 height 35
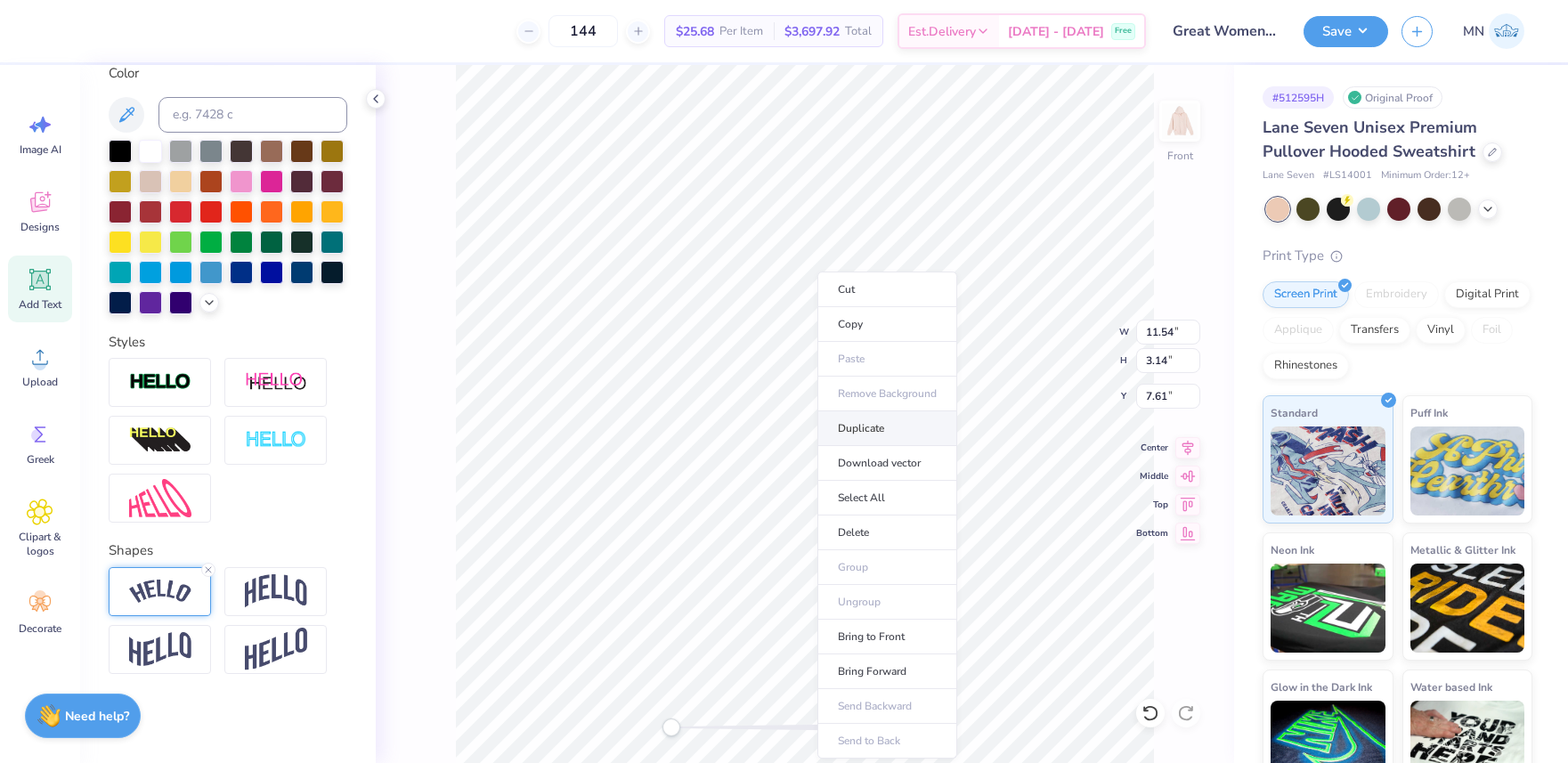
type input "8.61"
type textarea "in"
click at [210, 567] on line at bounding box center [209, 569] width 6 height 6
click at [856, 429] on li "Duplicate" at bounding box center [883, 429] width 140 height 35
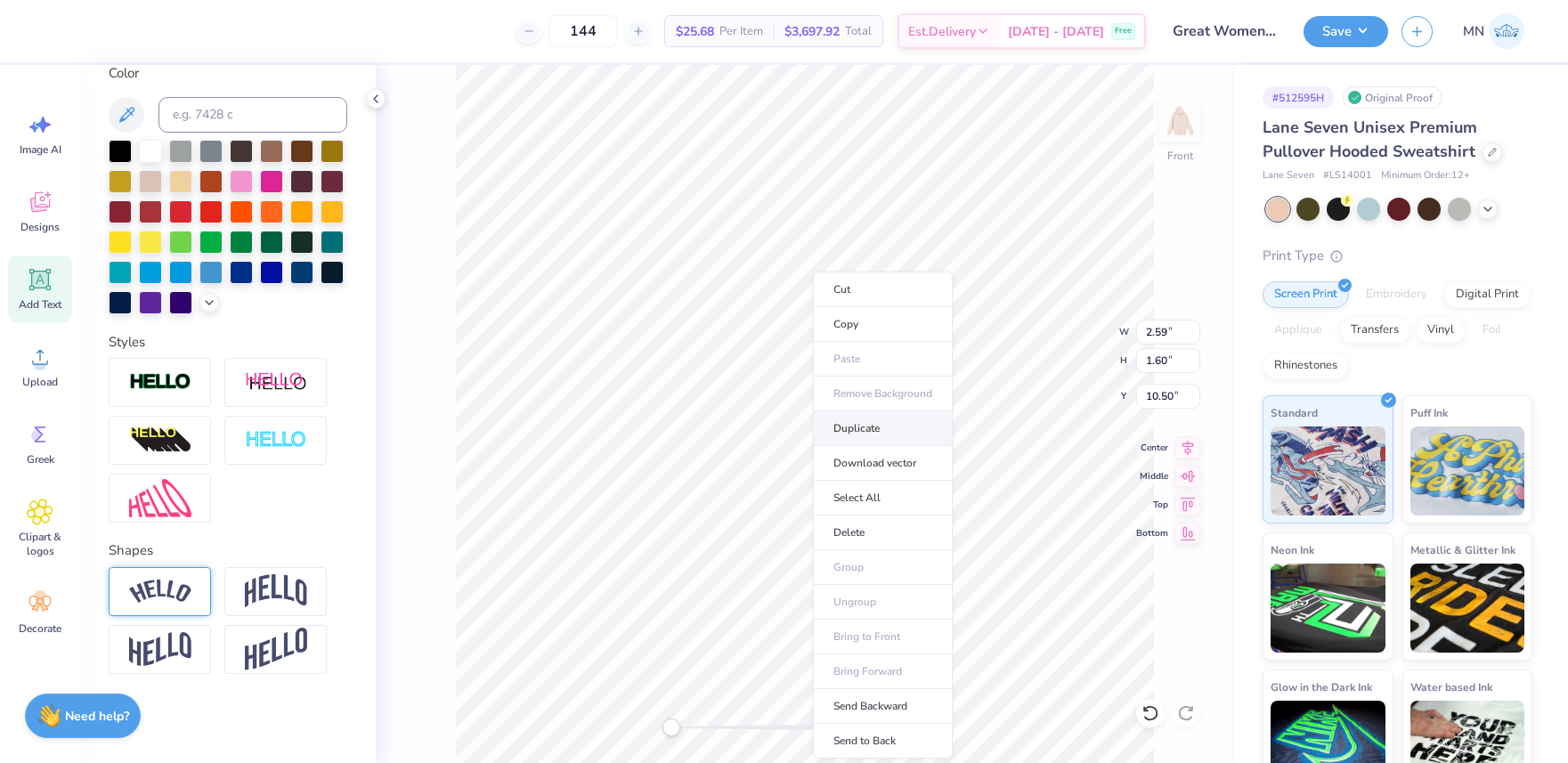
type input "1.98"
type input "1.56"
type input "10.96"
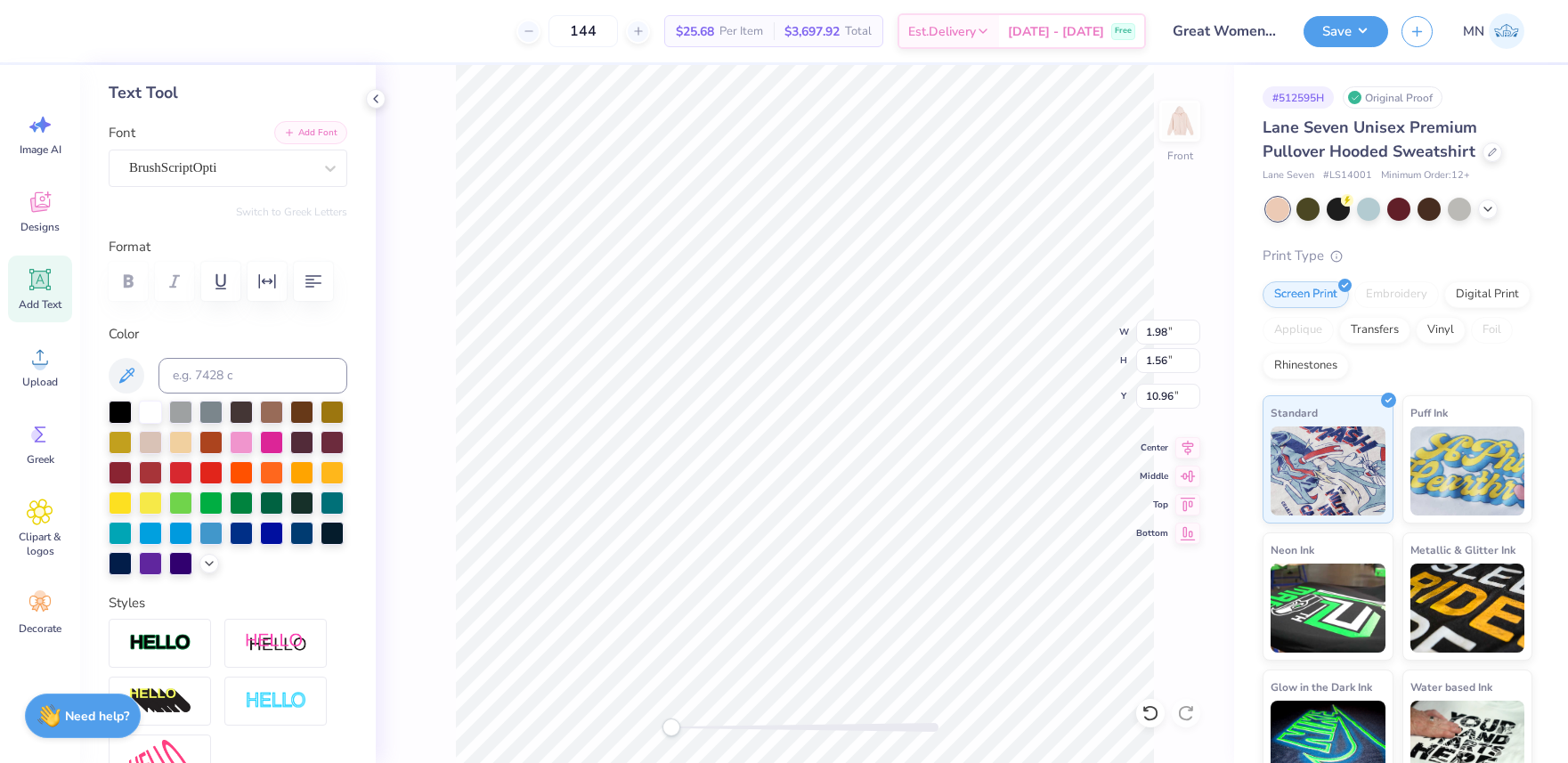
scroll to position [61, 0]
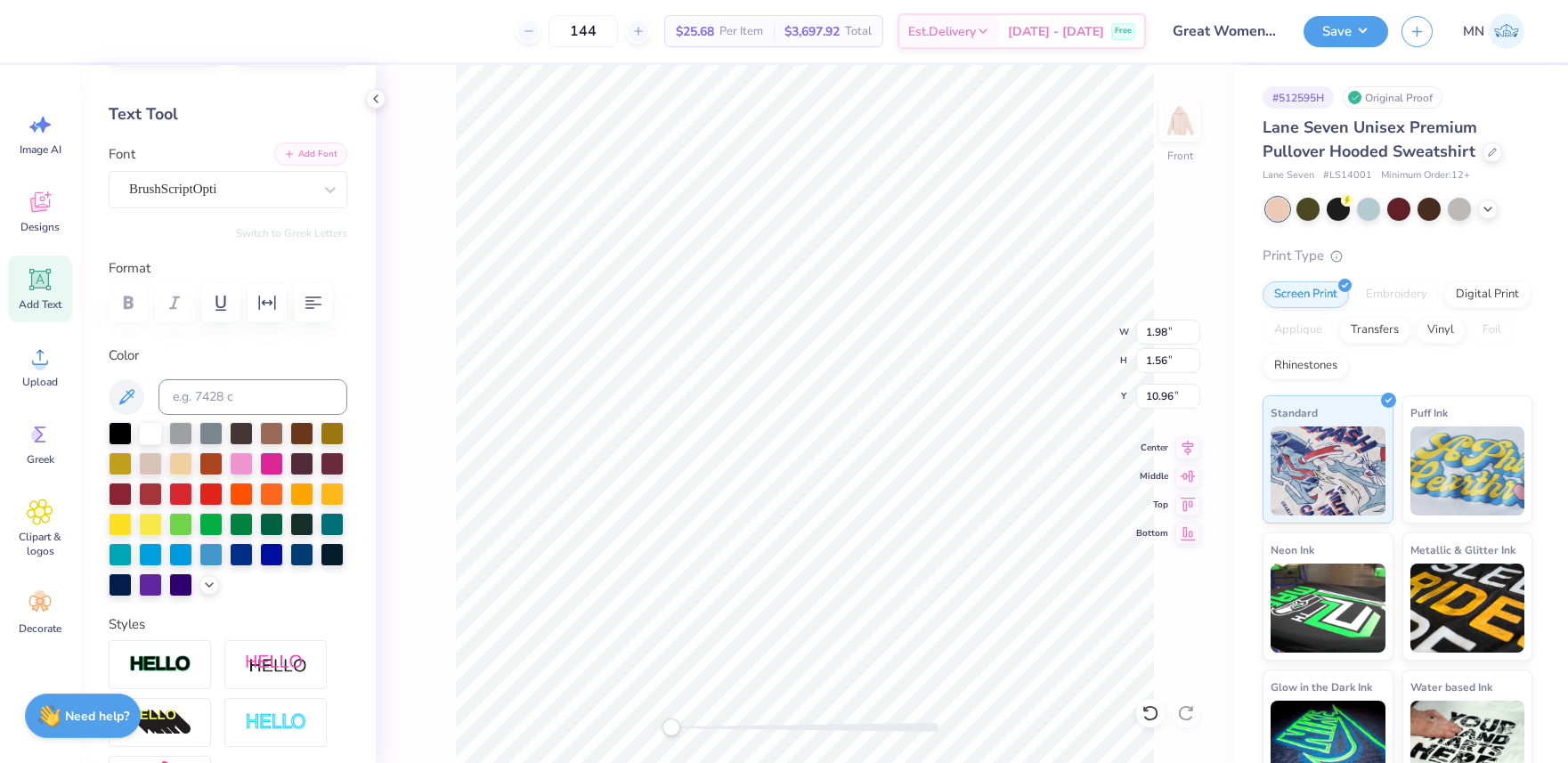
click at [324, 154] on button "Add Font" at bounding box center [310, 153] width 73 height 23
click at [315, 154] on button "Add Font" at bounding box center [310, 153] width 73 height 23
click at [309, 158] on button "Add Font" at bounding box center [310, 153] width 73 height 23
click at [201, 487] on div at bounding box center [210, 491] width 23 height 23
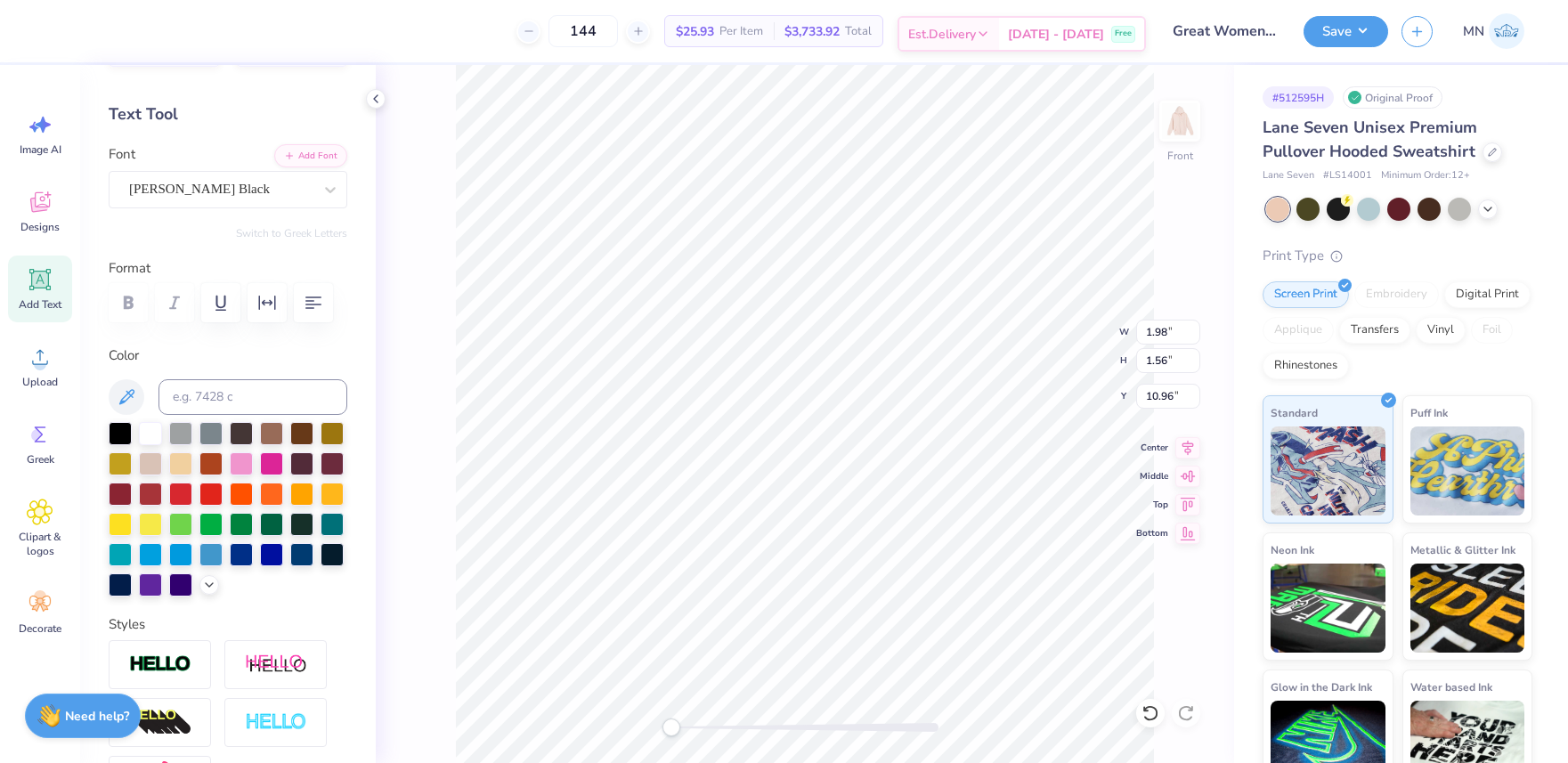
type textarea "Panhellenic"
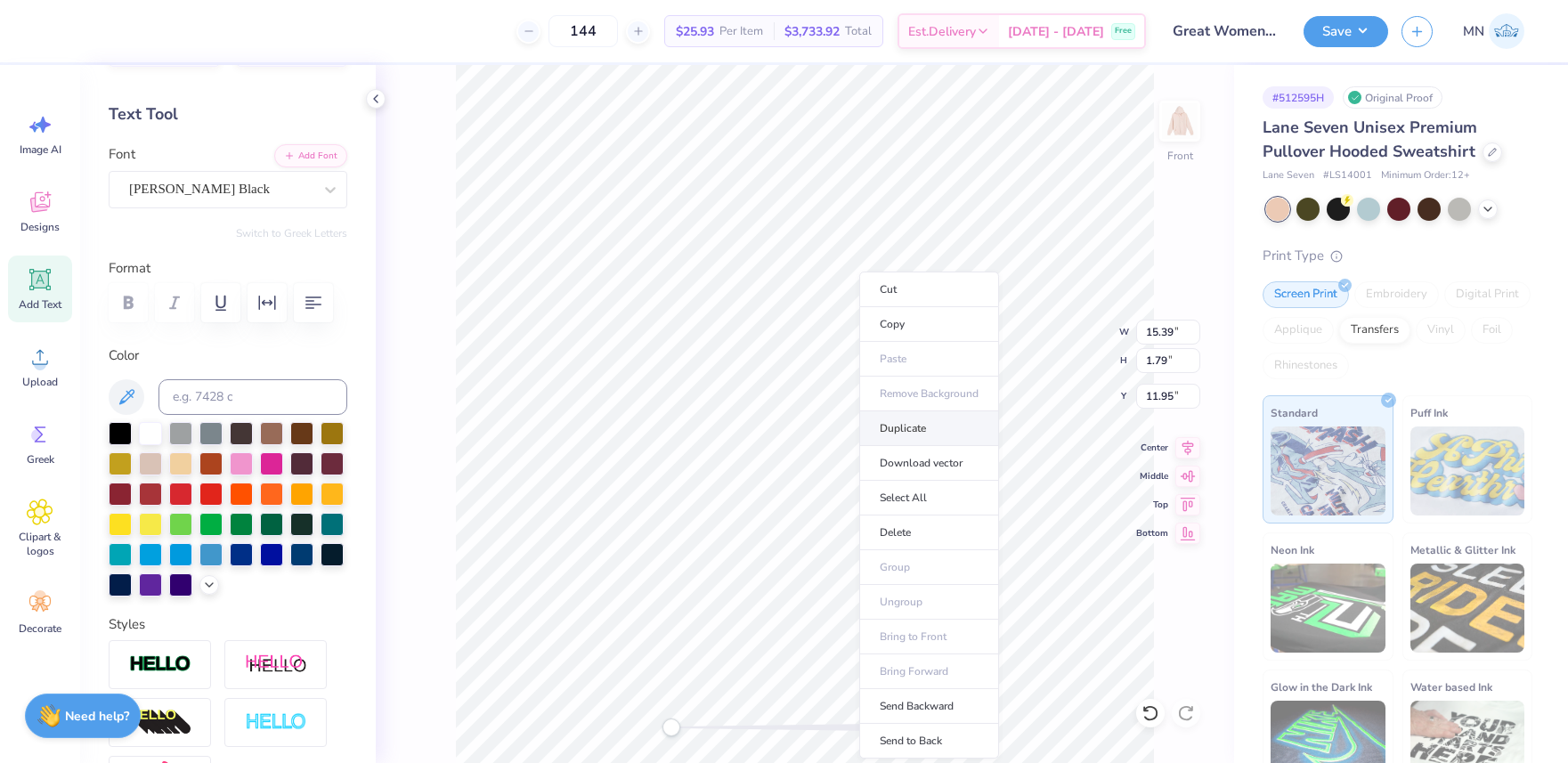
click at [916, 438] on li "Duplicate" at bounding box center [929, 429] width 140 height 35
type input "15.00"
type input "1.74"
type input "12.97"
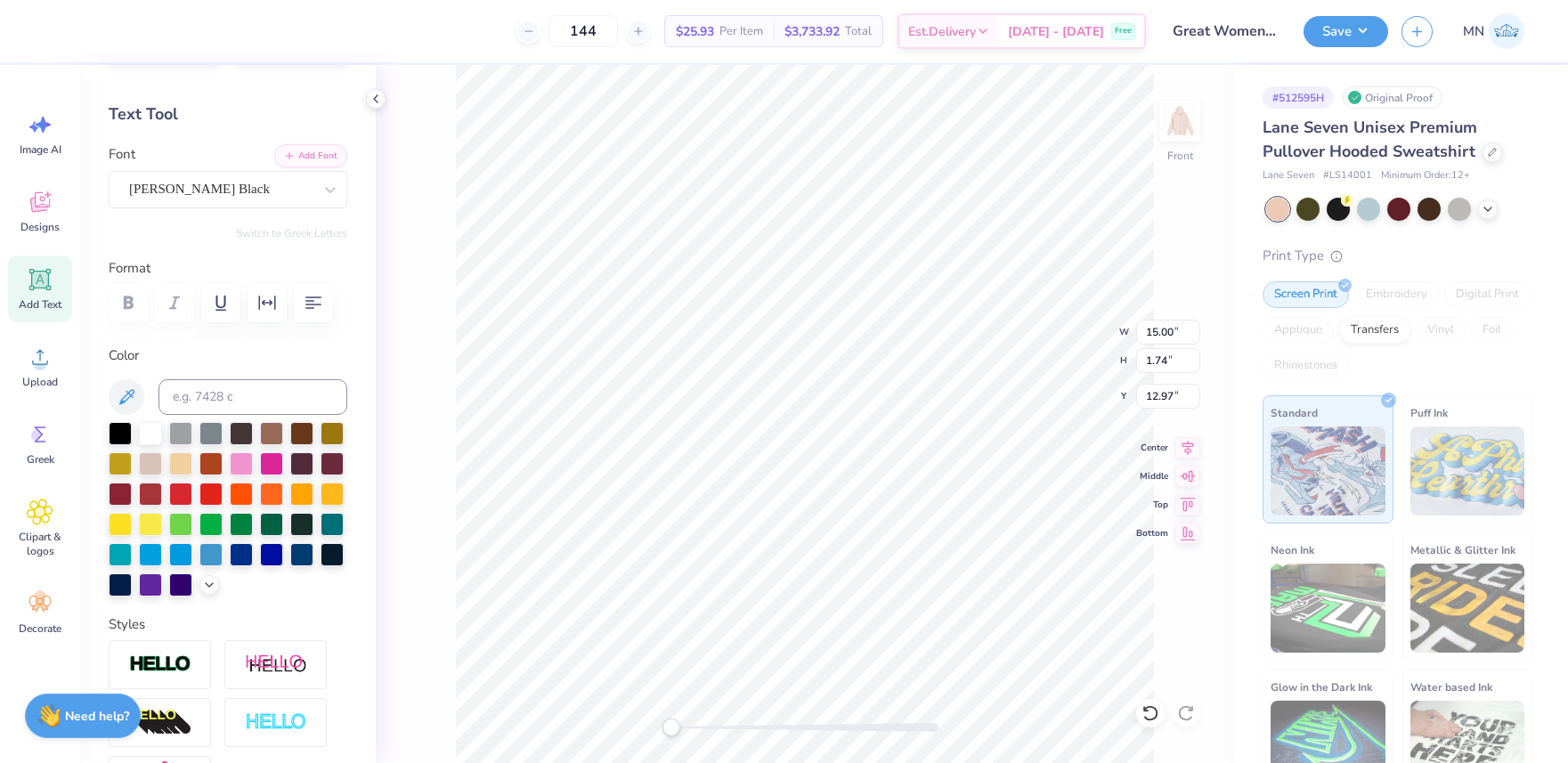
type textarea "Council"
type input "15.39"
type input "4.05"
type input "11.95"
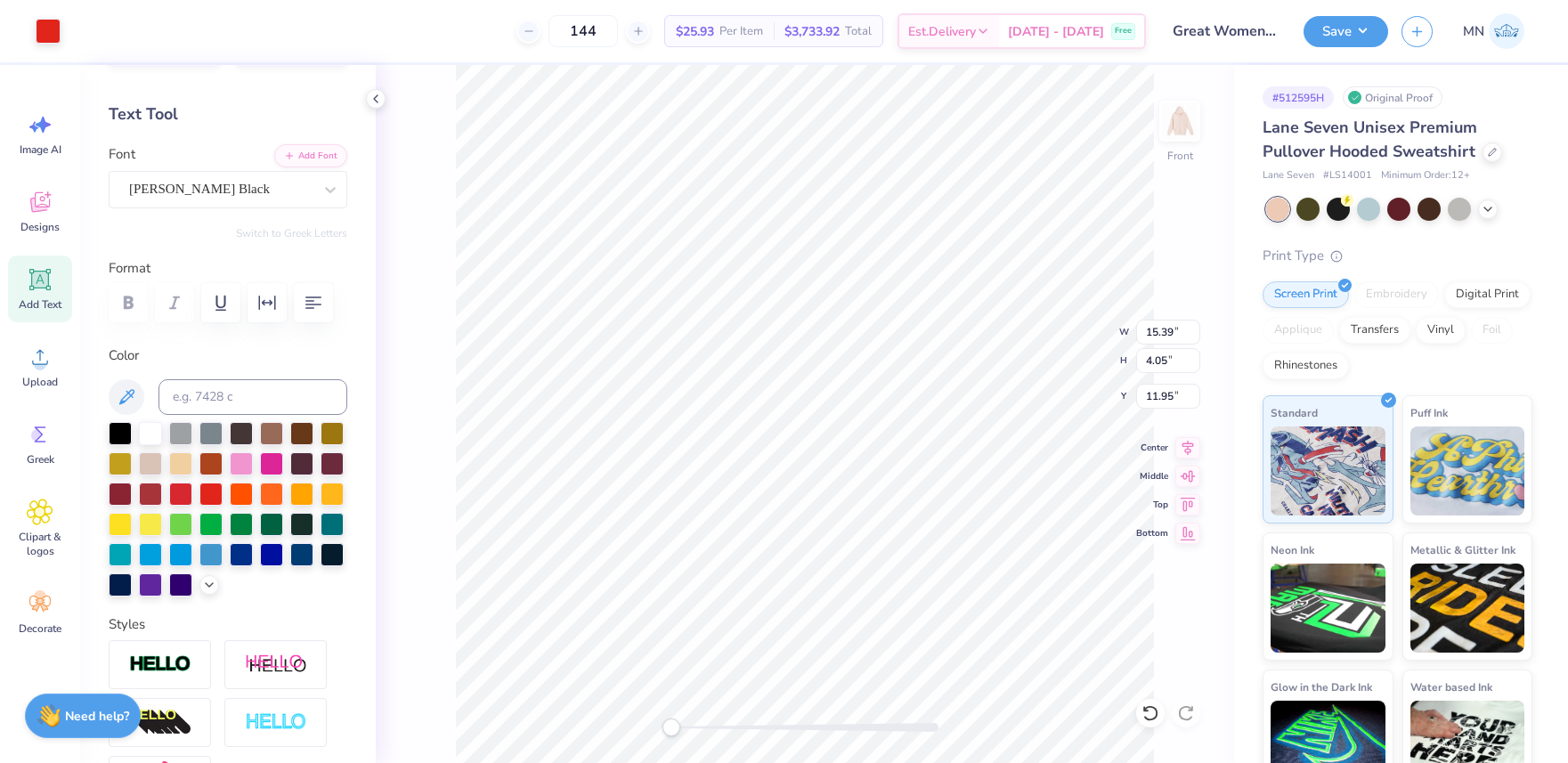
type input "8.12"
type input "2.59"
type input "12.13"
type input "12.95"
type input "3.58"
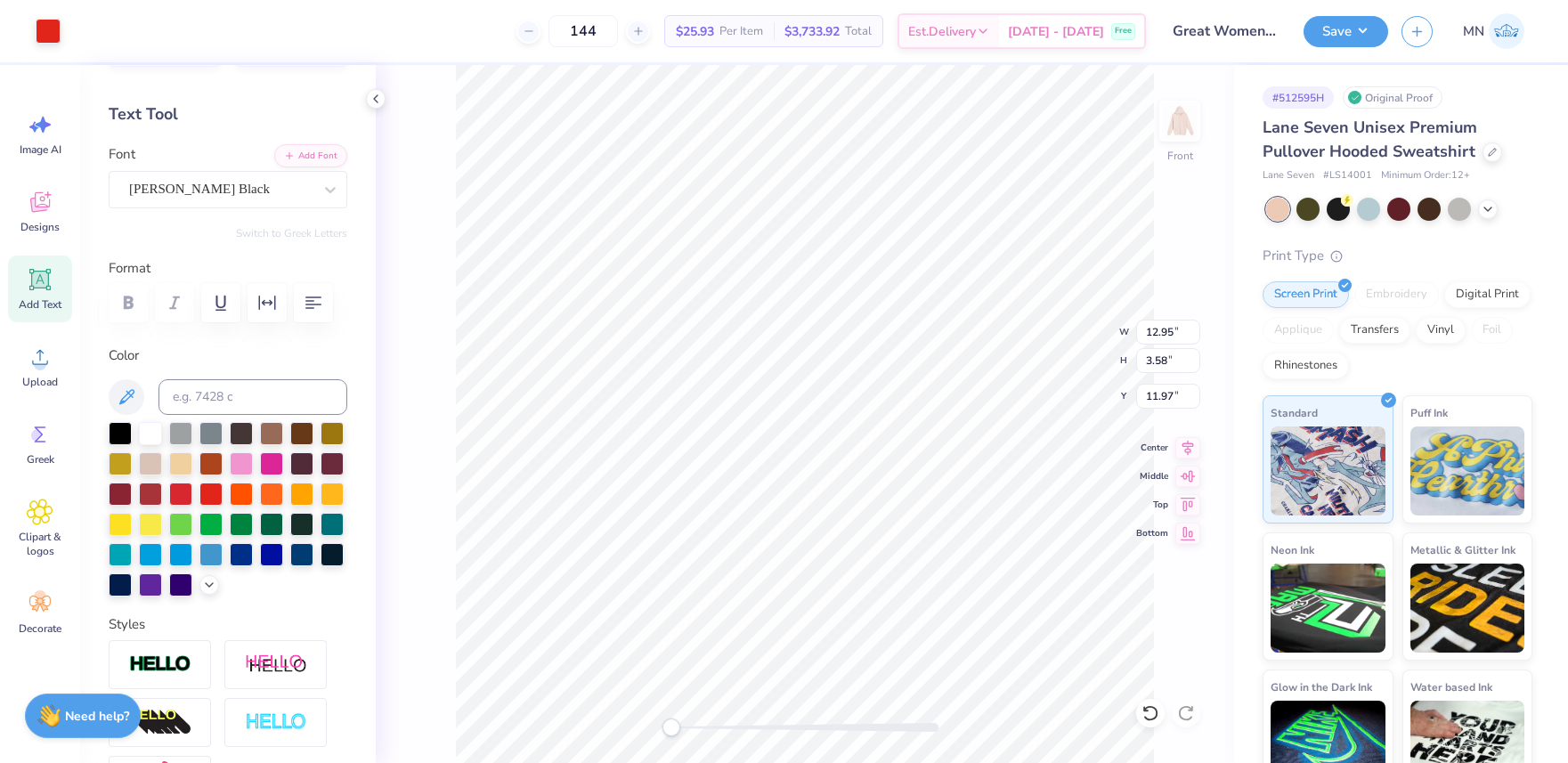
type input "11.98"
type input "12.95"
type input "3.58"
type input "11.98"
type input "10.44"
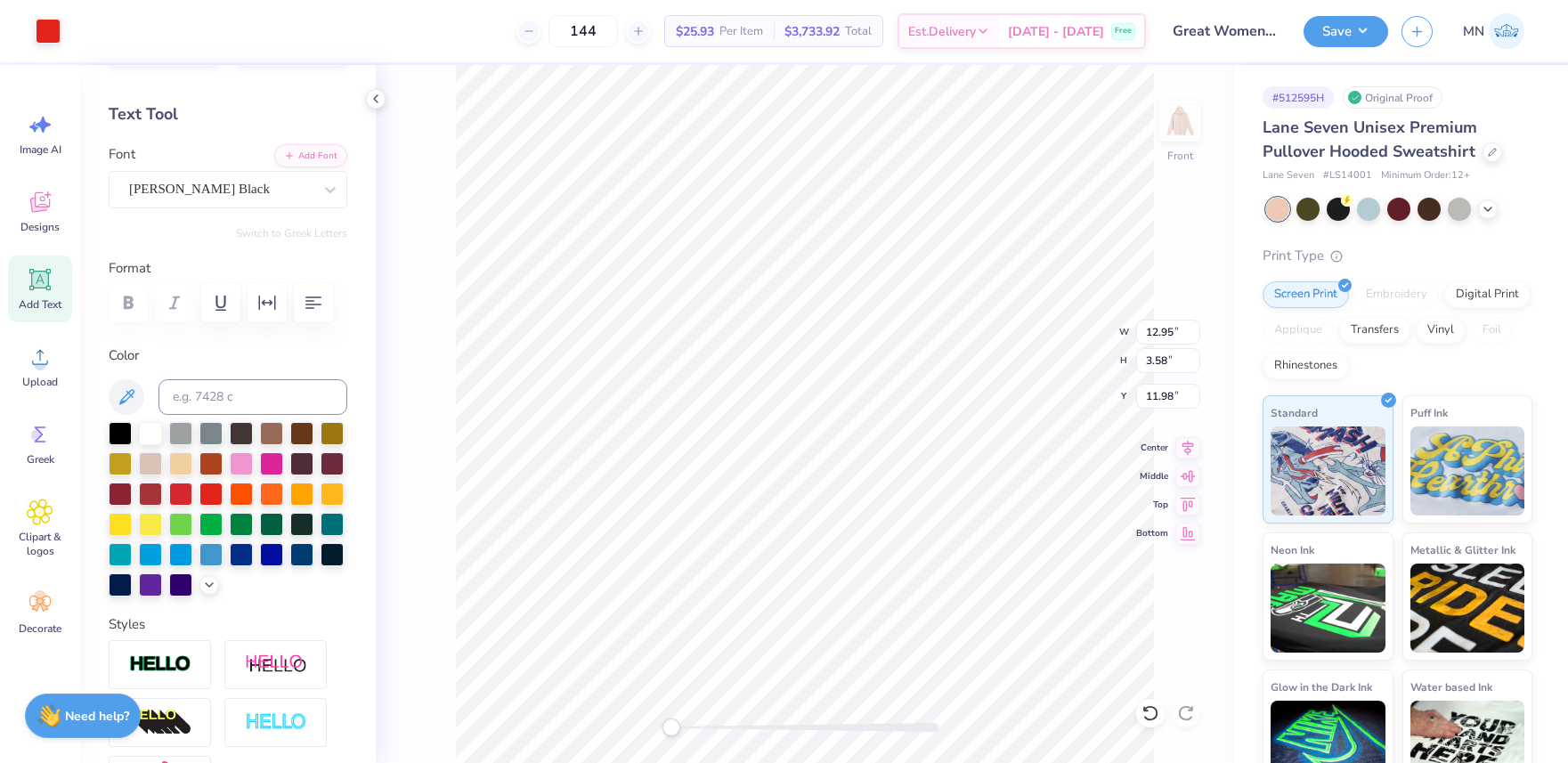
type input "3.08"
type input "12.04"
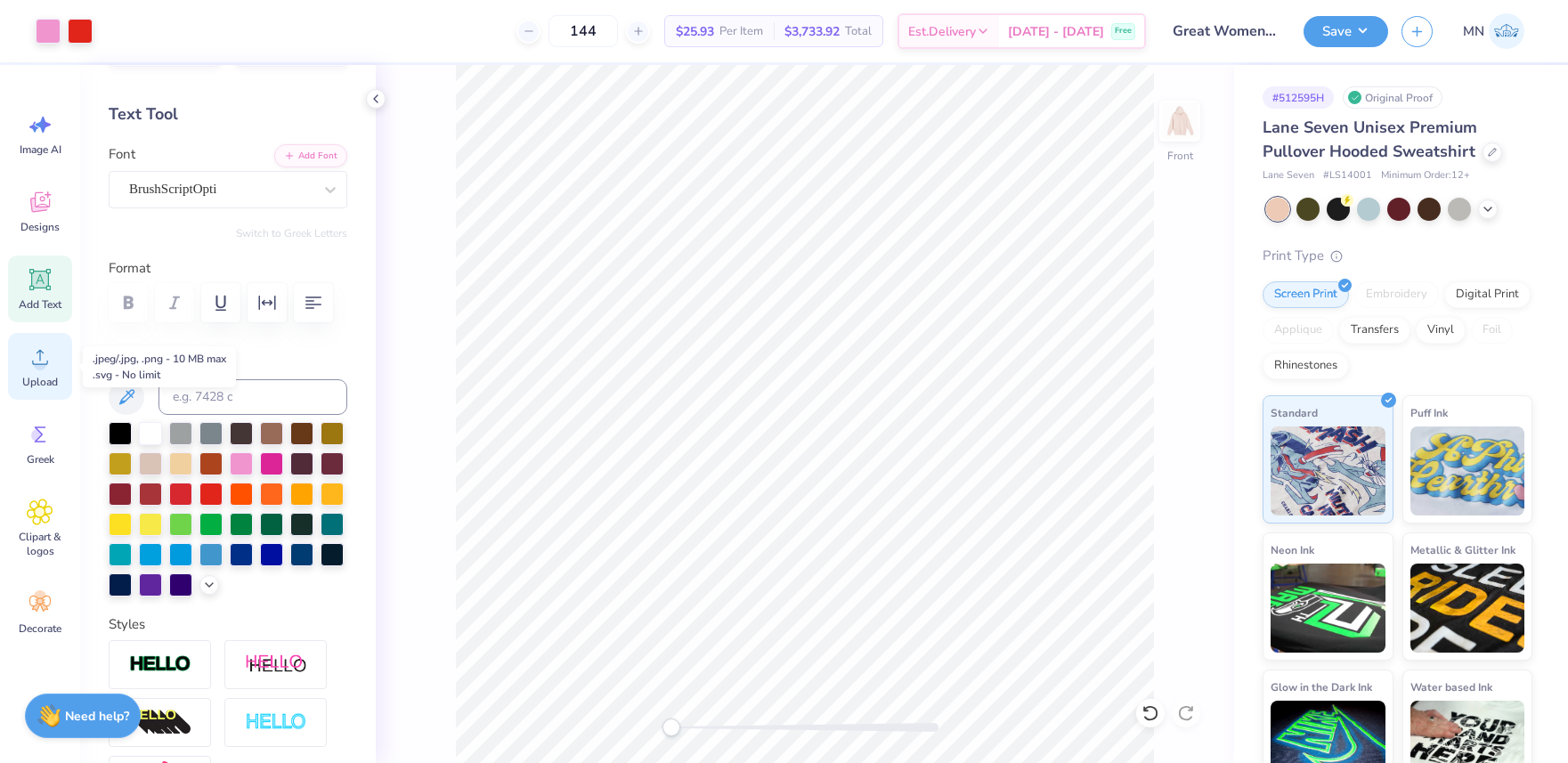
click at [28, 370] on div "Upload" at bounding box center [40, 366] width 64 height 67
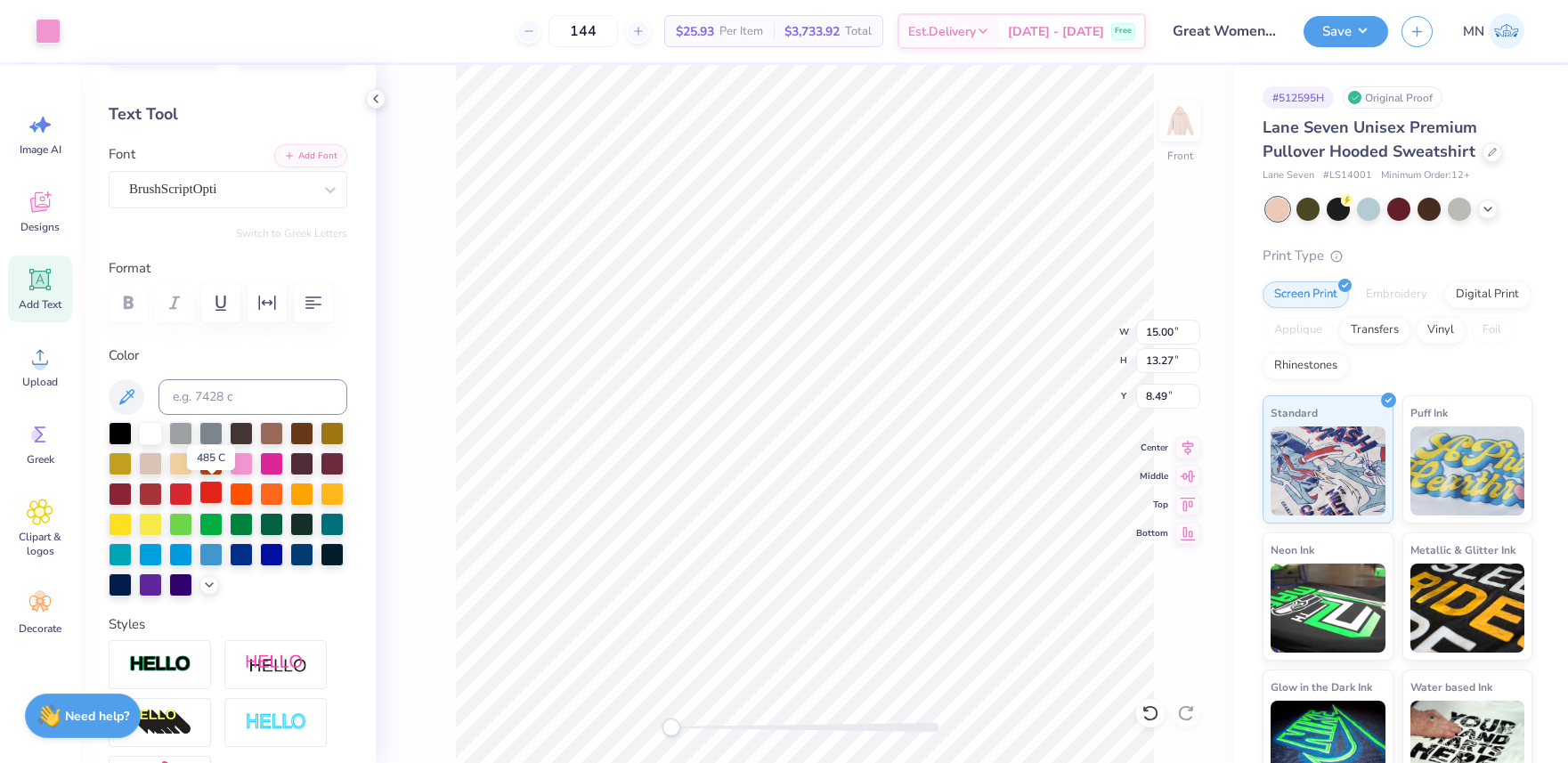
click at [204, 488] on div at bounding box center [210, 491] width 23 height 23
click at [42, 35] on div at bounding box center [48, 28] width 25 height 25
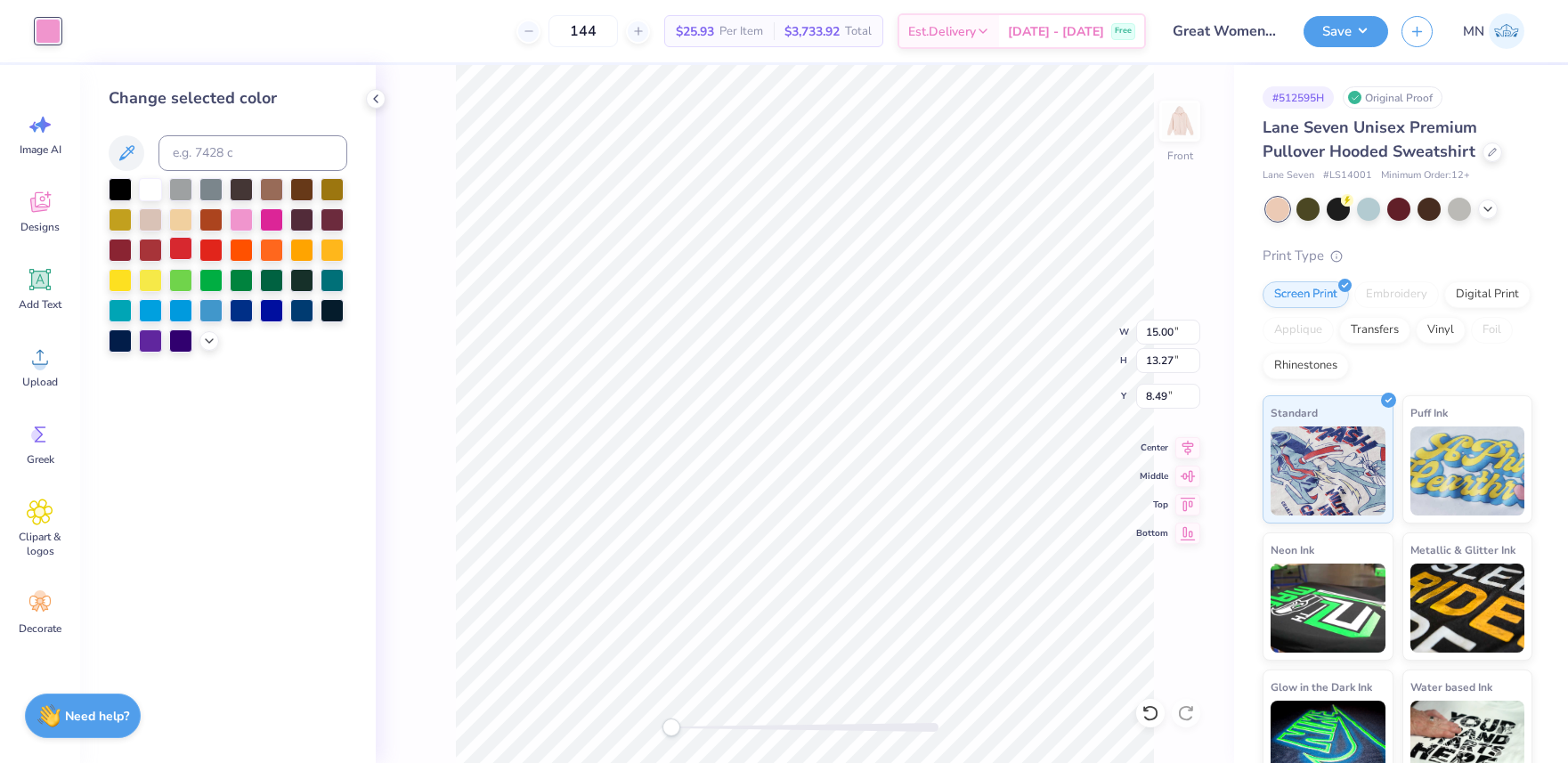
click at [185, 243] on div at bounding box center [180, 248] width 23 height 23
drag, startPoint x: 212, startPoint y: 248, endPoint x: 311, endPoint y: 258, distance: 99.5
click at [212, 248] on div at bounding box center [210, 250] width 23 height 23
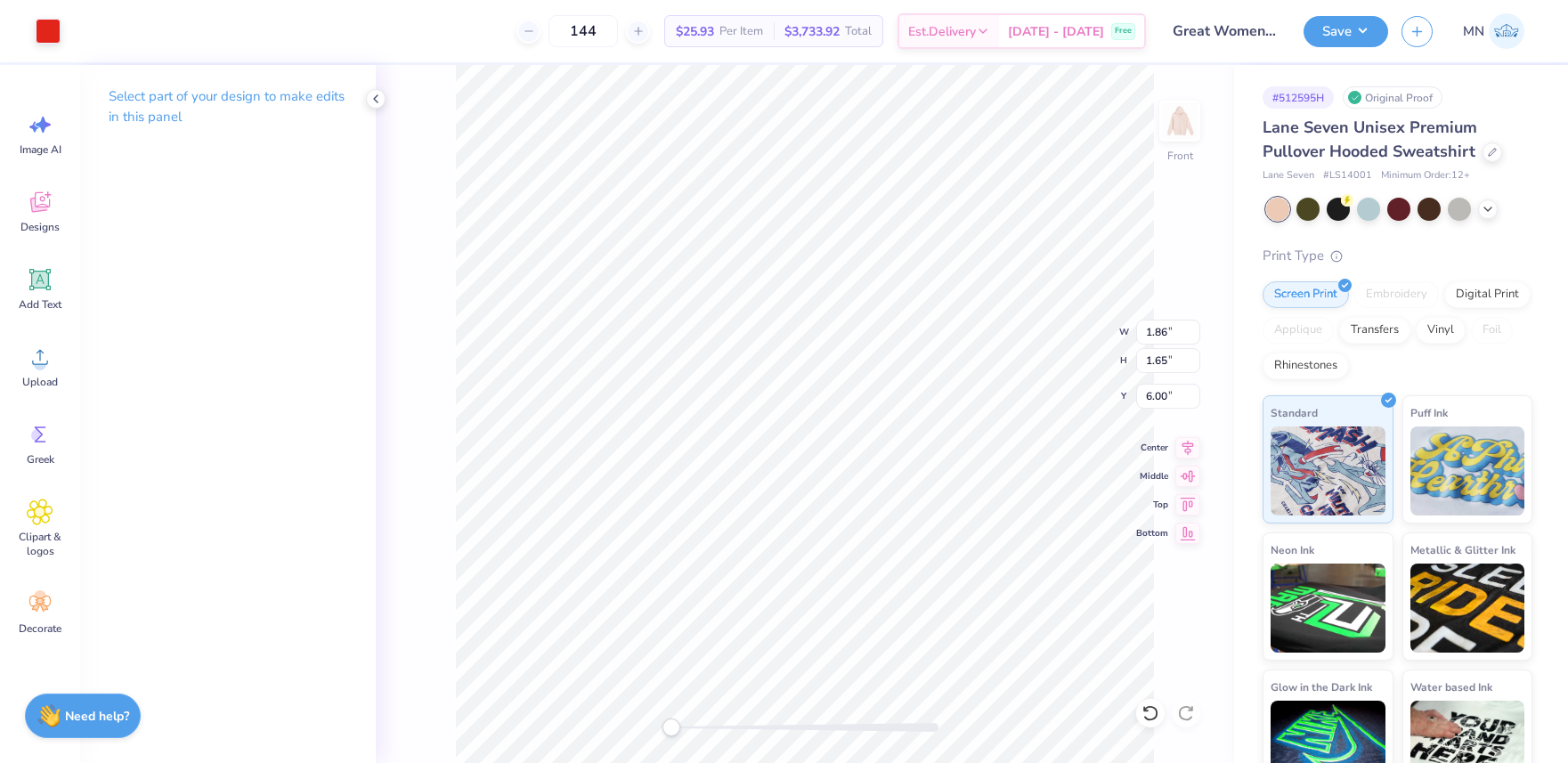
type input "1.59"
type input "1.41"
drag, startPoint x: 676, startPoint y: 727, endPoint x: 691, endPoint y: 723, distance: 15.5
click at [688, 727] on div "Accessibility label" at bounding box center [689, 726] width 17 height 17
click at [739, 419] on li "Duplicate" at bounding box center [748, 419] width 140 height 35
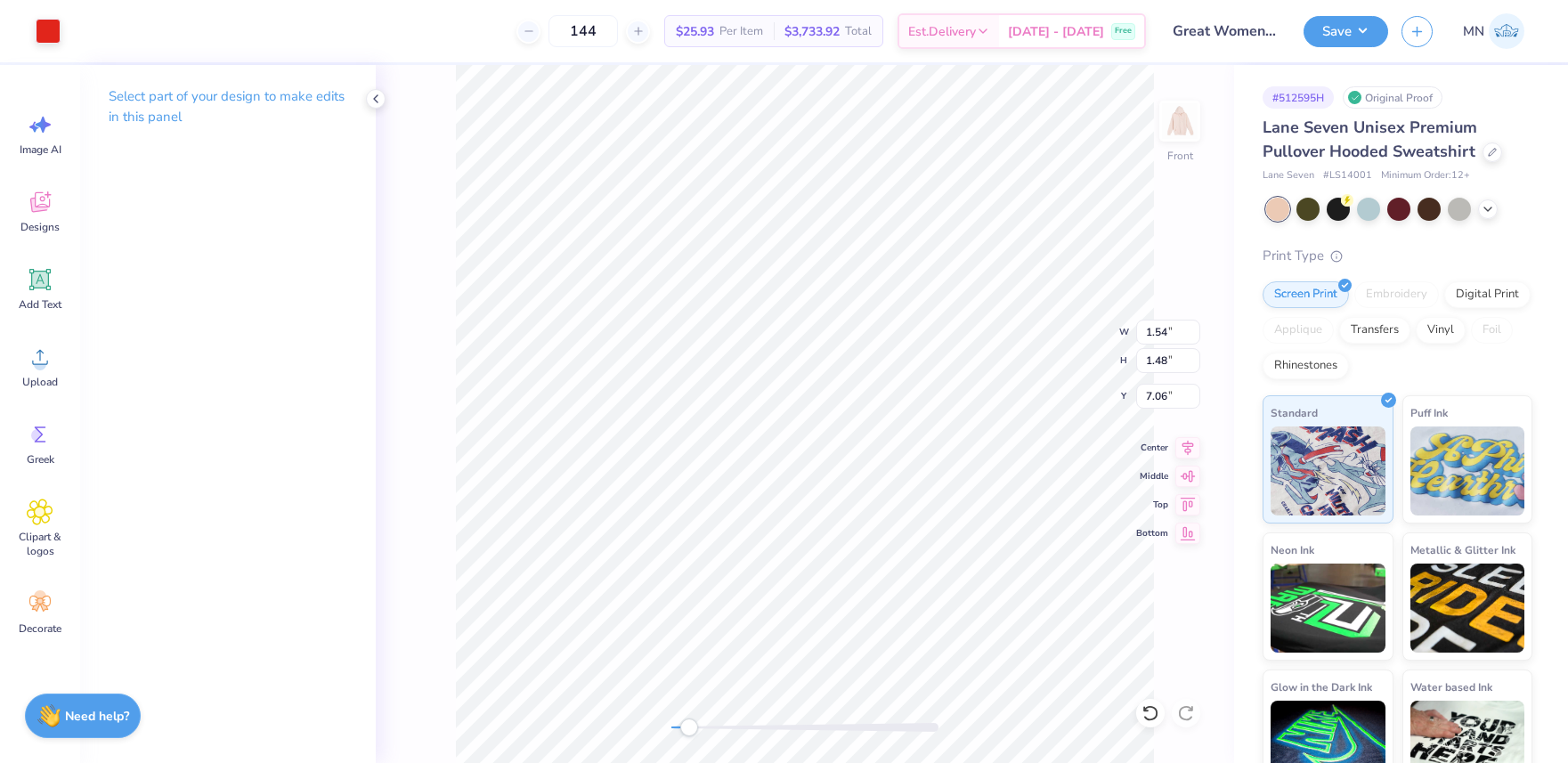
type input "7.06"
type input "11.54"
type input "3.14"
type input "7.61"
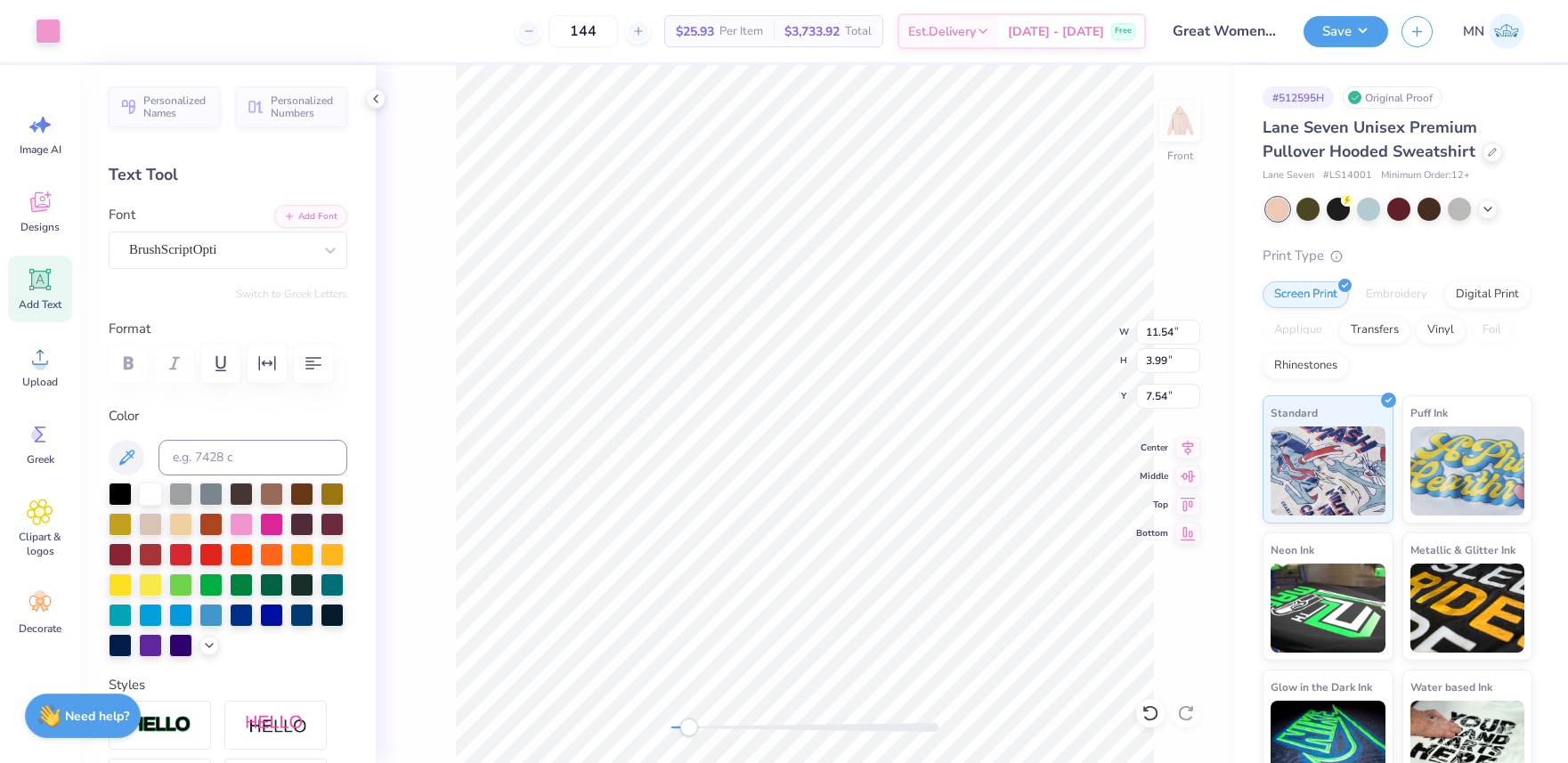
type input "12.71"
type input "2.82"
type input "15.49"
click at [218, 458] on input at bounding box center [253, 457] width 188 height 36
type input "223"
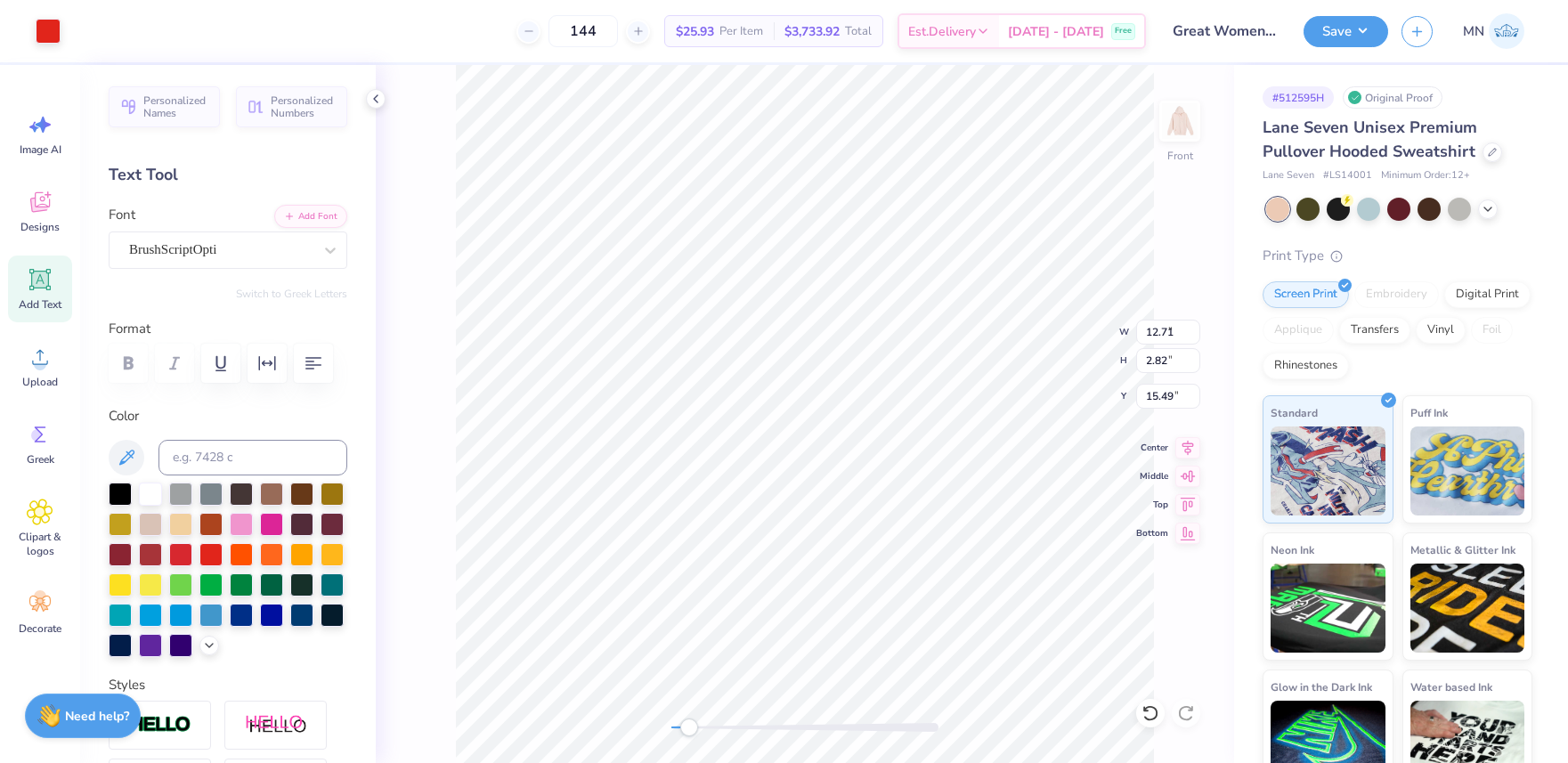
type input "1.54"
type input "1.48"
type input "16.16"
type textarea "L ves You"
drag, startPoint x: 689, startPoint y: 724, endPoint x: 709, endPoint y: 720, distance: 20.4
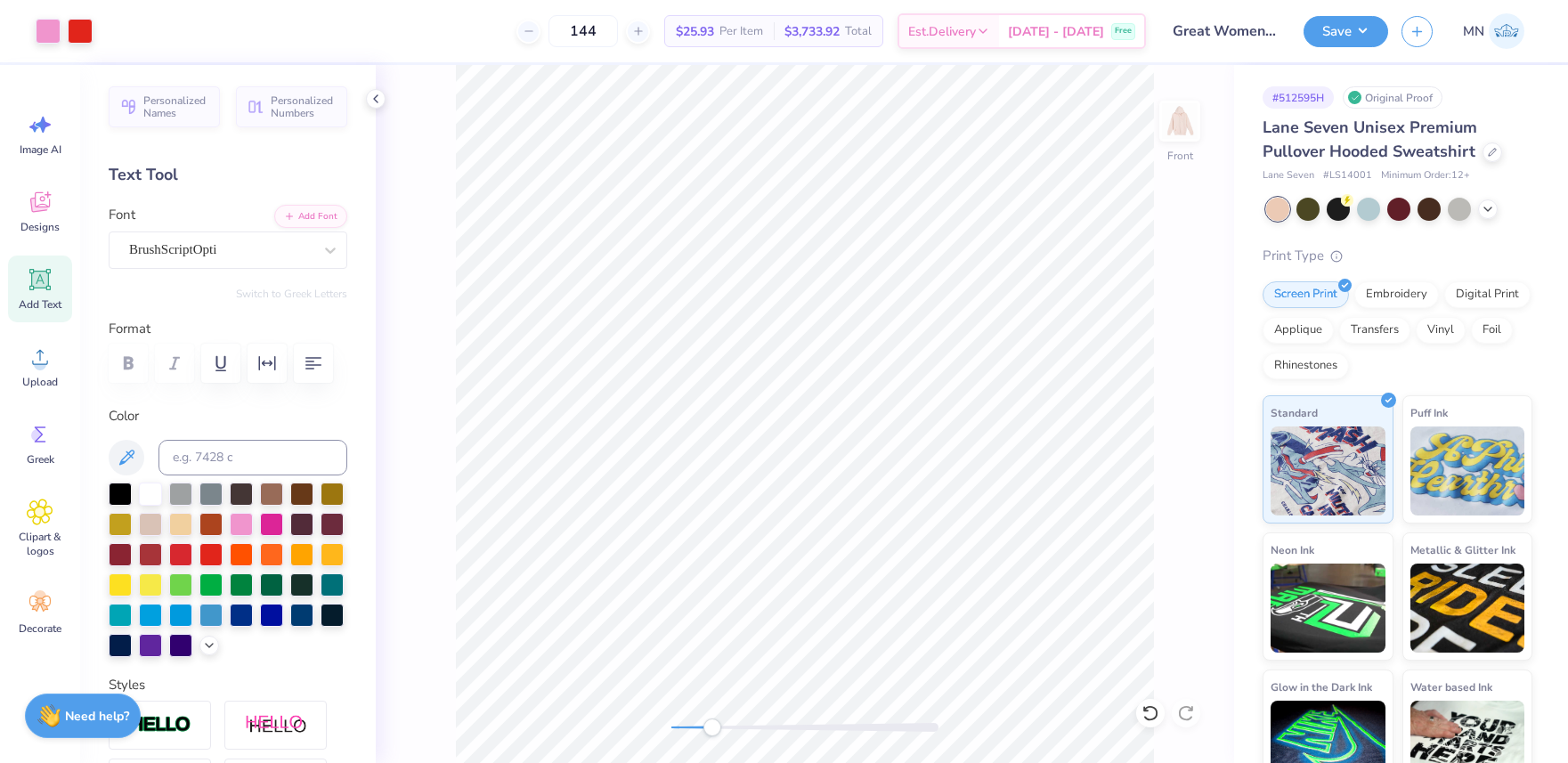
click at [712, 724] on div "Accessibility label" at bounding box center [712, 726] width 17 height 17
drag, startPoint x: 714, startPoint y: 728, endPoint x: 686, endPoint y: 725, distance: 28.2
click at [685, 727] on div "Accessibility label" at bounding box center [687, 726] width 17 height 17
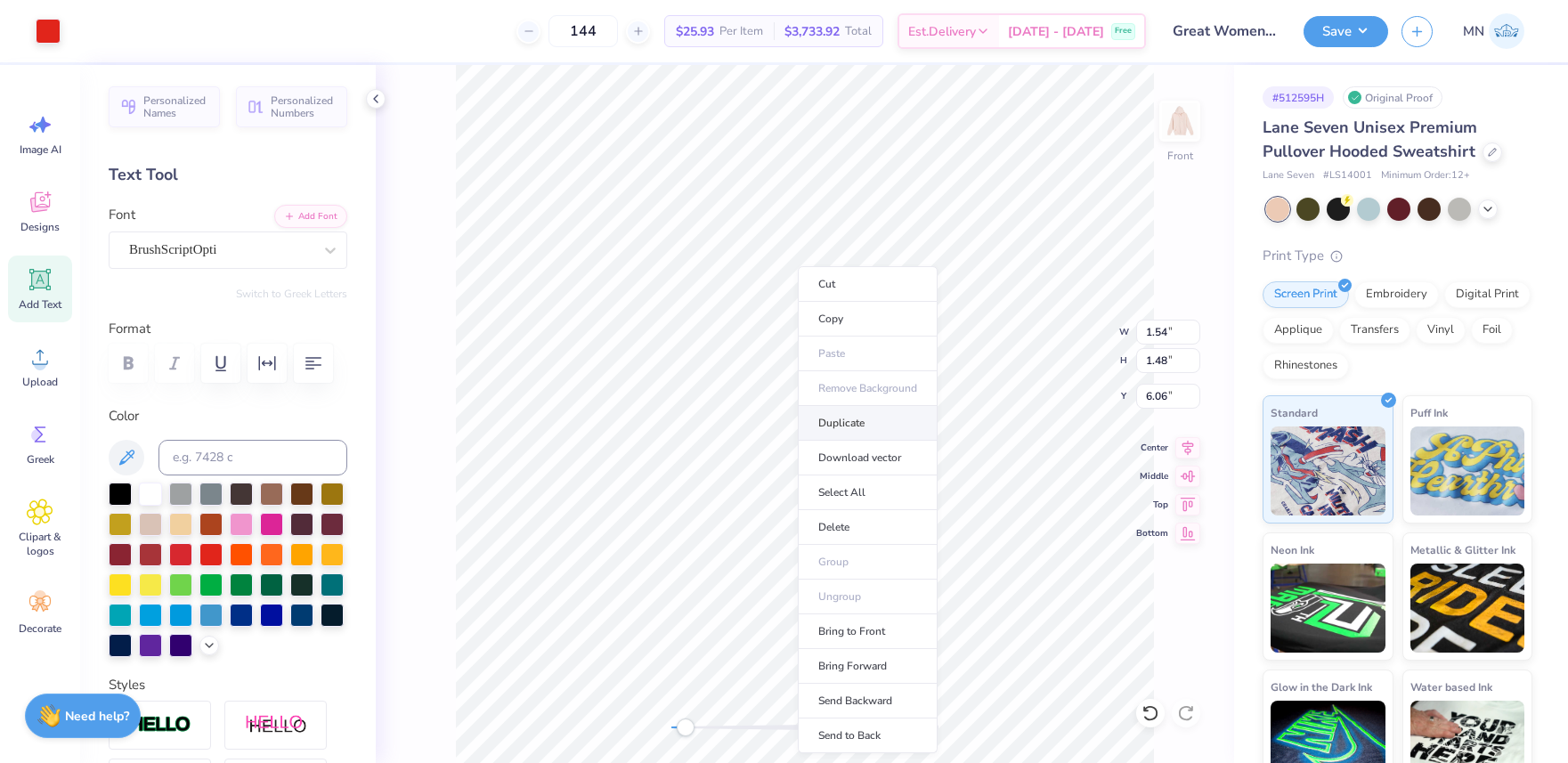
click at [854, 435] on li "Duplicate" at bounding box center [868, 423] width 140 height 35
type input "7.00"
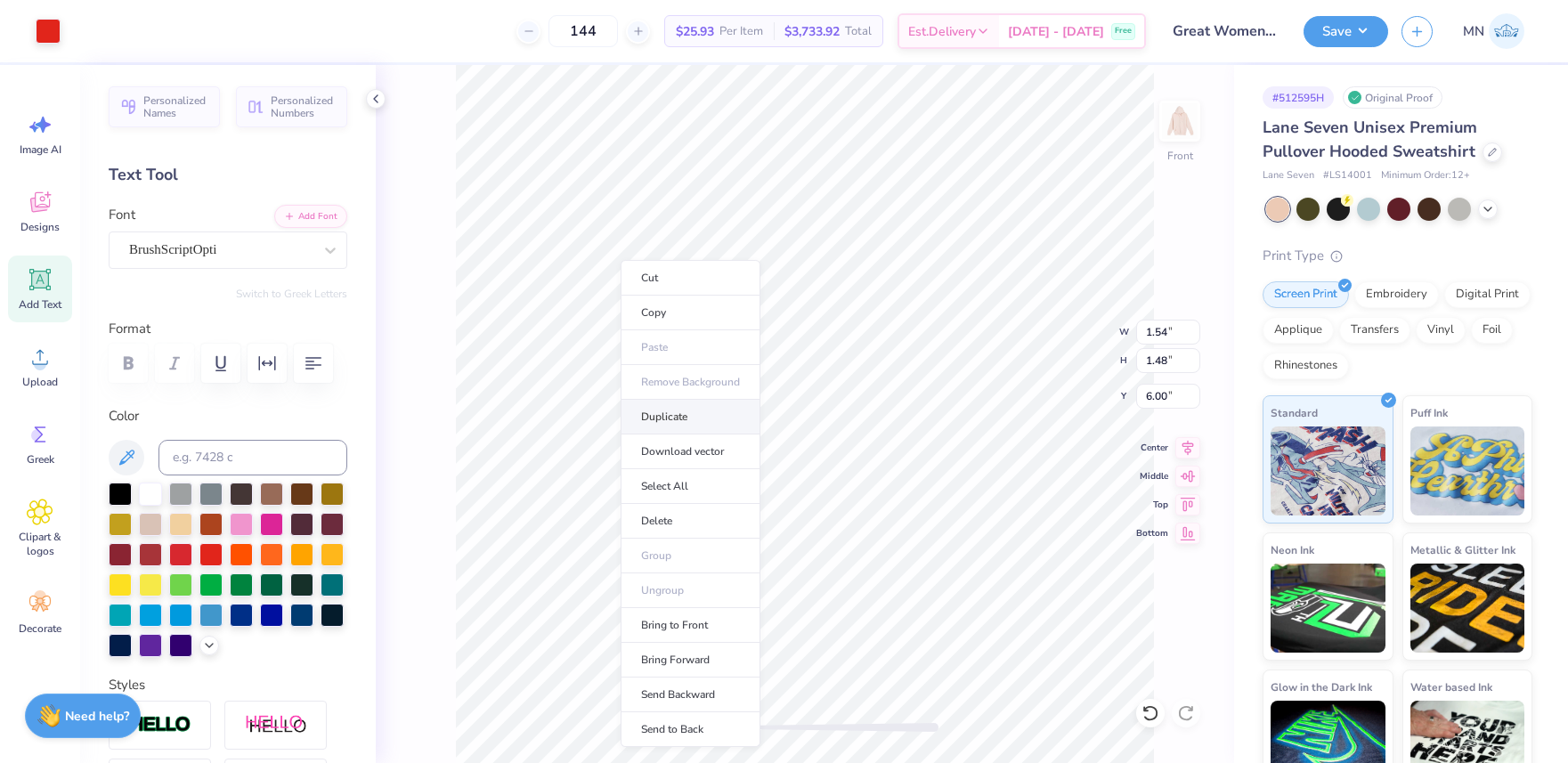
click at [685, 422] on li "Duplicate" at bounding box center [691, 417] width 140 height 35
type input "7.00"
click at [49, 30] on div at bounding box center [48, 28] width 25 height 25
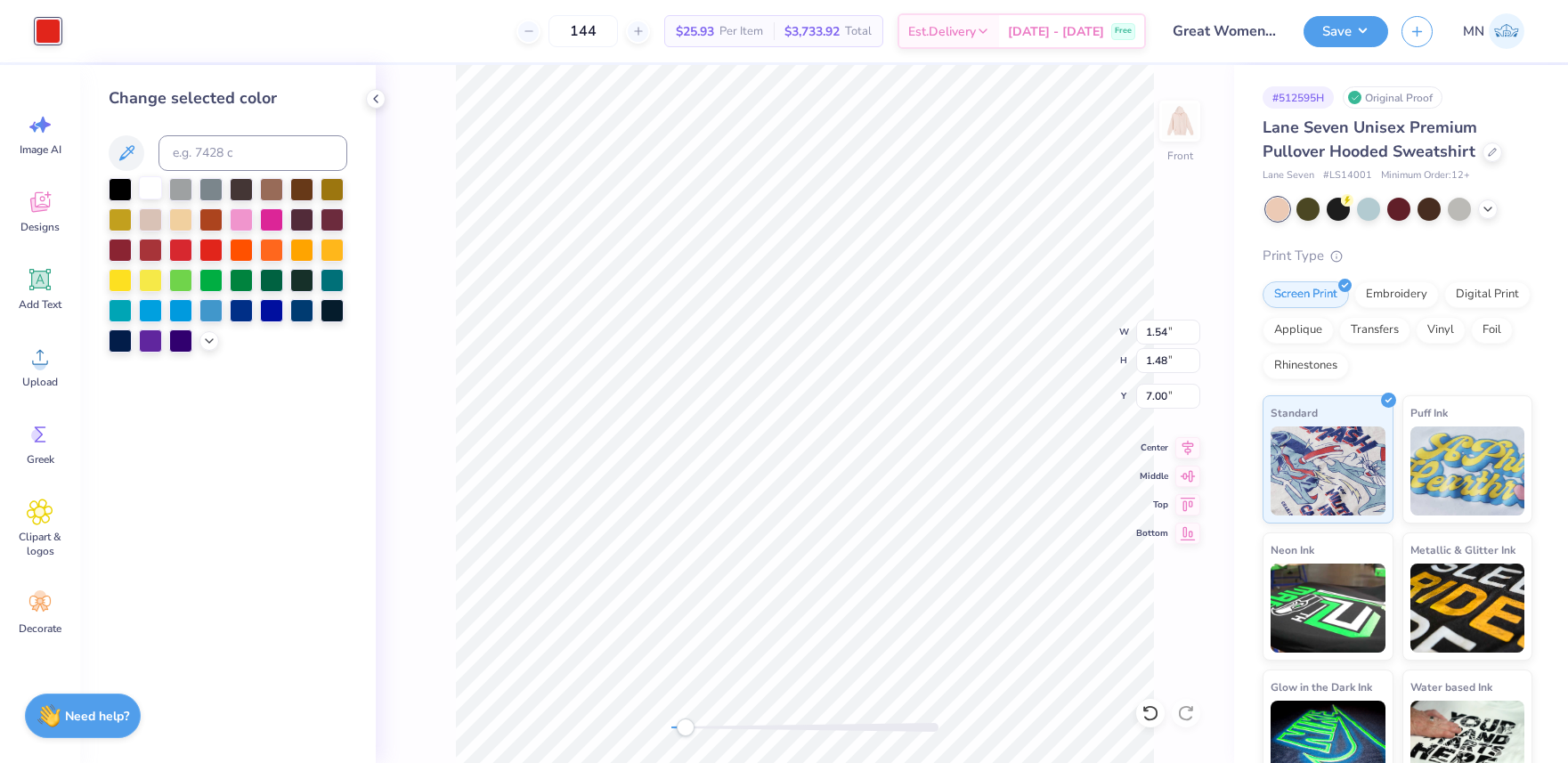
click at [139, 186] on div at bounding box center [150, 187] width 23 height 23
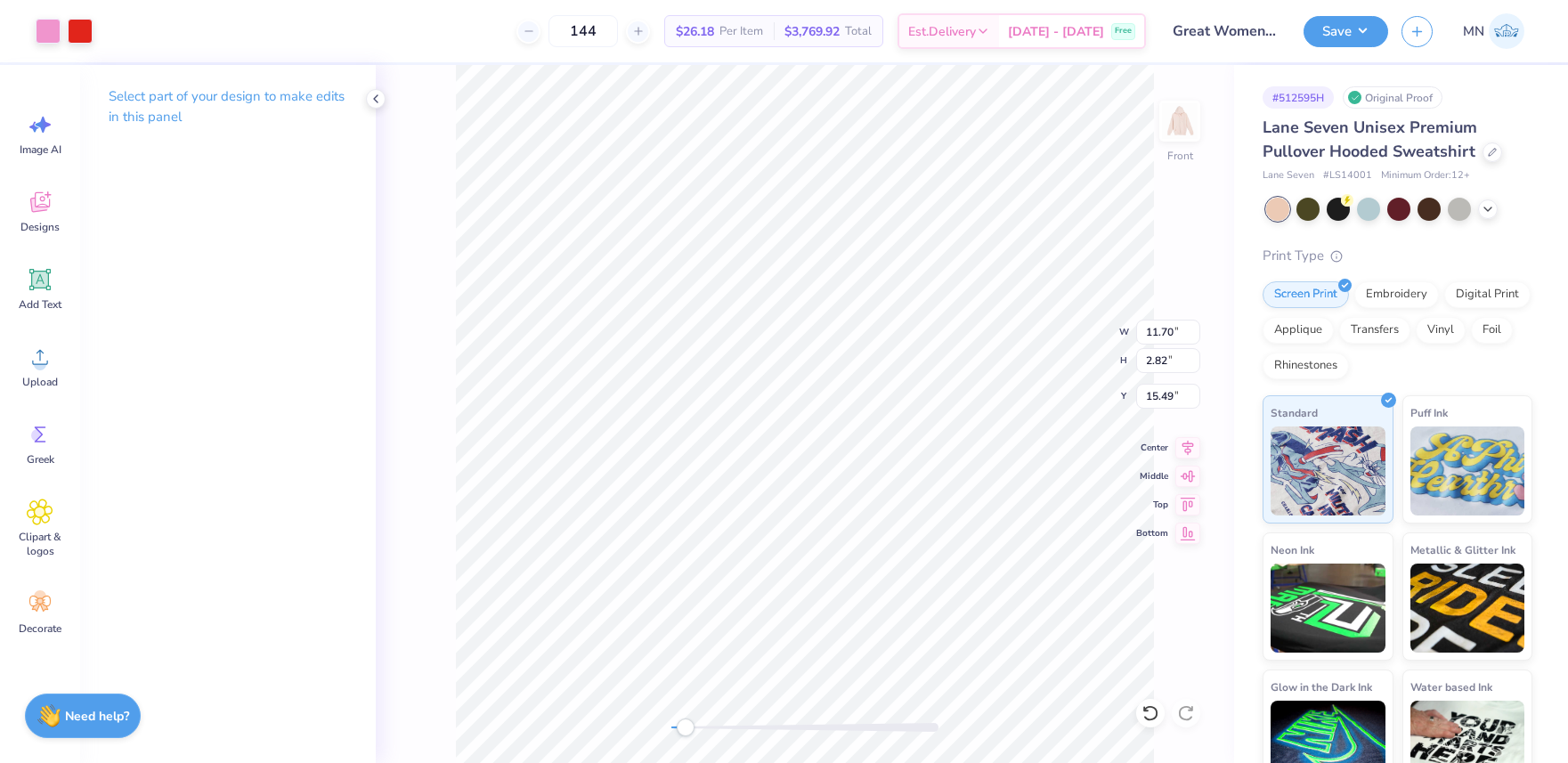
type input "8.39"
type input "2.03"
type input "15.84"
type input "11.38"
type input "2.75"
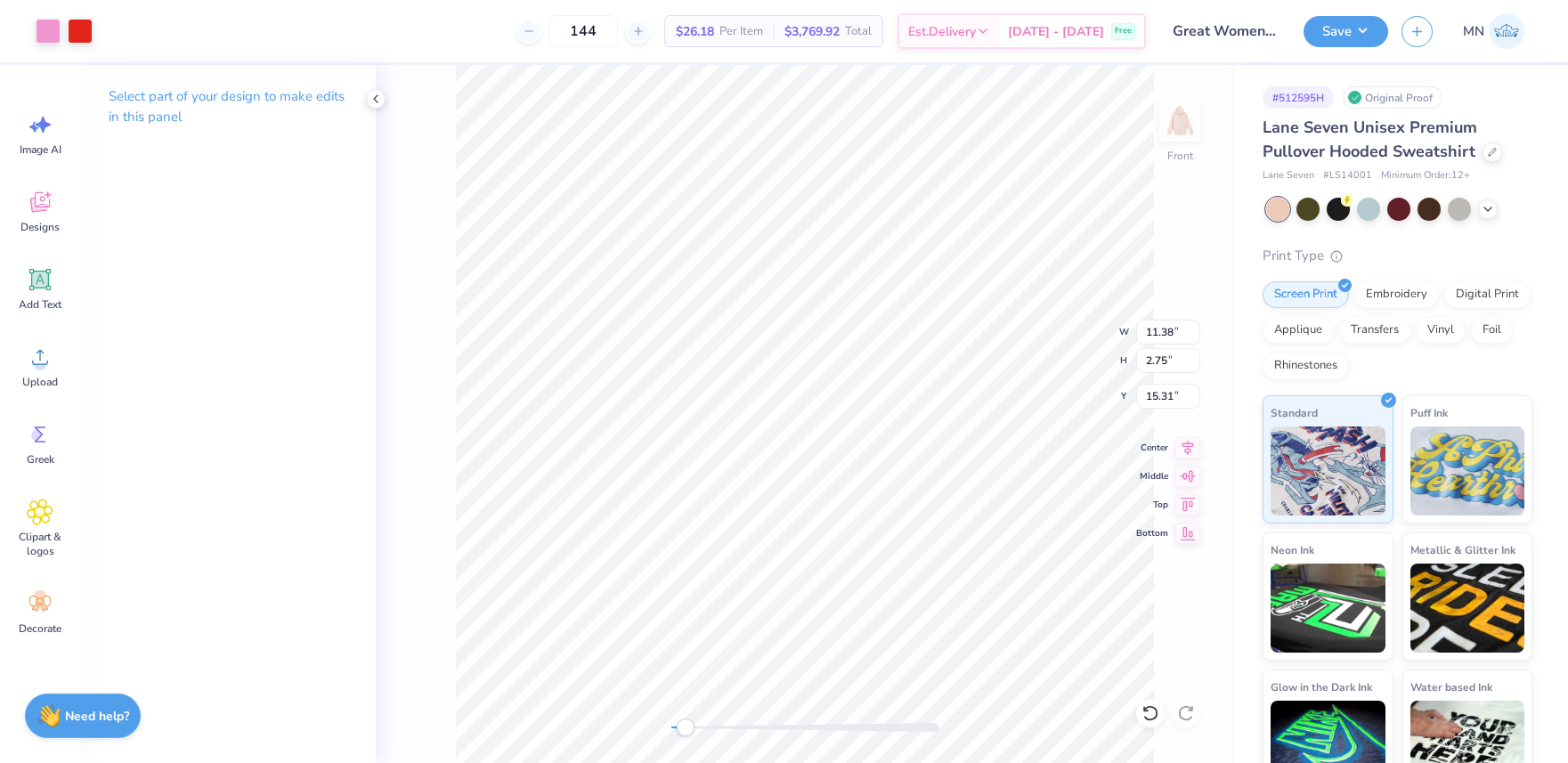
type input "15.49"
type input "10.05"
type input "2.43"
type input "15.70"
click at [682, 429] on li "Duplicate" at bounding box center [686, 429] width 140 height 35
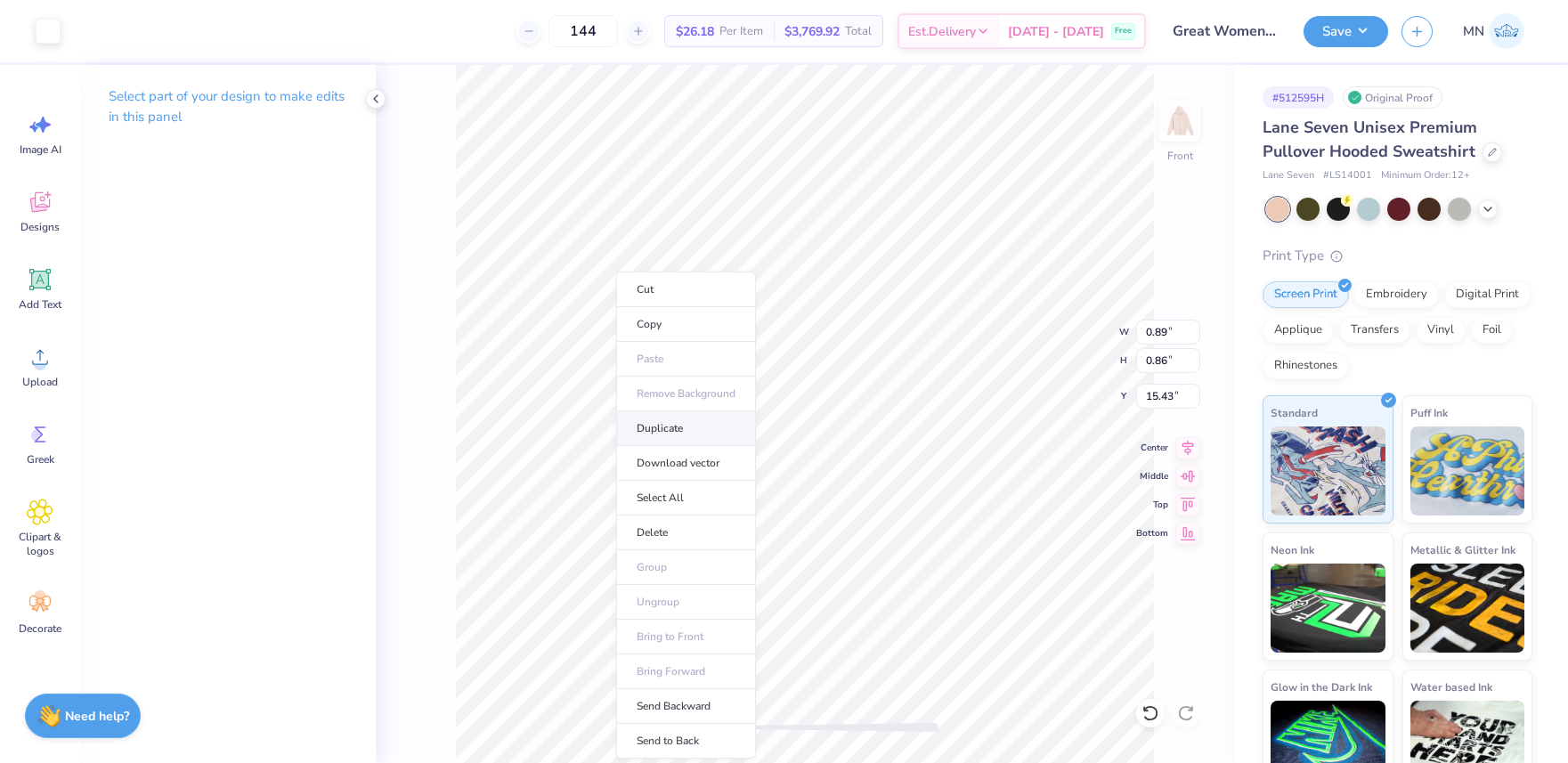
type input "16.43"
drag, startPoint x: 71, startPoint y: 38, endPoint x: 59, endPoint y: 34, distance: 12.6
click at [71, 38] on div "Art colors 144 $26.18 Per Item $3,769.92 Total Est. Delivery [DATE] - [DATE] Fr…" at bounding box center [784, 31] width 1568 height 62
drag, startPoint x: 59, startPoint y: 34, endPoint x: 78, endPoint y: 67, distance: 38.1
click at [59, 34] on div at bounding box center [48, 30] width 25 height 25
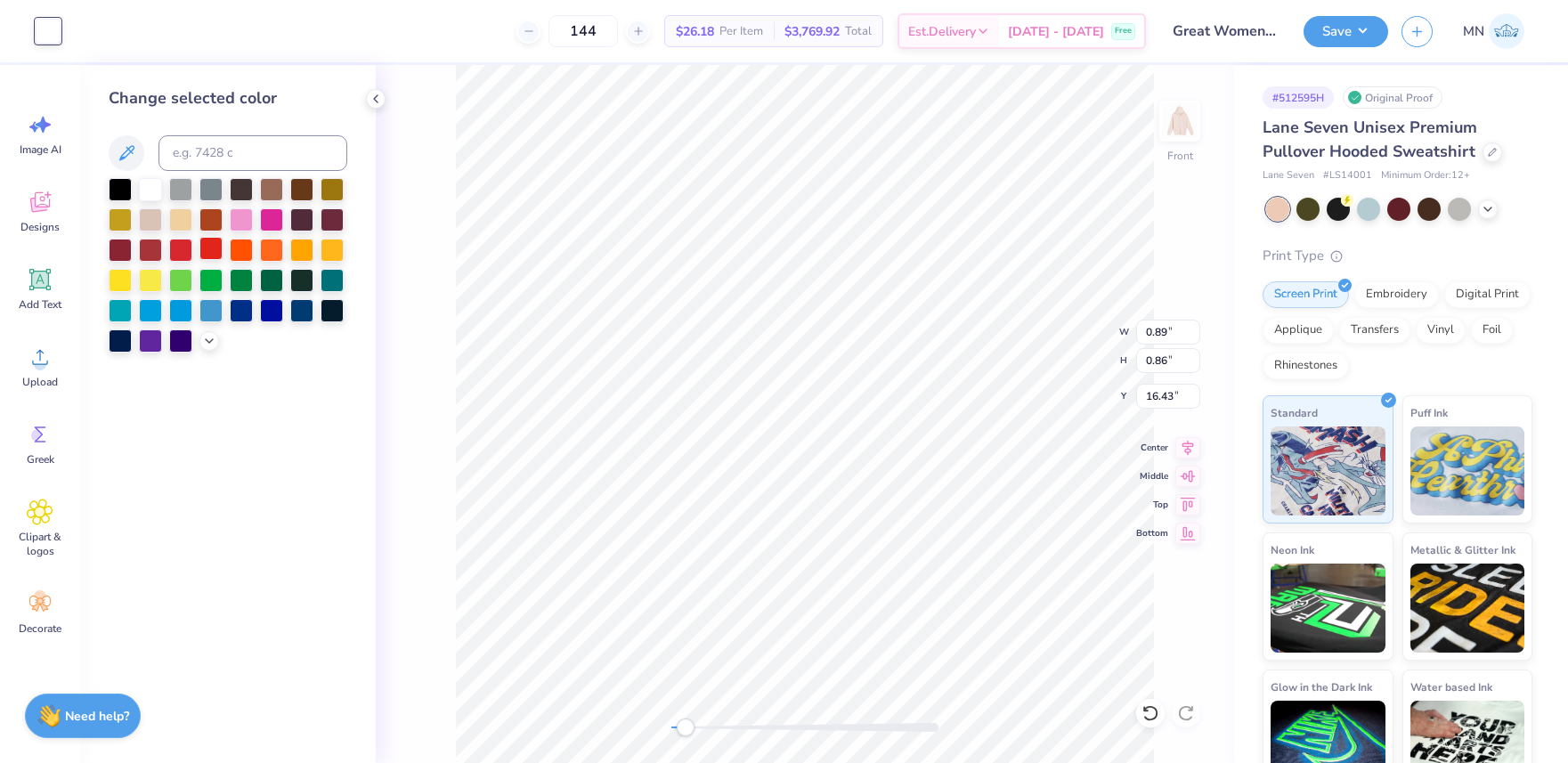
click at [205, 252] on div at bounding box center [210, 248] width 23 height 23
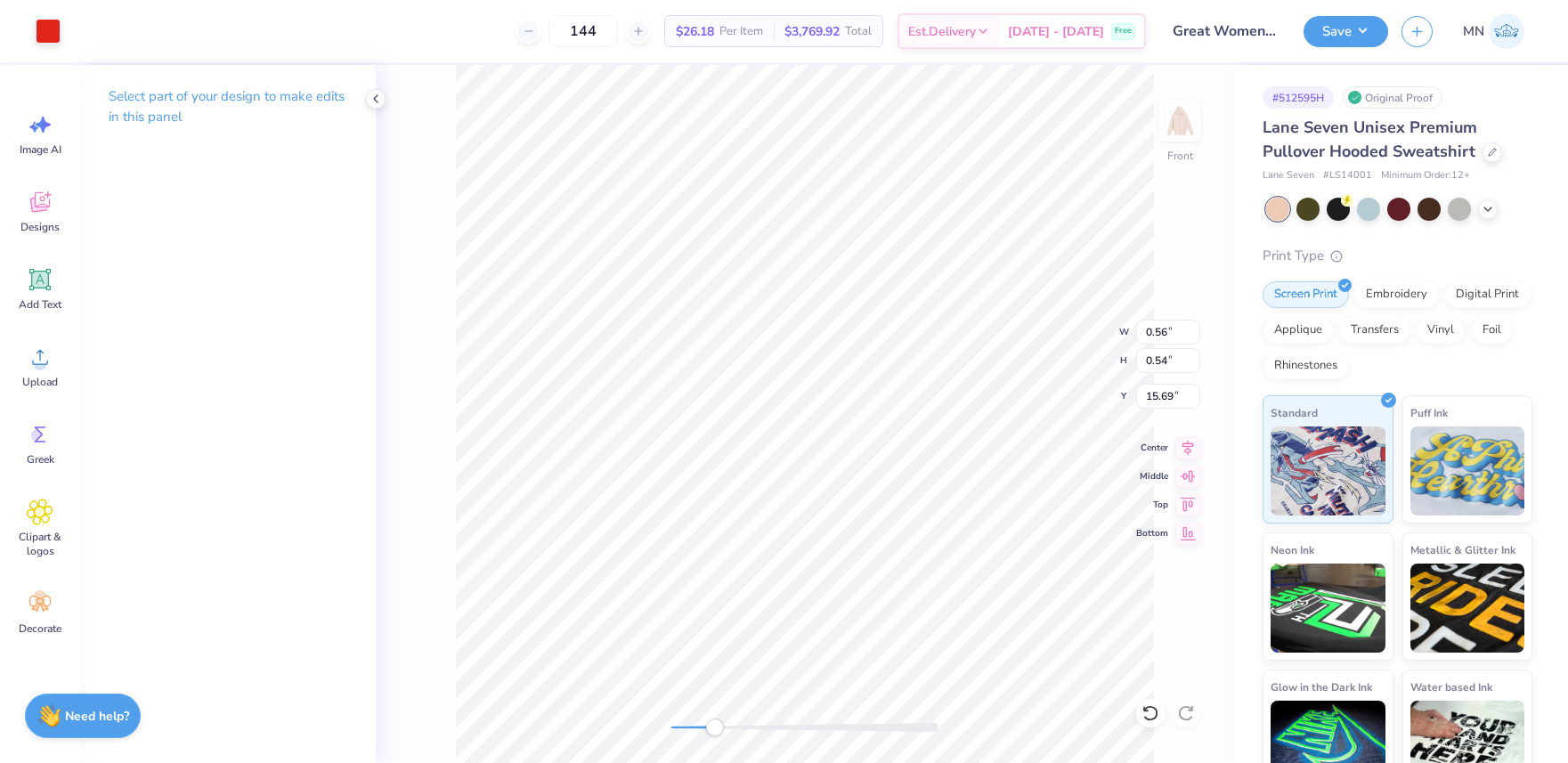
drag, startPoint x: 694, startPoint y: 729, endPoint x: 734, endPoint y: 729, distance: 40.0
click at [724, 730] on div "Accessibility label" at bounding box center [715, 726] width 17 height 17
click at [1010, 419] on li "Duplicate" at bounding box center [1021, 429] width 140 height 35
type input "16.86"
click at [1020, 430] on li "Duplicate" at bounding box center [1031, 429] width 140 height 35
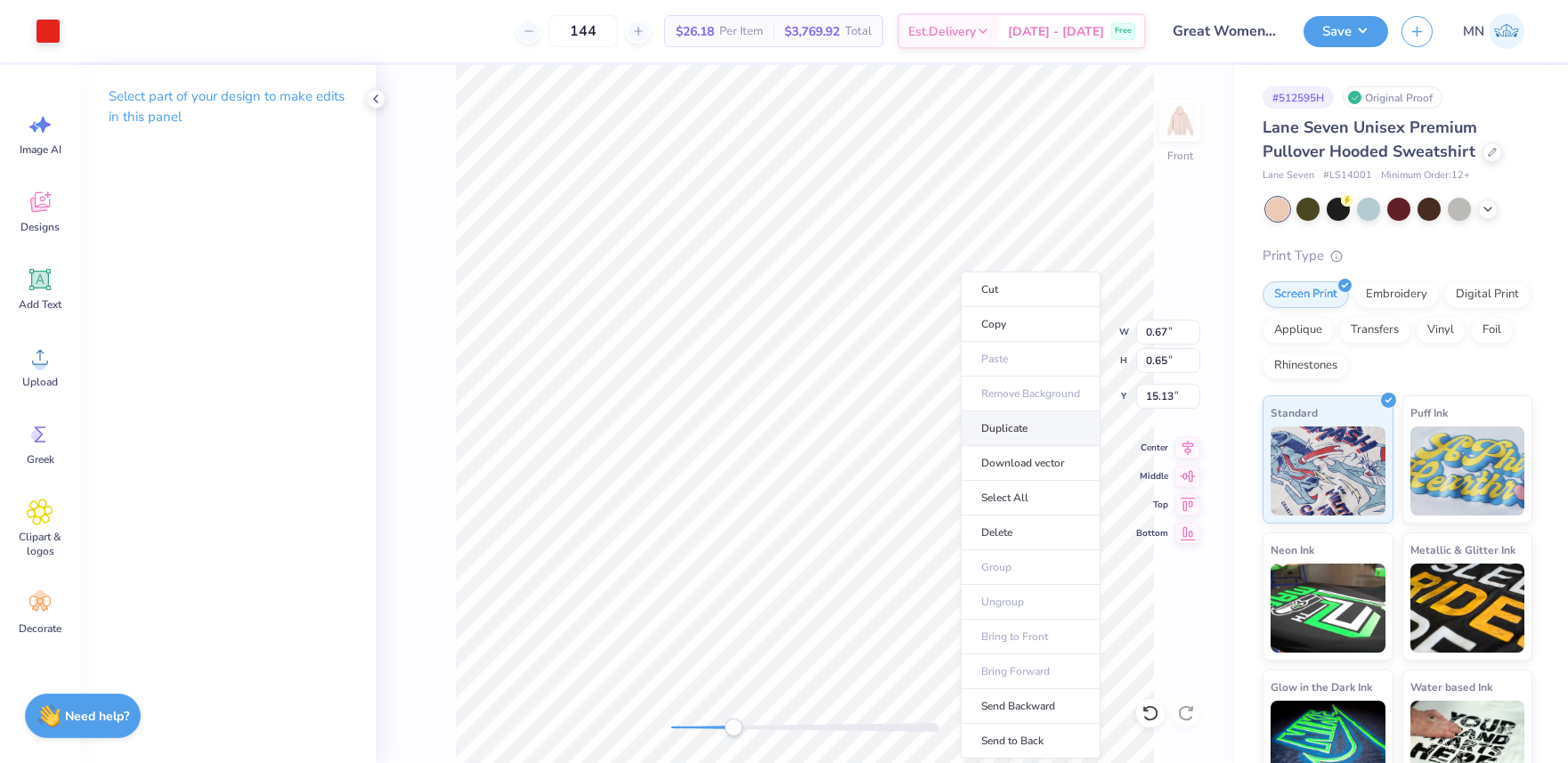
type input "16.12"
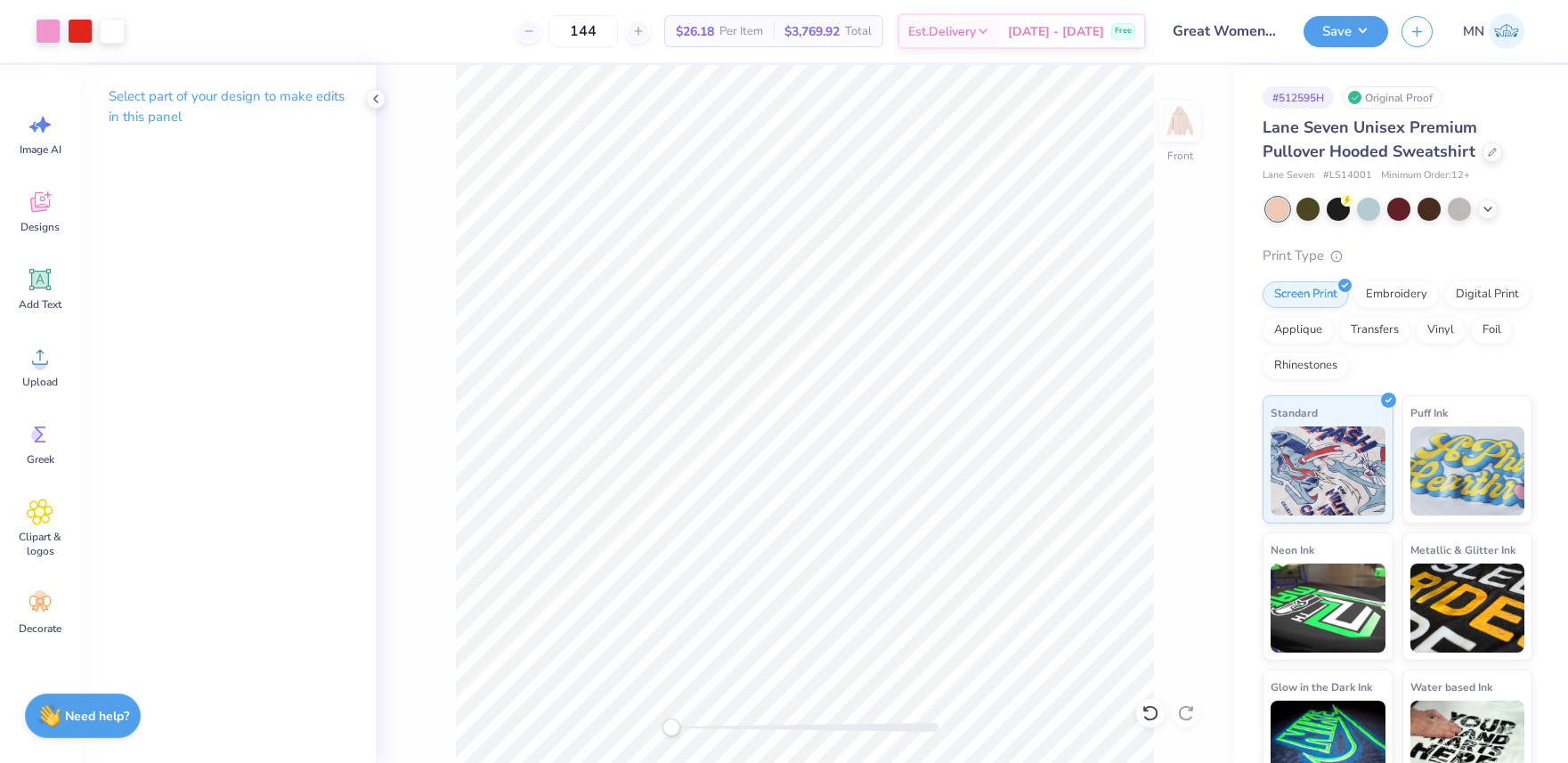
click at [673, 715] on div "Front" at bounding box center [805, 414] width 858 height 698
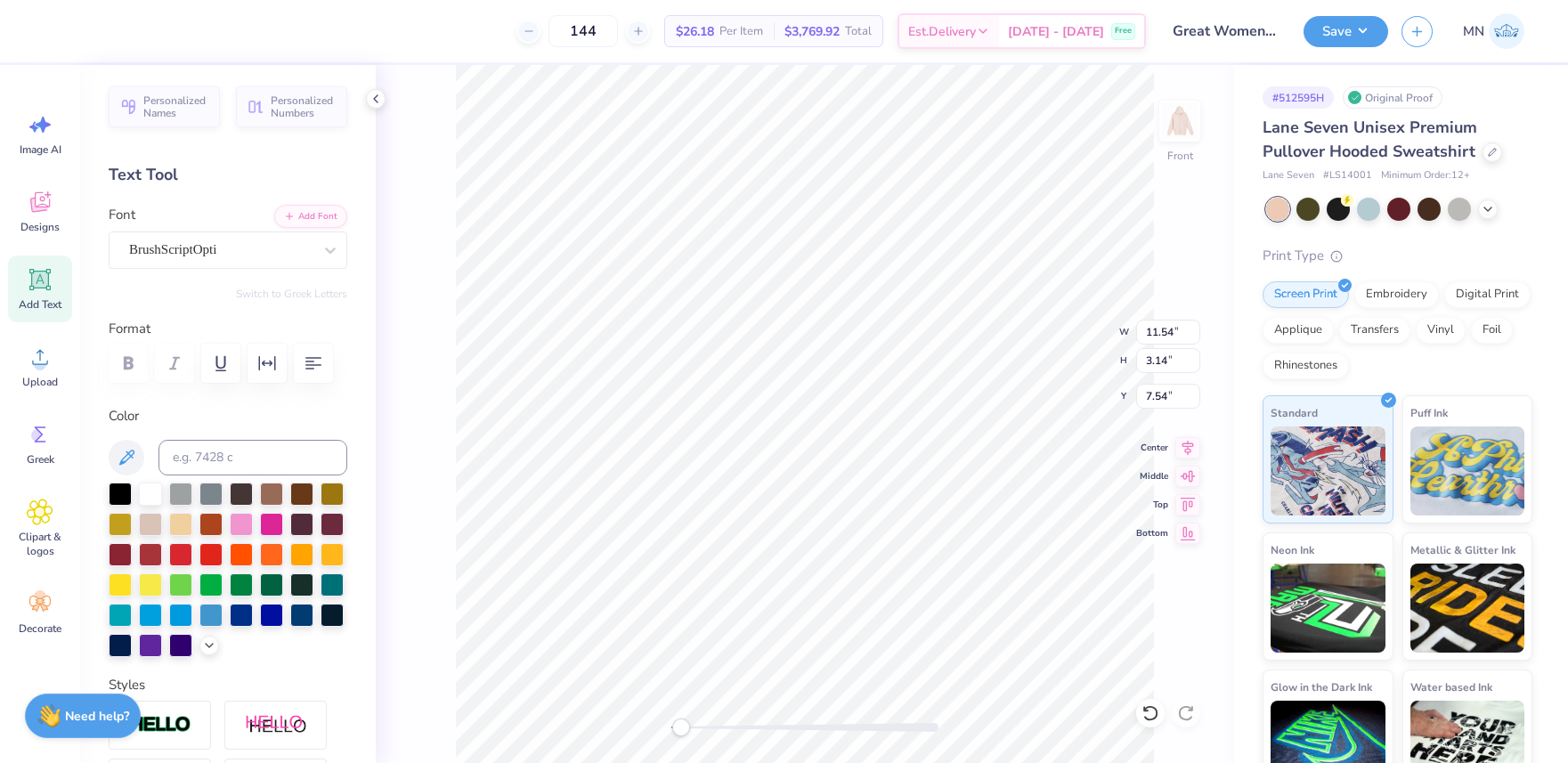
type input "11.54"
type input "3.14"
type input "7.54"
type input "1.54"
type input "1.48"
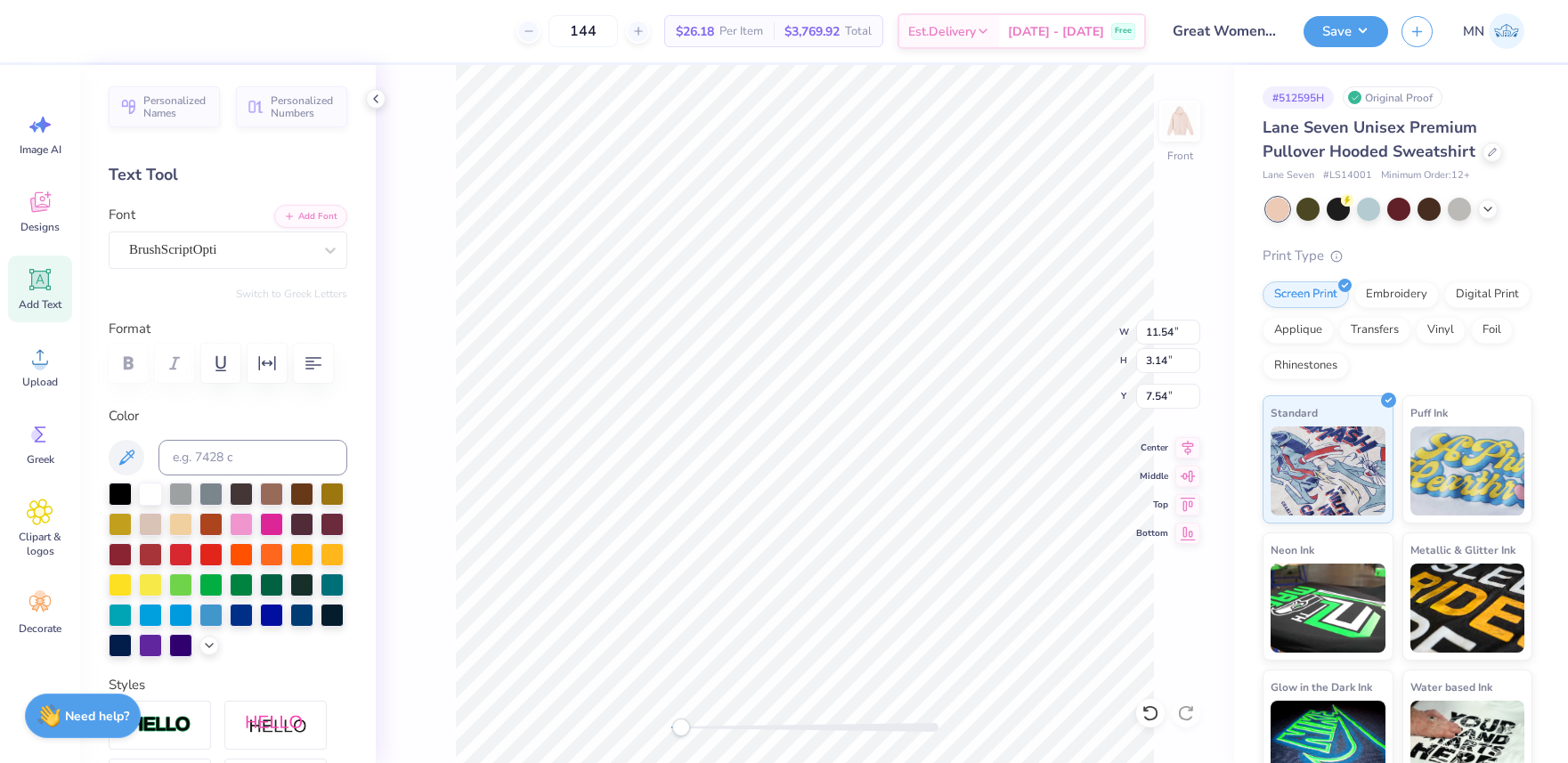
type input "6.00"
type input "10.29"
type input "4.60"
type input "6.98"
type input "0.81"
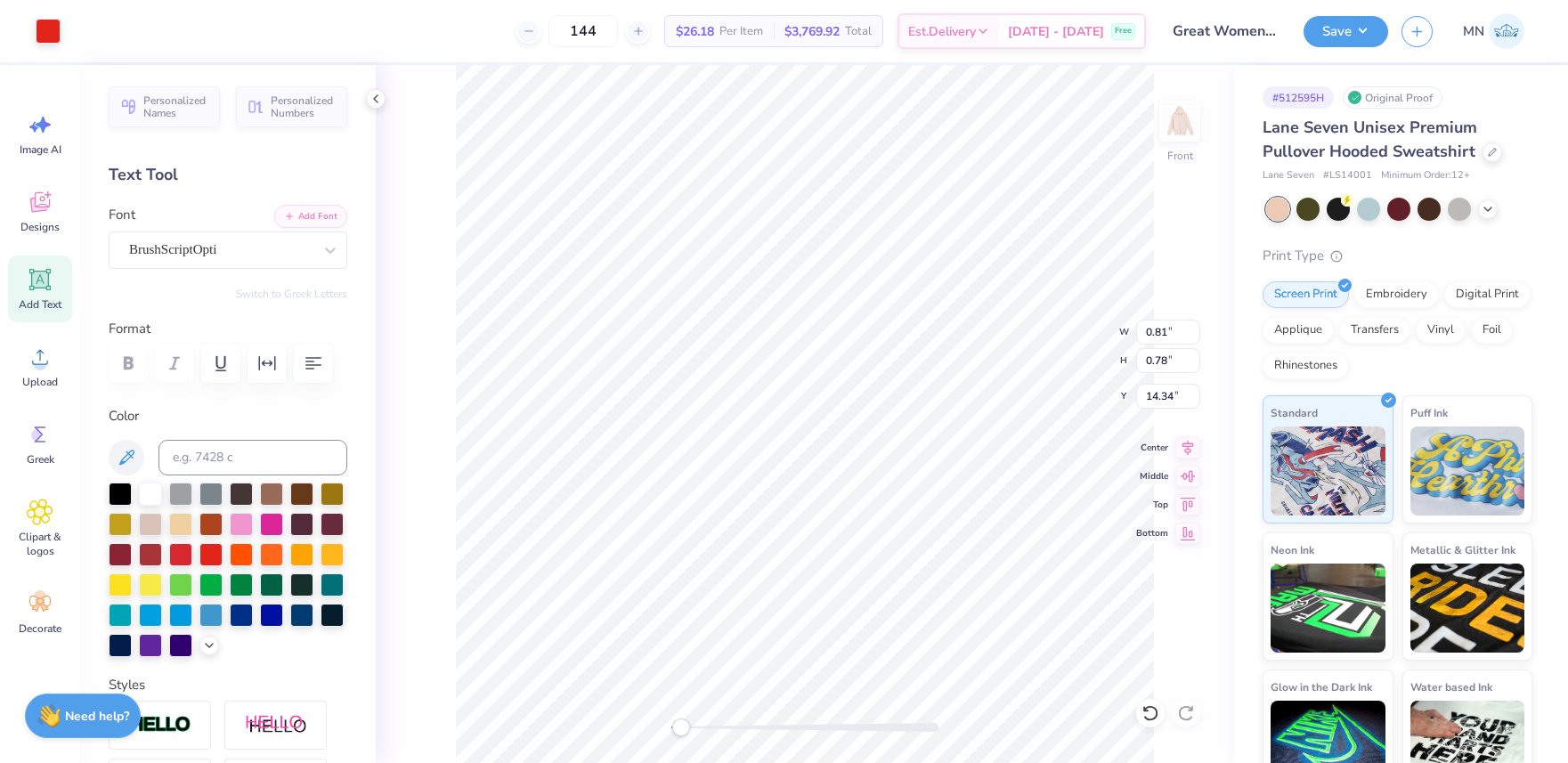
type input "0.78"
type input "14.34"
type input "0.81"
type input "0.78"
type input "14.34"
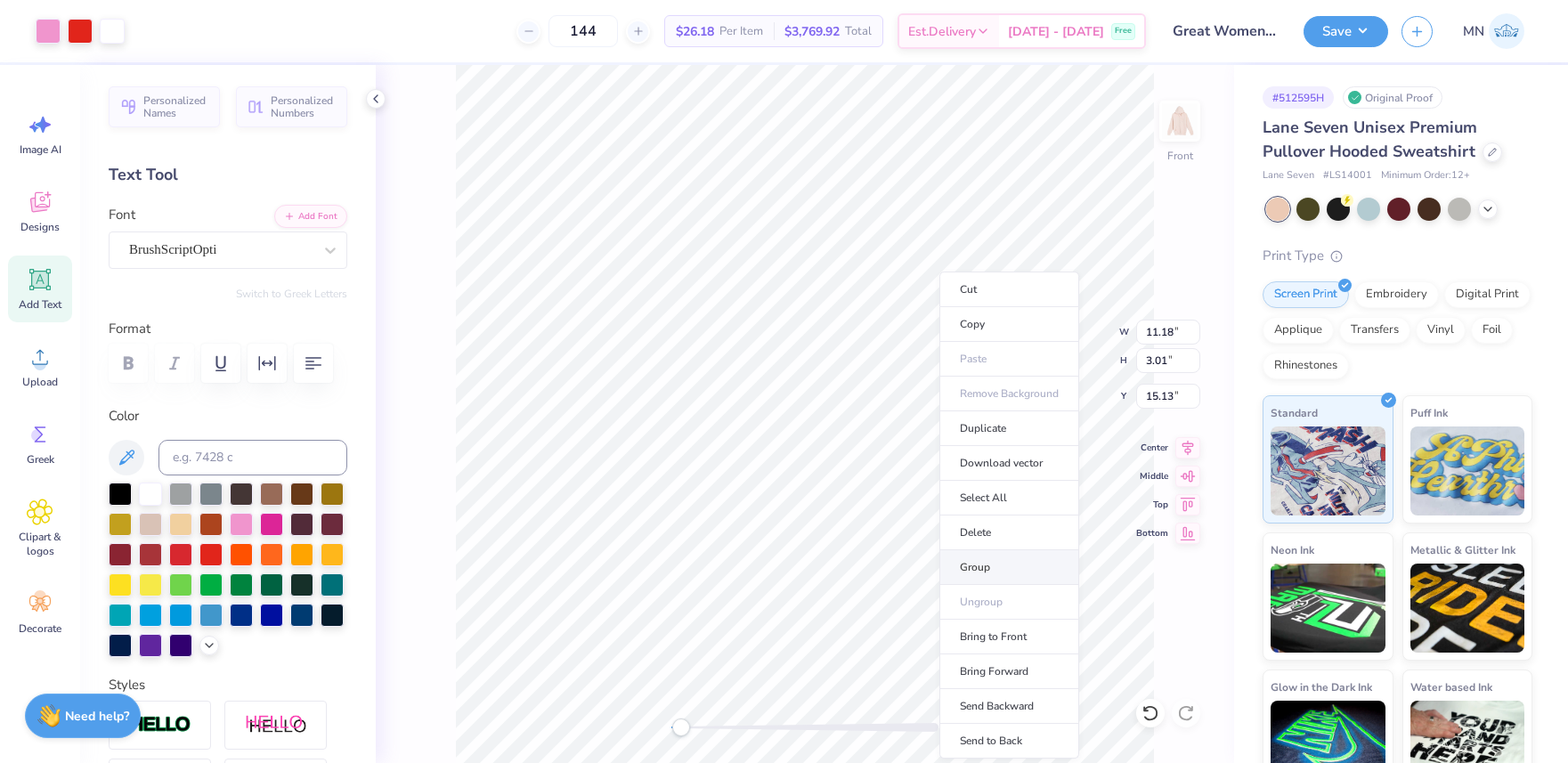
click at [985, 563] on li "Group" at bounding box center [1010, 567] width 140 height 35
type input "11.59"
type input "3.79"
type input "14.34"
type input "8.66"
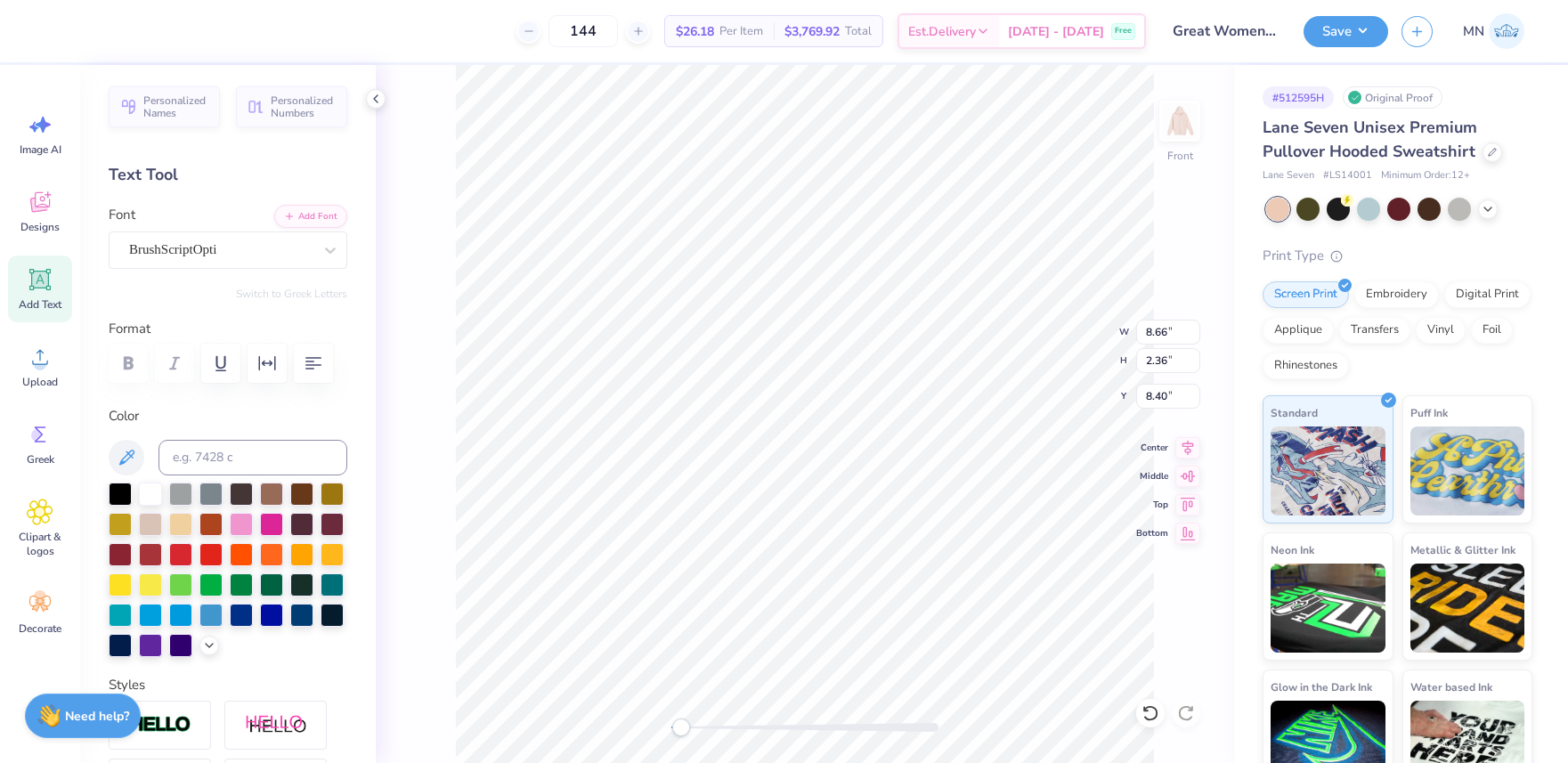
type input "2.36"
type input "8.40"
type input "1.15"
type input "1.11"
type input "6.98"
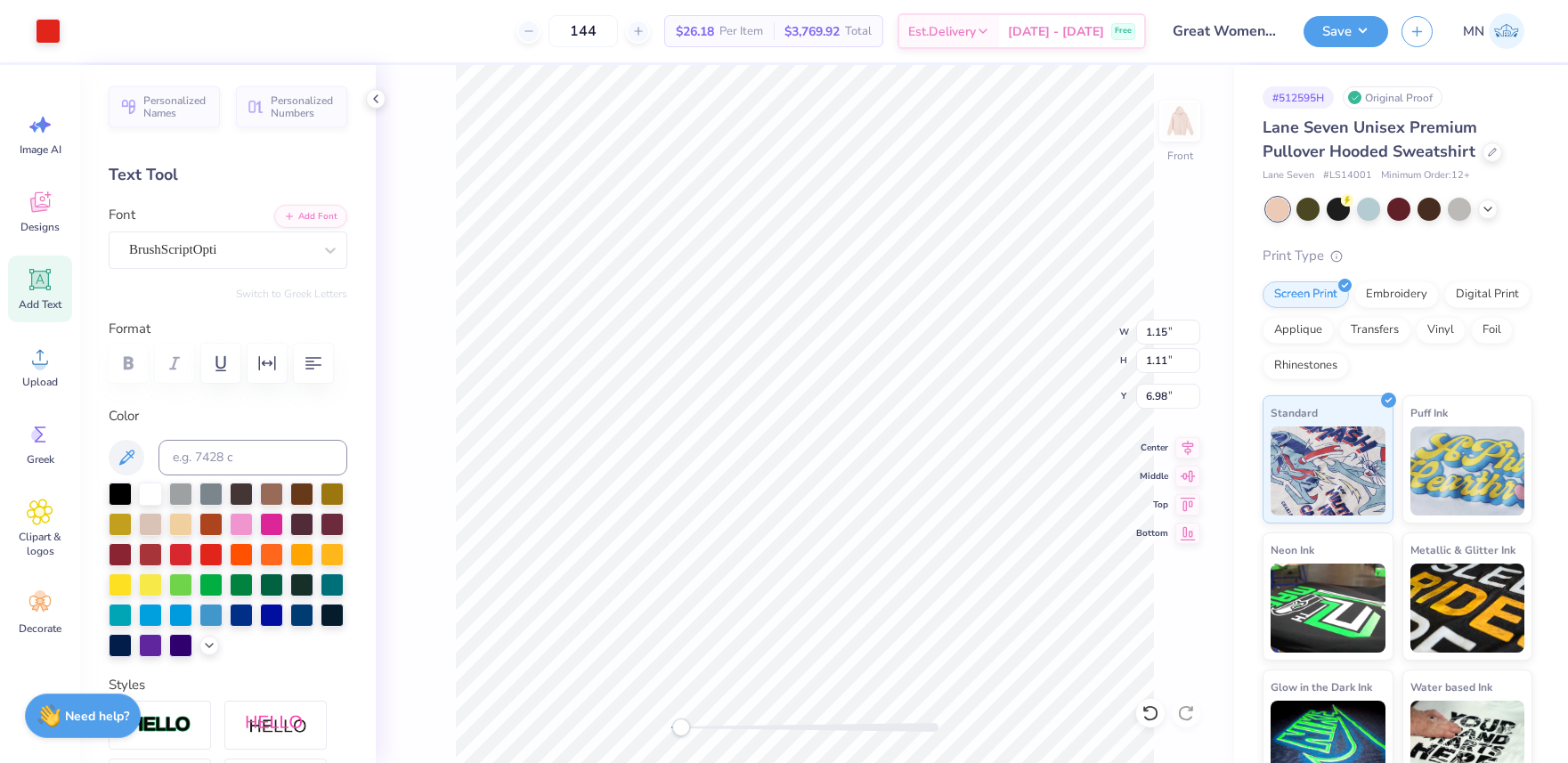
type input "10.35"
type input "1.66"
type input "7.90"
click at [924, 567] on li "Group" at bounding box center [933, 567] width 140 height 35
click at [1165, 338] on input "11.63" at bounding box center [1168, 331] width 64 height 25
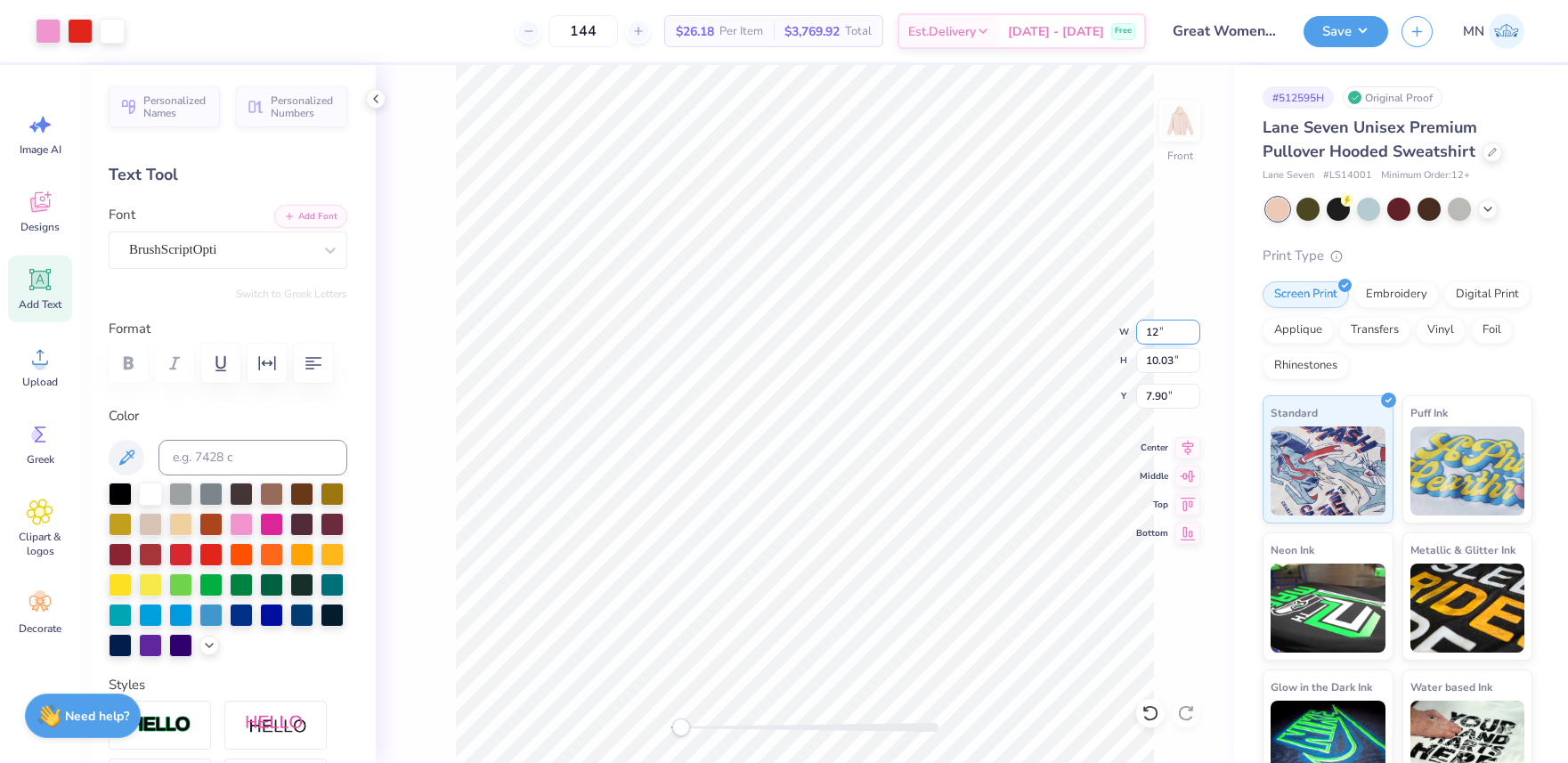
type input "12"
click at [1165, 398] on input "7.90" at bounding box center [1168, 396] width 64 height 25
click at [573, 714] on div "Front W 12.39 12.39 " H 10.68 10.68 " Y 7.57 7.57 " Center Middle Top Bottom" at bounding box center [805, 414] width 858 height 698
type input "12.00"
type input "10.35"
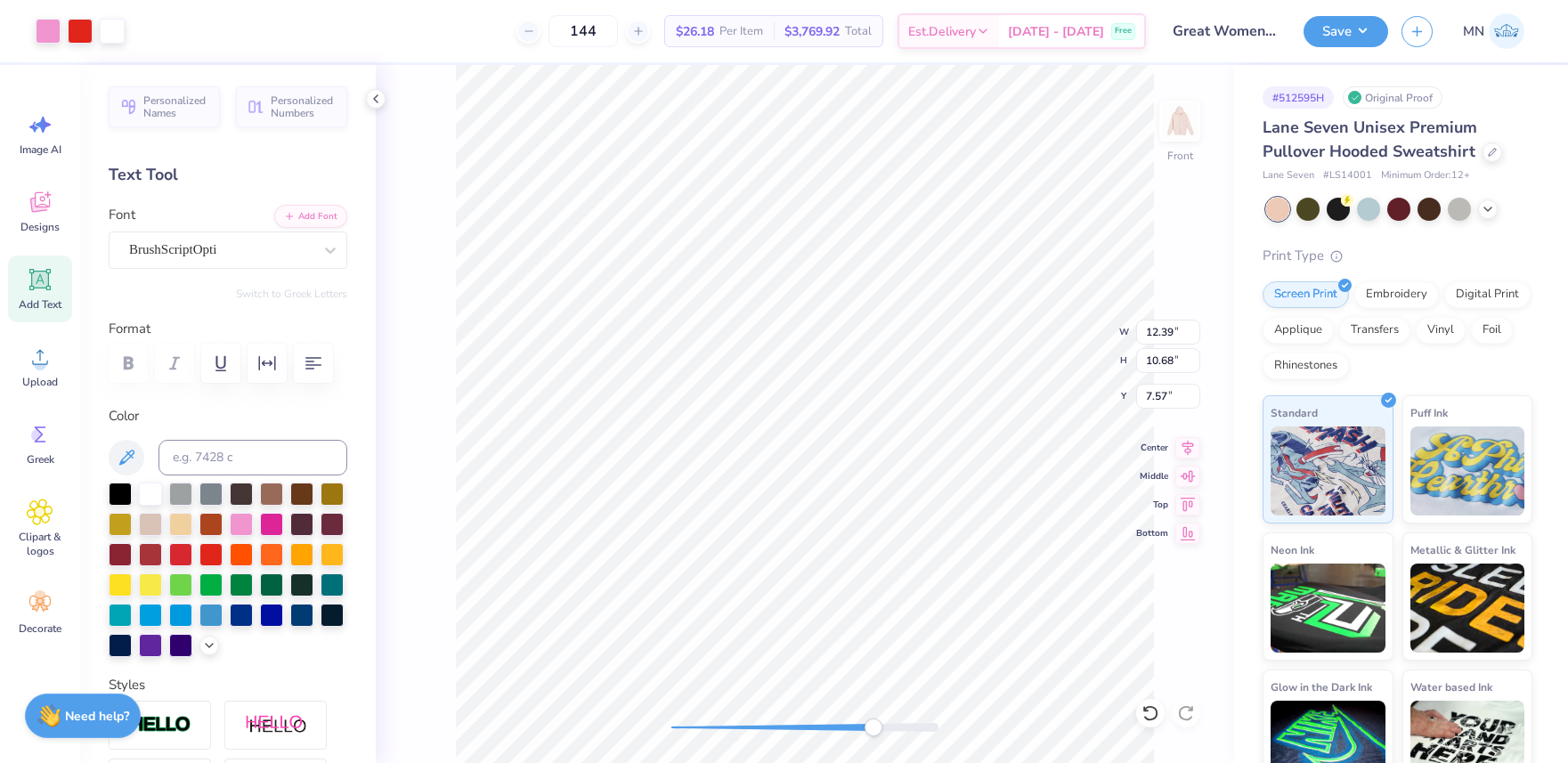
type input "7.74"
click at [687, 725] on div at bounding box center [805, 727] width 267 height 9
click at [636, 724] on div "Front W 12.00 12.00 " H 10.35 10.35 " Y 7.74 7.74 " Center Middle Top Bottom" at bounding box center [805, 414] width 858 height 698
click at [1161, 403] on input "7.74" at bounding box center [1168, 396] width 64 height 25
type input "6"
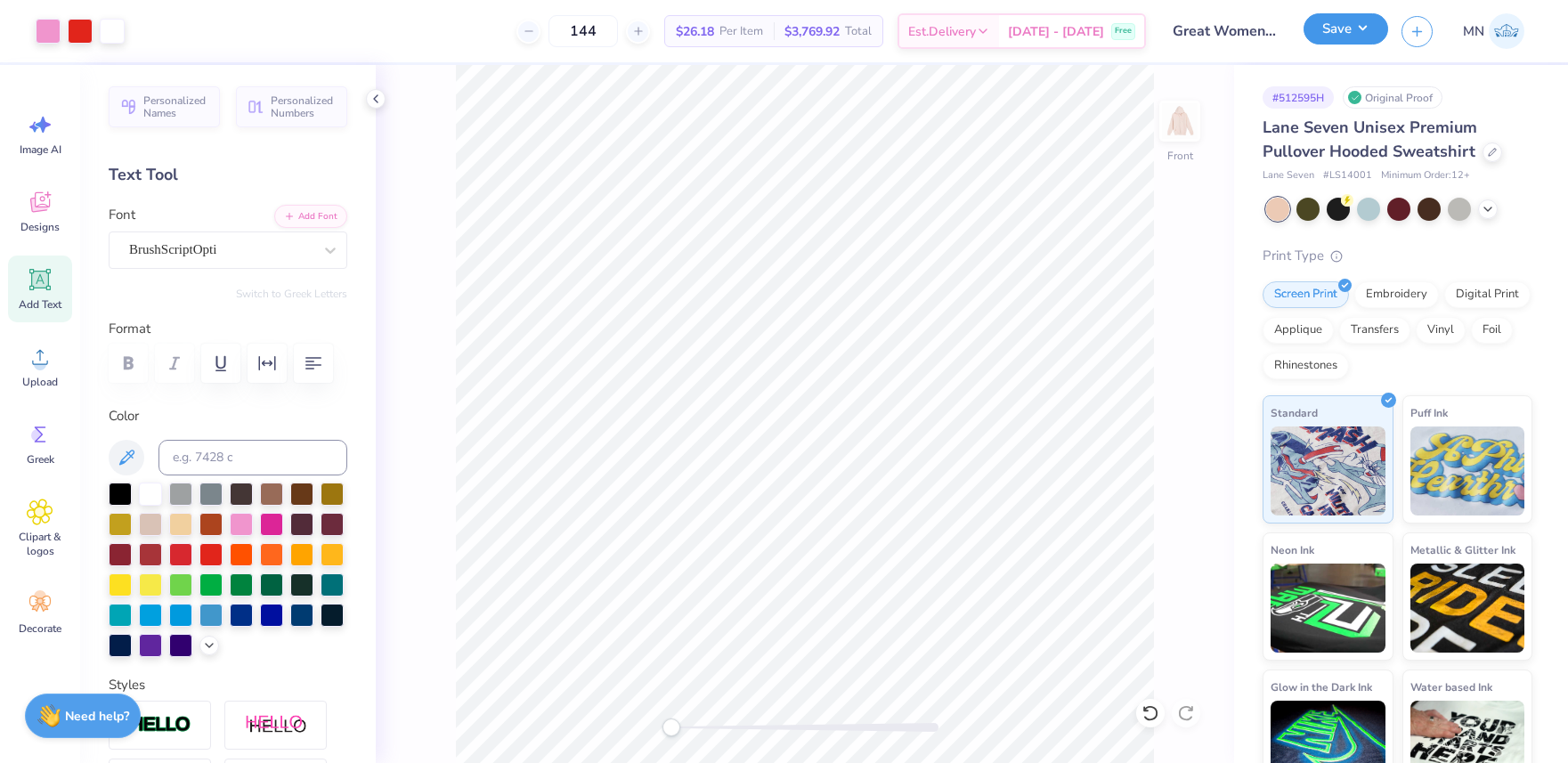
click at [1375, 23] on button "Save" at bounding box center [1346, 29] width 85 height 31
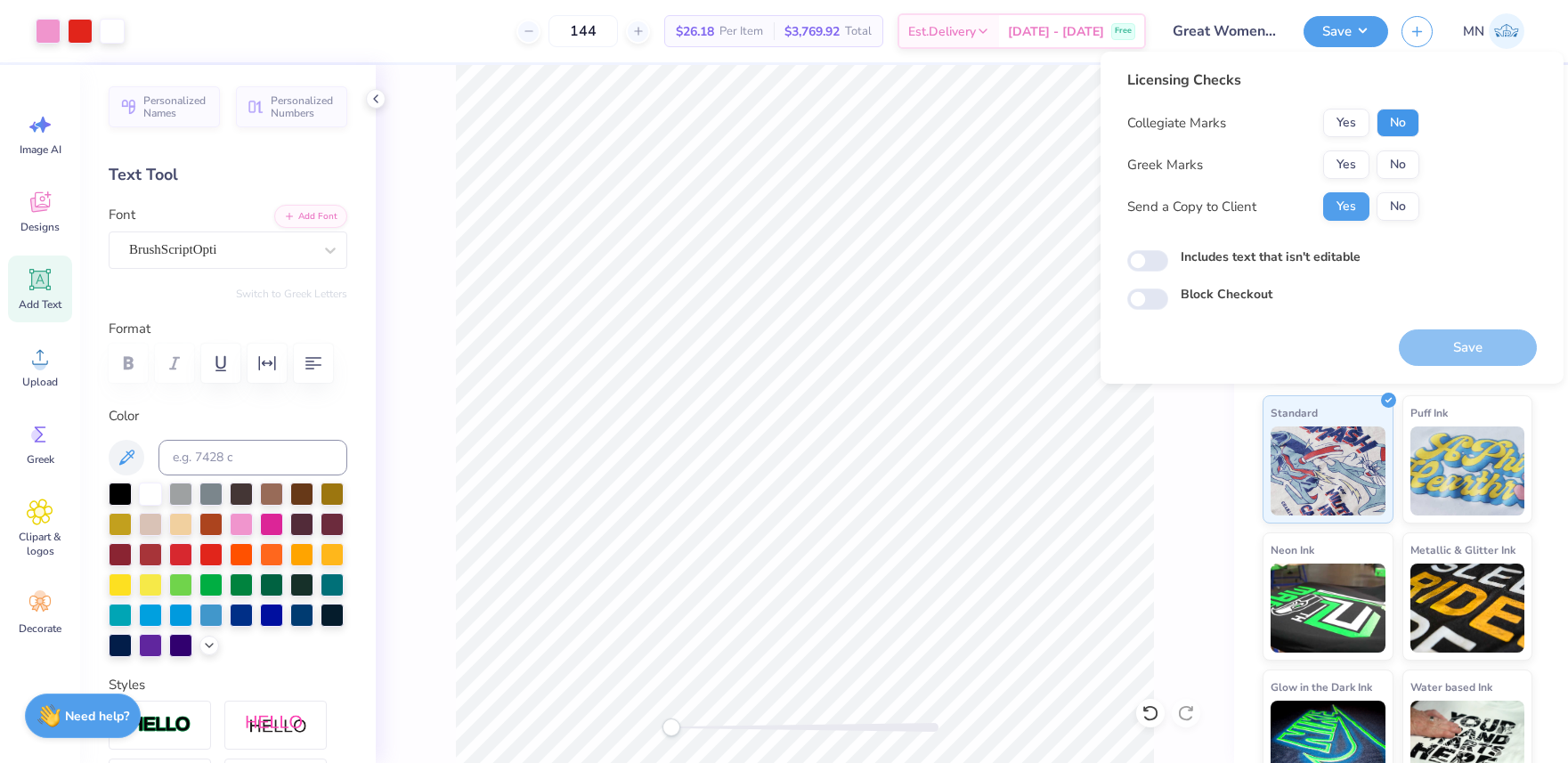
click at [1395, 113] on button "No" at bounding box center [1398, 122] width 43 height 28
click at [1359, 152] on button "Yes" at bounding box center [1346, 164] width 46 height 28
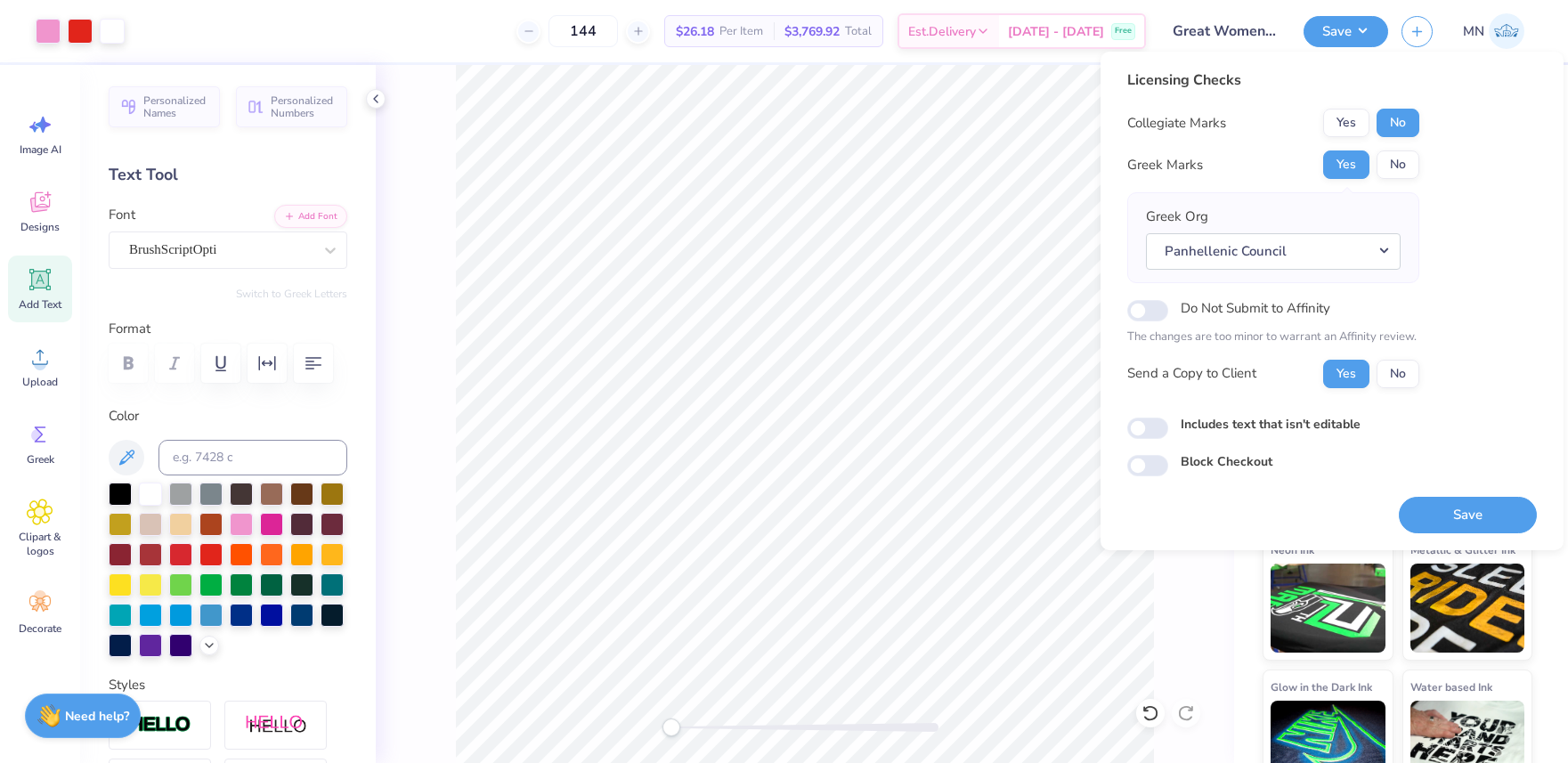
drag, startPoint x: 1450, startPoint y: 523, endPoint x: 1335, endPoint y: 450, distance: 136.2
click at [1450, 523] on button "Save" at bounding box center [1468, 515] width 138 height 37
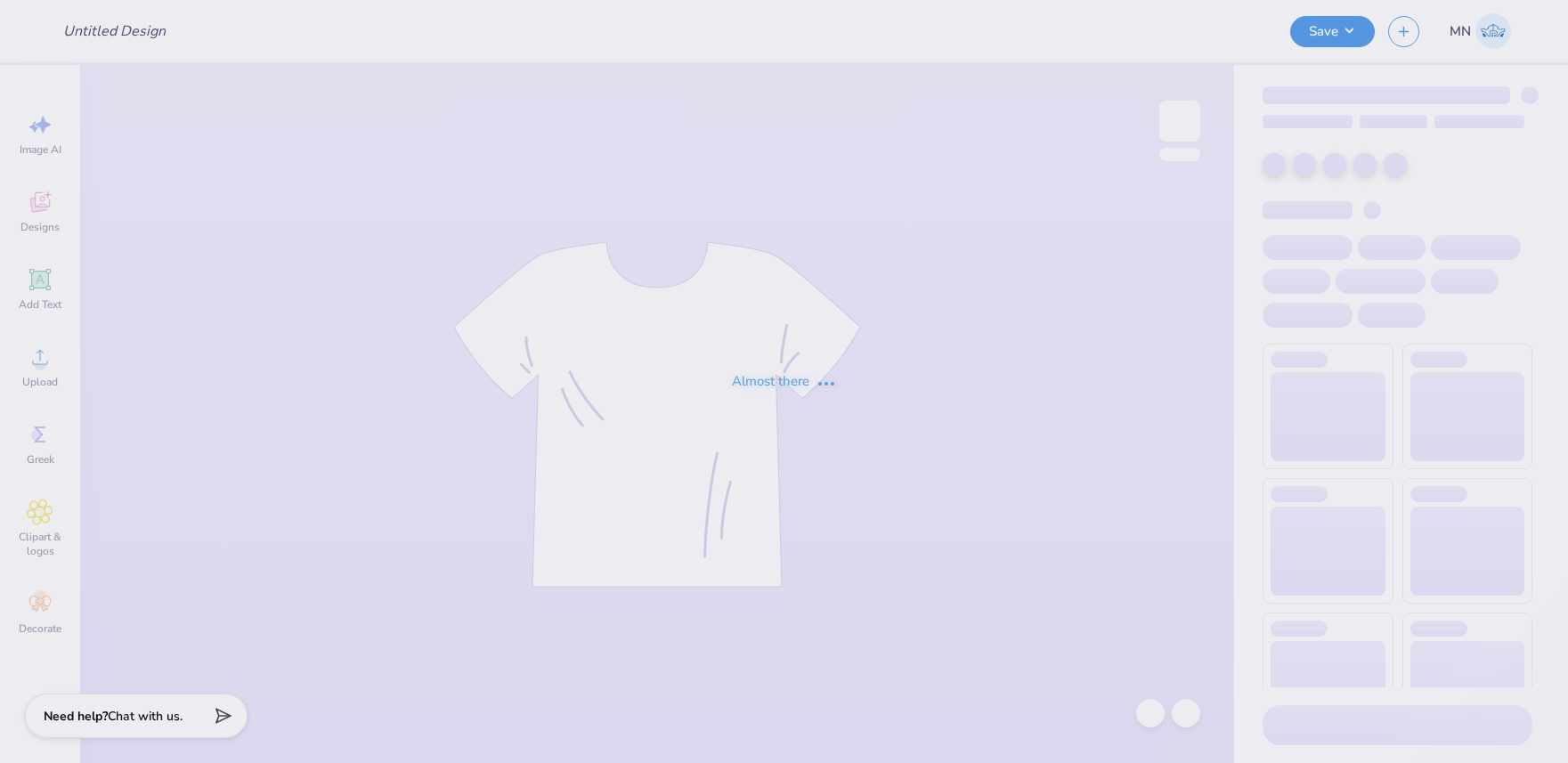
type input "AXO House Stamp"
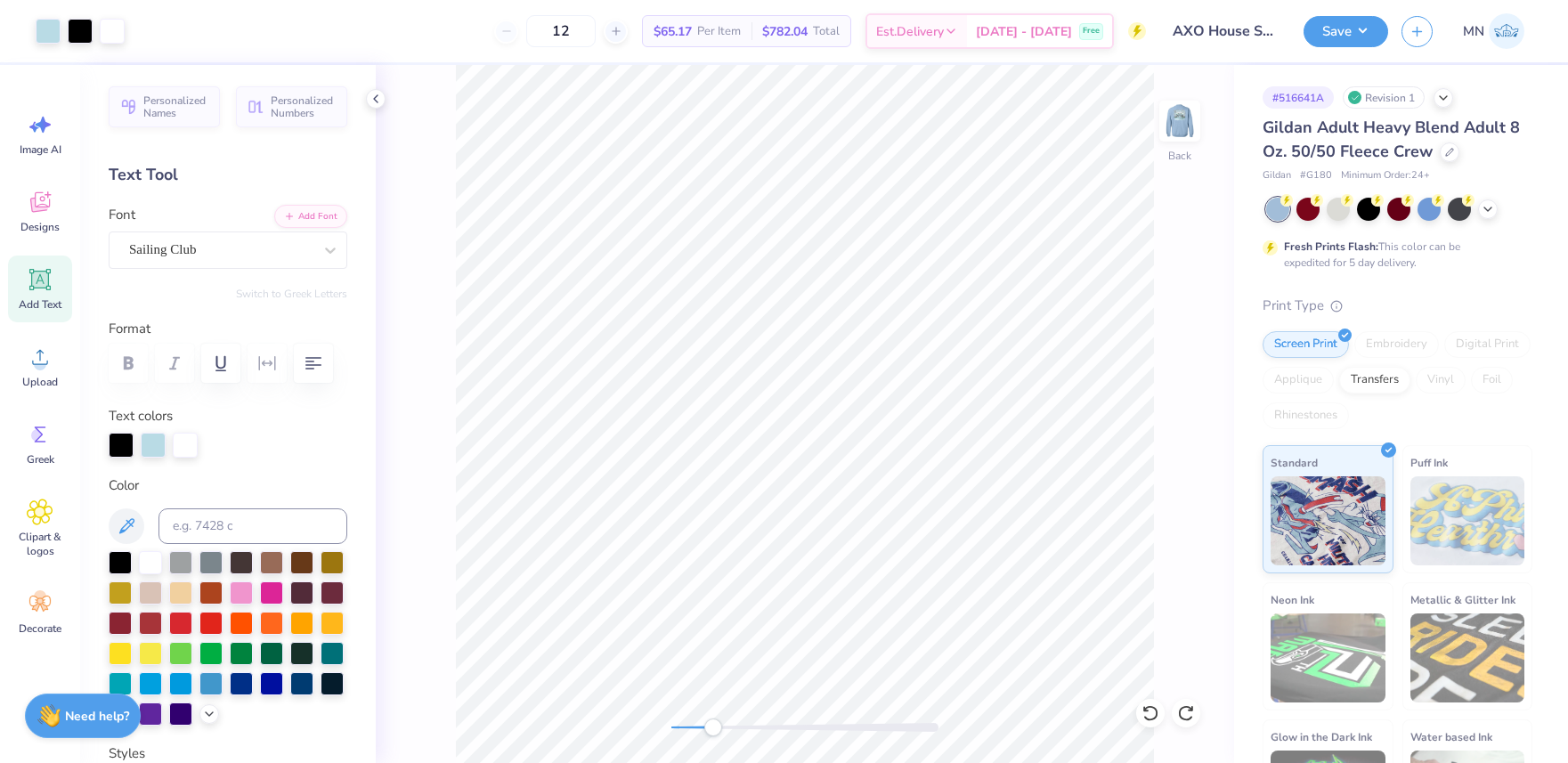
drag, startPoint x: 673, startPoint y: 728, endPoint x: 711, endPoint y: 718, distance: 39.3
click at [713, 727] on div "Accessibility label" at bounding box center [713, 726] width 17 height 17
type textarea "A"
type input "4.47"
type input "2.00"
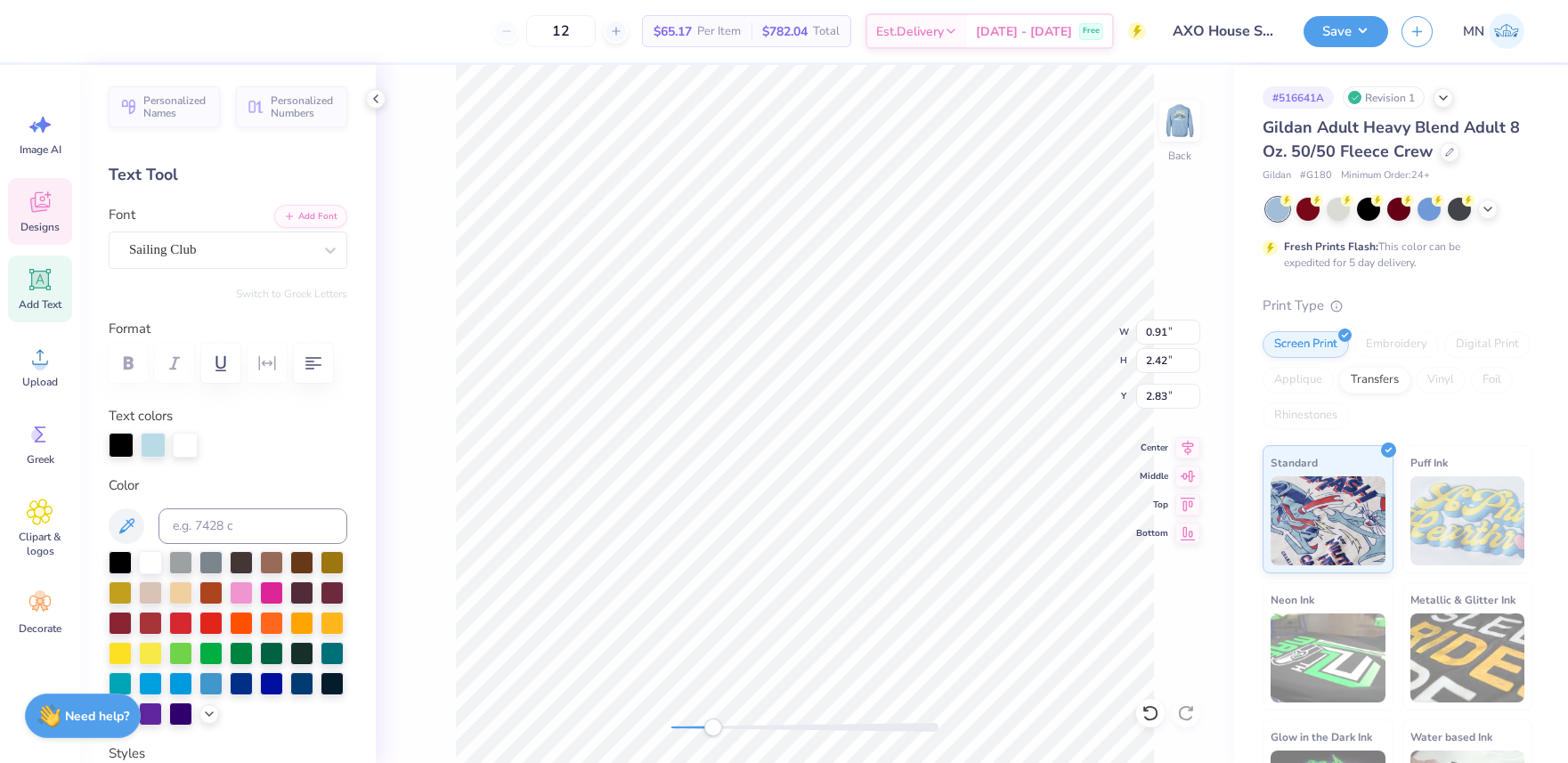
type input "2.56"
type textarea "LPHA ZET"
type textarea "LPHA CH"
type textarea "I"
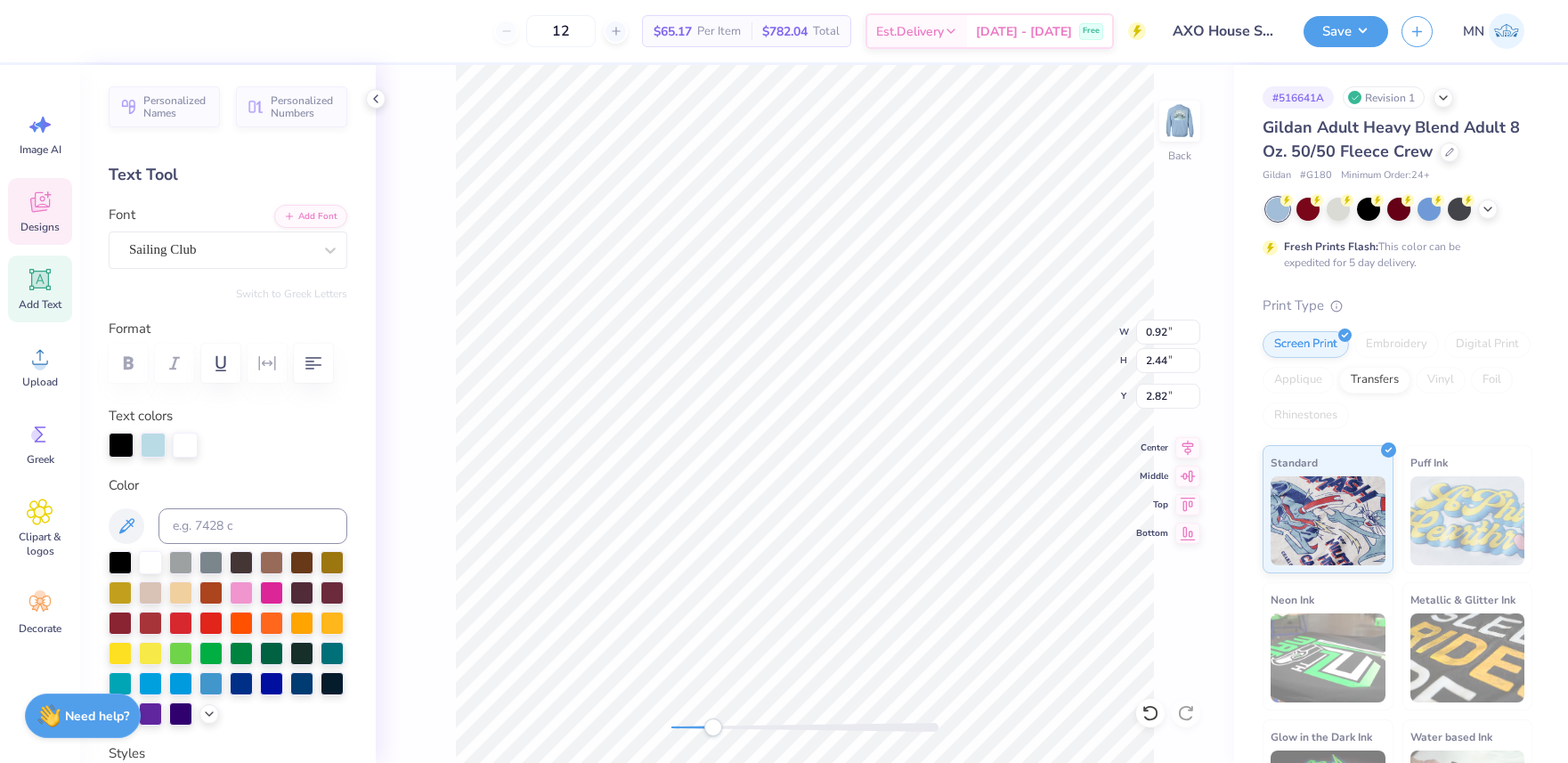
type input "0.92"
type input "2.44"
type input "2.82"
type input "0.96"
type input "2.42"
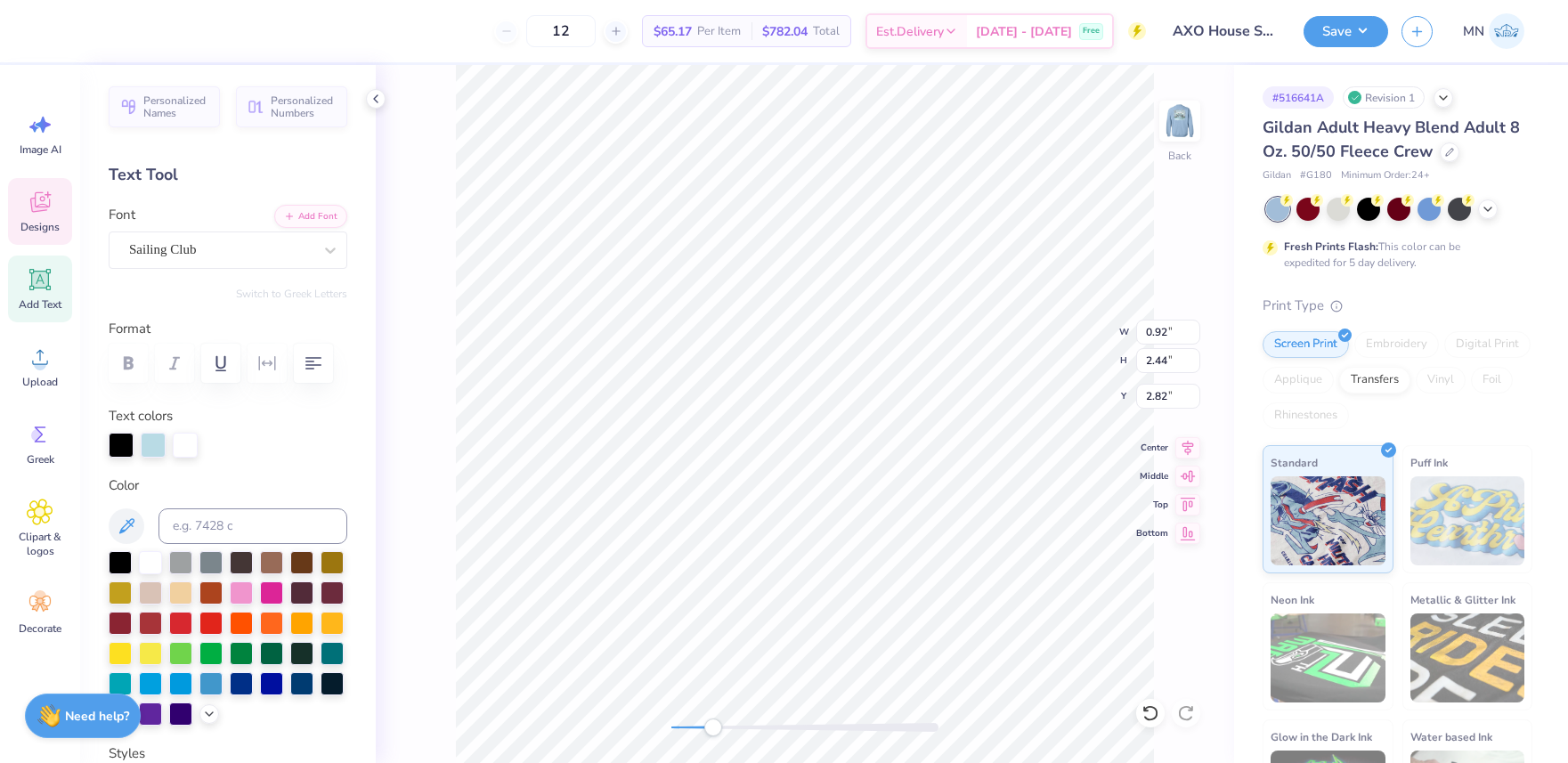
type input "2.83"
drag, startPoint x: 724, startPoint y: 727, endPoint x: 777, endPoint y: 725, distance: 53.0
click at [778, 728] on div "Accessibility label" at bounding box center [777, 726] width 17 height 17
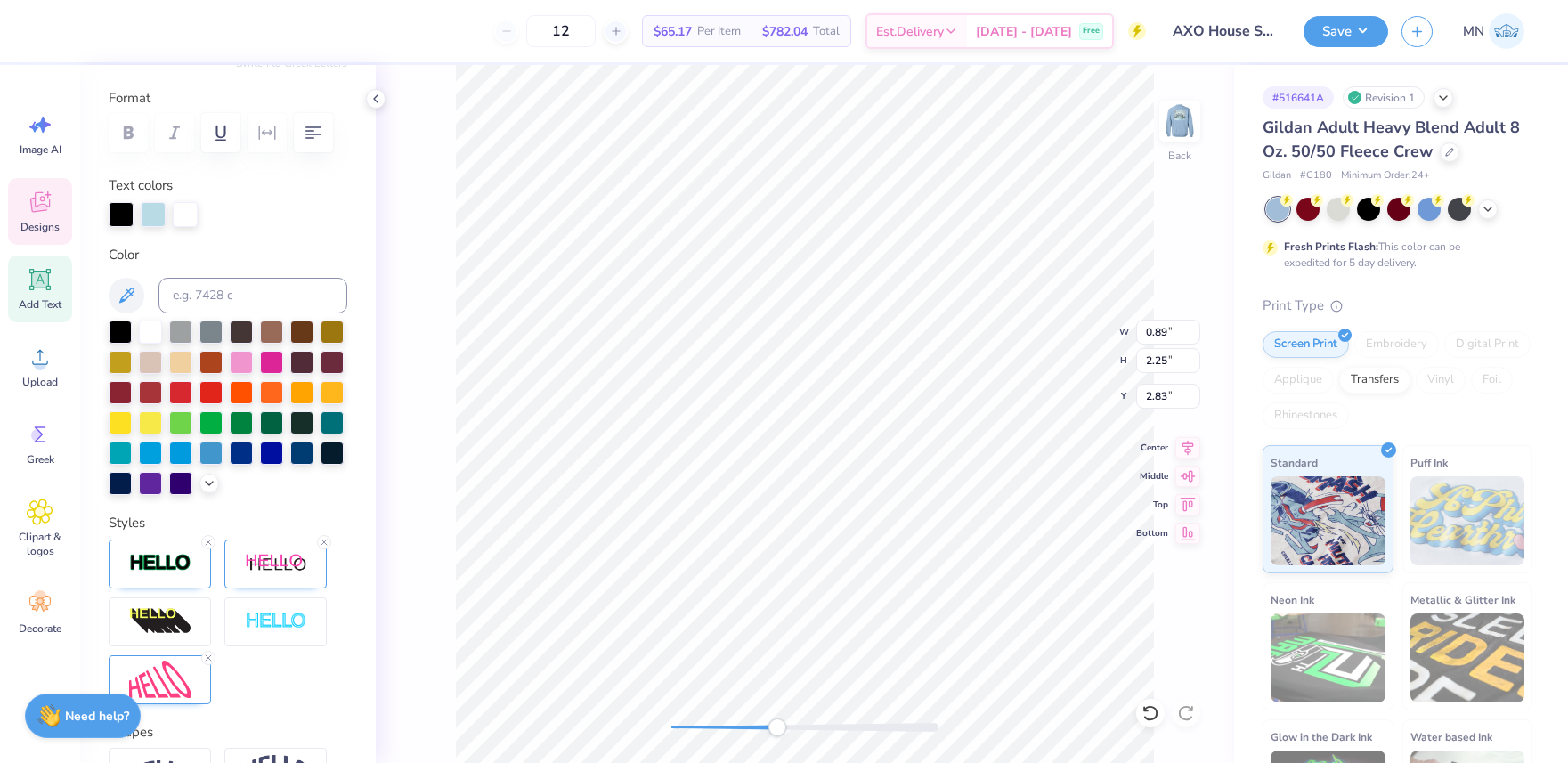
scroll to position [232, 0]
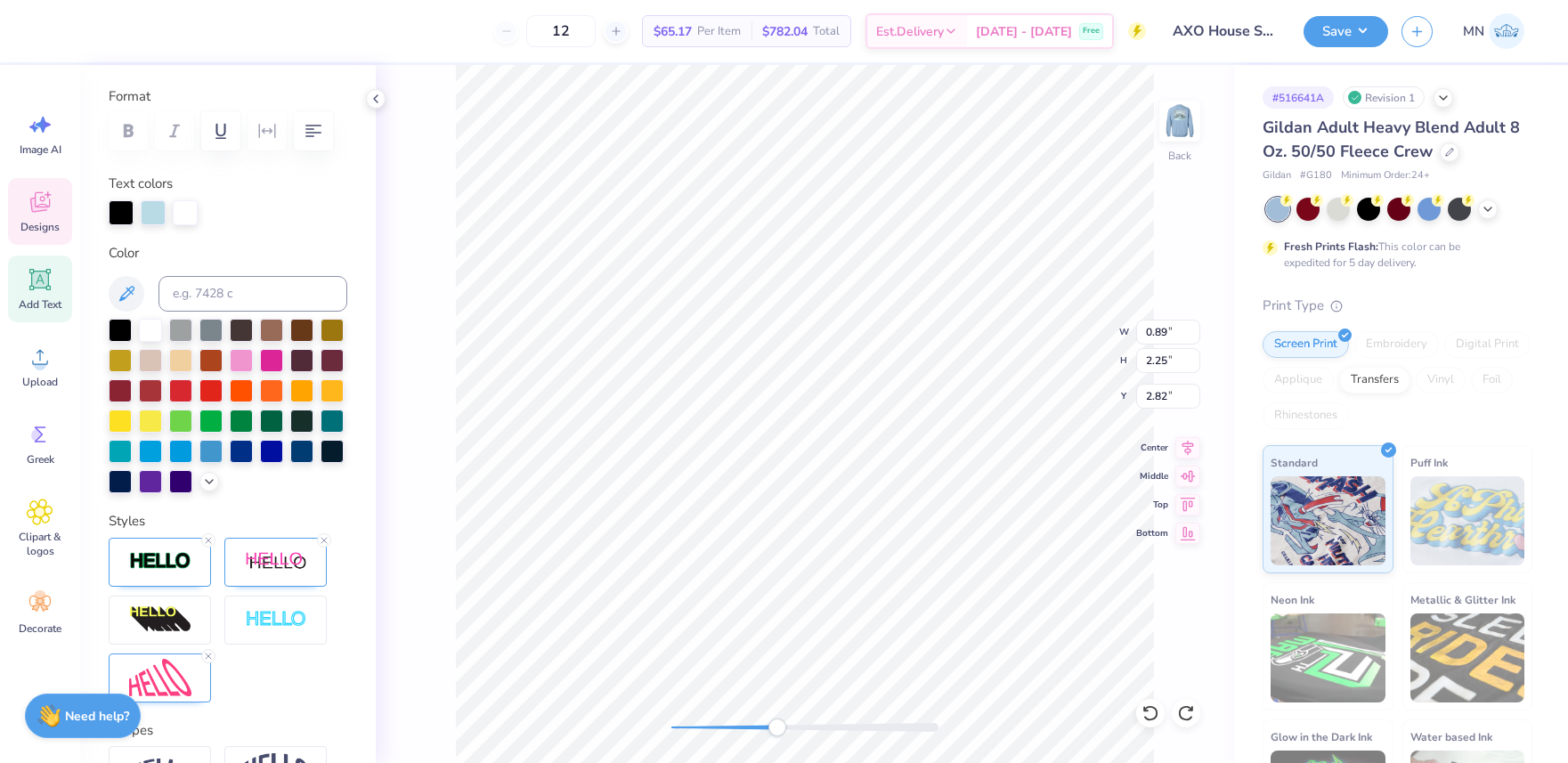
type input "2.82"
type input "0.92"
type input "2.44"
drag, startPoint x: 777, startPoint y: 728, endPoint x: 744, endPoint y: 718, distance: 34.5
click at [744, 719] on div "Accessibility label" at bounding box center [744, 726] width 17 height 17
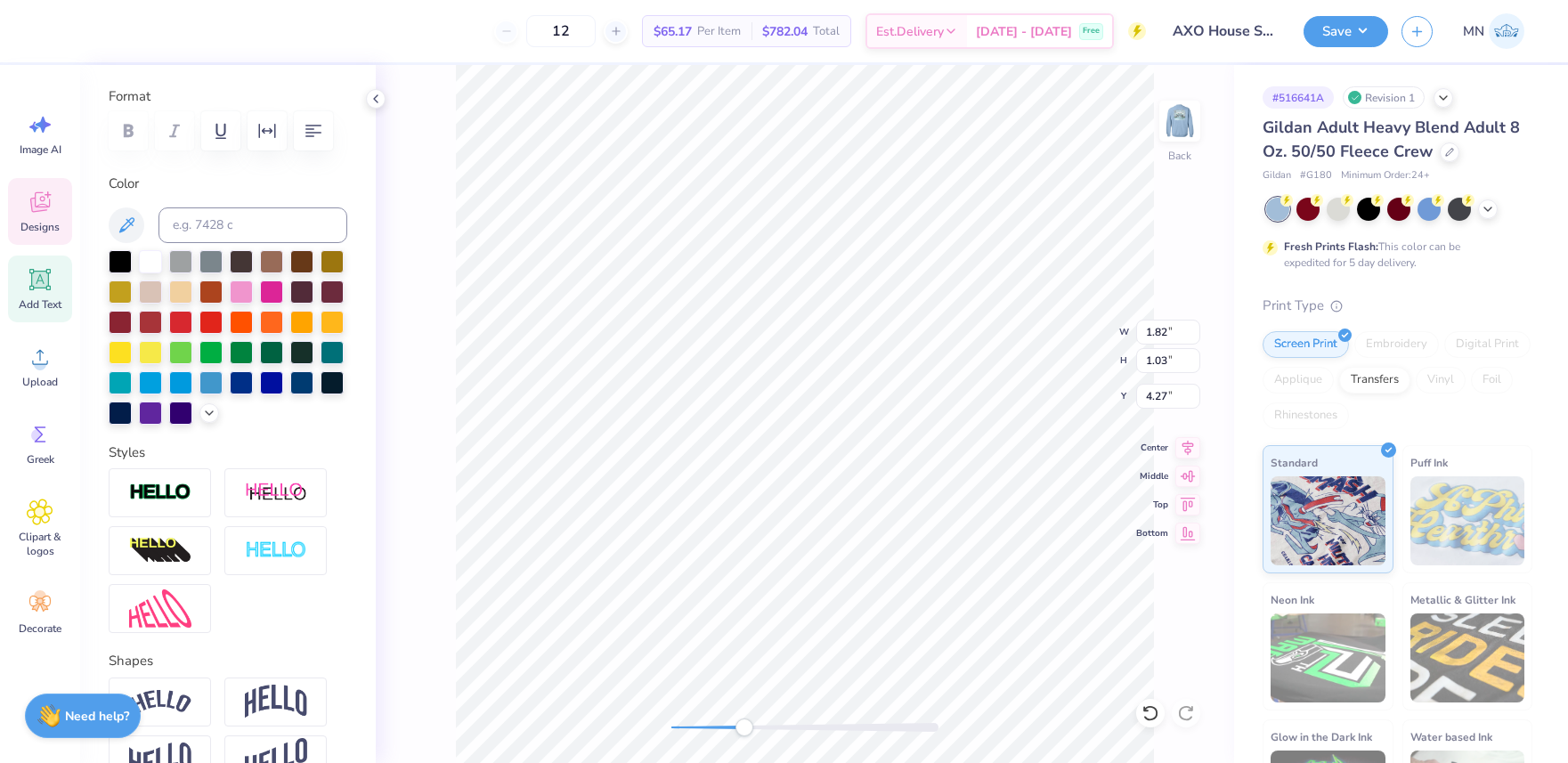
scroll to position [0, 1]
type textarea "axoxo,"
type input "2.21"
type input "0.93"
type input "4.56"
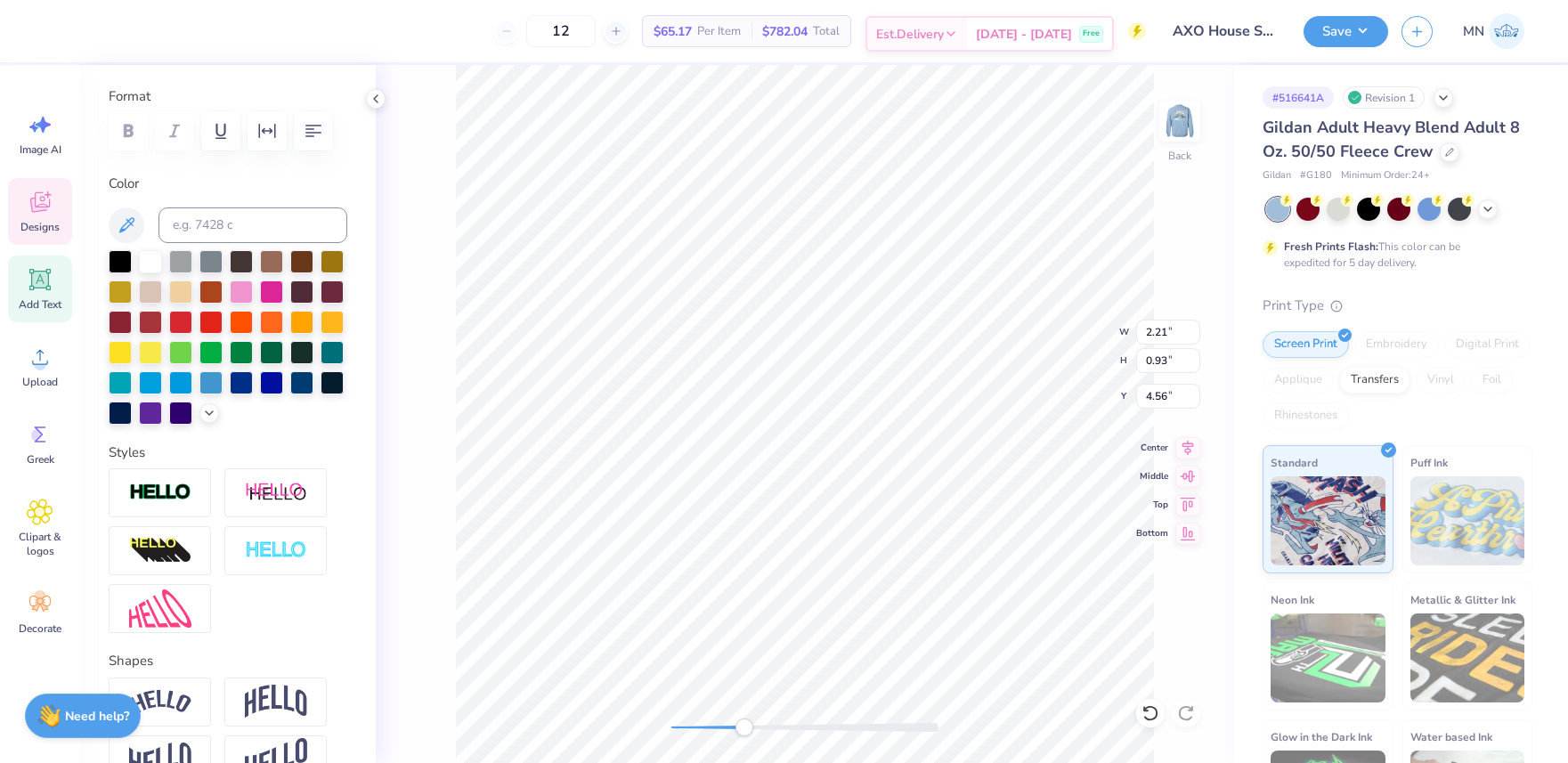
type textarea "Boise Girls"
type textarea "Boise"
click at [908, 397] on li "Duplicate" at bounding box center [902, 393] width 140 height 35
type input "5.49"
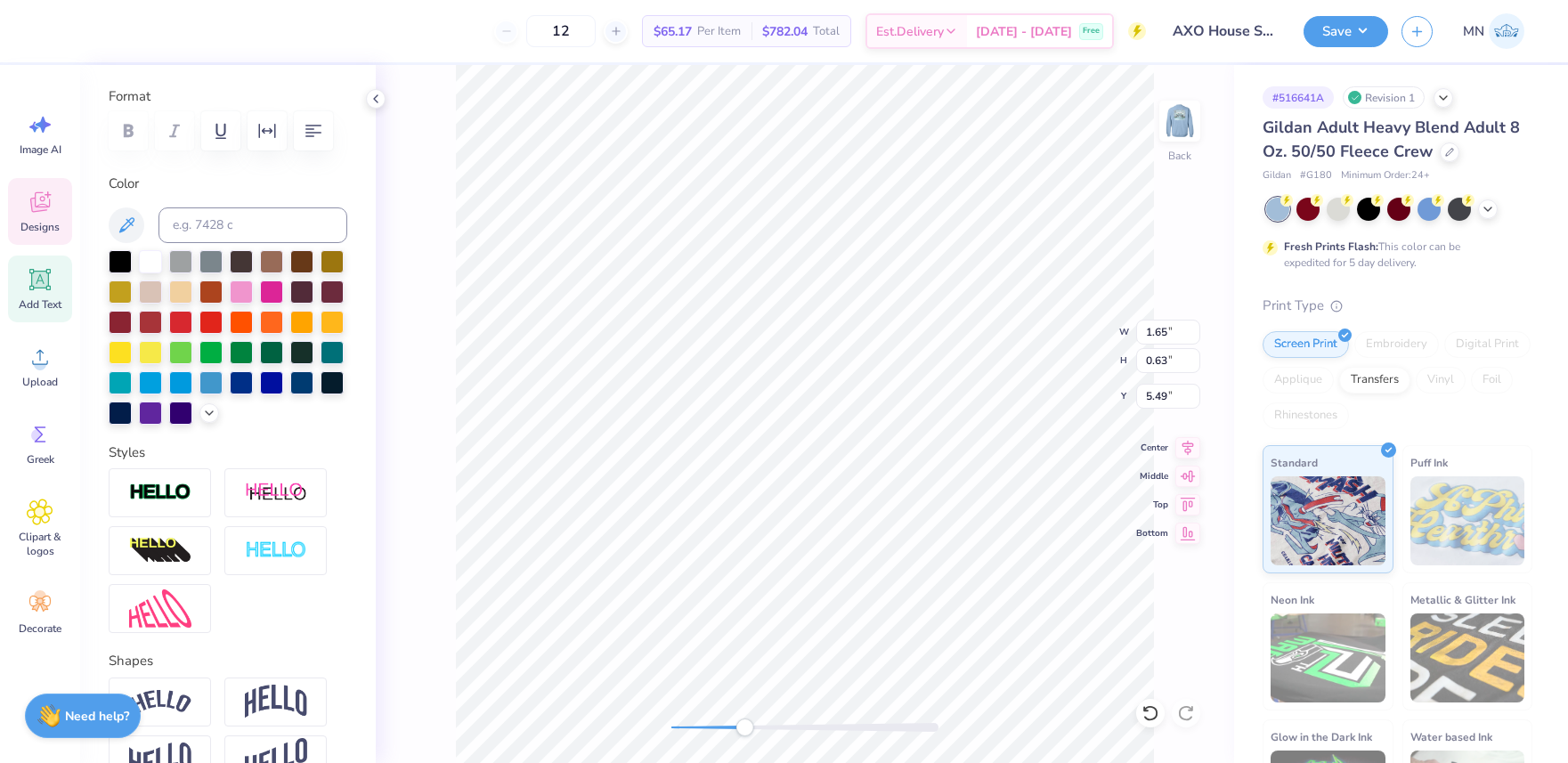
type textarea "Girls"
drag, startPoint x: 737, startPoint y: 724, endPoint x: 670, endPoint y: 718, distance: 67.3
click at [670, 718] on div "Accessibility label" at bounding box center [671, 726] width 17 height 17
click at [864, 511] on li "Group" at bounding box center [879, 525] width 140 height 35
click at [1156, 339] on input "6.3" at bounding box center [1168, 331] width 64 height 25
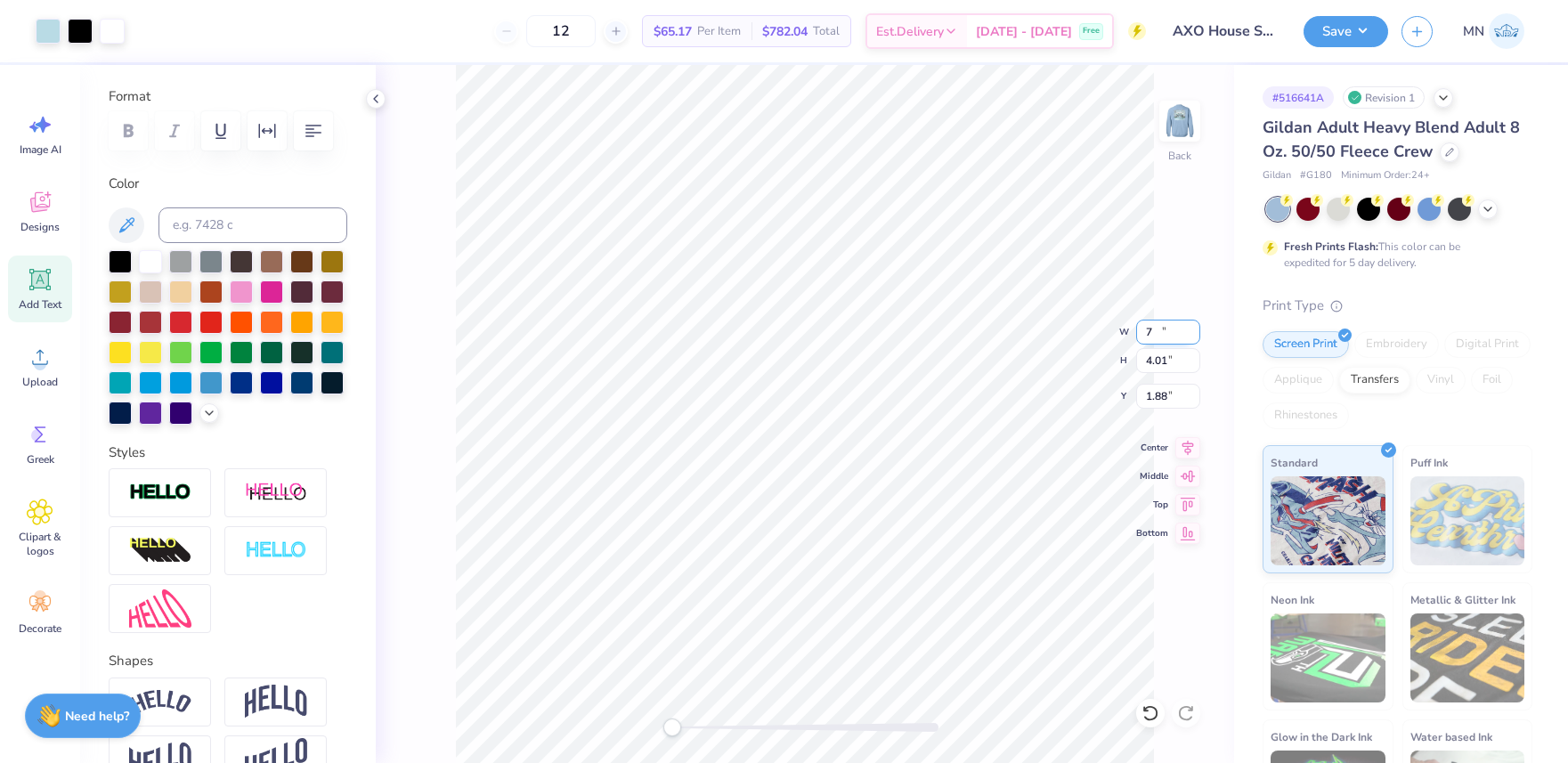
type input "7"
click at [1156, 329] on input "7.82" at bounding box center [1168, 331] width 64 height 25
type input "7"
click at [1180, 130] on img at bounding box center [1180, 121] width 72 height 72
drag, startPoint x: 1164, startPoint y: 118, endPoint x: 1090, endPoint y: 12, distance: 129.3
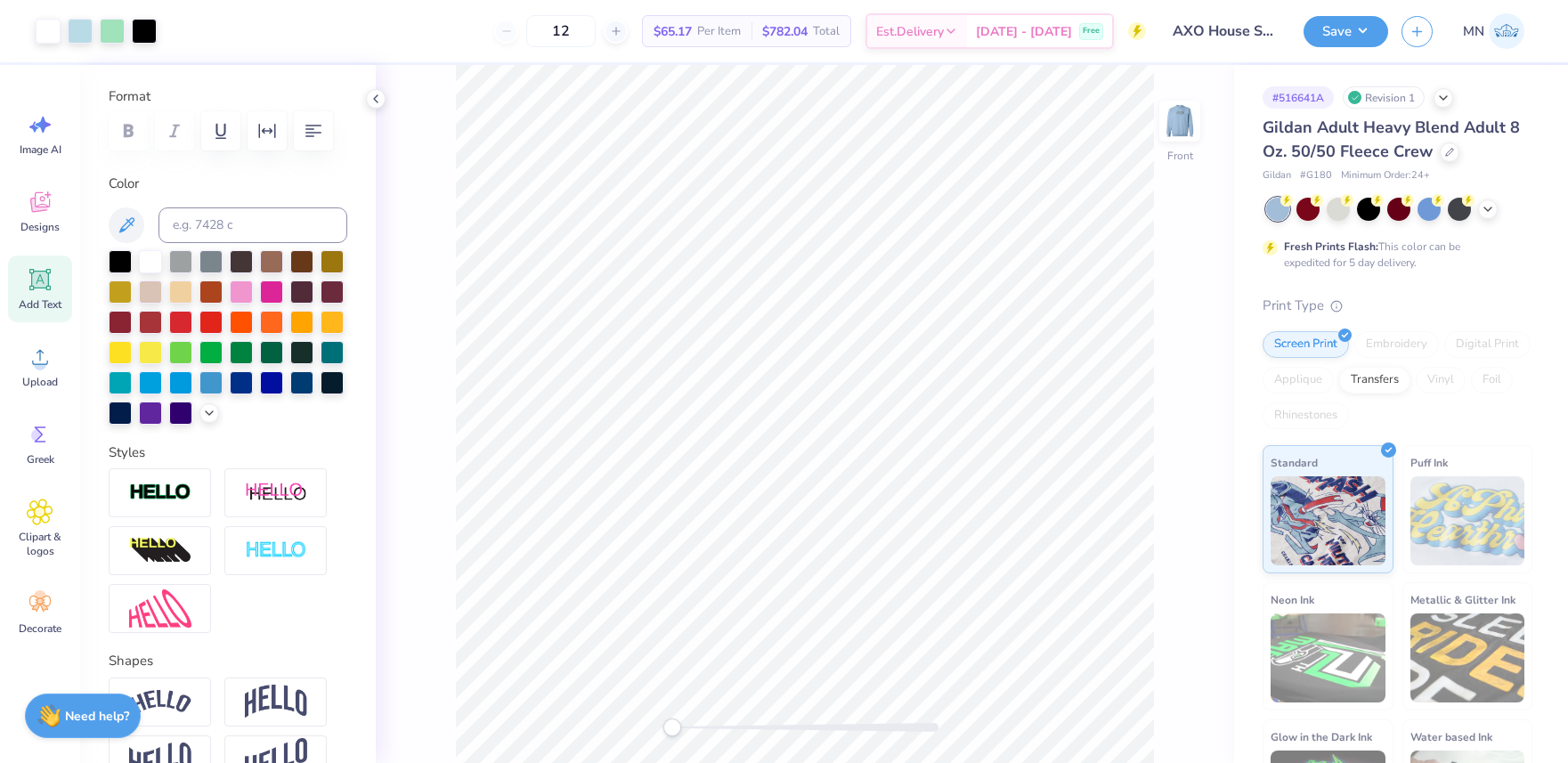
click at [1164, 118] on img at bounding box center [1179, 120] width 36 height 36
click at [675, 723] on div "Accessibility label" at bounding box center [671, 726] width 17 height 17
click at [1179, 114] on img at bounding box center [1179, 120] width 36 height 36
drag, startPoint x: 938, startPoint y: 733, endPoint x: 892, endPoint y: 729, distance: 46.2
click at [892, 729] on div at bounding box center [805, 727] width 267 height 9
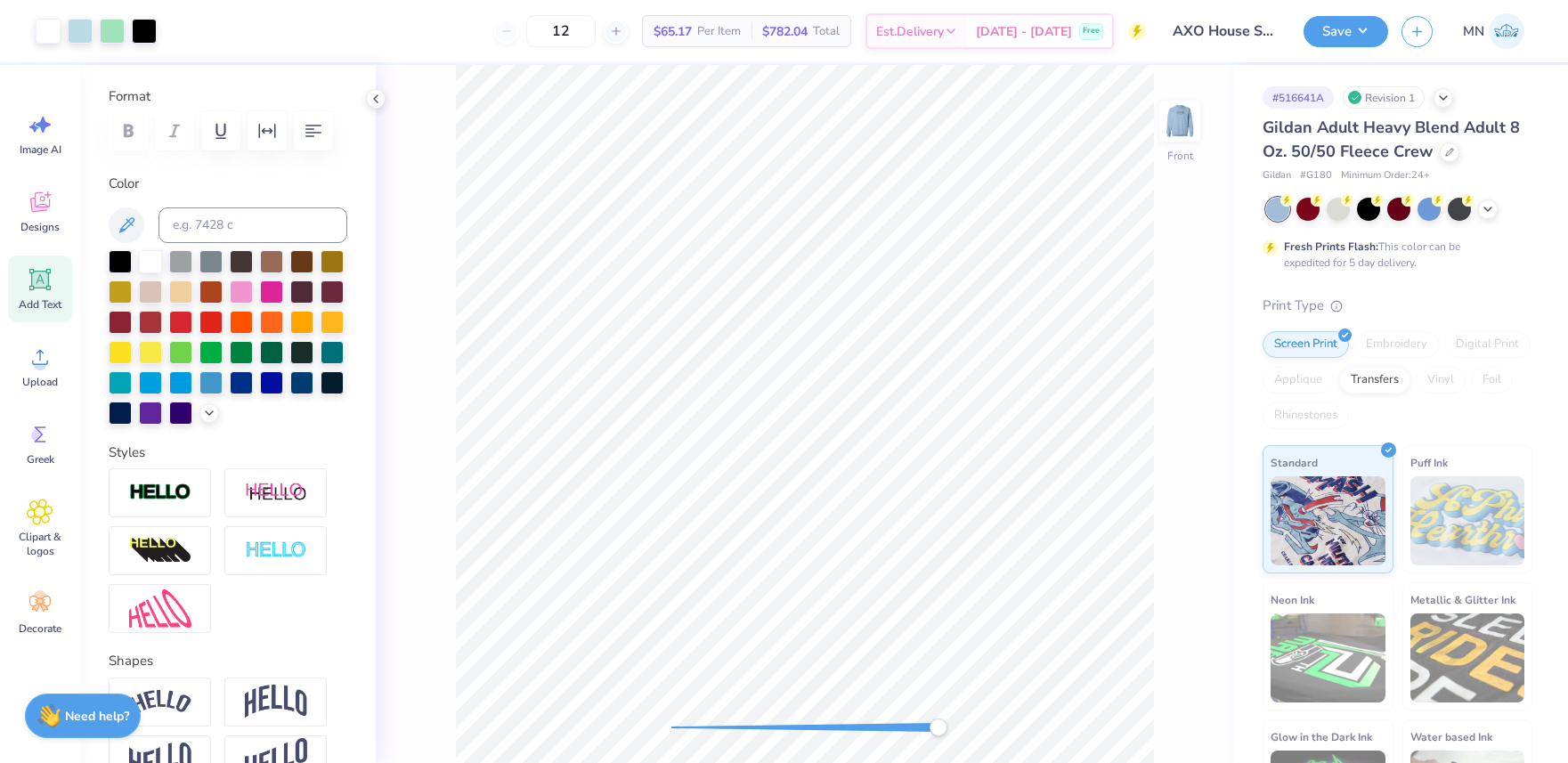
click at [874, 723] on div at bounding box center [805, 727] width 267 height 9
click at [874, 727] on div at bounding box center [805, 727] width 267 height 9
click at [861, 727] on div at bounding box center [805, 727] width 267 height 9
click at [930, 727] on div "Accessibility label" at bounding box center [938, 726] width 17 height 17
click at [858, 710] on div "Front" at bounding box center [805, 414] width 858 height 698
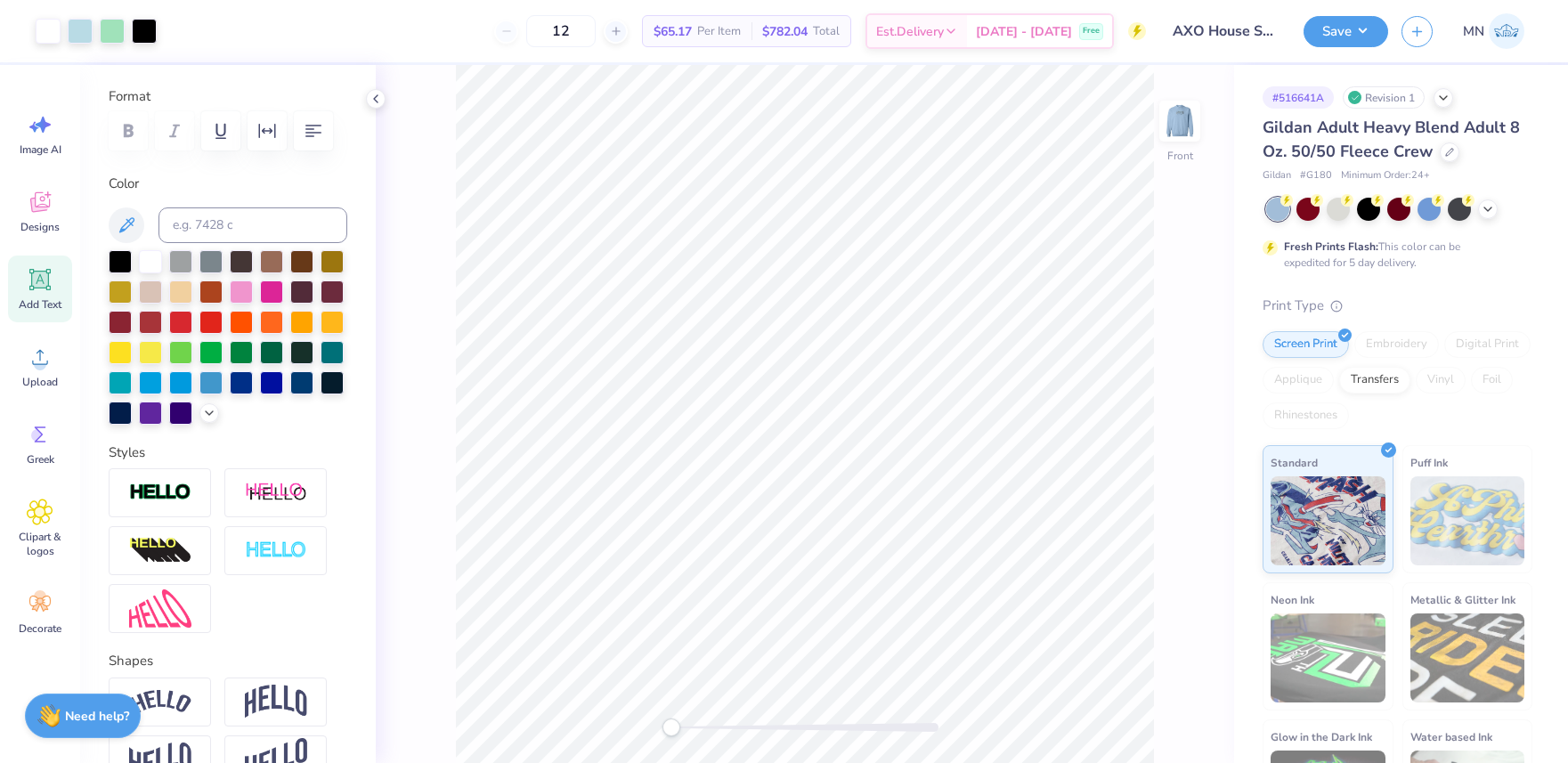
click at [933, 726] on div at bounding box center [805, 727] width 267 height 9
click at [675, 728] on div at bounding box center [805, 727] width 267 height 9
click at [1182, 125] on img at bounding box center [1180, 121] width 72 height 72
click at [1183, 129] on img at bounding box center [1180, 121] width 72 height 72
click at [705, 727] on div at bounding box center [805, 727] width 267 height 9
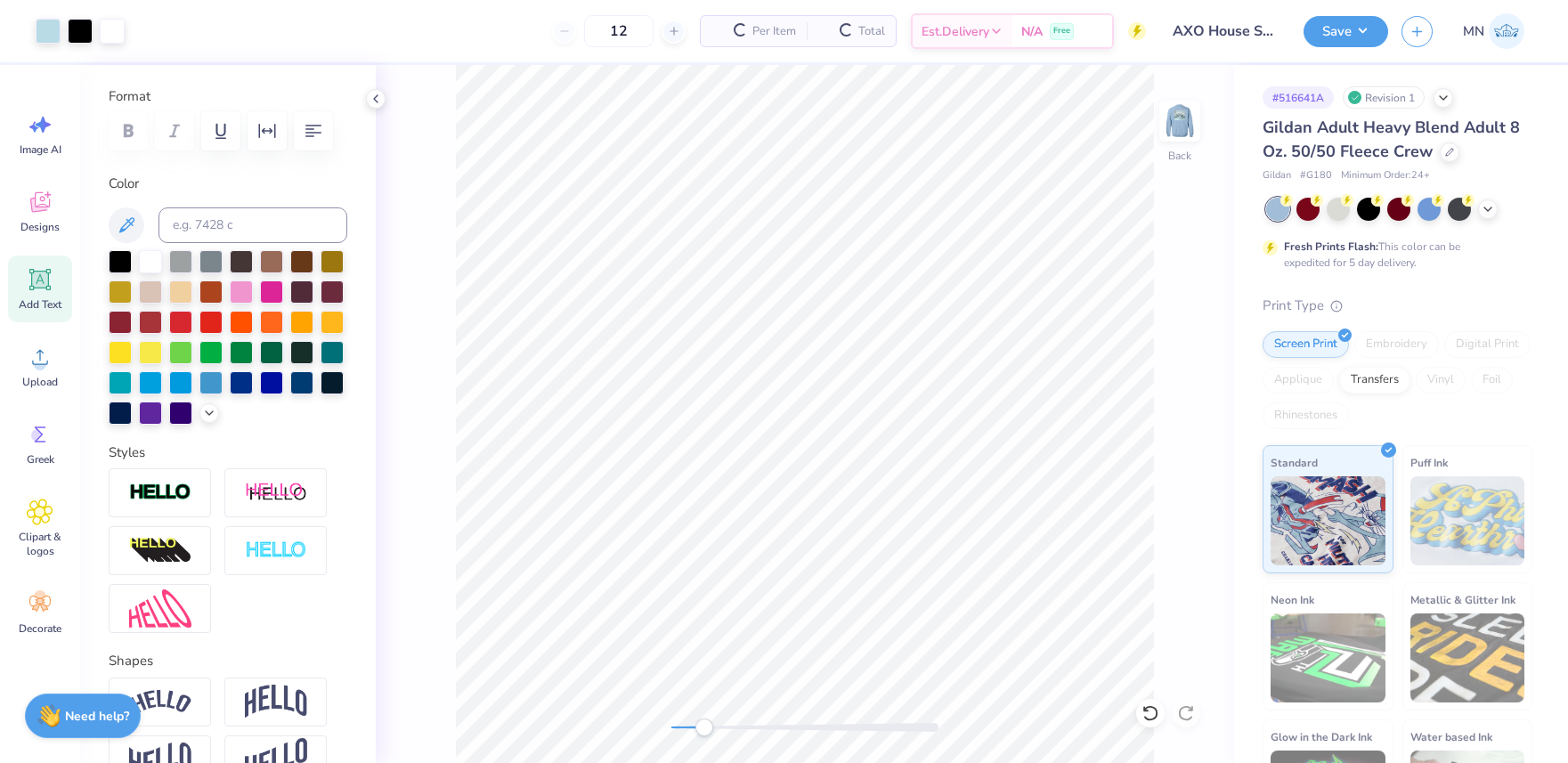
scroll to position [342, 0]
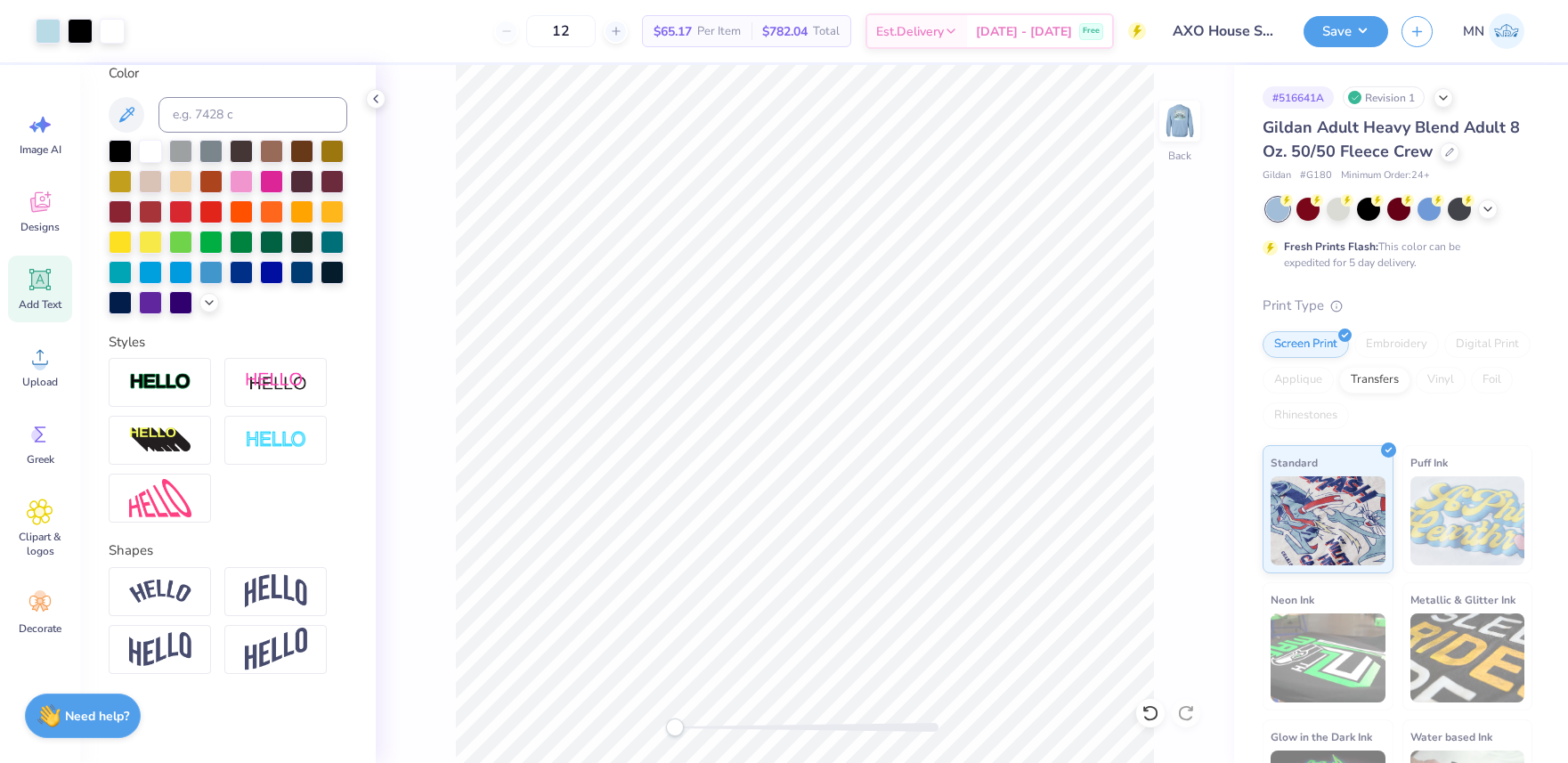
drag, startPoint x: 707, startPoint y: 731, endPoint x: 675, endPoint y: 731, distance: 32.0
click at [675, 731] on div "Accessibility label" at bounding box center [674, 726] width 17 height 17
drag, startPoint x: 678, startPoint y: 729, endPoint x: 711, endPoint y: 728, distance: 33.0
click at [711, 728] on div "Accessibility label" at bounding box center [710, 726] width 17 height 17
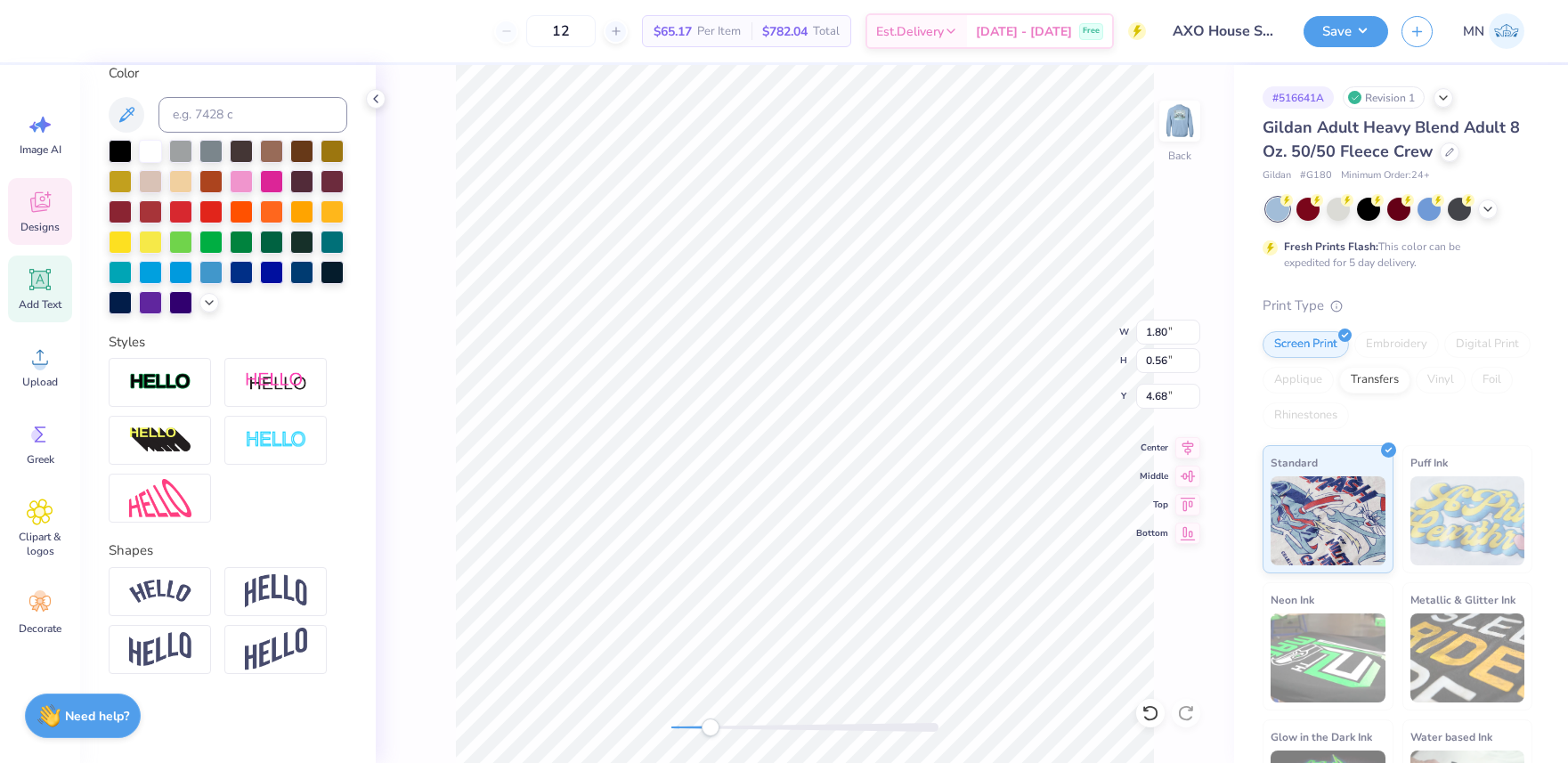
paste textarea "Boise"
type textarea "Boise,"
type textarea "Idaho"
type input "1.97"
type input "0.73"
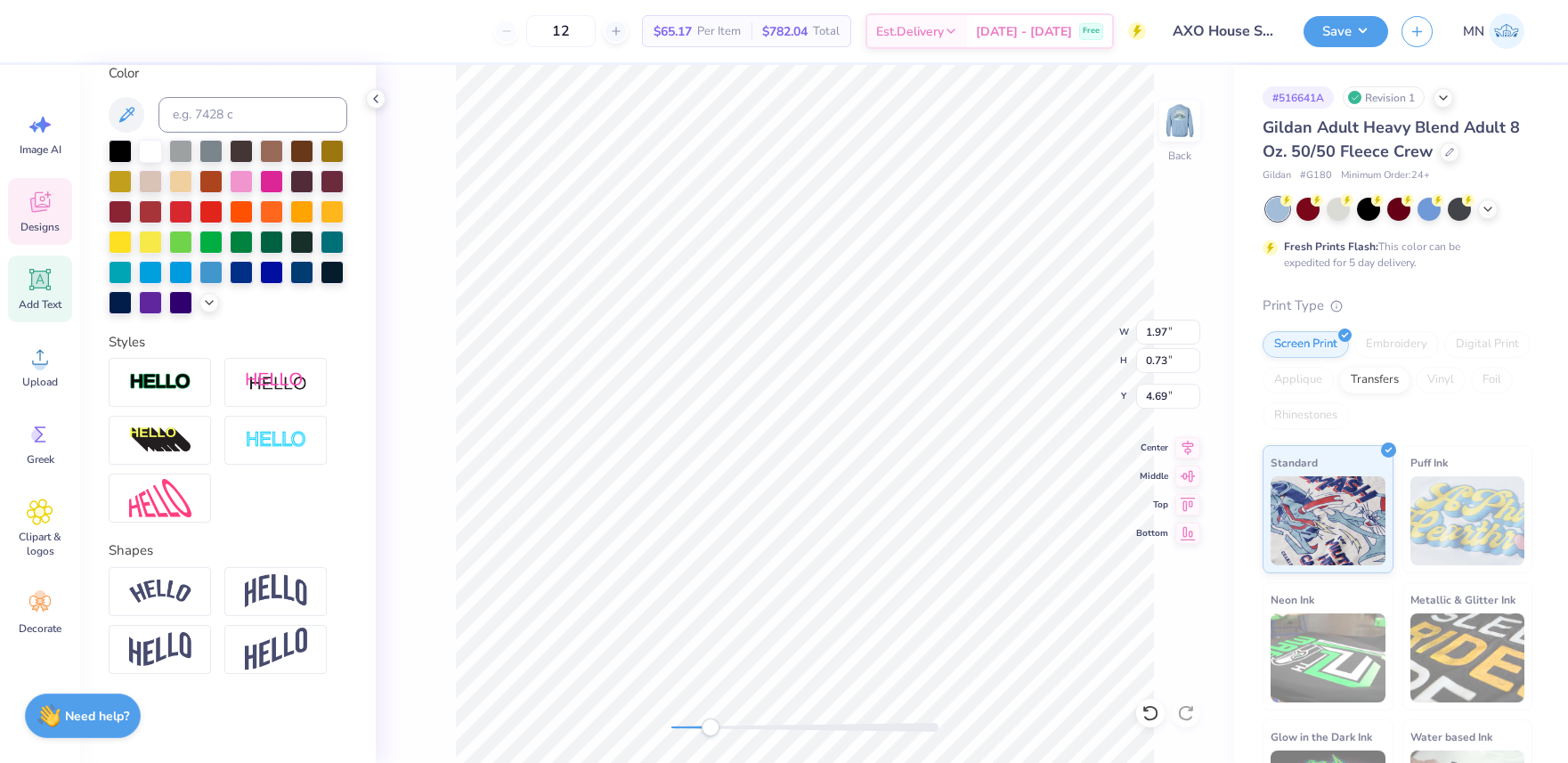
type input "4.69"
type input "1.97"
type input "0.73"
type input "4.52"
type input "4.54"
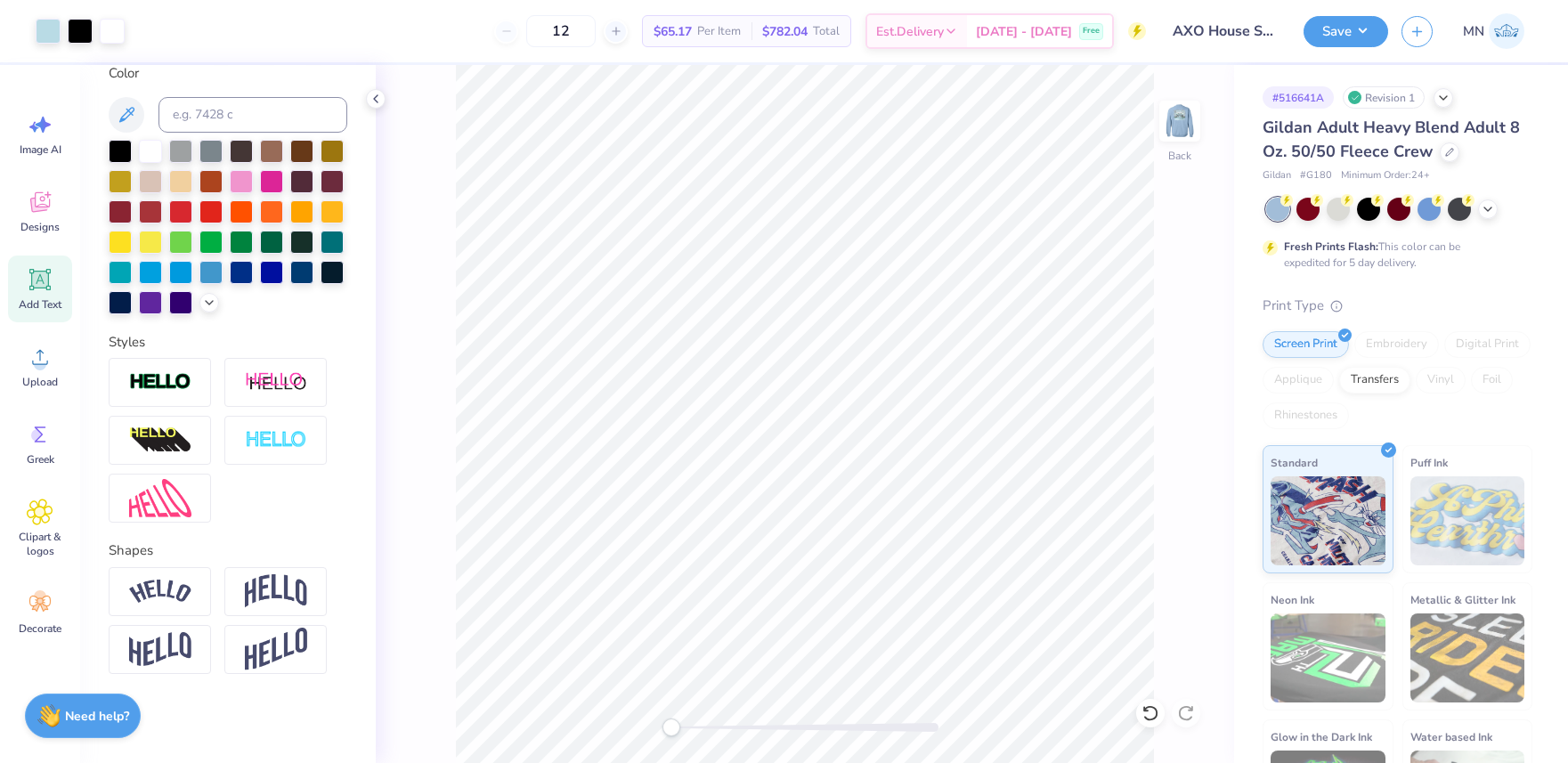
drag, startPoint x: 712, startPoint y: 728, endPoint x: 671, endPoint y: 717, distance: 42.4
click at [664, 723] on div "Accessibility label" at bounding box center [671, 726] width 17 height 17
click at [880, 524] on li "Group" at bounding box center [878, 539] width 140 height 35
click at [1166, 398] on input "1.69" at bounding box center [1168, 396] width 64 height 25
type input "2"
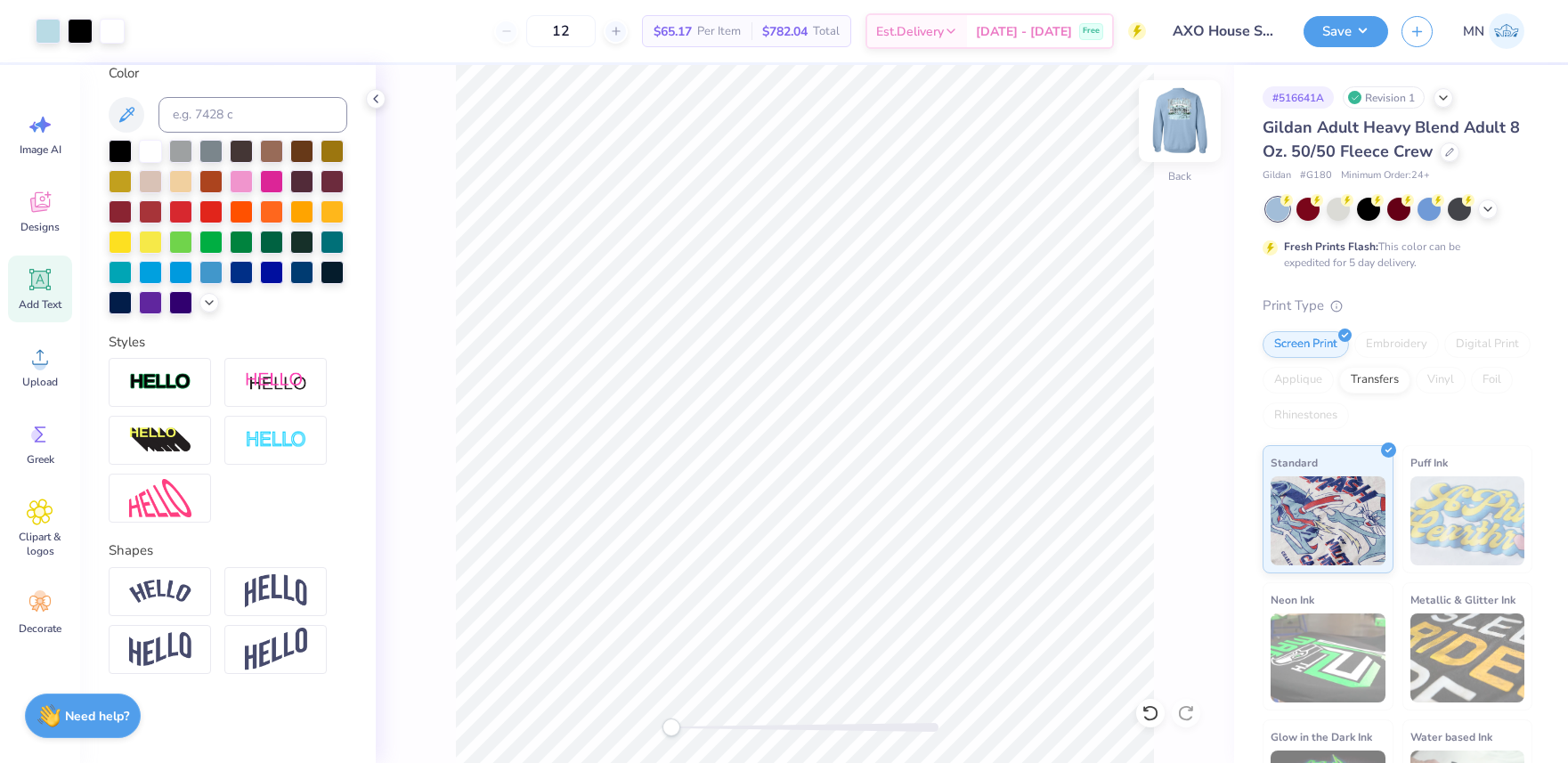
click at [1176, 122] on img at bounding box center [1180, 121] width 72 height 72
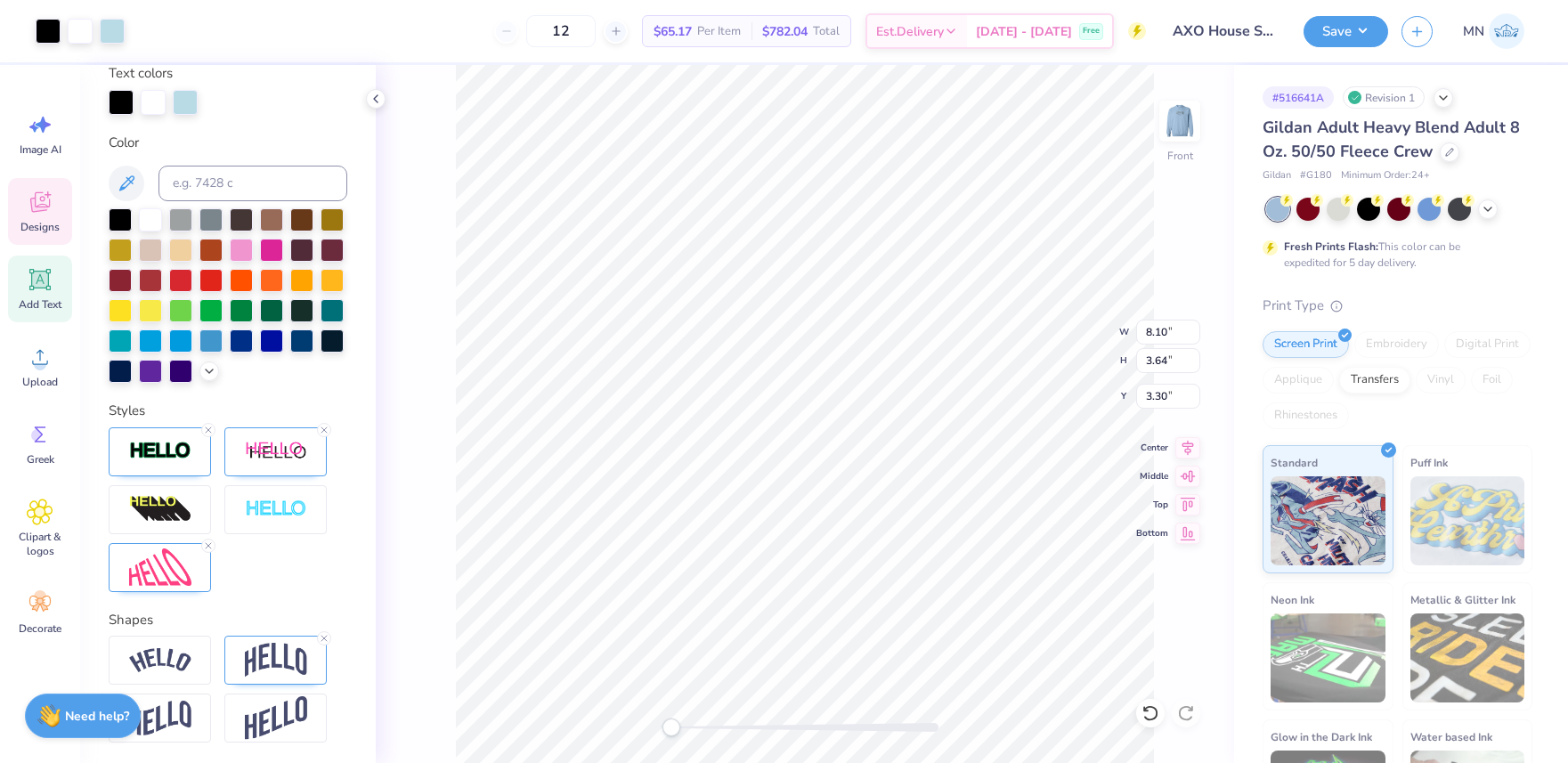
scroll to position [411, 0]
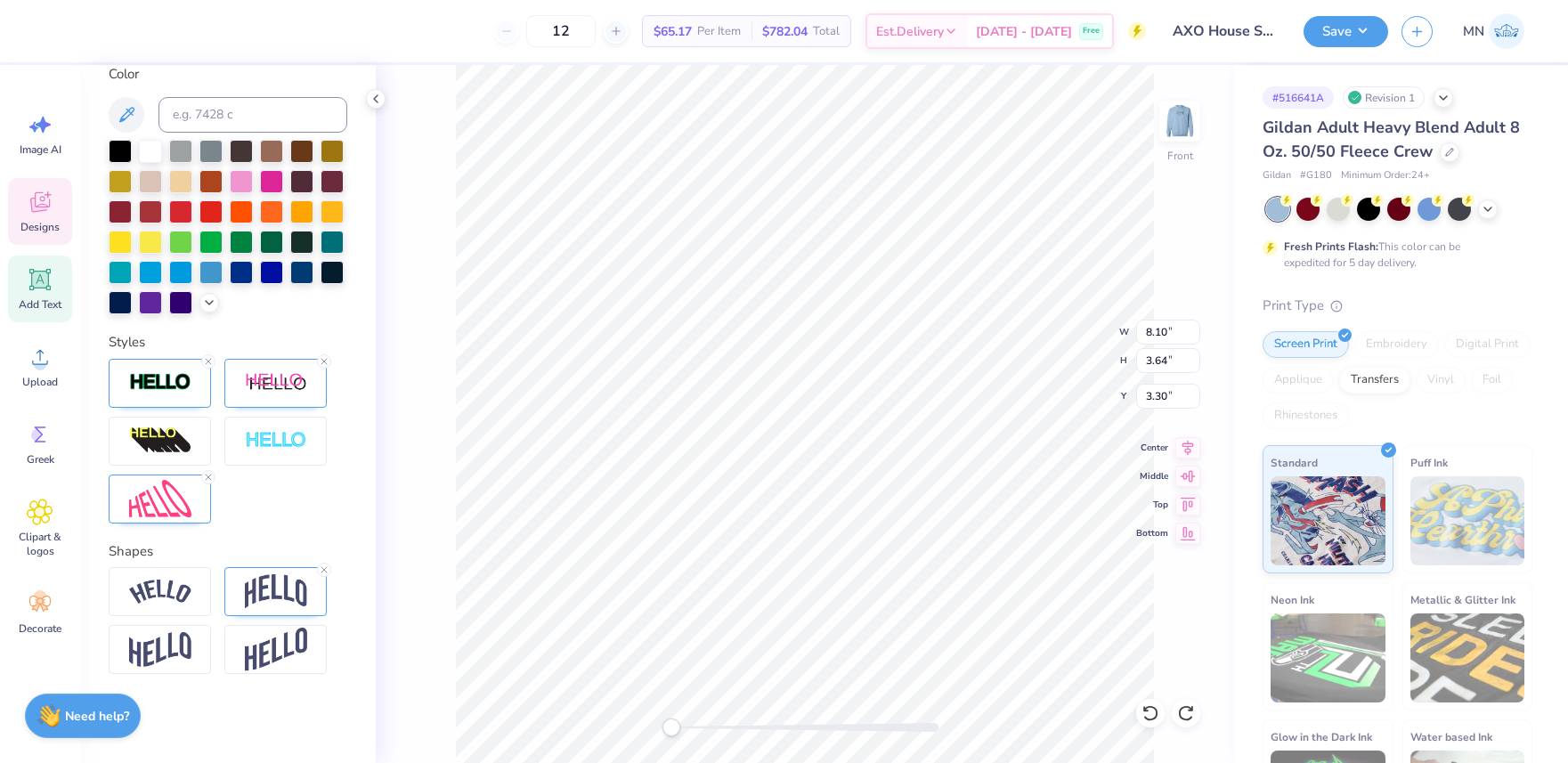
type input "3.46"
type textarea "LPHA CH"
click at [687, 732] on div at bounding box center [805, 726] width 267 height 17
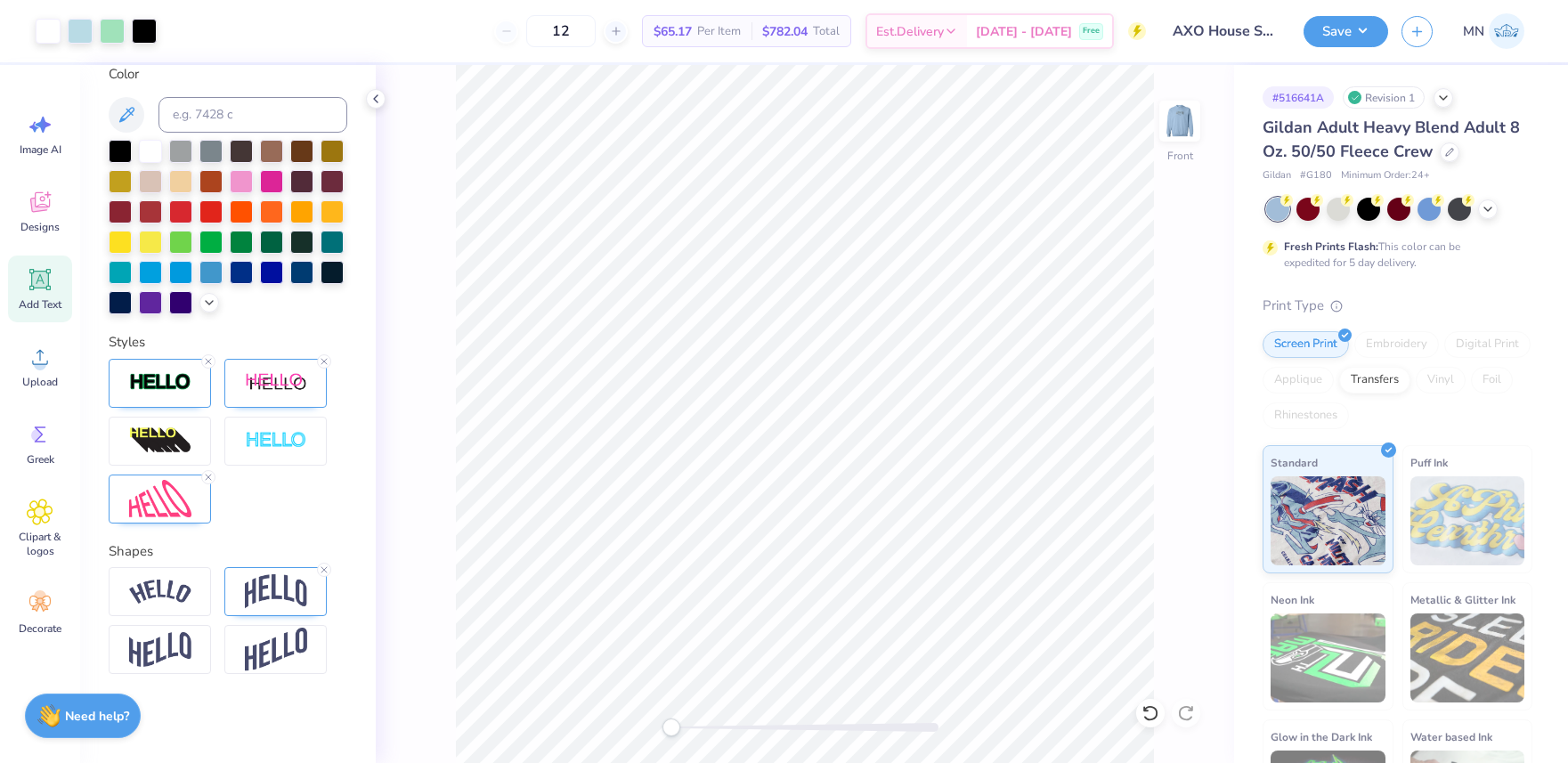
drag, startPoint x: 678, startPoint y: 730, endPoint x: 733, endPoint y: 731, distance: 55.0
click at [678, 730] on div "Accessibility label" at bounding box center [671, 726] width 17 height 17
click at [733, 731] on div at bounding box center [805, 727] width 267 height 9
type textarea "I"
click at [738, 730] on div at bounding box center [805, 727] width 267 height 9
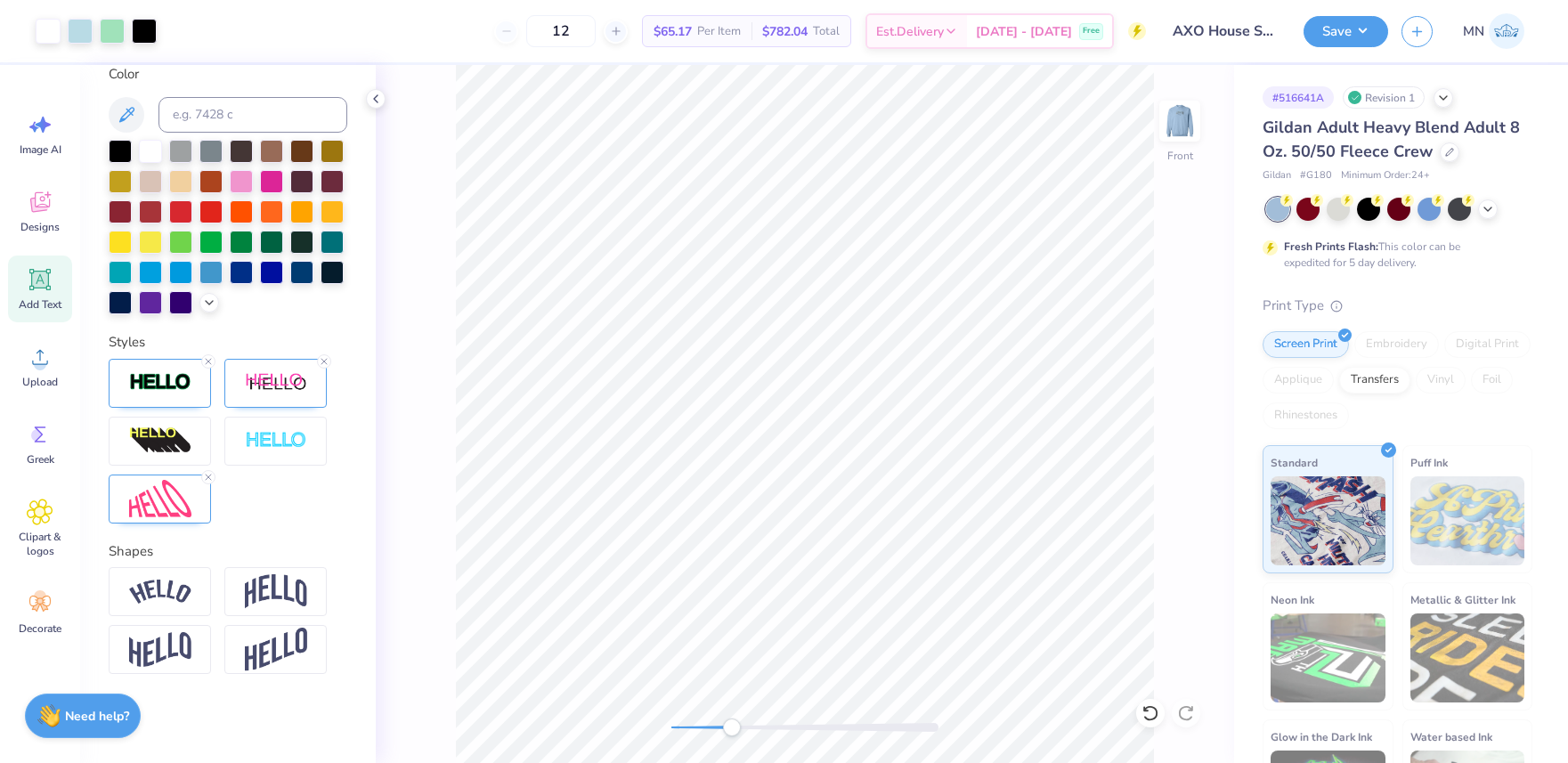
drag, startPoint x: 732, startPoint y: 733, endPoint x: 751, endPoint y: 732, distance: 19.0
click at [725, 732] on div "Accessibility label" at bounding box center [731, 726] width 17 height 17
click at [740, 732] on div "Accessibility label" at bounding box center [731, 726] width 17 height 17
drag, startPoint x: 728, startPoint y: 729, endPoint x: 764, endPoint y: 726, distance: 36.1
click at [725, 728] on div at bounding box center [805, 727] width 267 height 9
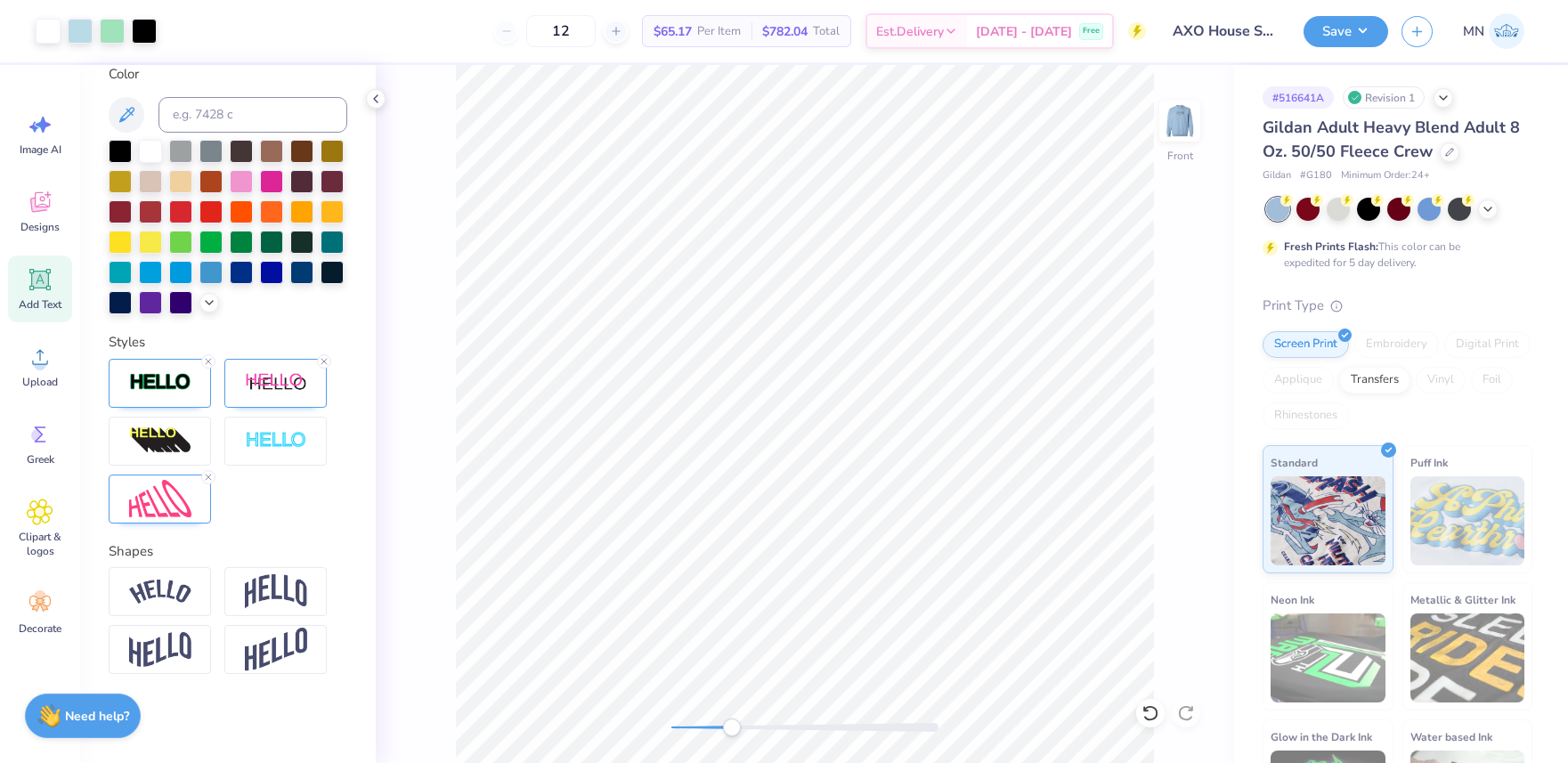
click at [717, 729] on div at bounding box center [805, 727] width 267 height 9
type textarea "A"
click at [815, 731] on div at bounding box center [805, 727] width 267 height 9
click at [721, 729] on div at bounding box center [805, 727] width 267 height 9
type input "6.65"
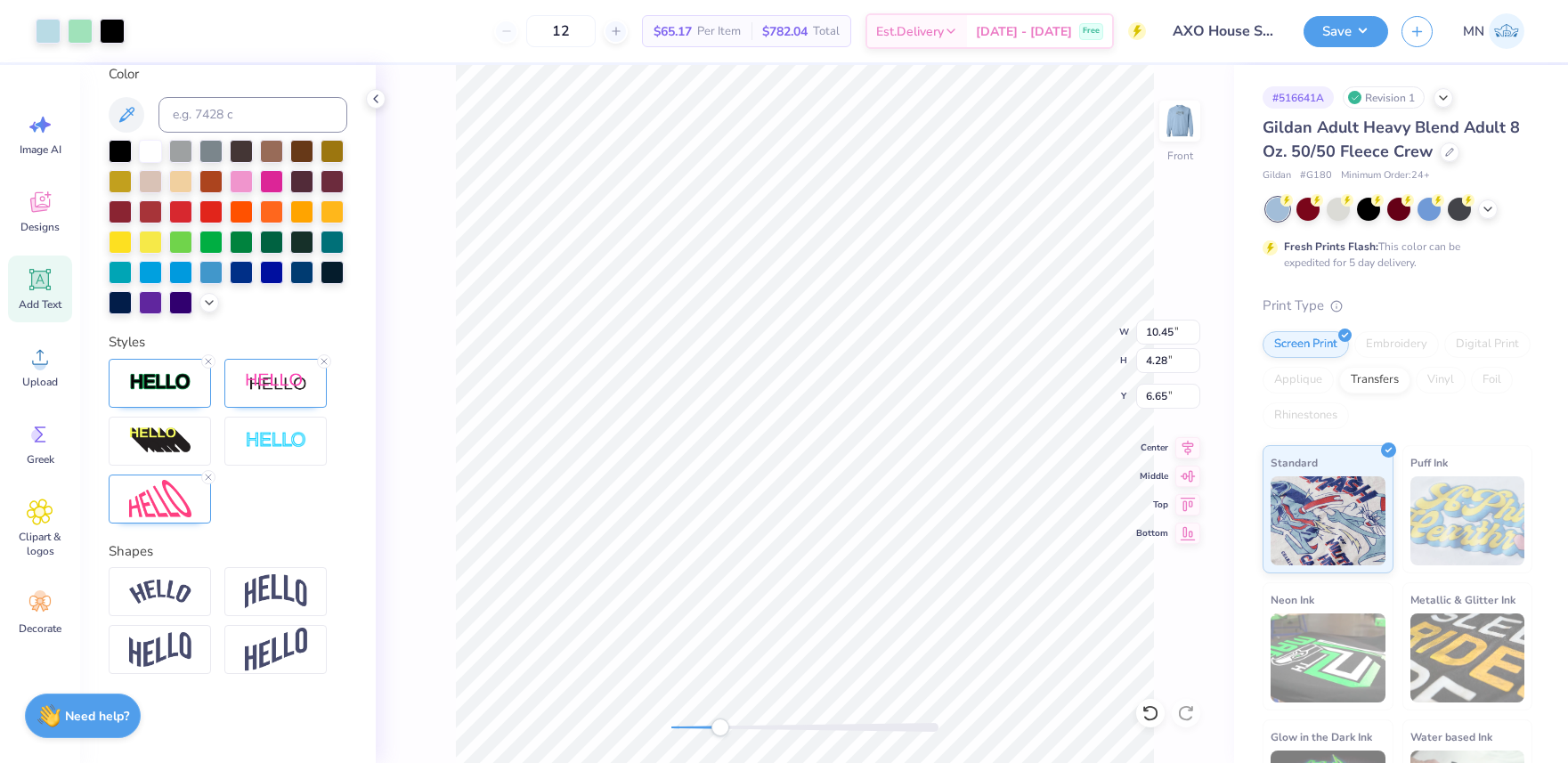
type input "1.78"
type input "4.41"
type input "3.91"
click at [701, 724] on div at bounding box center [805, 727] width 267 height 9
click at [693, 726] on div at bounding box center [805, 727] width 267 height 9
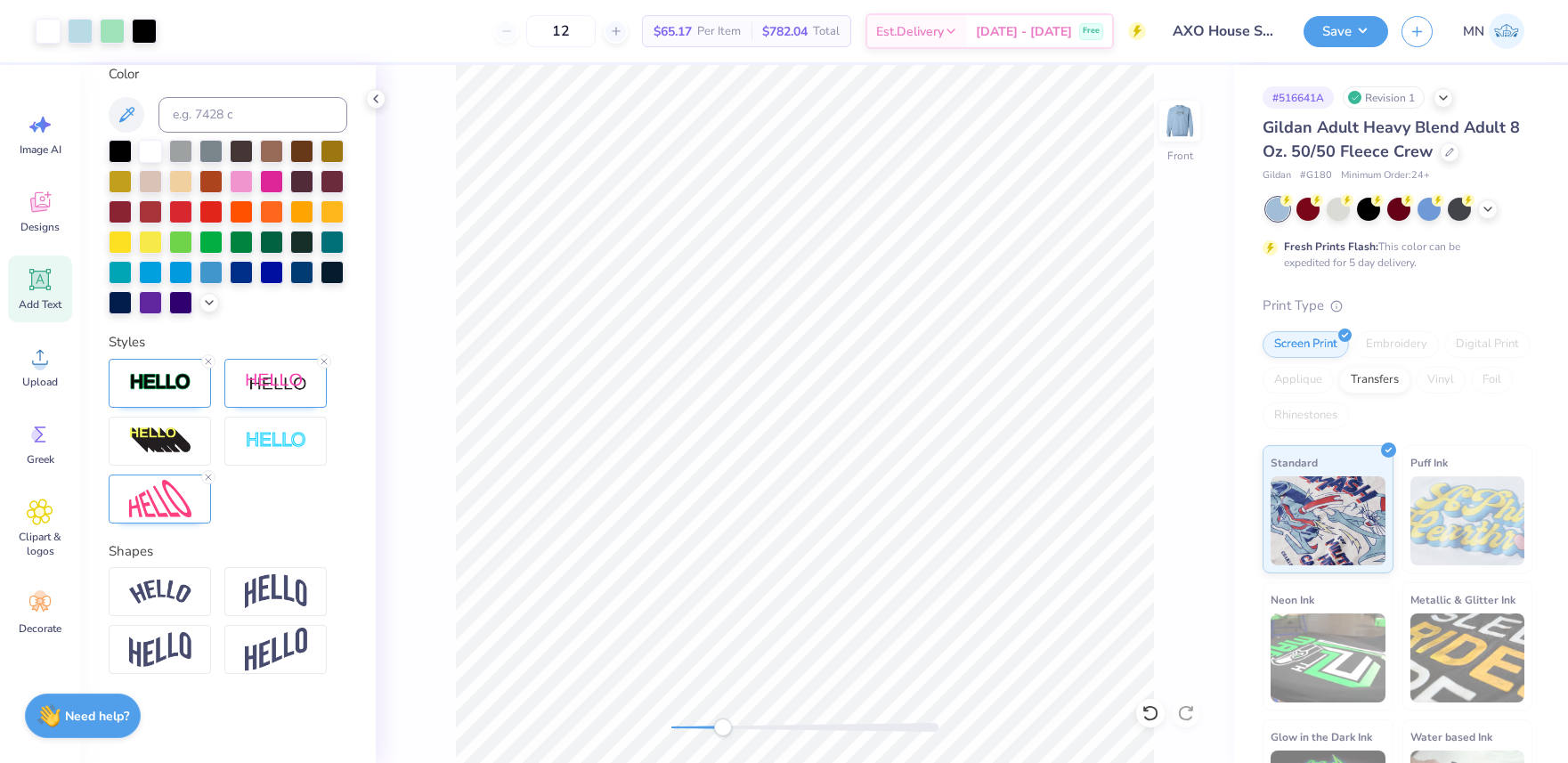
click at [697, 728] on div at bounding box center [805, 727] width 267 height 9
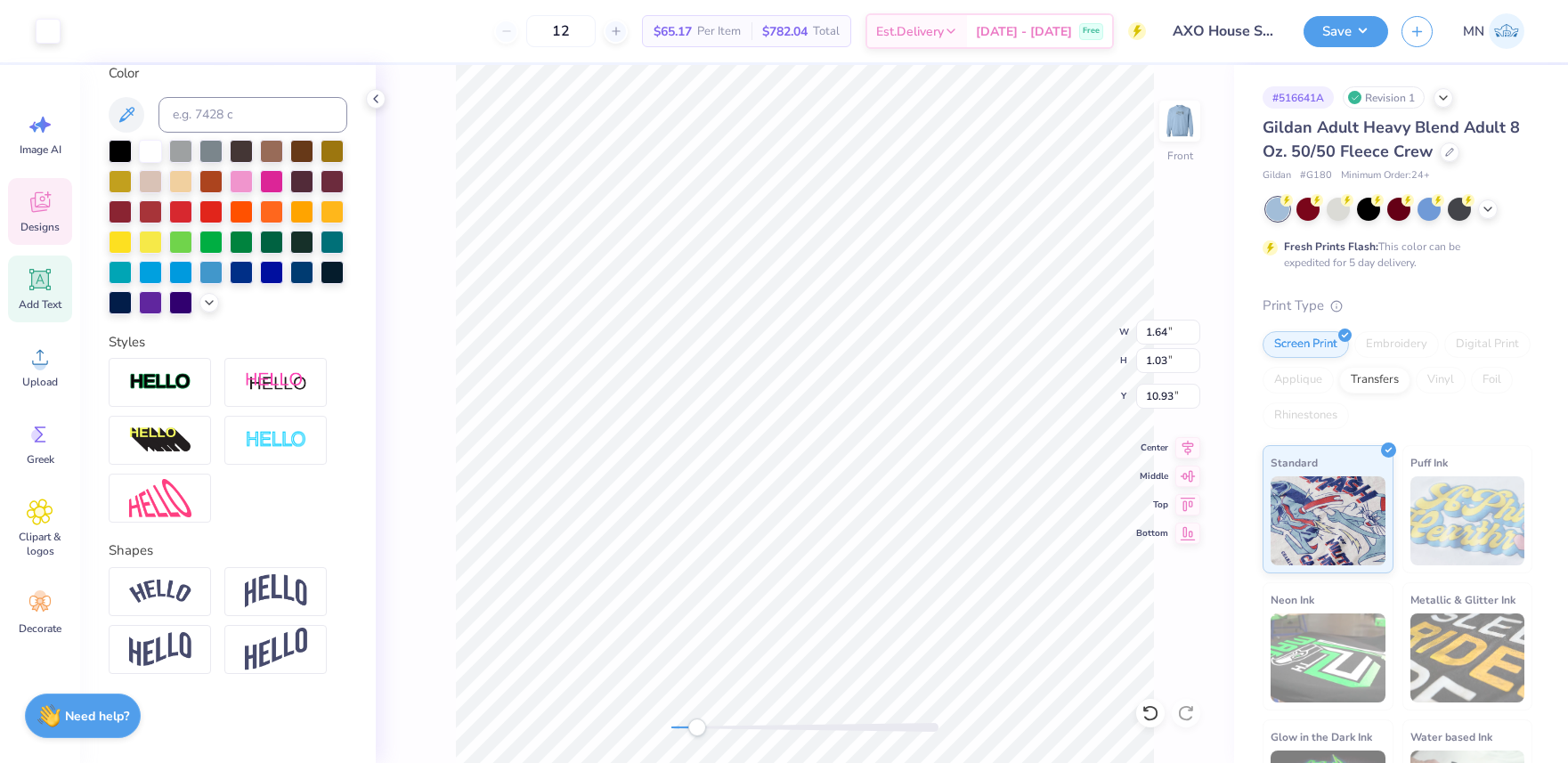
scroll to position [342, 0]
type textarea "AC"
type textarea "axoxo,"
type input "2.64"
type input "0.88"
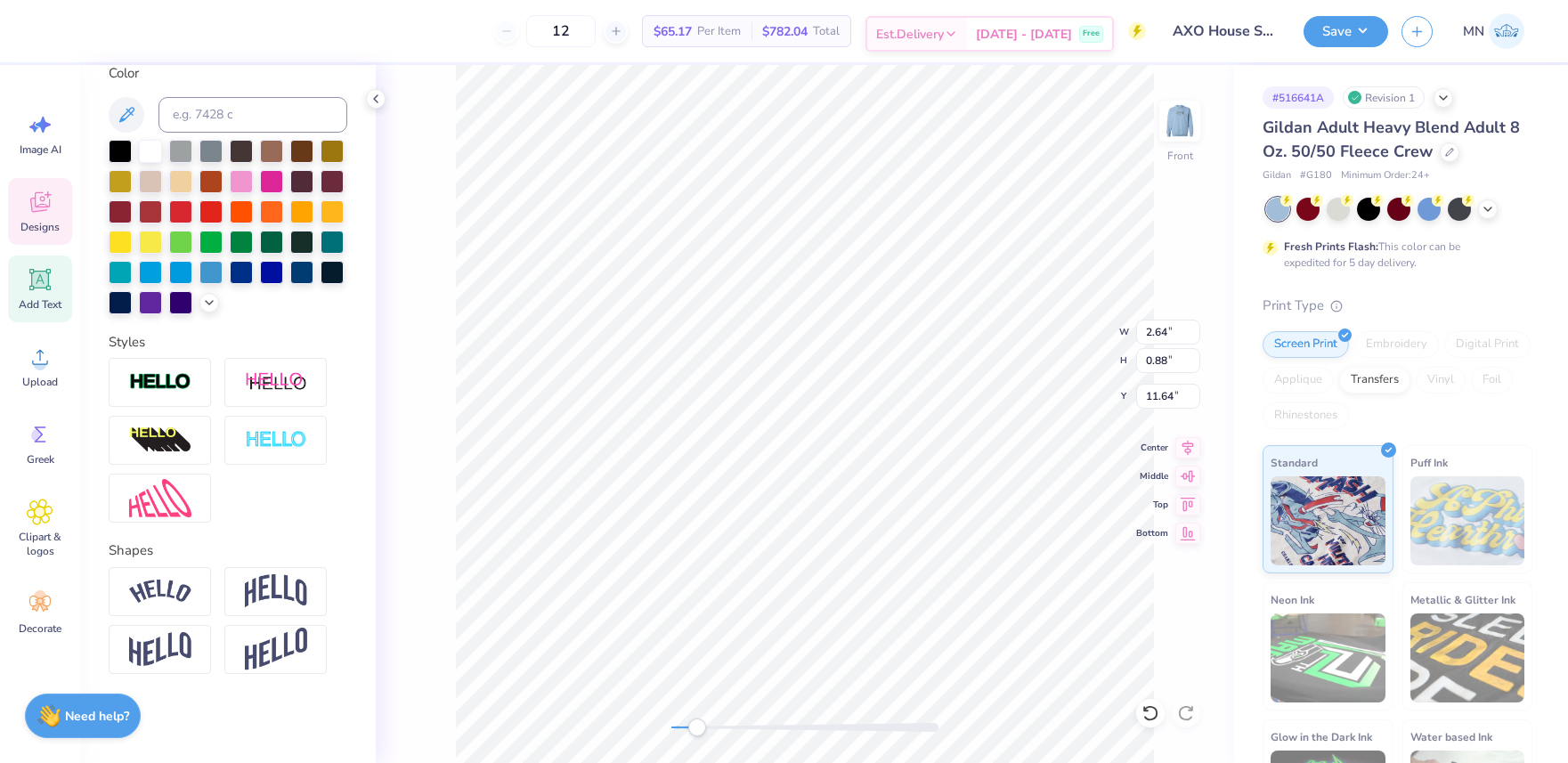
type input "11.64"
type textarea "Boise"
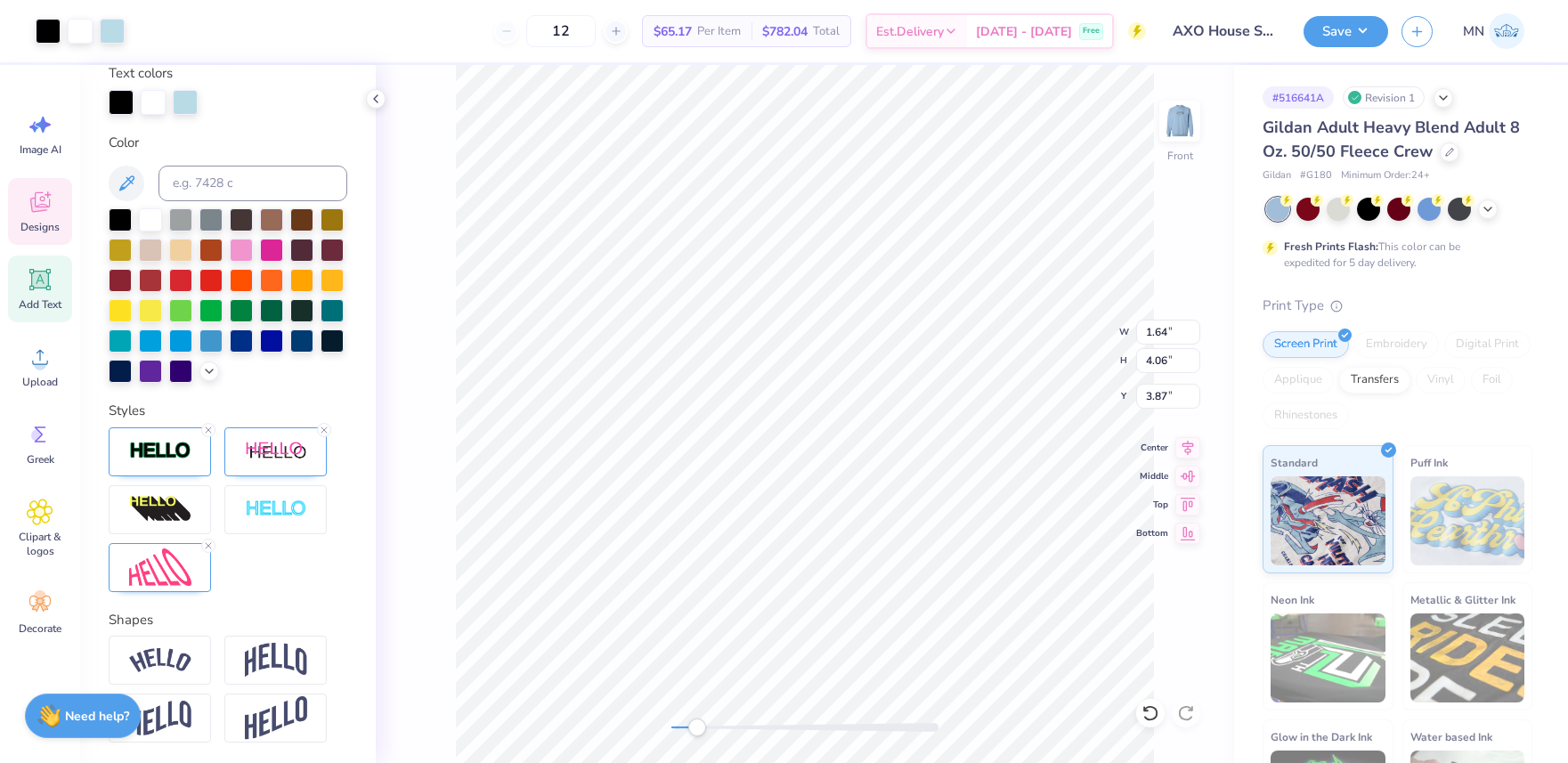
scroll to position [411, 0]
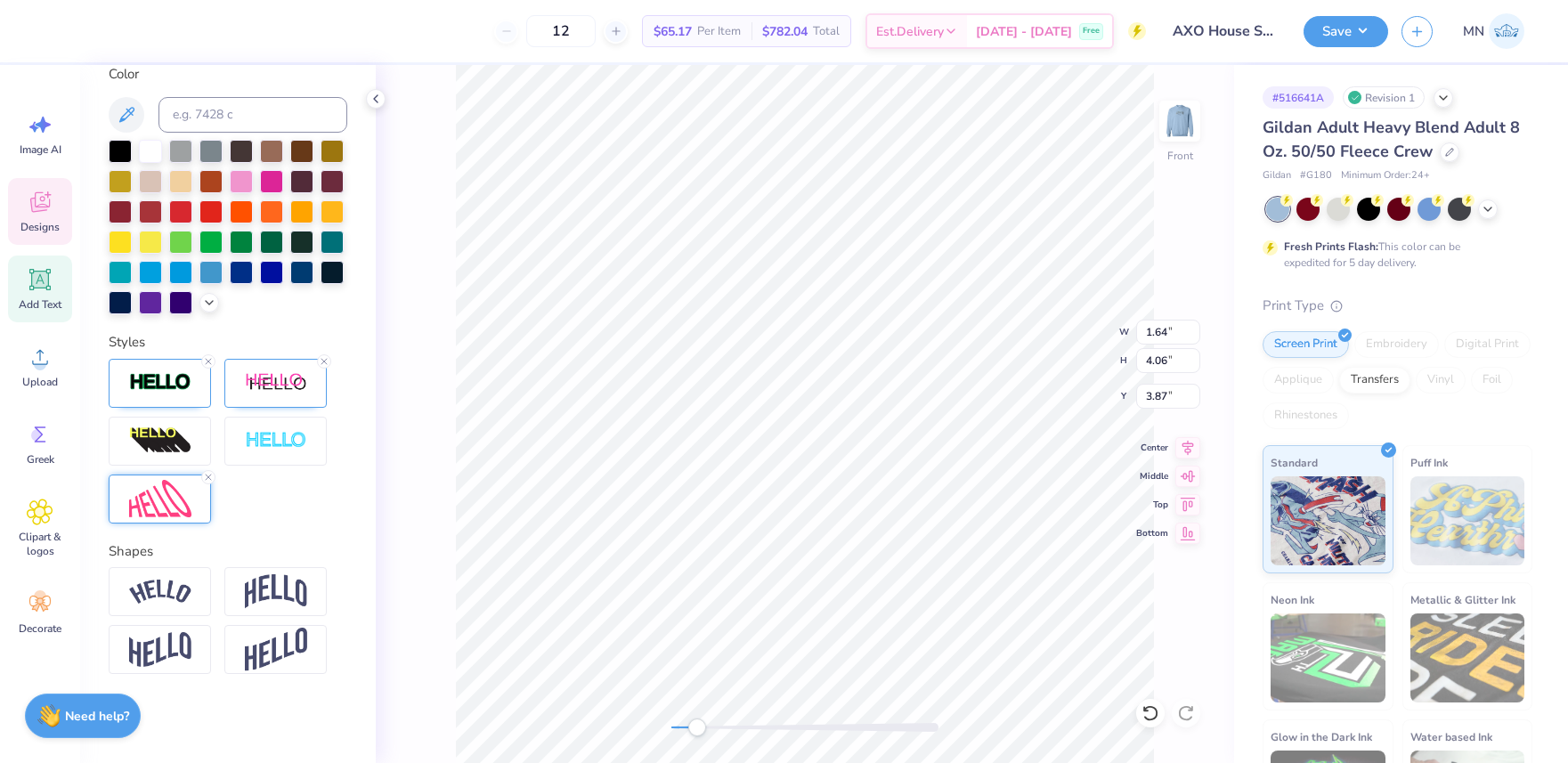
click at [148, 485] on img at bounding box center [161, 499] width 62 height 39
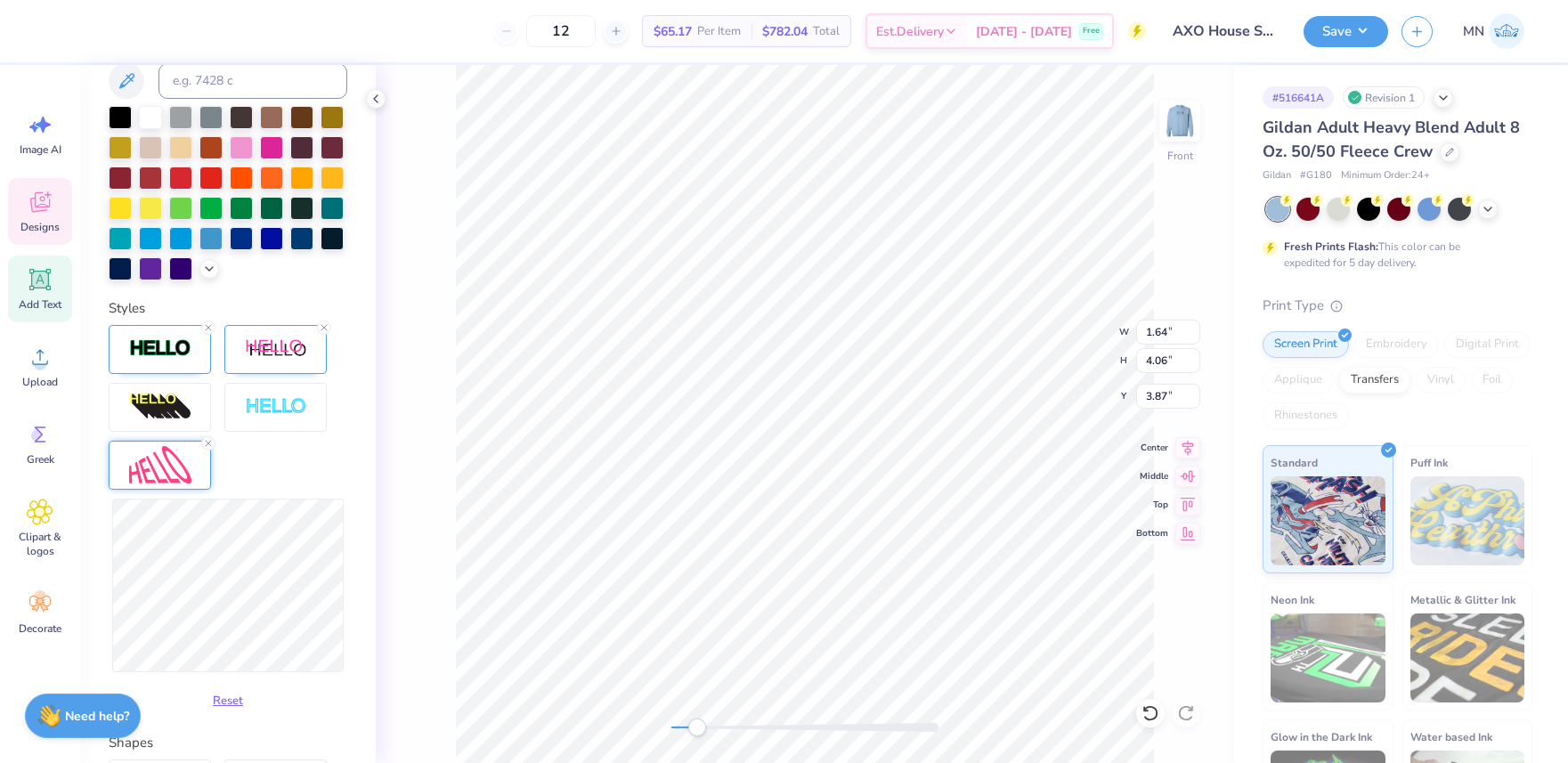
scroll to position [455, 0]
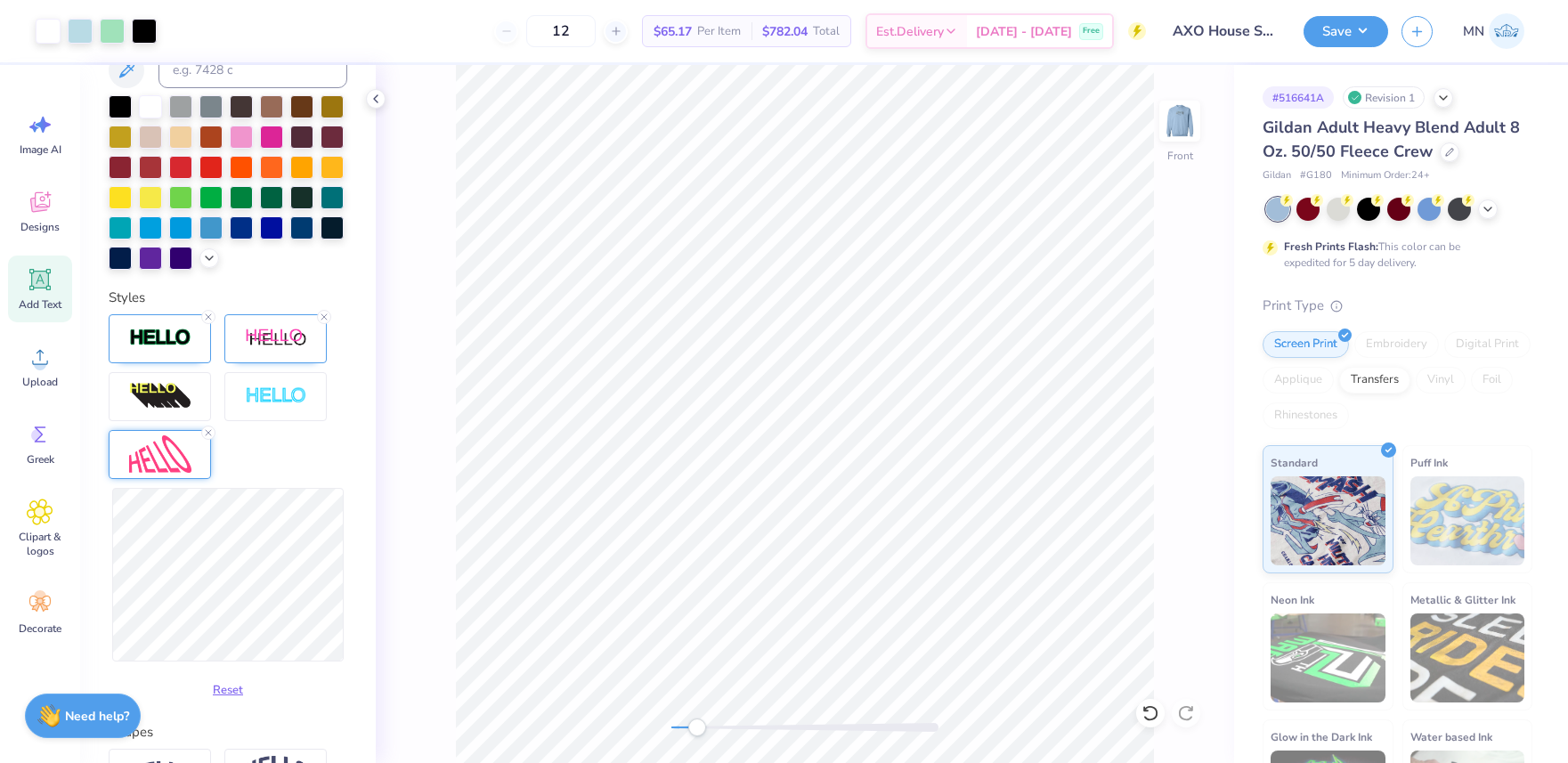
click at [660, 725] on div "Front" at bounding box center [805, 414] width 858 height 698
click at [668, 726] on div "Front" at bounding box center [805, 414] width 858 height 698
click at [671, 726] on div at bounding box center [805, 727] width 267 height 9
click at [715, 728] on div "Accessibility label" at bounding box center [723, 726] width 17 height 17
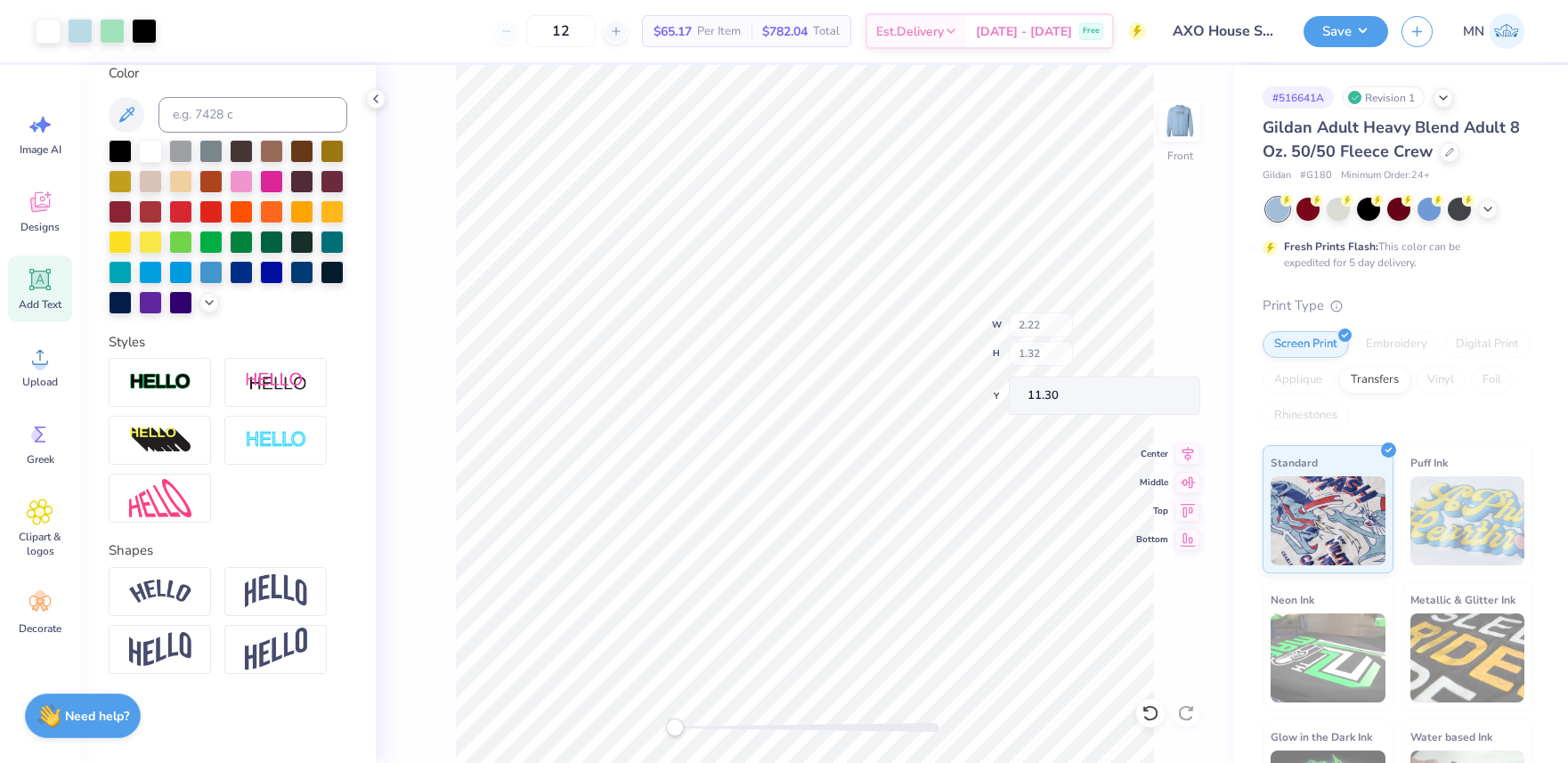
scroll to position [342, 0]
click at [883, 560] on li "Group" at bounding box center [898, 567] width 140 height 35
click at [1168, 334] on input "11.27" at bounding box center [1168, 331] width 64 height 25
type input "11.5"
click at [1155, 398] on input "3.31" at bounding box center [1168, 396] width 64 height 25
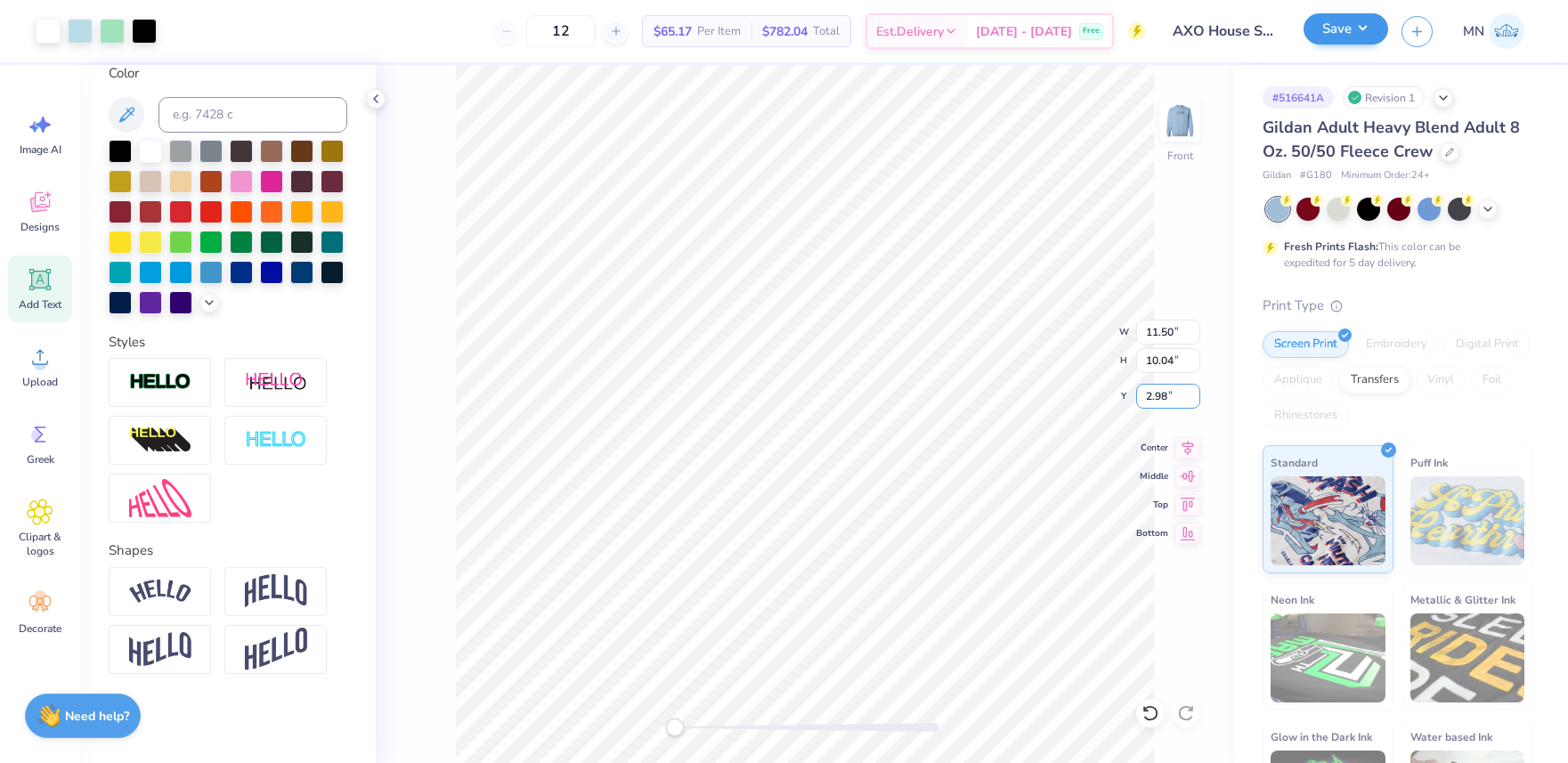
type input "2.98"
click at [1341, 35] on button "Save" at bounding box center [1346, 29] width 85 height 31
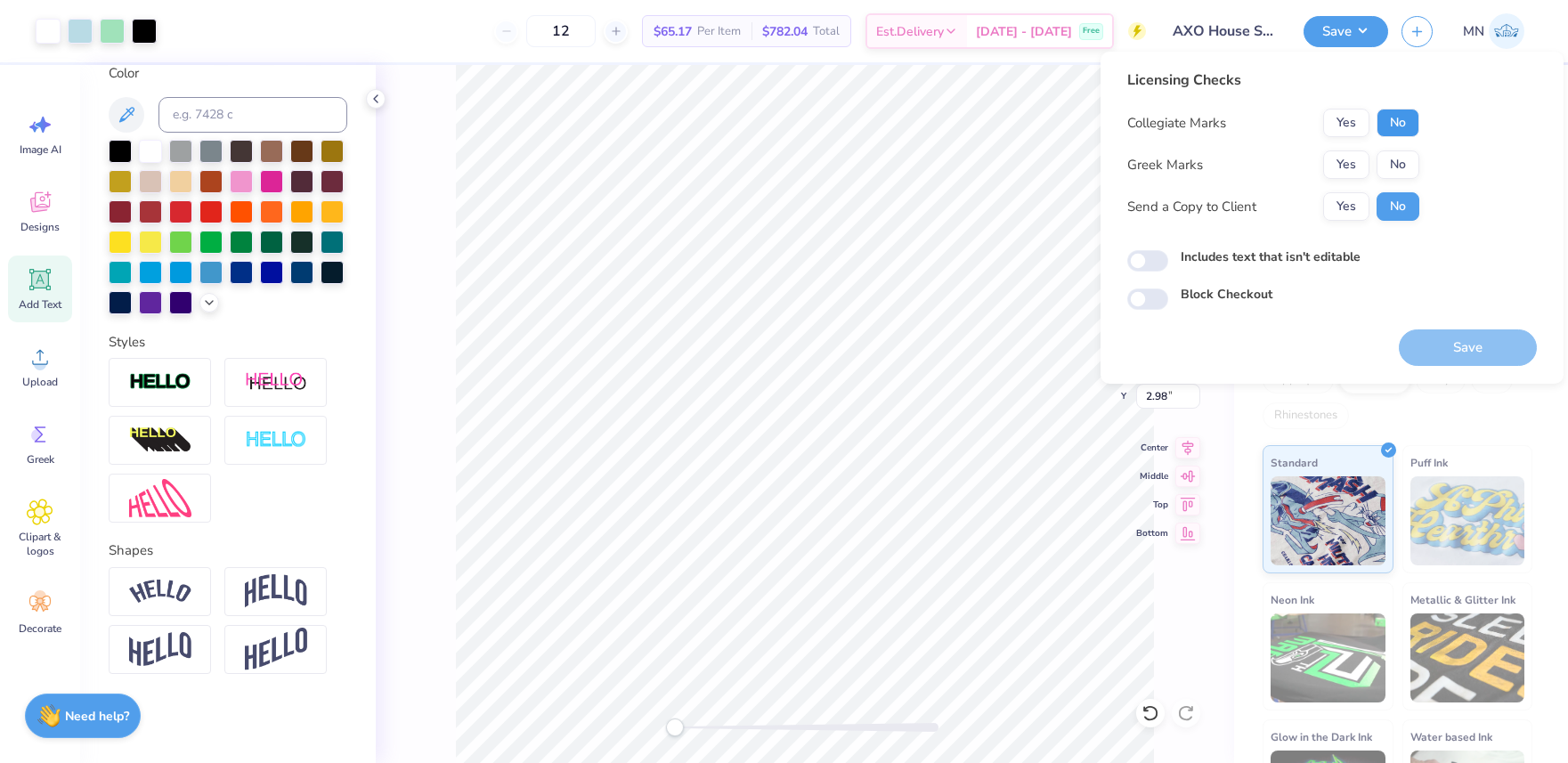
click at [1404, 118] on button "No" at bounding box center [1398, 122] width 43 height 28
click at [1349, 156] on button "Yes" at bounding box center [1346, 164] width 46 height 28
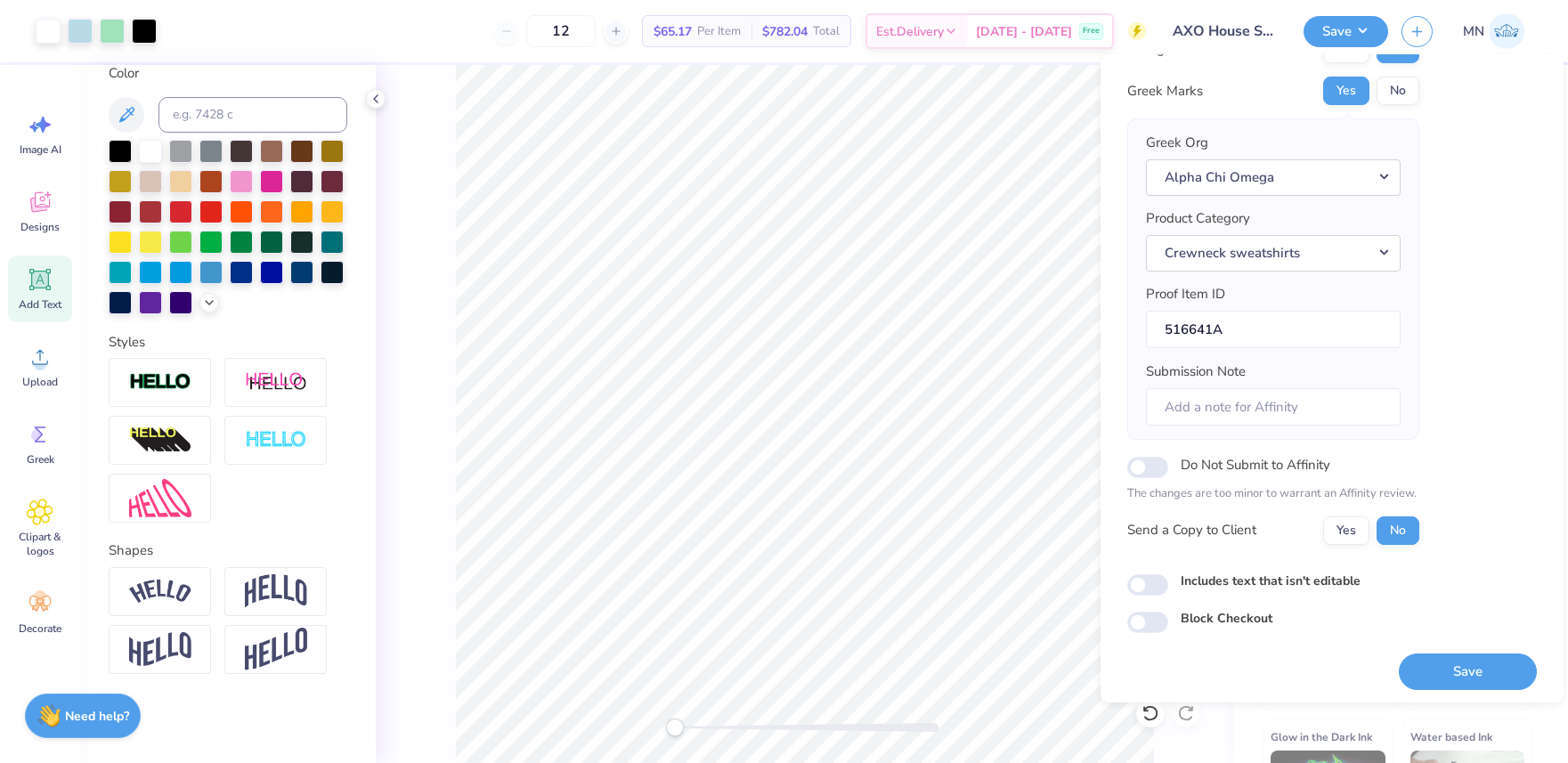
scroll to position [81, 0]
click at [1431, 650] on button "Save" at bounding box center [1468, 668] width 138 height 37
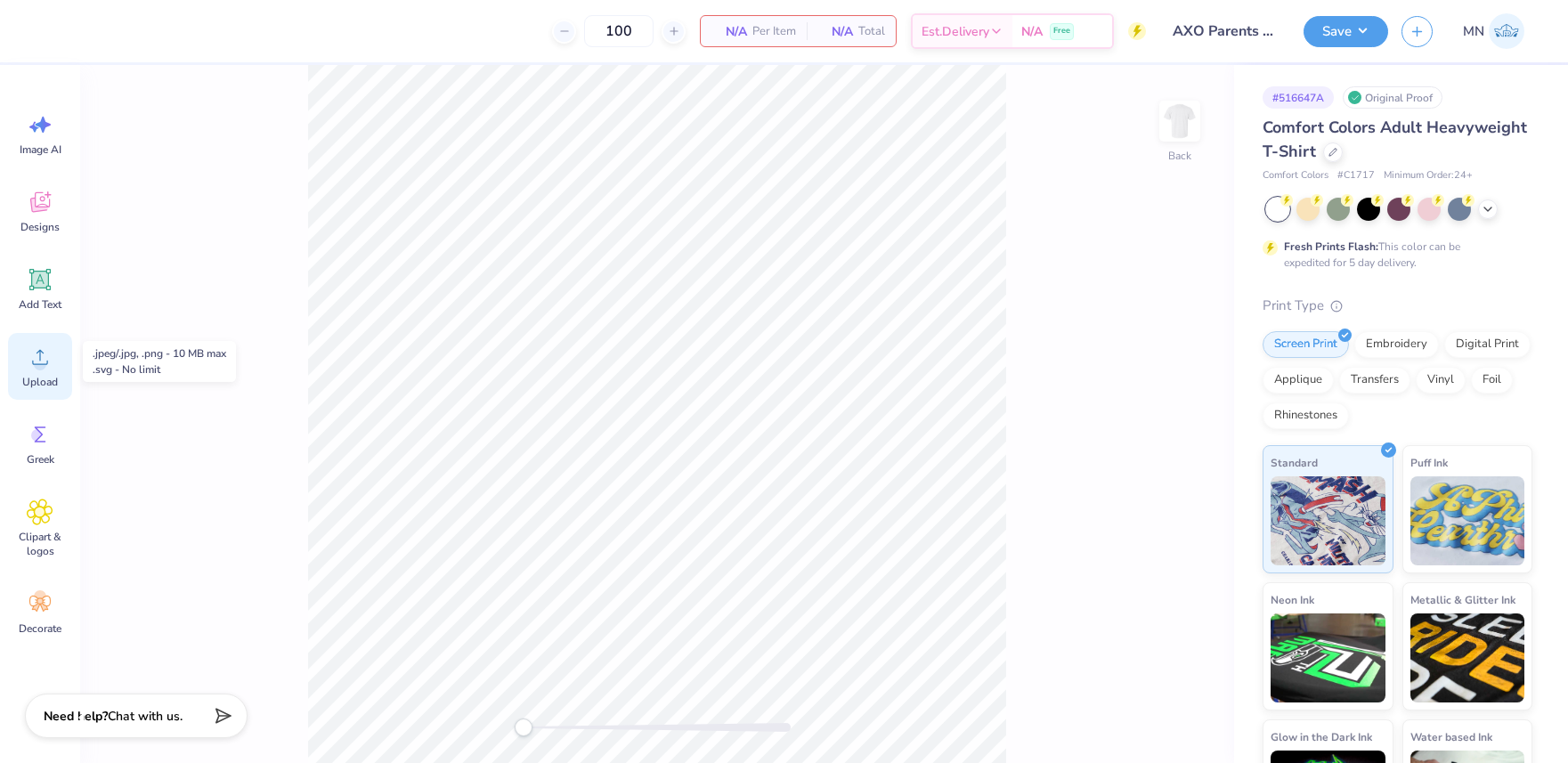
click at [52, 351] on icon at bounding box center [39, 356] width 27 height 27
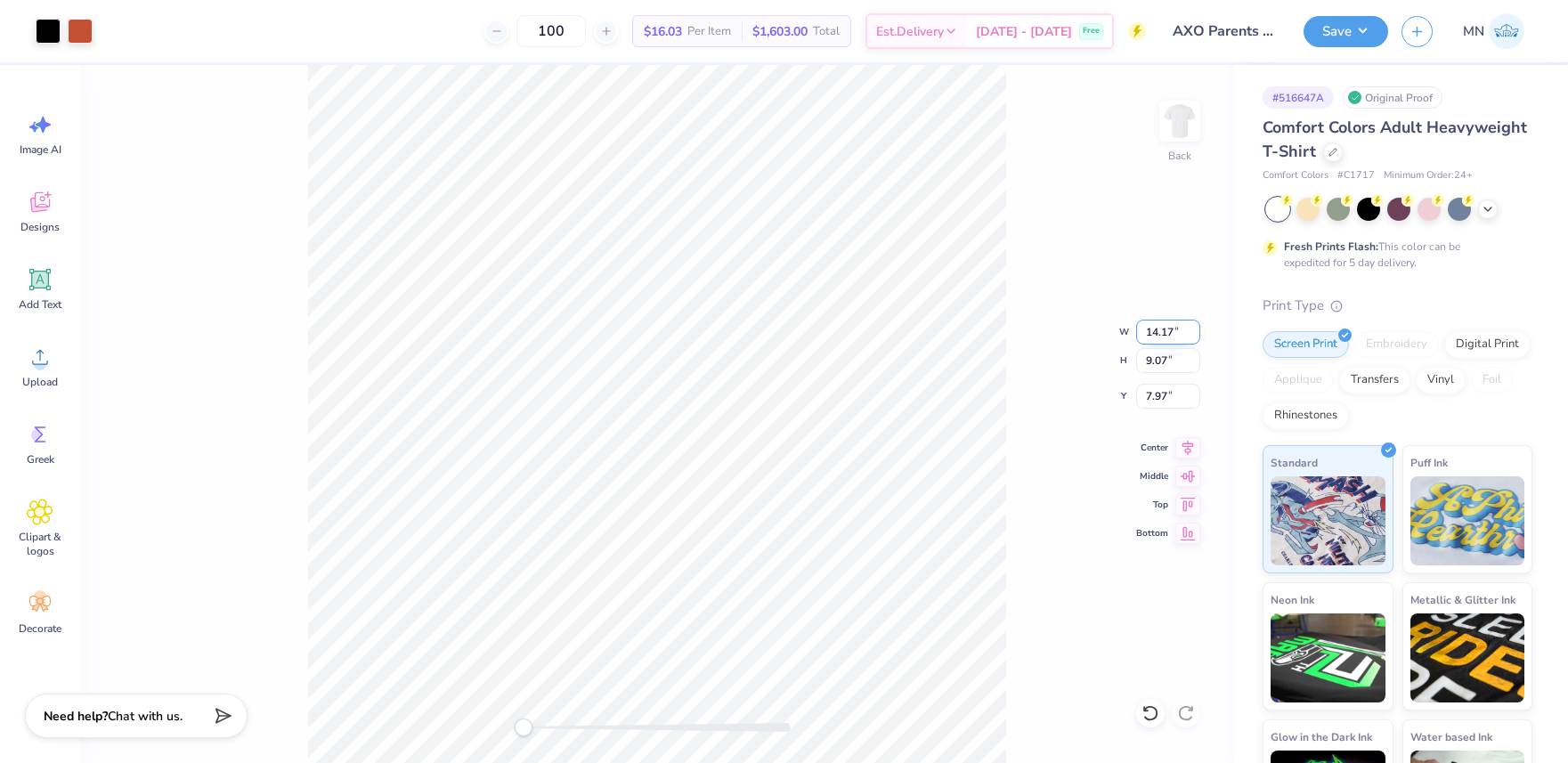
drag, startPoint x: 1157, startPoint y: 338, endPoint x: 1149, endPoint y: 330, distance: 11.3
click at [1156, 336] on input "14.17" at bounding box center [1168, 331] width 64 height 25
type input "4"
click at [1152, 336] on input "1.13" at bounding box center [1168, 331] width 64 height 25
type input "4"
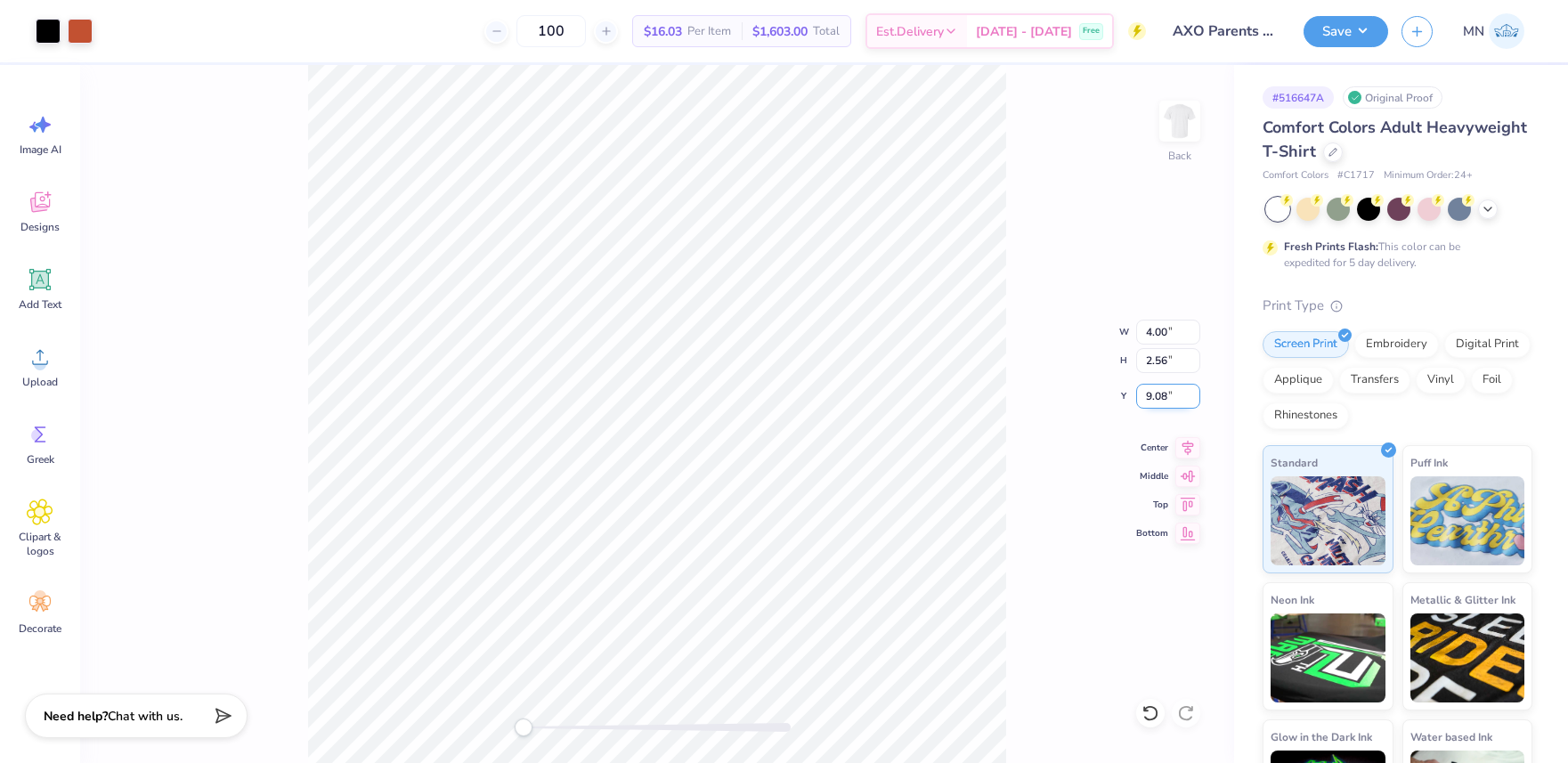
click at [1166, 403] on input "9.08" at bounding box center [1168, 396] width 64 height 25
type input "3"
click at [1184, 128] on img at bounding box center [1180, 121] width 72 height 72
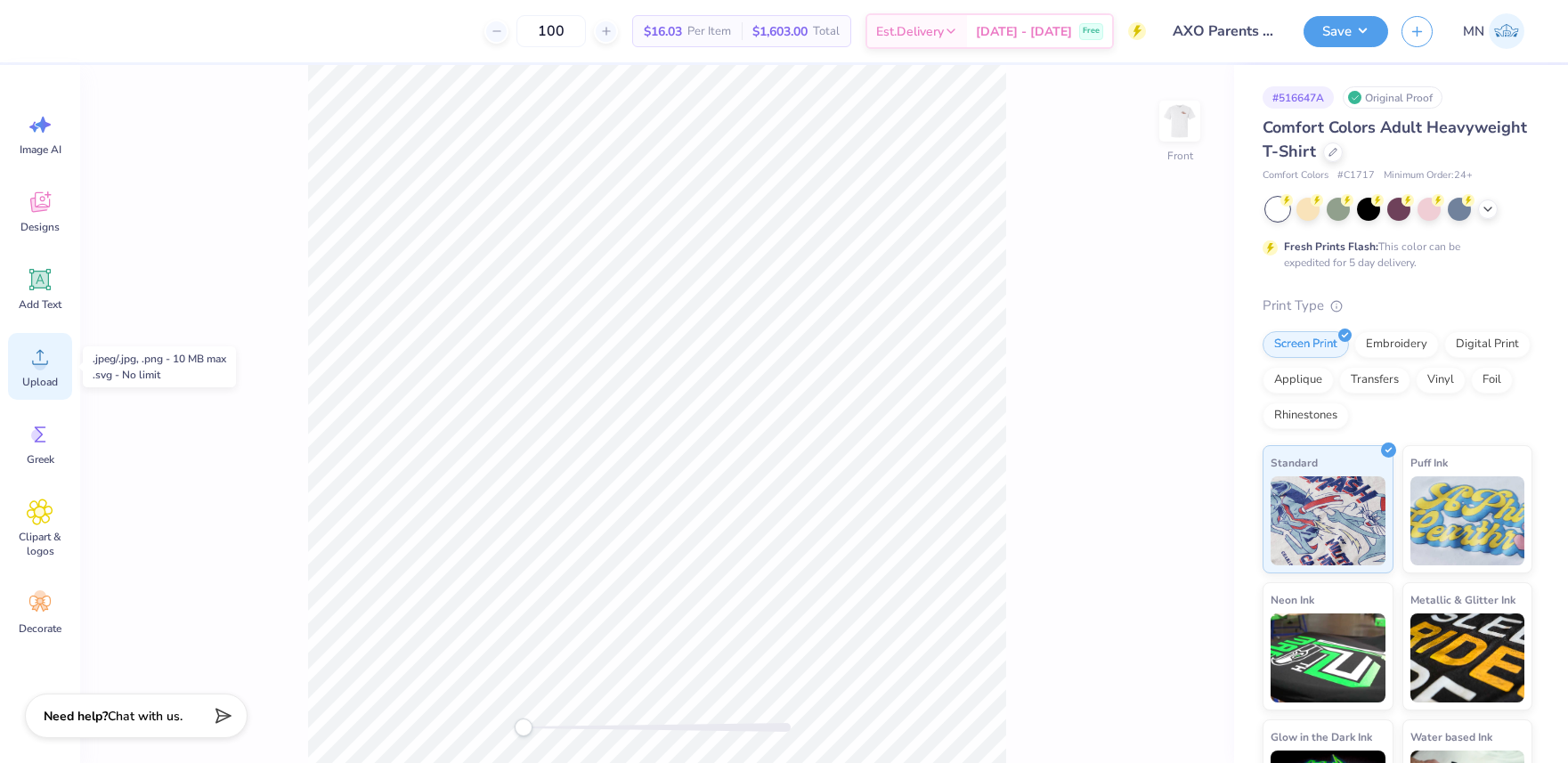
click at [37, 365] on icon at bounding box center [39, 356] width 27 height 27
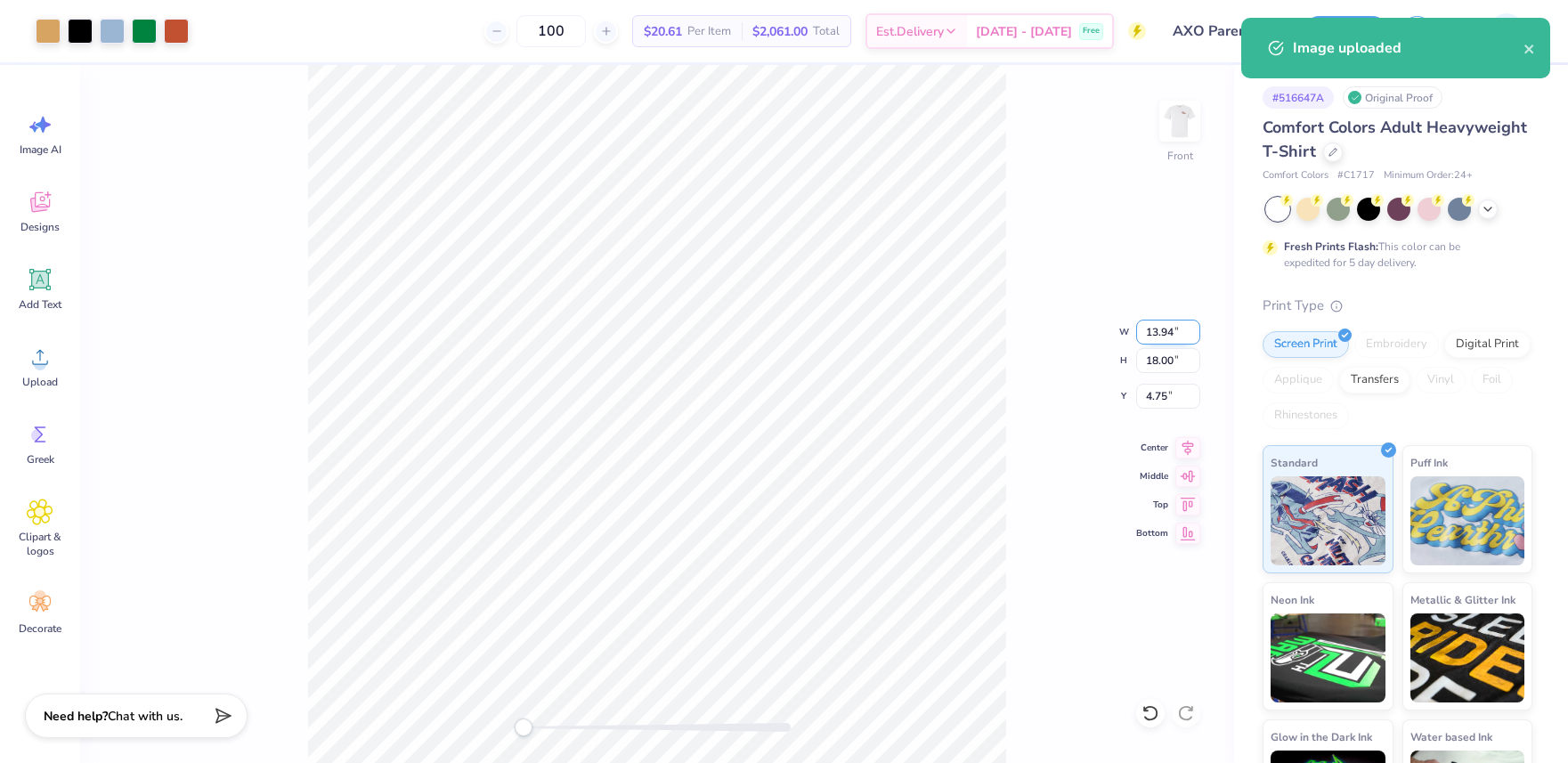
drag, startPoint x: 1159, startPoint y: 331, endPoint x: 1187, endPoint y: 342, distance: 30.1
click at [1159, 331] on input "13.94" at bounding box center [1168, 331] width 64 height 25
drag, startPoint x: 1171, startPoint y: 363, endPoint x: 1196, endPoint y: 369, distance: 25.7
click at [1171, 363] on input "18.00" at bounding box center [1168, 360] width 64 height 25
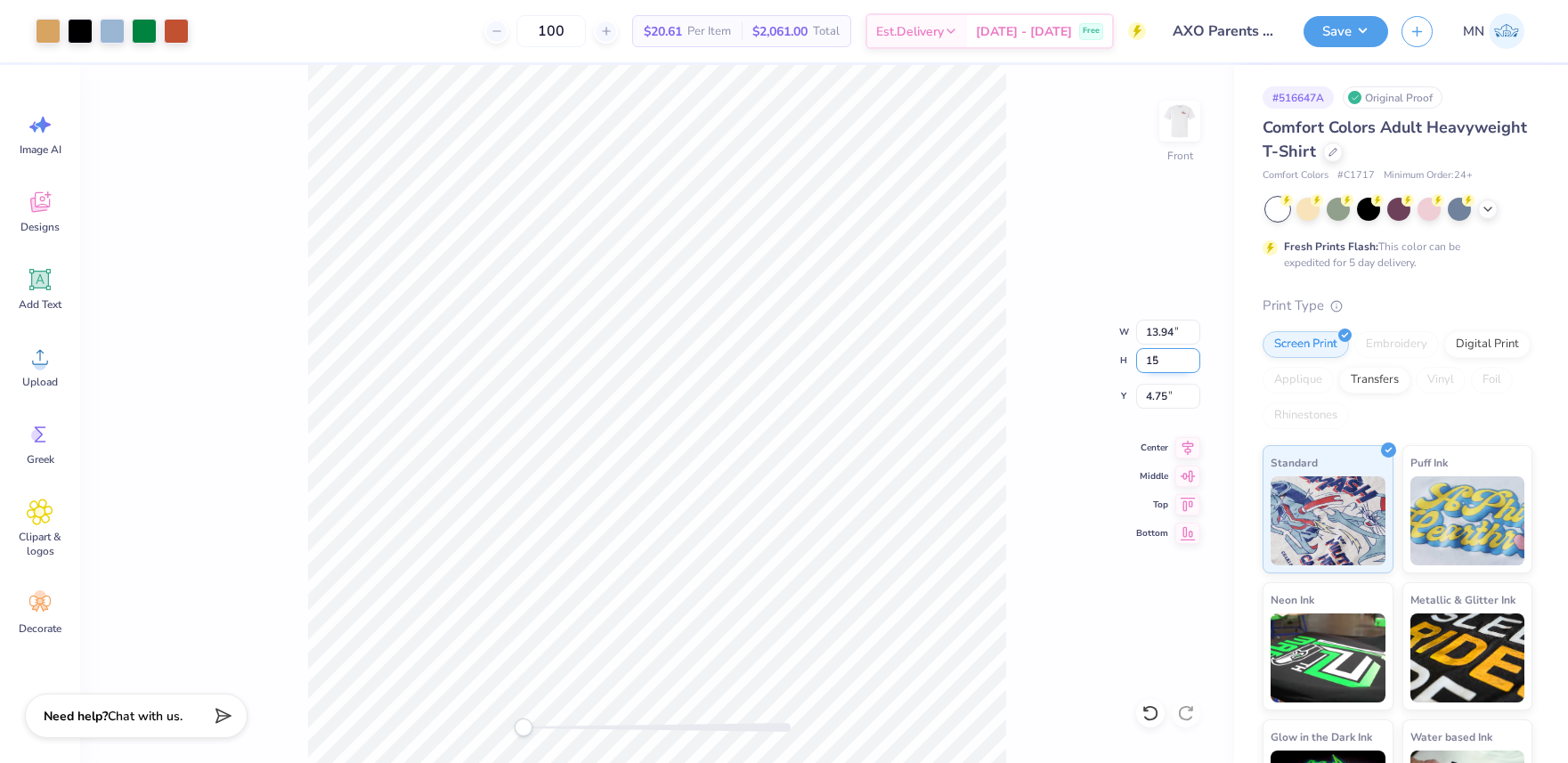
type input "15"
click at [1009, 421] on div "Front W 9.68 9.68 " H 12.50 12.50 " Y 7.50 7.50 " Center Middle Top Bottom" at bounding box center [657, 414] width 1154 height 698
click at [1168, 362] on input "12.50" at bounding box center [1168, 360] width 64 height 25
type input "15"
drag, startPoint x: 1020, startPoint y: 410, endPoint x: 1045, endPoint y: 432, distance: 33.3
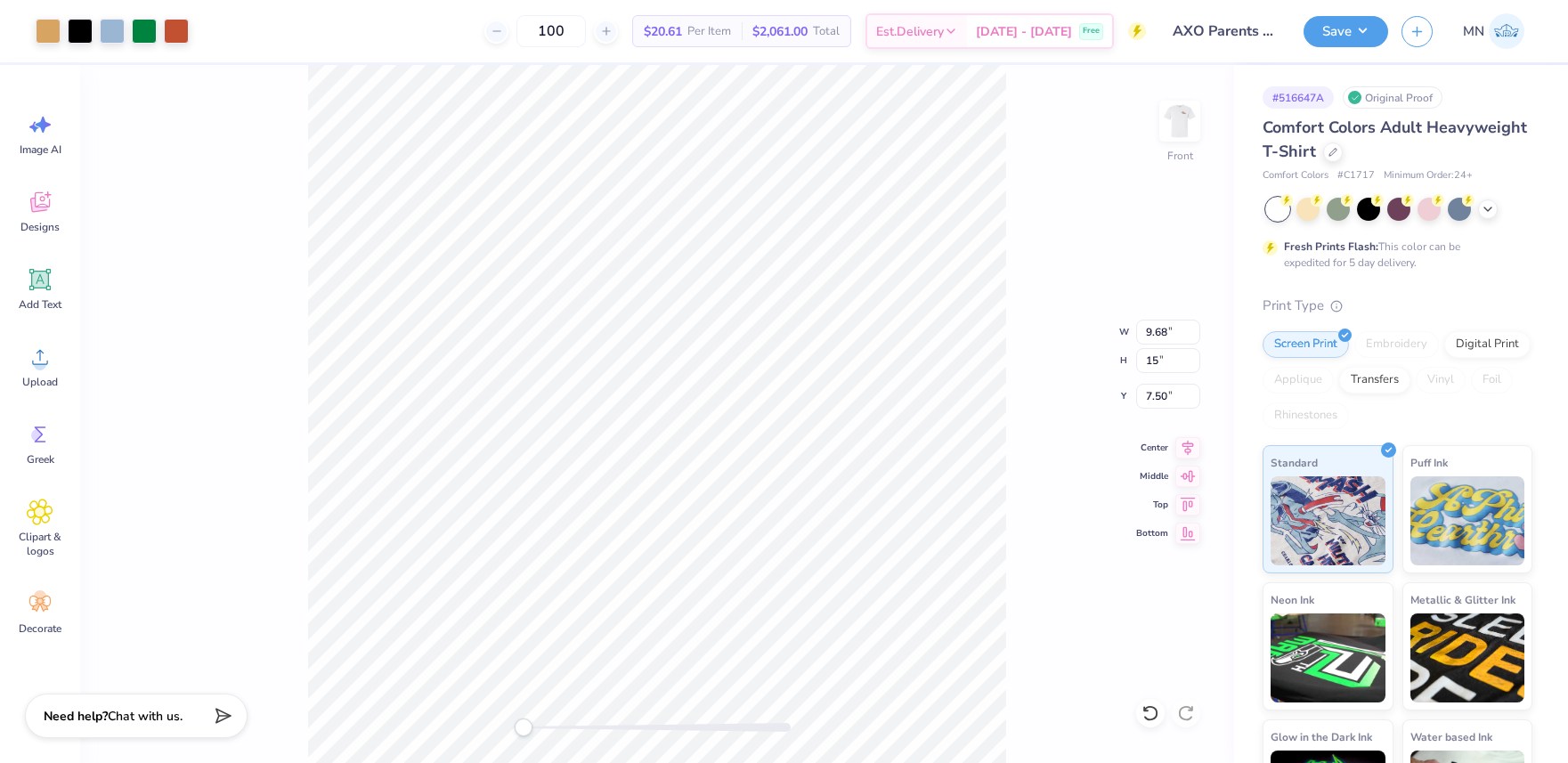
click at [1021, 410] on div "Front W 9.68 9.68 " H 15 15 " Y 7.50 7.50 " Center Middle Top Bottom" at bounding box center [657, 414] width 1154 height 698
click at [1167, 394] on input "4.75" at bounding box center [1168, 396] width 64 height 25
click at [1155, 362] on input "18.00" at bounding box center [1168, 360] width 64 height 25
type input "15"
click at [1158, 369] on input "12.50" at bounding box center [1168, 360] width 64 height 25
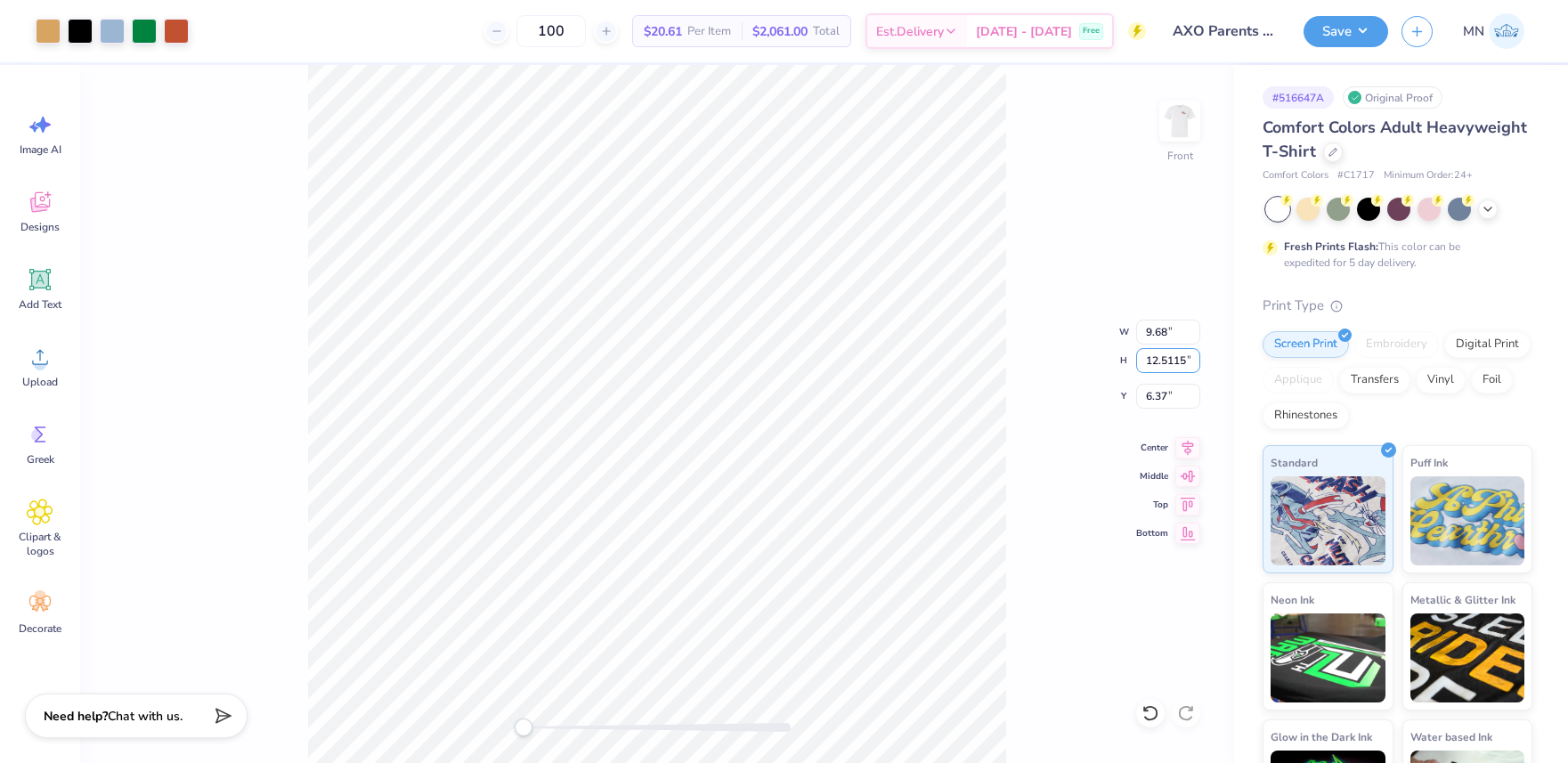
scroll to position [0, 1]
type input "12.5115"
click at [1168, 357] on input "12.52" at bounding box center [1168, 360] width 64 height 25
type input "15"
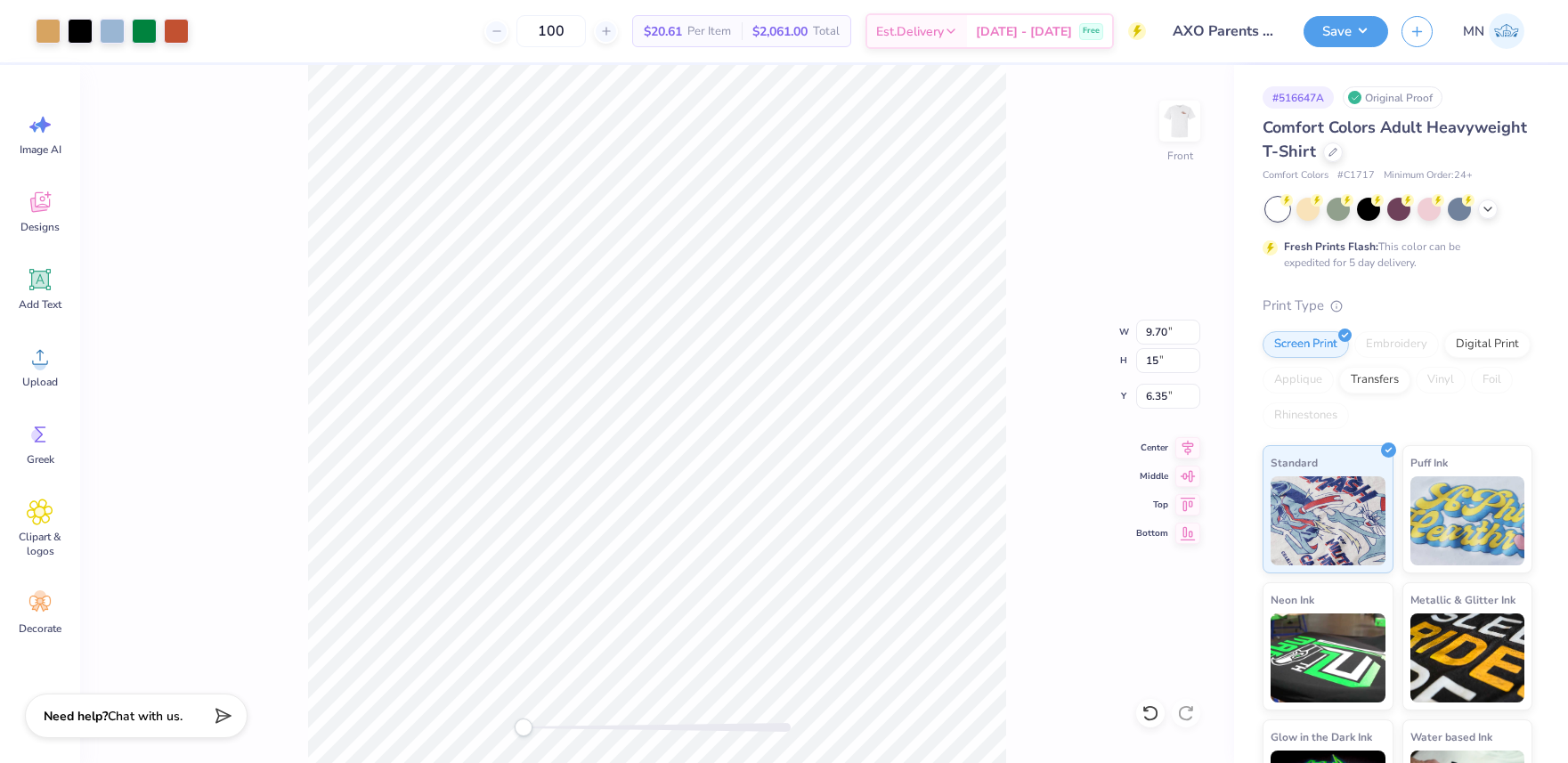
click at [1067, 368] on div "Front W 9.70 9.70 " H 15 15 " Y 6.35 6.35 " Center Middle Top Bottom" at bounding box center [657, 414] width 1154 height 698
click at [1168, 400] on input "3.06" at bounding box center [1168, 396] width 64 height 25
type input "3"
drag, startPoint x: 1363, startPoint y: 20, endPoint x: 1371, endPoint y: 45, distance: 26.2
click at [1363, 20] on button "Save" at bounding box center [1346, 31] width 85 height 31
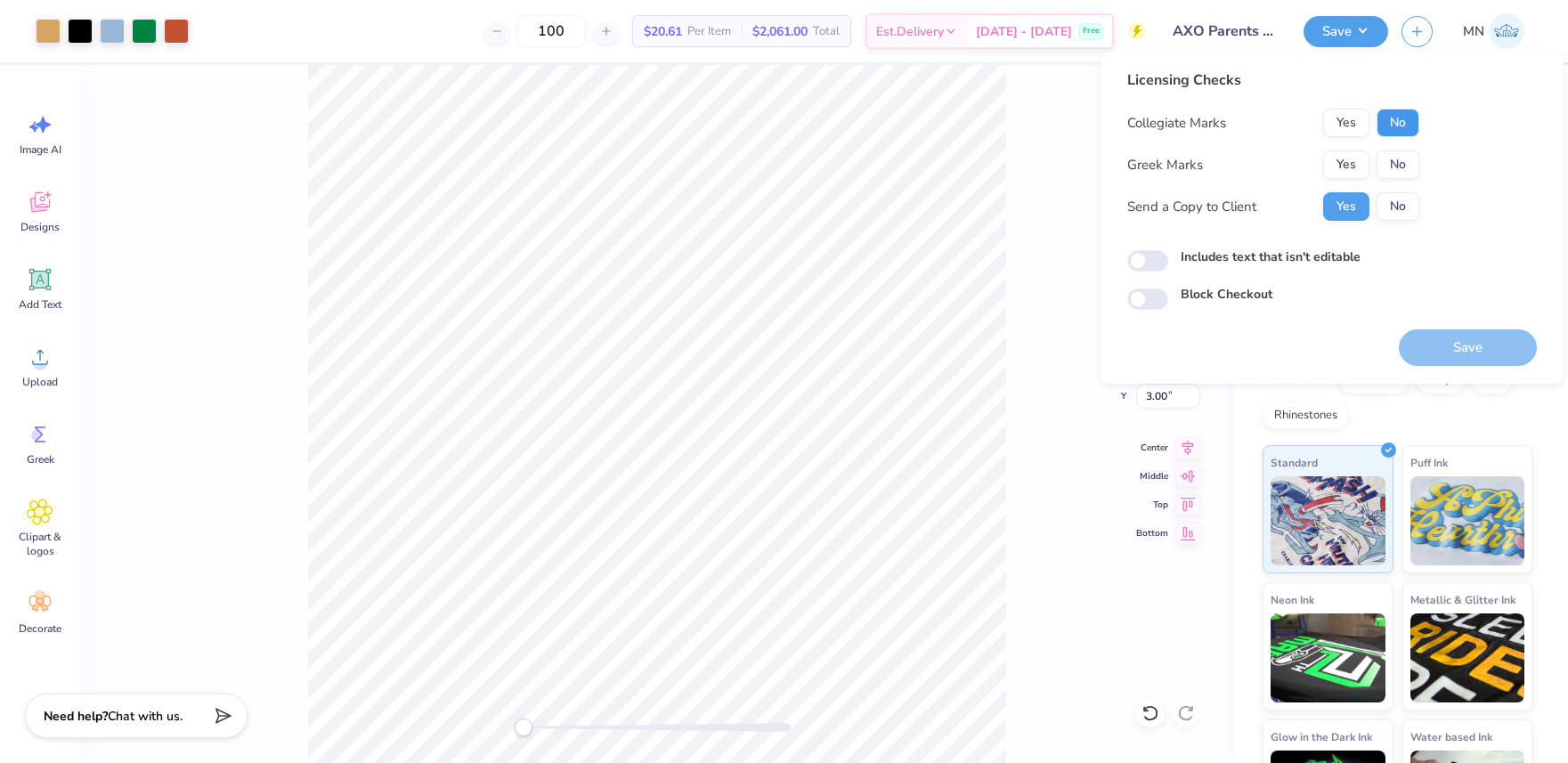
click at [1412, 116] on button "No" at bounding box center [1398, 122] width 43 height 28
drag, startPoint x: 1376, startPoint y: 148, endPoint x: 1381, endPoint y: 189, distance: 41.3
click at [1364, 156] on button "Yes" at bounding box center [1346, 164] width 46 height 28
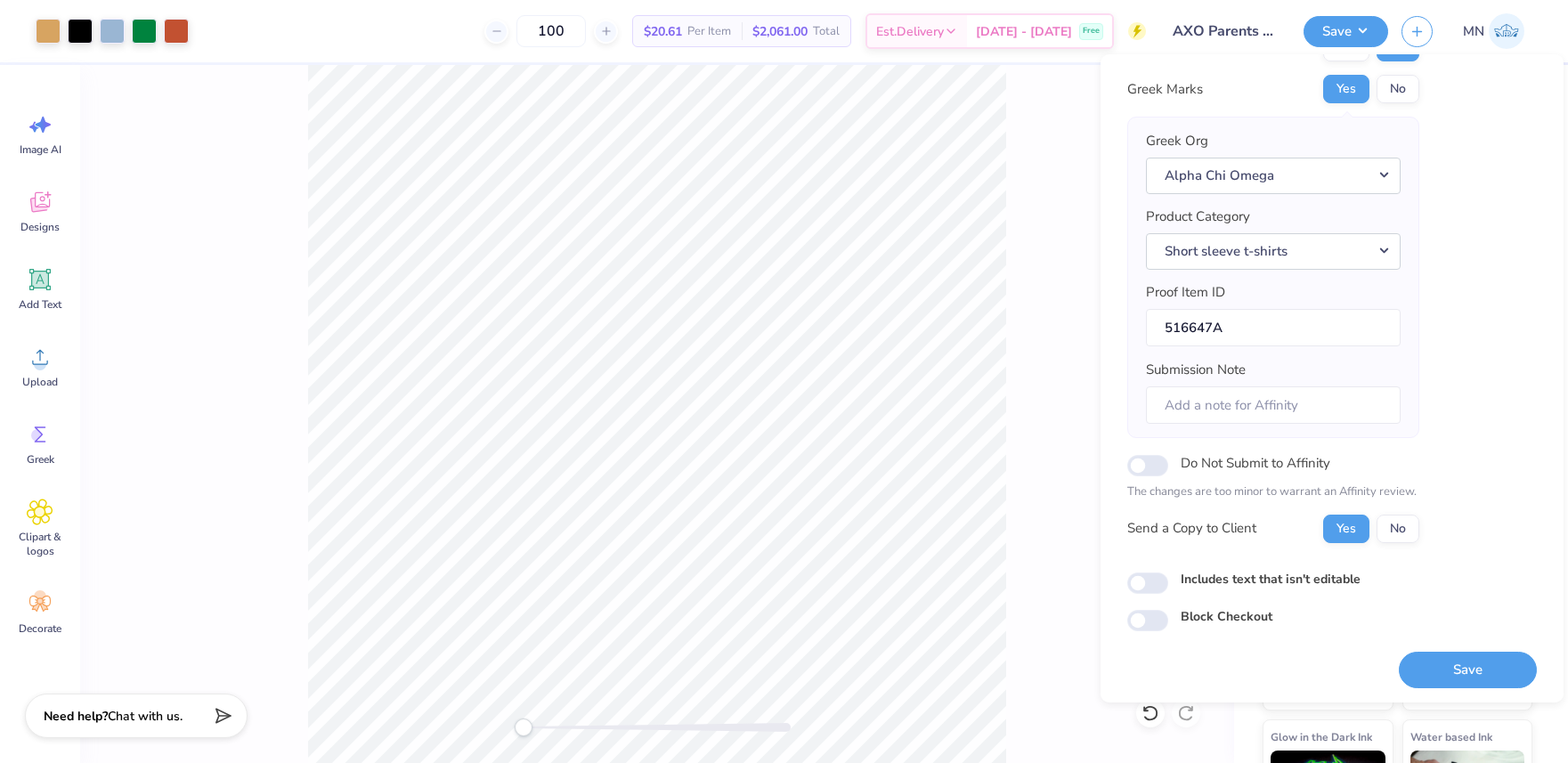
scroll to position [81, 0]
drag, startPoint x: 1459, startPoint y: 681, endPoint x: 1348, endPoint y: 519, distance: 196.4
click at [1459, 681] on button "Save" at bounding box center [1468, 668] width 138 height 37
